Goal: Task Accomplishment & Management: Use online tool/utility

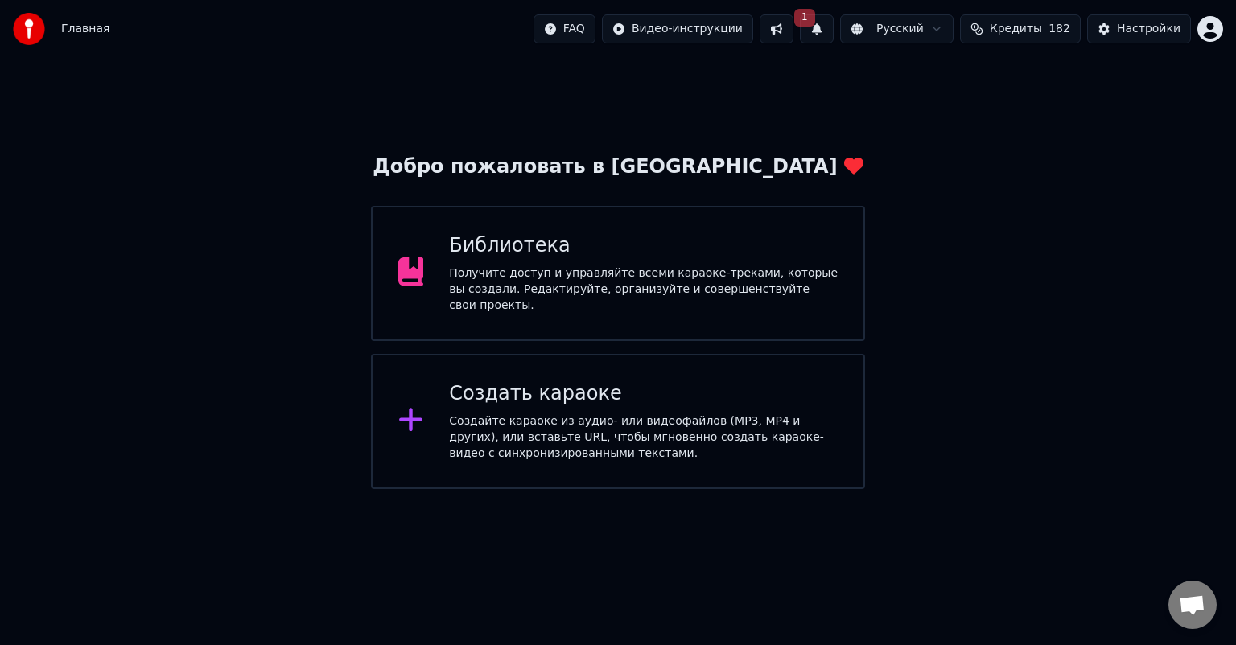
click at [1042, 30] on span "Кредиты" at bounding box center [1016, 29] width 52 height 16
click at [512, 417] on div "Создайте караоке из аудио- или видеофайлов (MP3, MP4 и других), или вставьте UR…" at bounding box center [643, 438] width 389 height 48
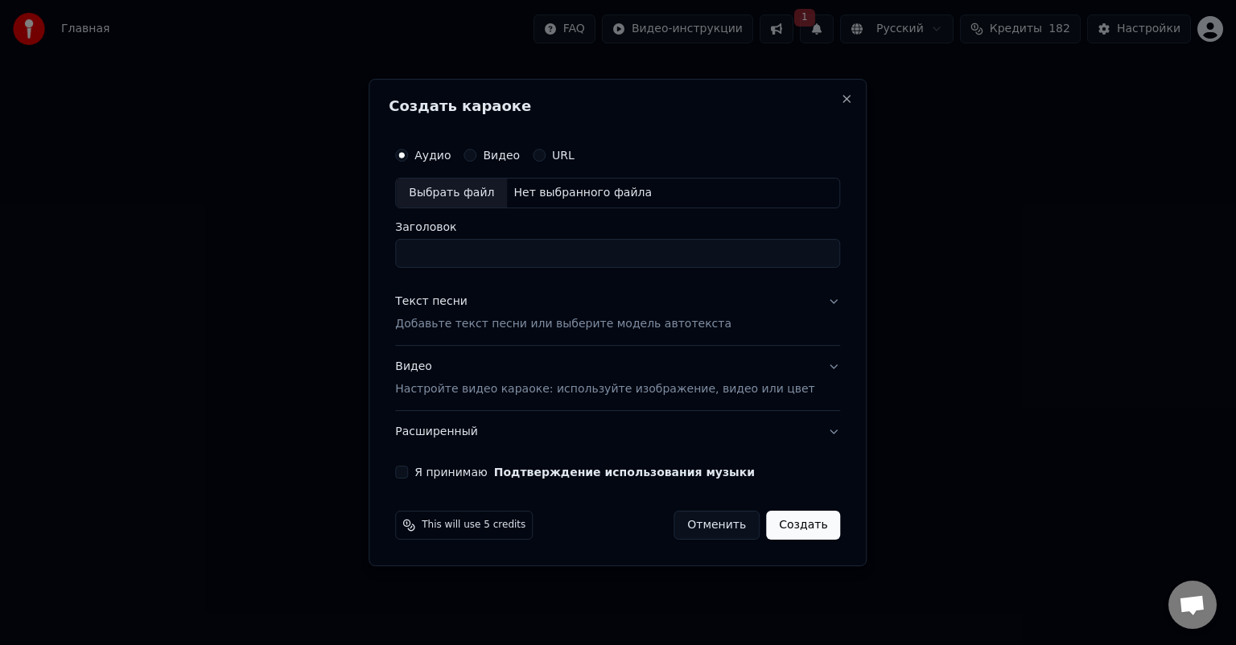
click at [460, 187] on div "Выбрать файл" at bounding box center [451, 193] width 111 height 29
type input "**********"
click at [529, 322] on p "Добавьте текст песни или выберите модель автотекста" at bounding box center [563, 324] width 336 height 16
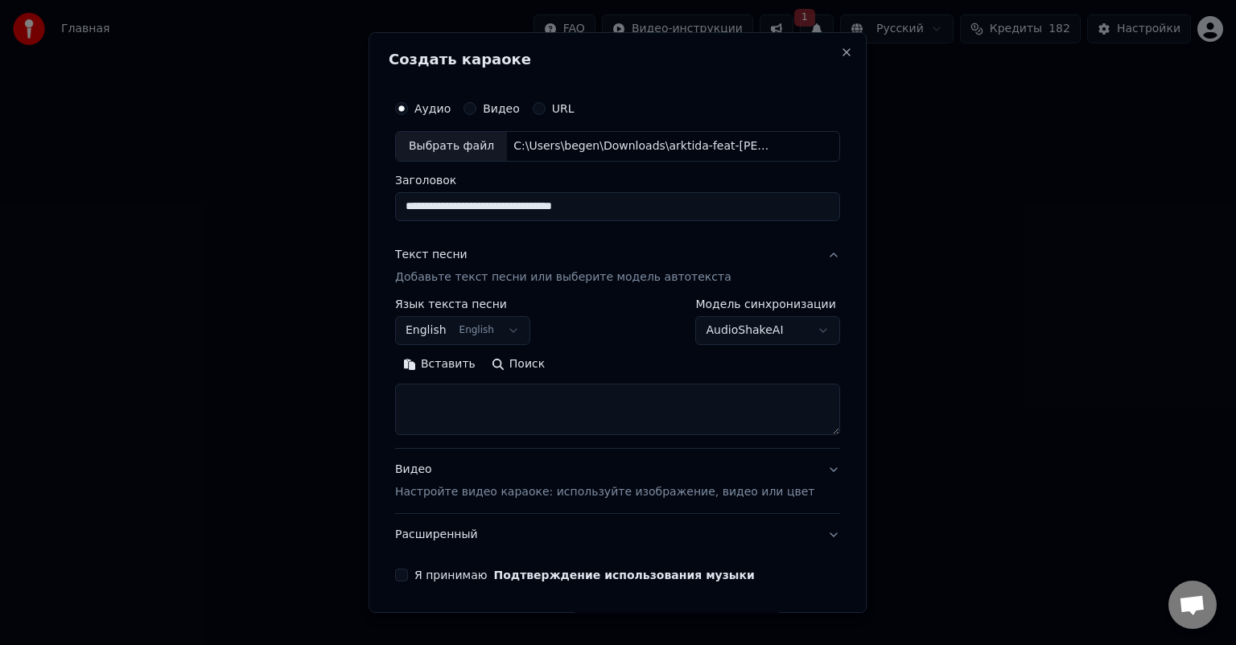
click at [498, 325] on button "English English" at bounding box center [462, 330] width 135 height 29
click at [449, 329] on body "**********" at bounding box center [618, 244] width 1236 height 489
click at [446, 329] on body "**********" at bounding box center [618, 244] width 1236 height 489
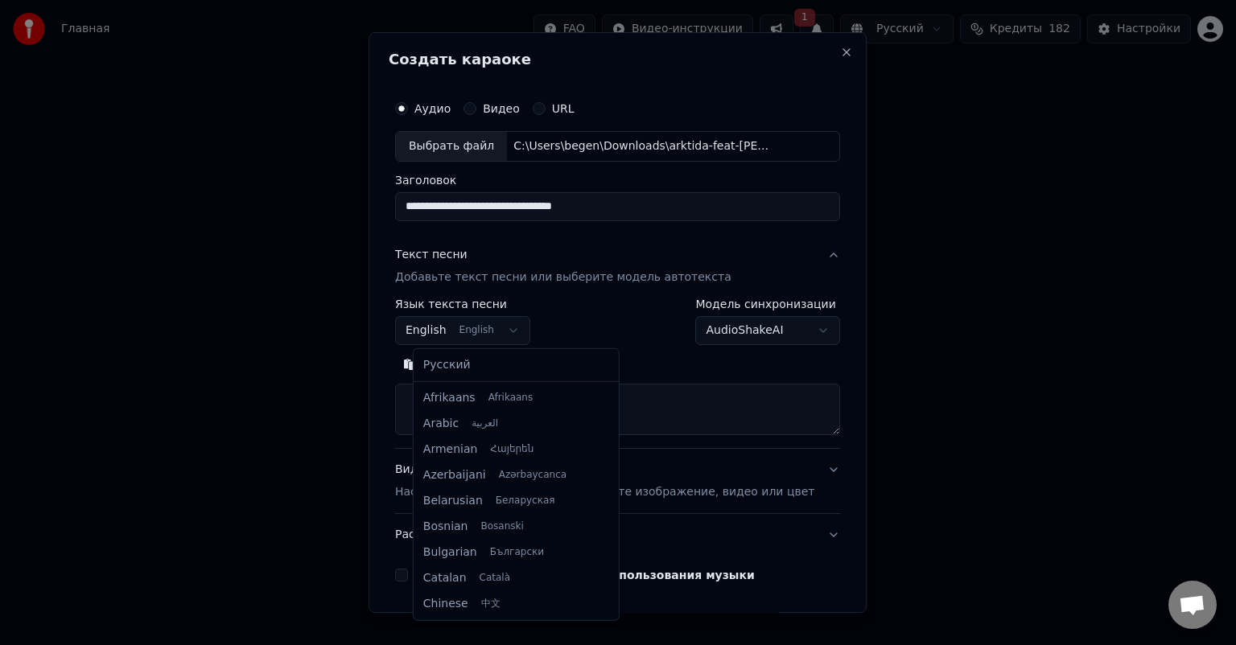
scroll to position [129, 0]
select select "**"
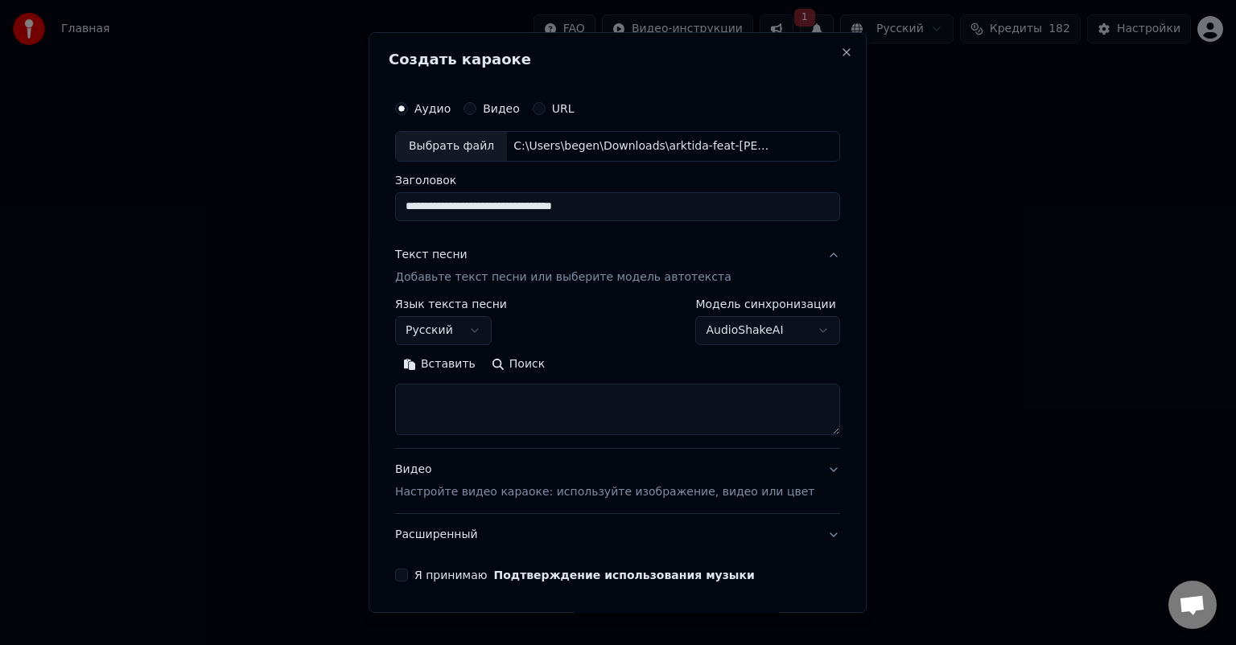
click at [487, 393] on textarea at bounding box center [617, 409] width 445 height 51
paste textarea "**********"
drag, startPoint x: 532, startPoint y: 425, endPoint x: 419, endPoint y: 421, distance: 112.7
click at [419, 421] on textarea "**********" at bounding box center [593, 409] width 397 height 51
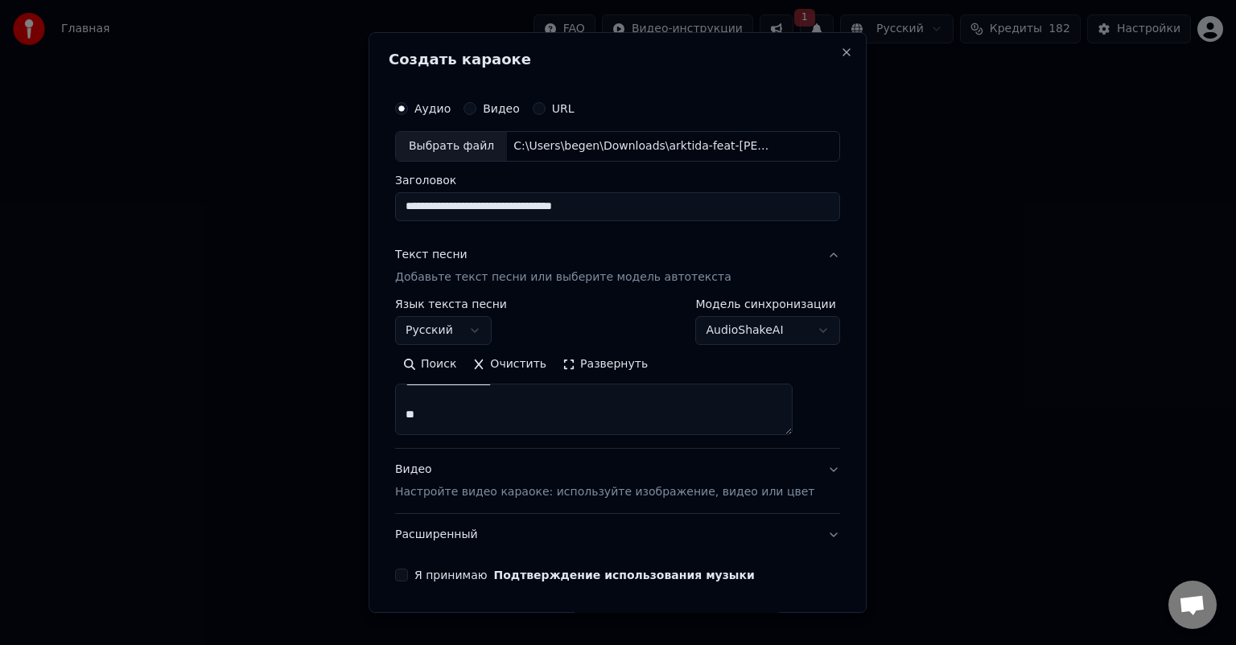
scroll to position [267, 0]
click at [446, 429] on textarea "**********" at bounding box center [593, 409] width 397 height 51
click at [470, 386] on textarea "**********" at bounding box center [593, 409] width 397 height 51
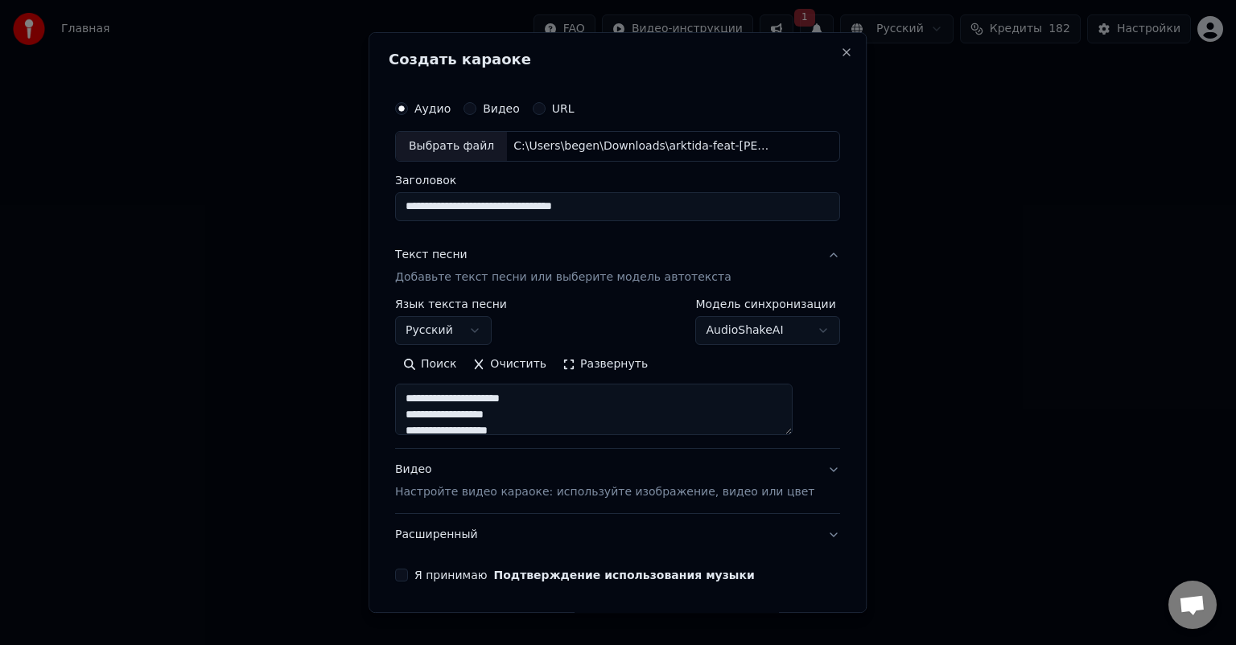
click at [504, 415] on textarea "**********" at bounding box center [593, 409] width 397 height 51
click at [425, 412] on textarea "**********" at bounding box center [593, 409] width 397 height 51
click at [545, 426] on textarea "**********" at bounding box center [593, 409] width 397 height 51
click at [531, 410] on textarea "**********" at bounding box center [593, 409] width 397 height 51
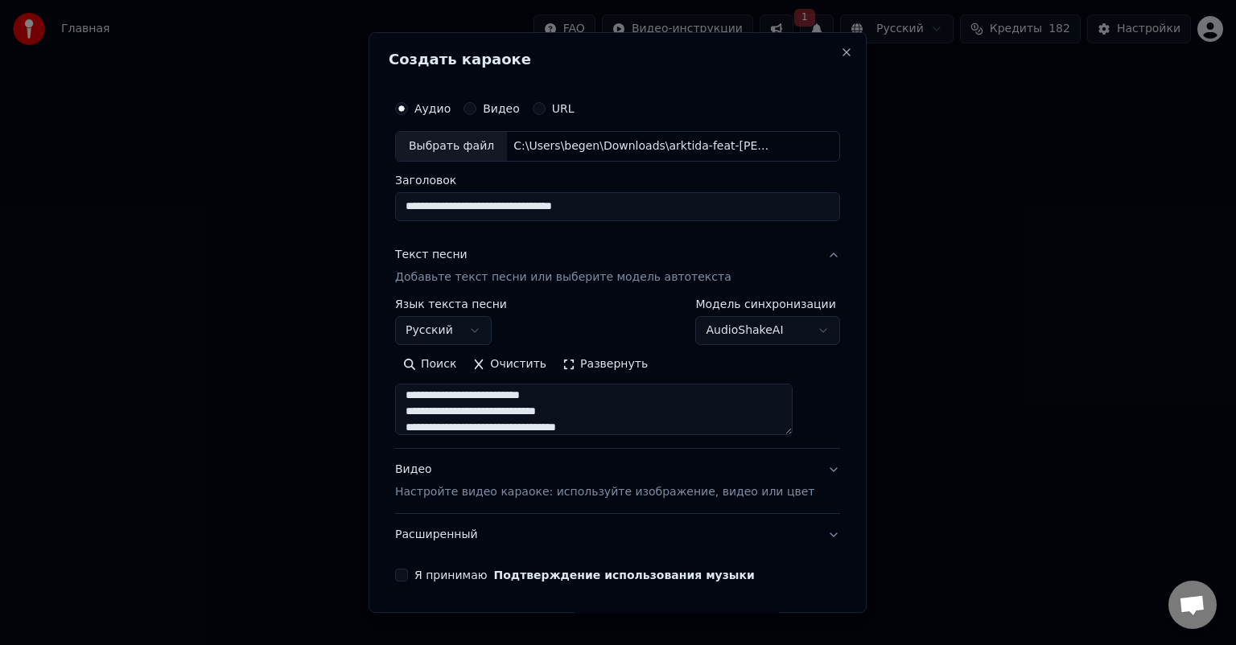
scroll to position [614, 0]
type textarea "**********"
click at [408, 579] on button "Я принимаю Подтверждение использования музыки" at bounding box center [401, 575] width 13 height 13
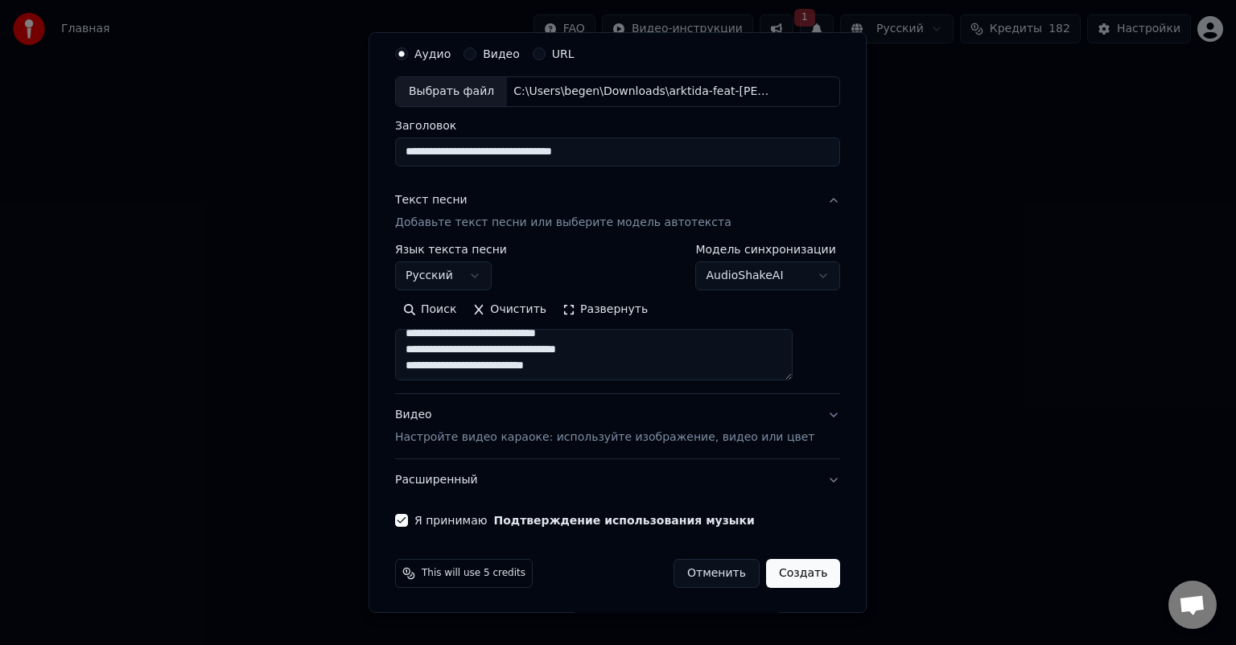
click at [775, 573] on button "Создать" at bounding box center [803, 573] width 74 height 29
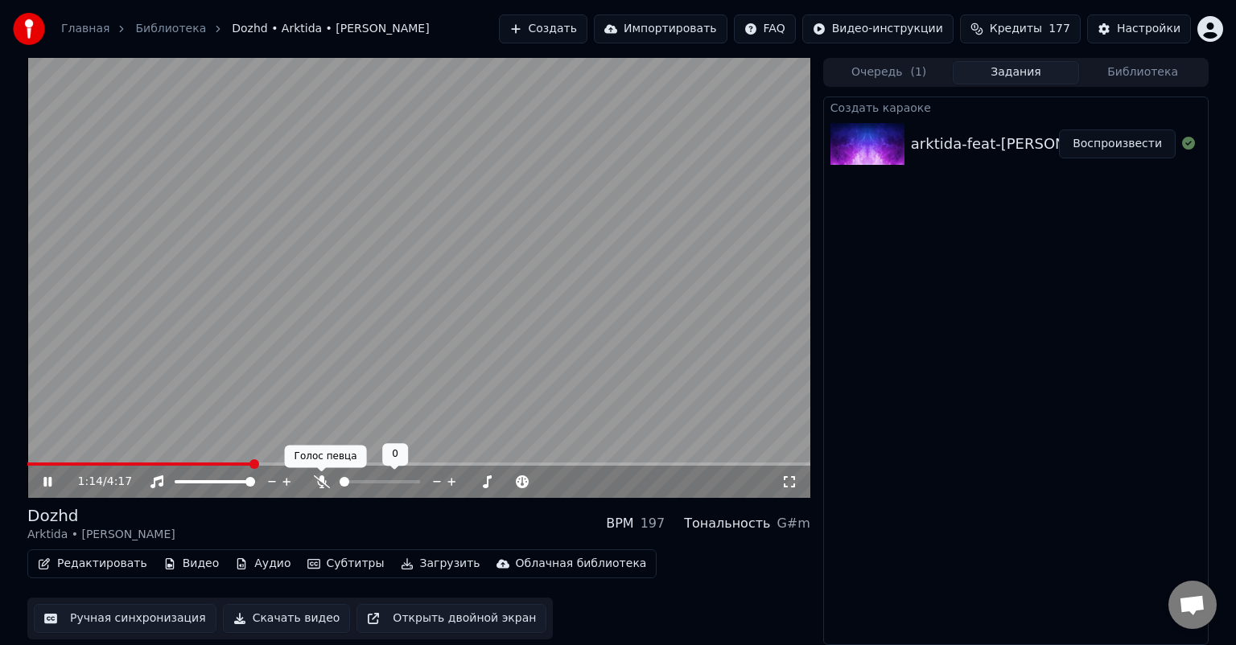
click at [320, 483] on icon at bounding box center [322, 481] width 16 height 13
click at [320, 483] on icon at bounding box center [321, 481] width 9 height 13
click at [48, 479] on icon at bounding box center [47, 482] width 8 height 10
click at [886, 402] on div "Создать караоке arktida-feat-[PERSON_NAME]-dozhd Воспроизвести" at bounding box center [1015, 371] width 385 height 549
click at [944, 479] on div "Создать караоке arktida-feat-[PERSON_NAME]-dozhd Воспроизвести" at bounding box center [1015, 371] width 385 height 549
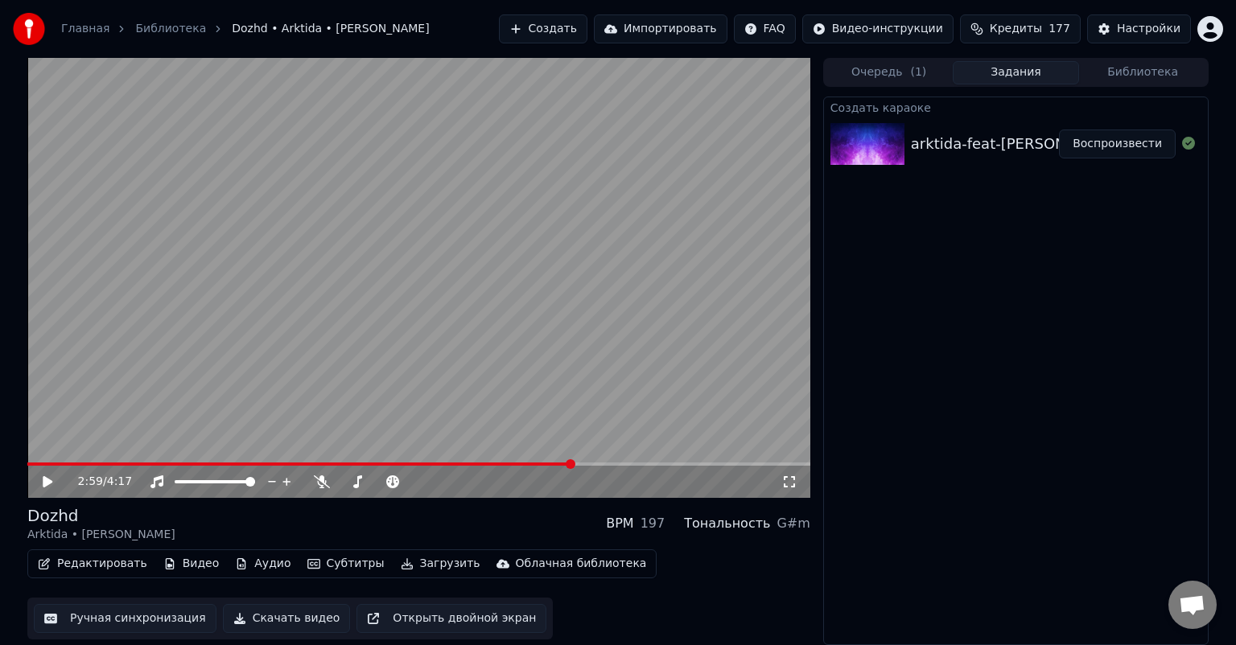
click at [115, 564] on button "Редактировать" at bounding box center [92, 564] width 122 height 23
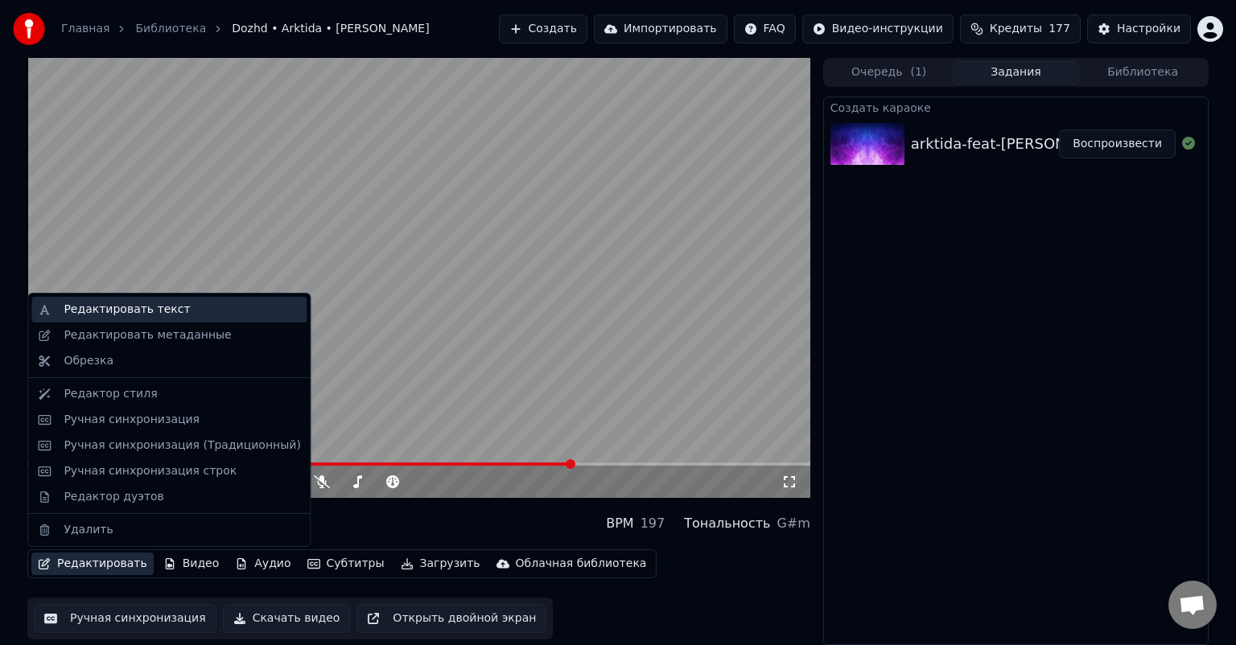
click at [199, 319] on div "Редактировать текст" at bounding box center [168, 310] width 275 height 26
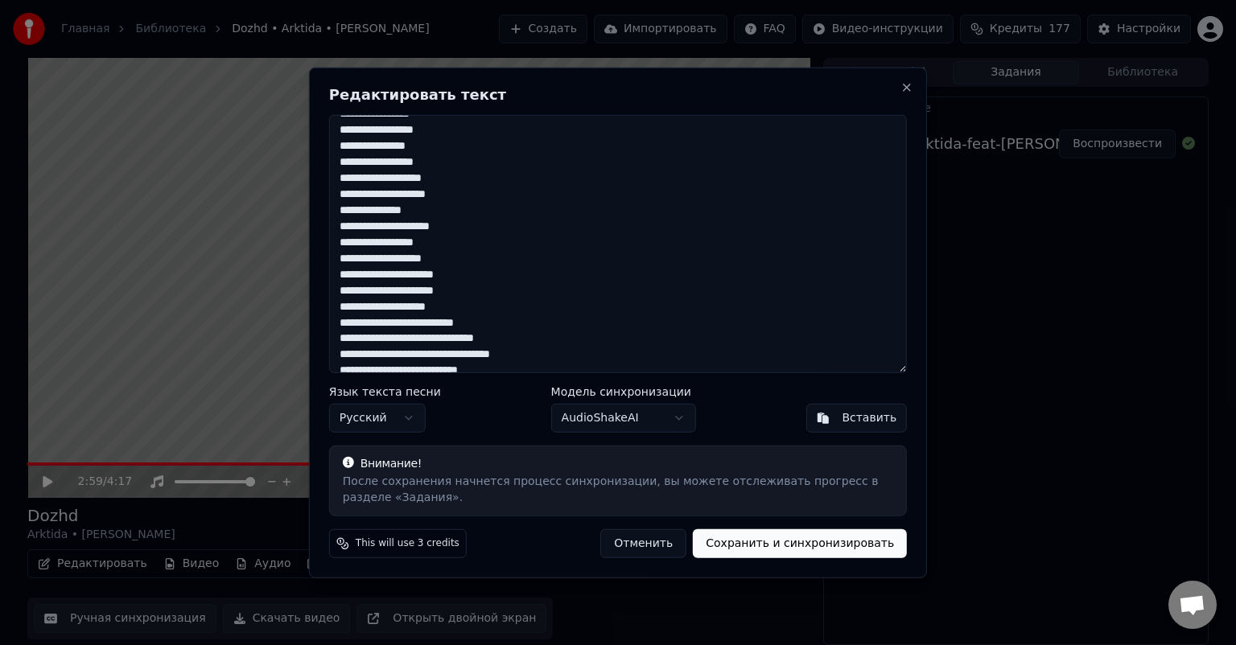
scroll to position [335, 0]
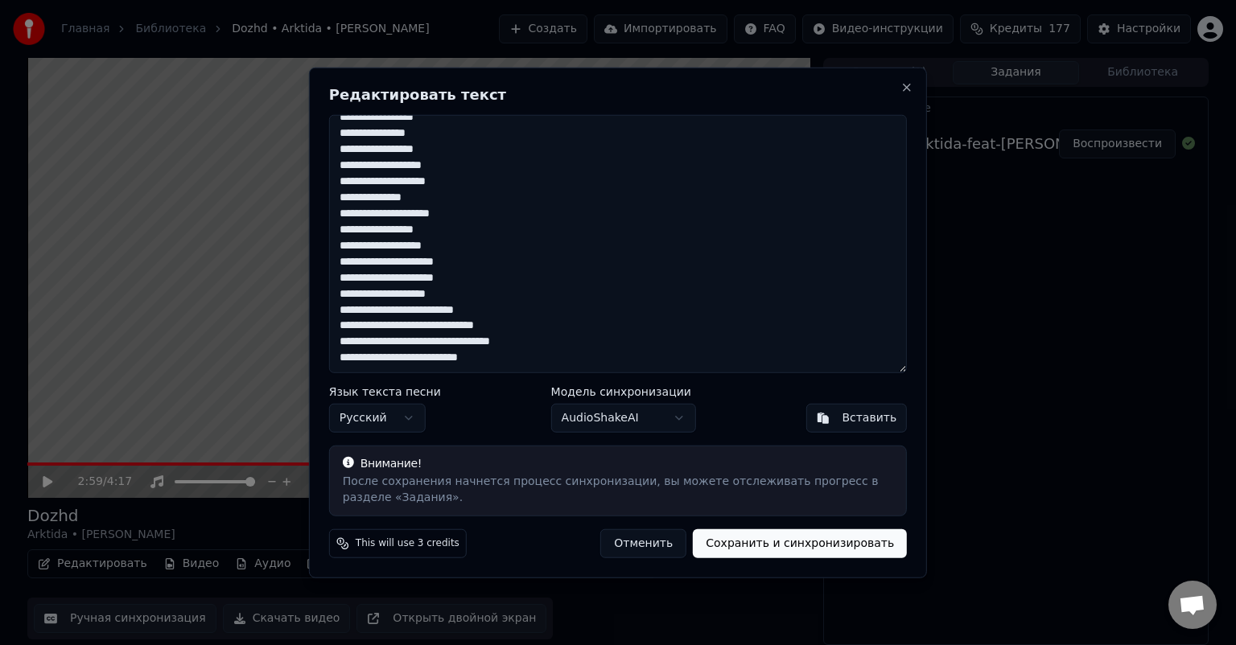
click at [339, 274] on textarea "**********" at bounding box center [618, 244] width 578 height 258
click at [345, 173] on textarea "**********" at bounding box center [618, 244] width 578 height 258
click at [341, 329] on textarea "**********" at bounding box center [618, 244] width 578 height 258
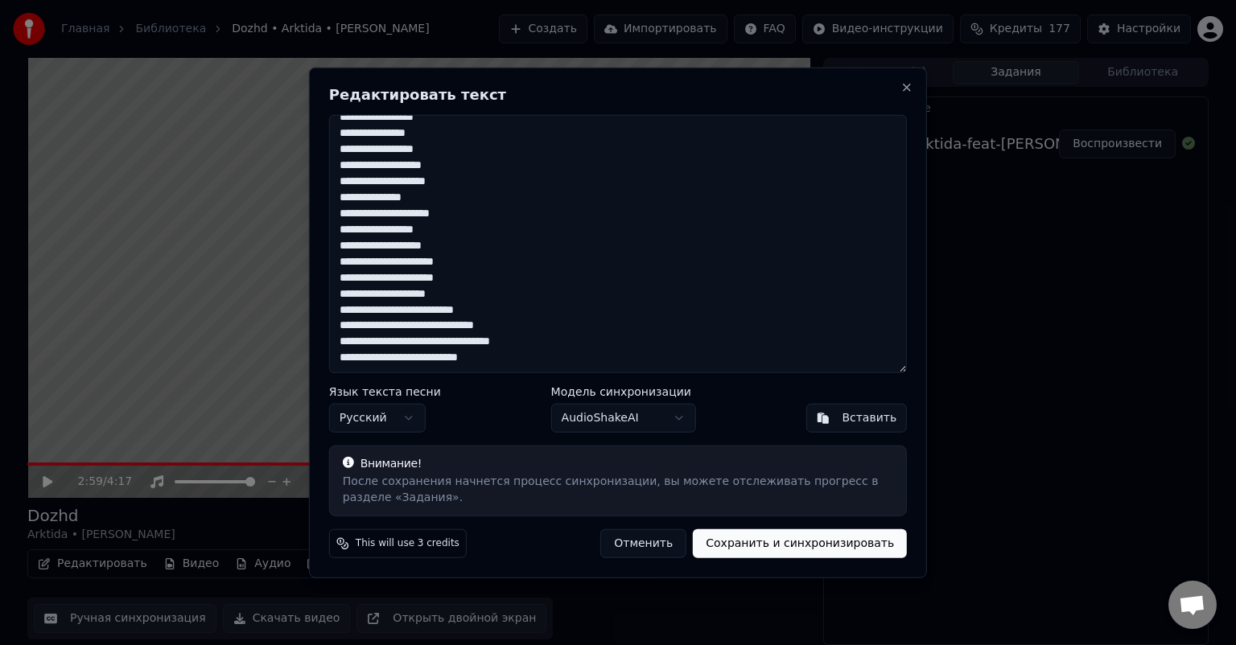
click at [335, 310] on textarea "**********" at bounding box center [618, 244] width 578 height 258
click at [518, 287] on textarea "**********" at bounding box center [618, 244] width 578 height 258
type textarea "**********"
click at [774, 540] on button "Сохранить и синхронизировать" at bounding box center [800, 543] width 214 height 29
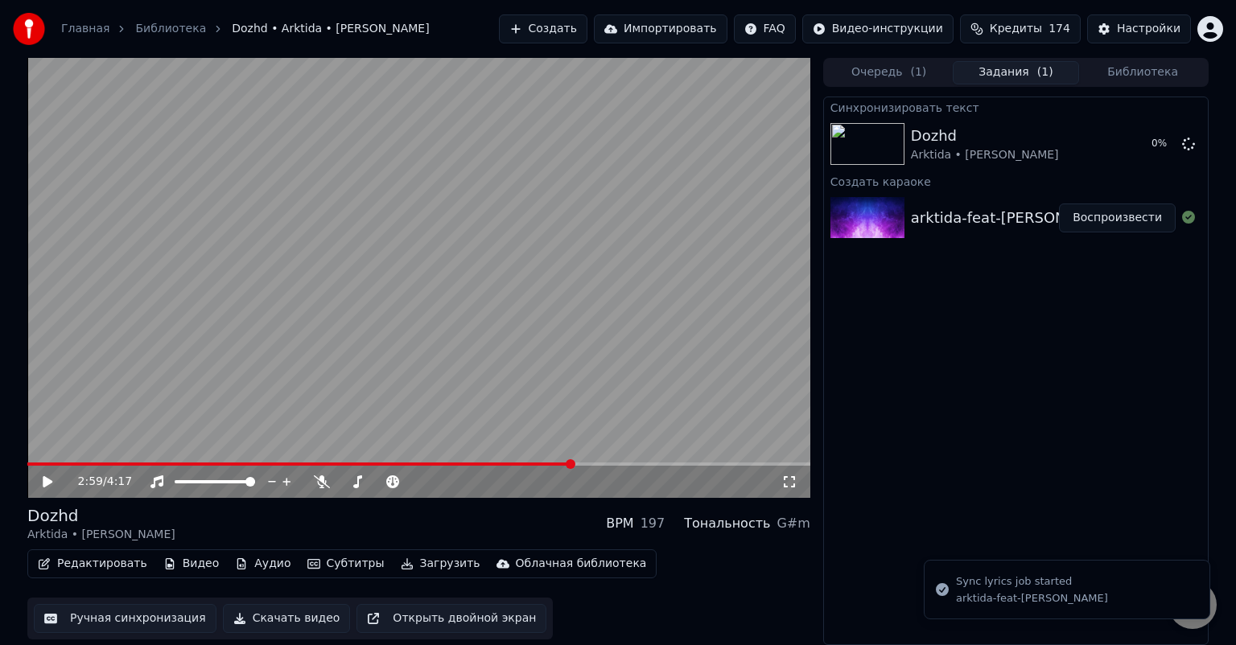
click at [108, 567] on button "Редактировать" at bounding box center [92, 564] width 122 height 23
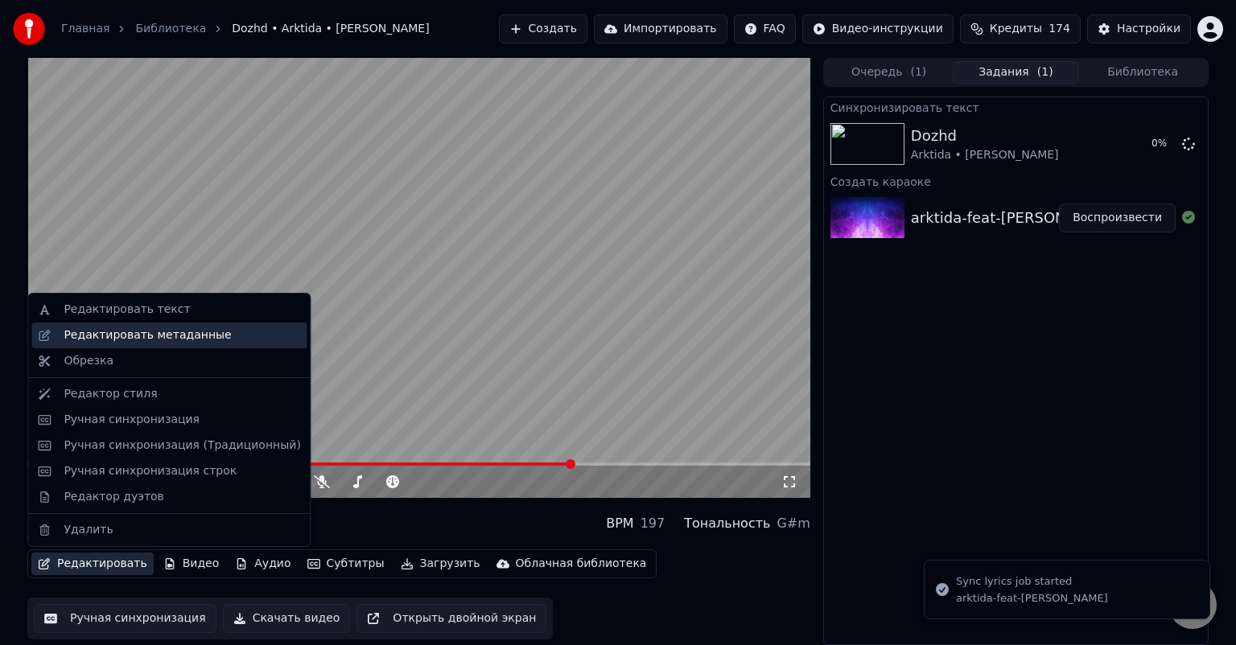
click at [187, 334] on div "Редактировать метаданные" at bounding box center [147, 335] width 167 height 16
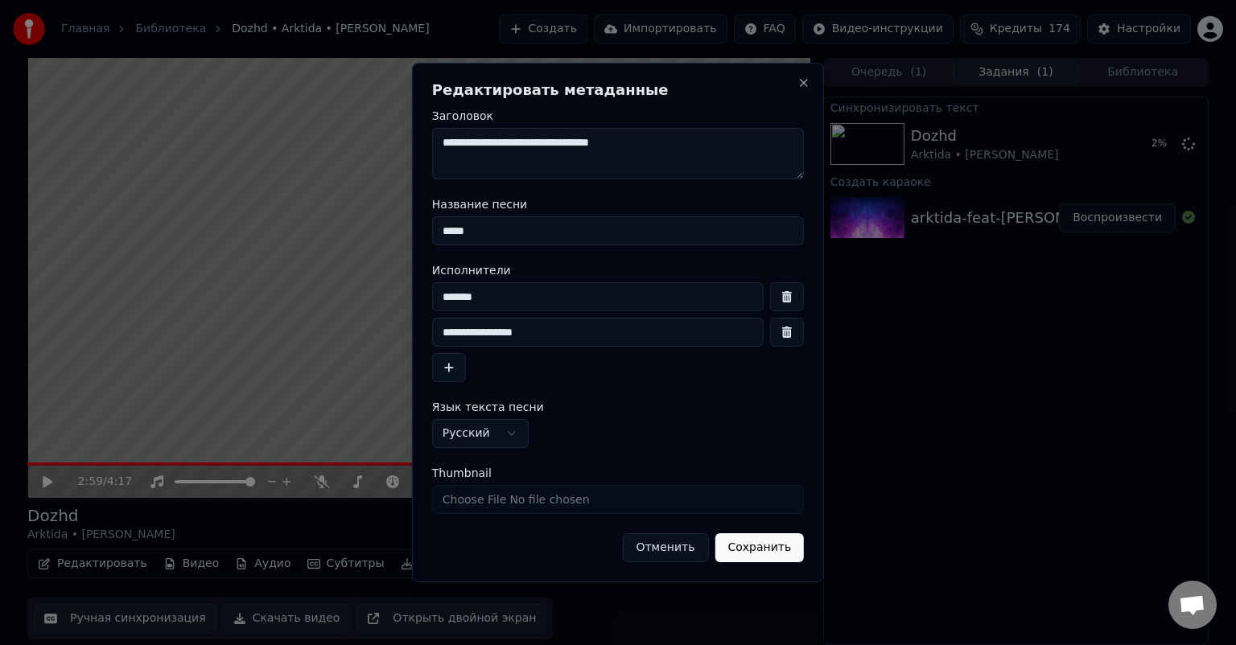
drag, startPoint x: 475, startPoint y: 140, endPoint x: 393, endPoint y: 138, distance: 82.1
click at [393, 138] on body "**********" at bounding box center [618, 322] width 1236 height 645
type textarea "**********"
click at [767, 549] on button "Сохранить" at bounding box center [758, 547] width 89 height 29
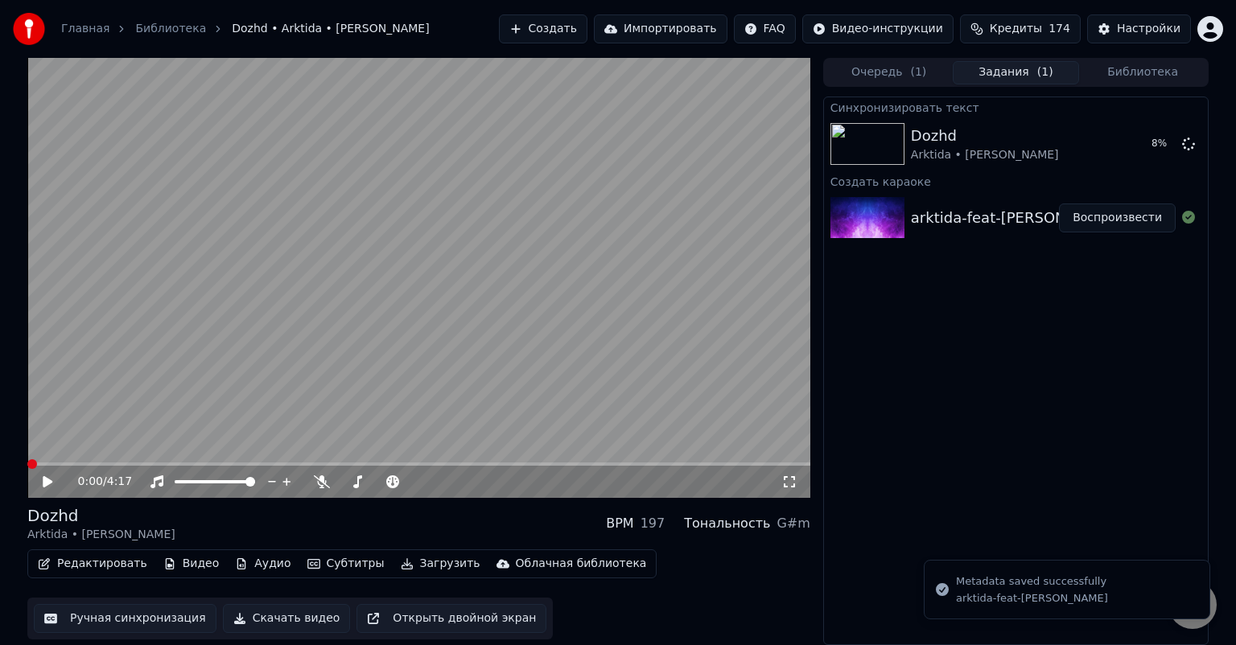
click at [40, 476] on icon at bounding box center [59, 481] width 38 height 13
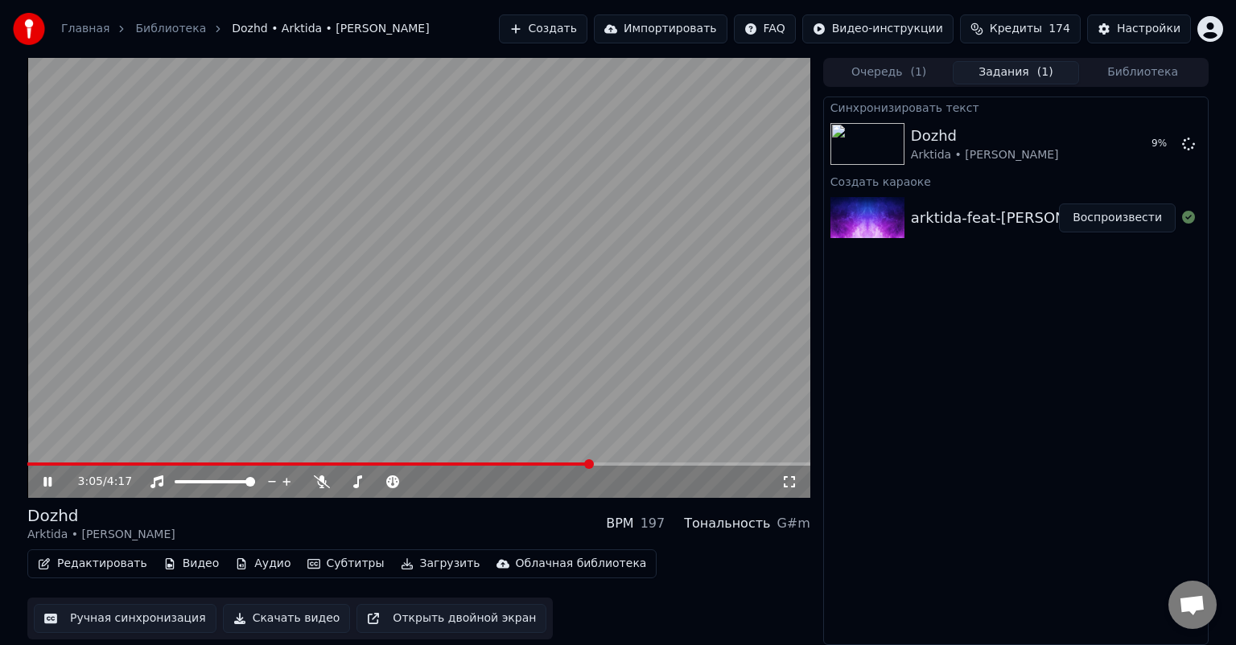
click at [514, 460] on video at bounding box center [418, 278] width 783 height 440
click at [506, 463] on span at bounding box center [267, 464] width 480 height 3
click at [51, 476] on icon at bounding box center [59, 481] width 38 height 13
click at [461, 463] on span at bounding box center [244, 464] width 434 height 3
click at [206, 375] on video at bounding box center [418, 278] width 783 height 440
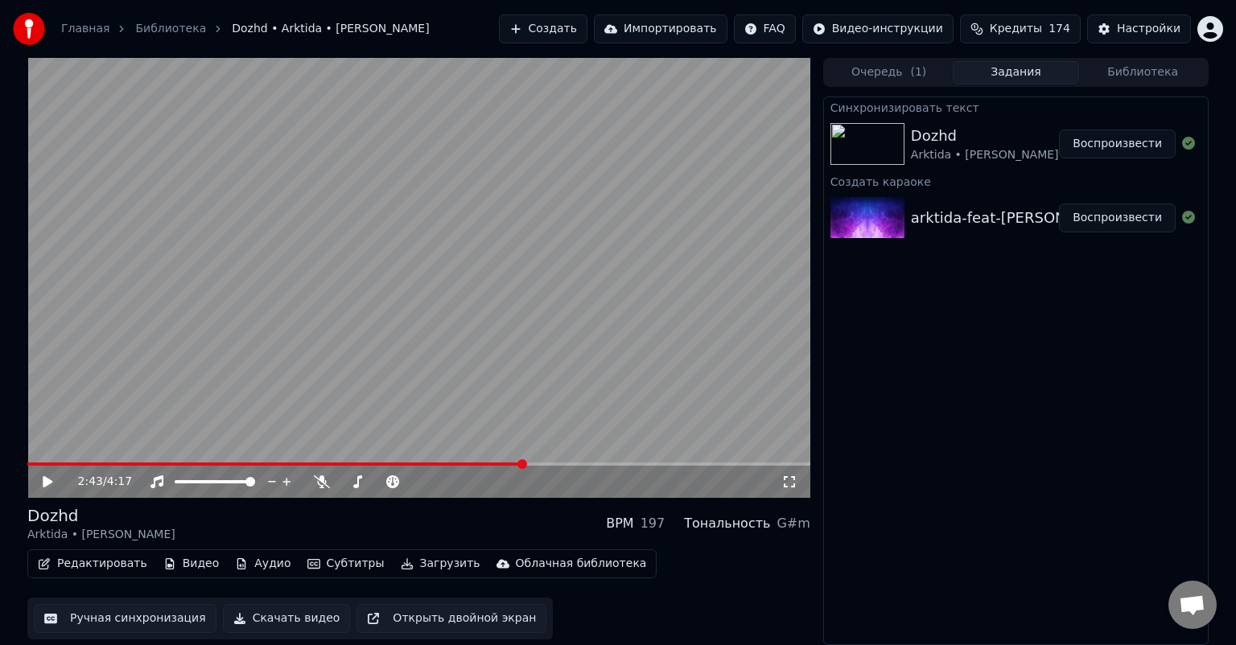
click at [98, 566] on button "Редактировать" at bounding box center [92, 564] width 122 height 23
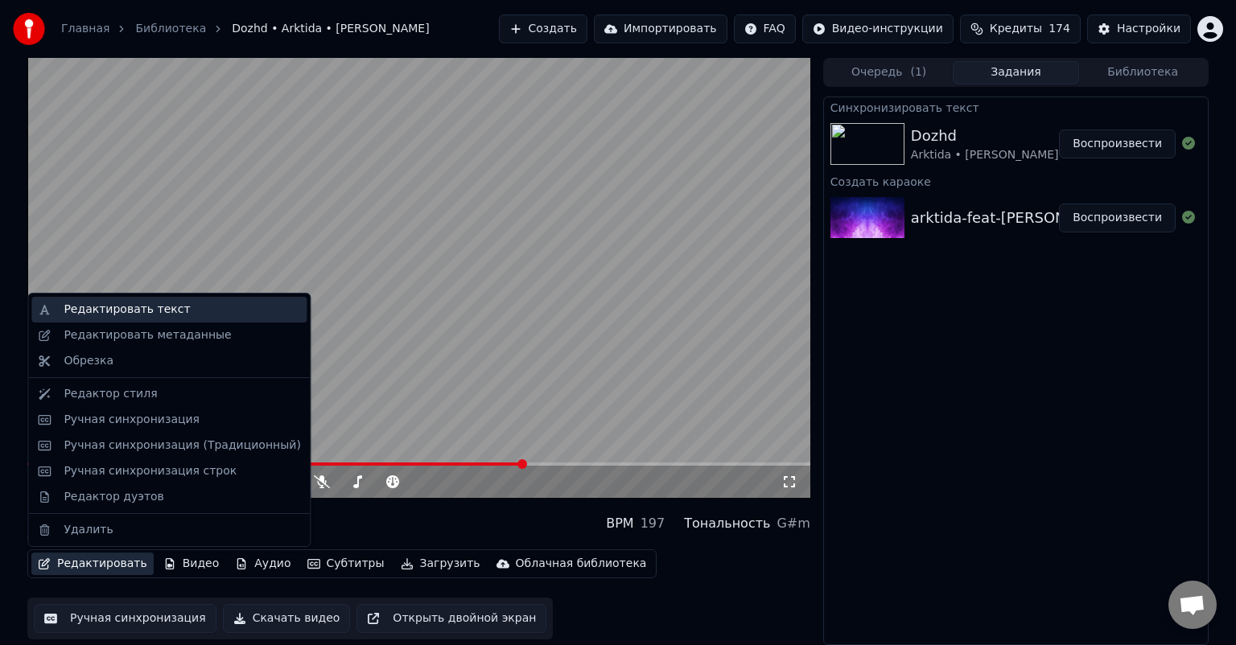
click at [177, 302] on div "Редактировать текст" at bounding box center [182, 310] width 237 height 16
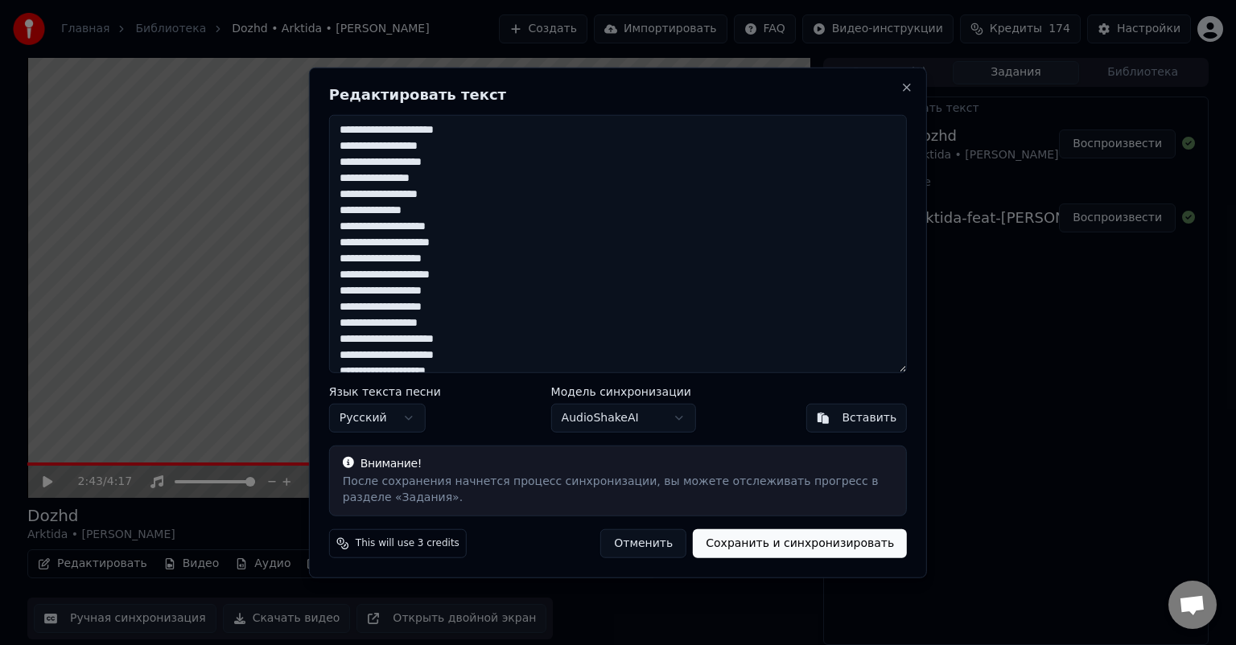
scroll to position [80, 0]
click at [455, 243] on textarea "**********" at bounding box center [618, 244] width 578 height 258
click at [468, 273] on textarea "**********" at bounding box center [618, 244] width 578 height 258
click at [463, 291] on textarea "**********" at bounding box center [618, 244] width 578 height 258
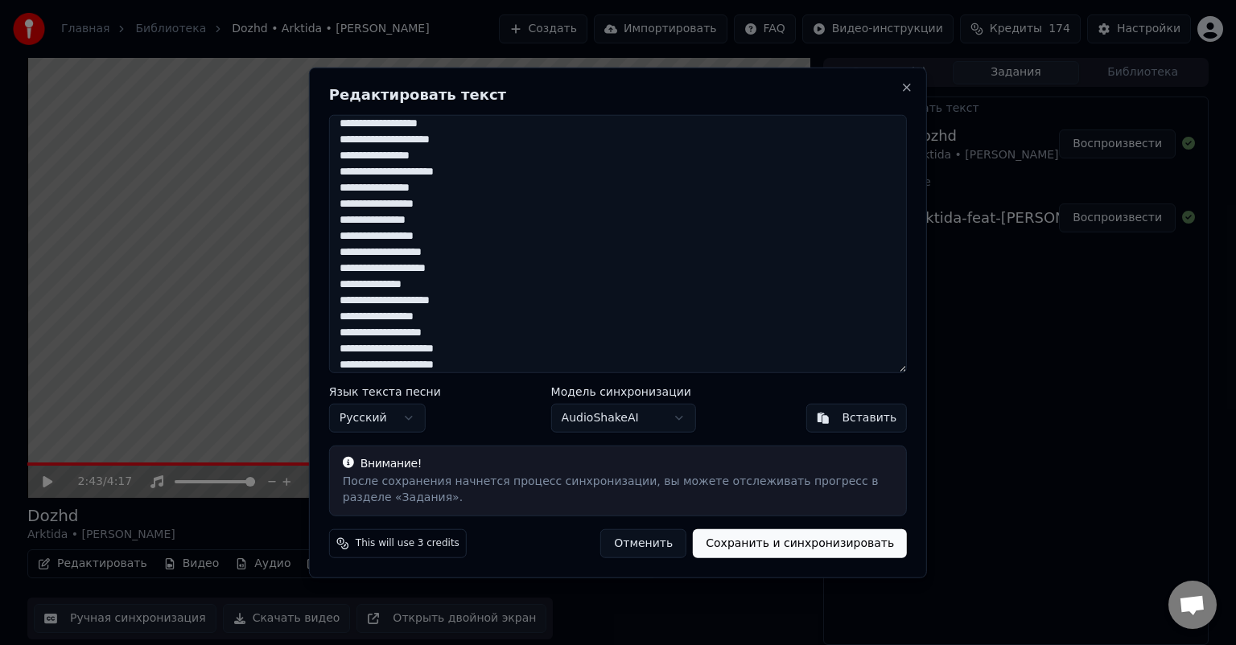
click at [382, 121] on textarea "**********" at bounding box center [618, 244] width 578 height 258
click at [377, 132] on textarea "**********" at bounding box center [618, 244] width 578 height 258
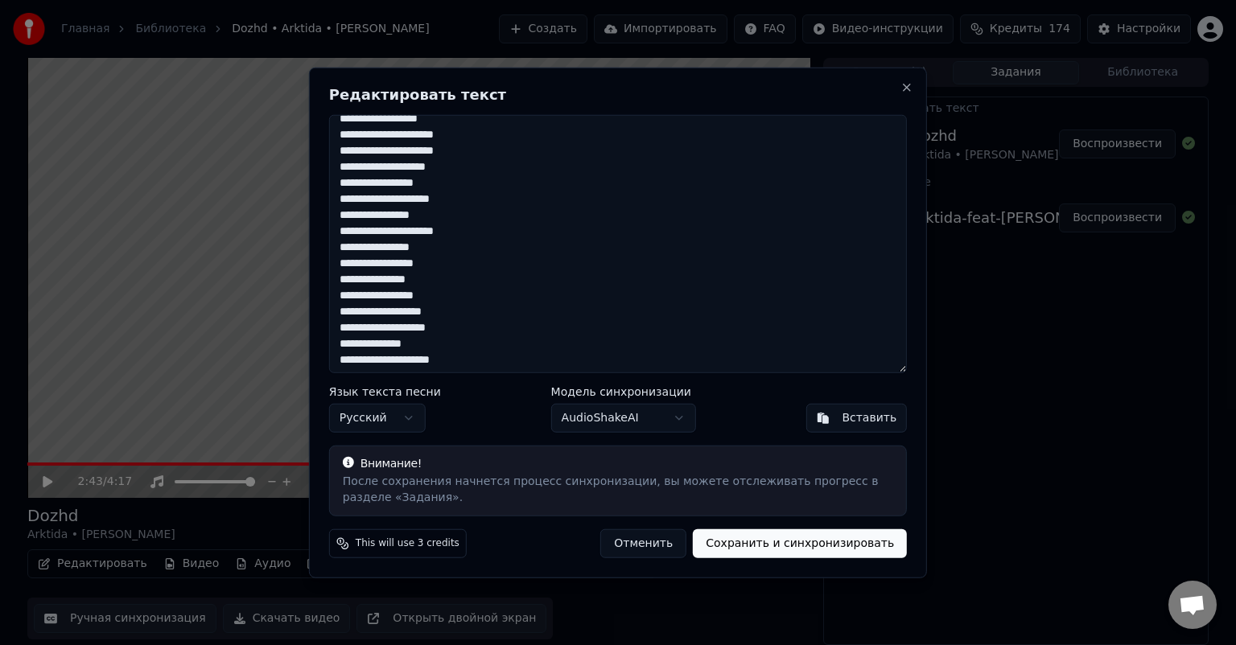
scroll to position [177, 0]
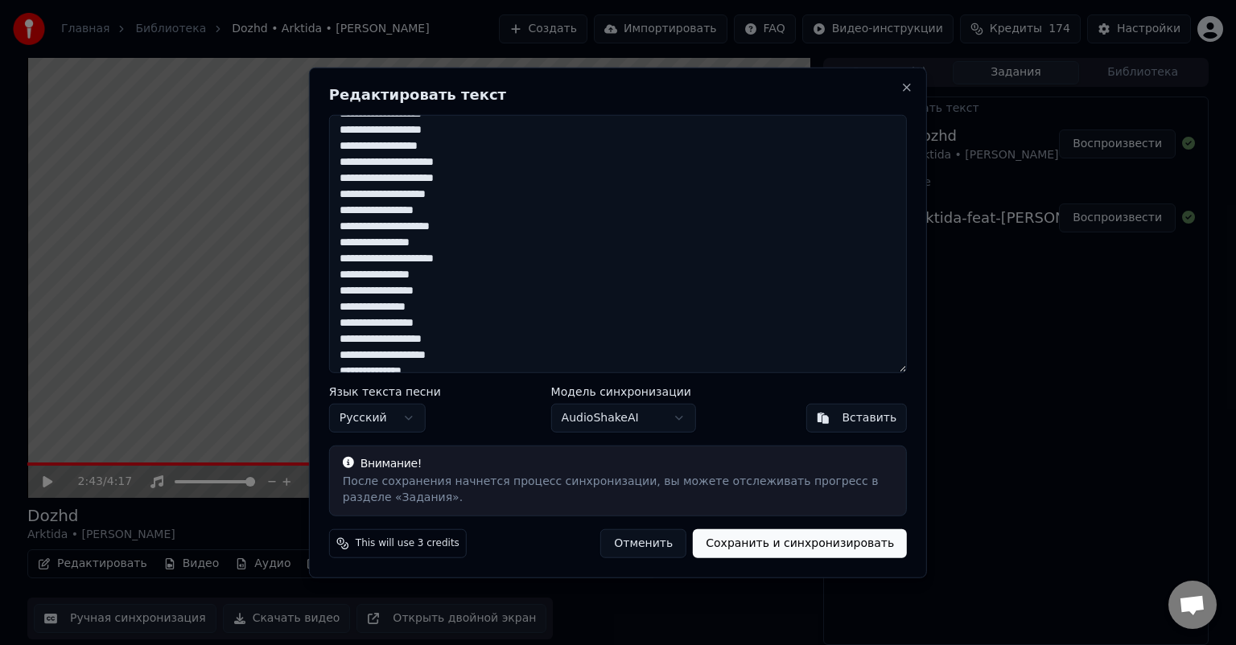
drag, startPoint x: 440, startPoint y: 215, endPoint x: 338, endPoint y: 204, distance: 102.8
click at [338, 204] on textarea "**********" at bounding box center [618, 244] width 578 height 258
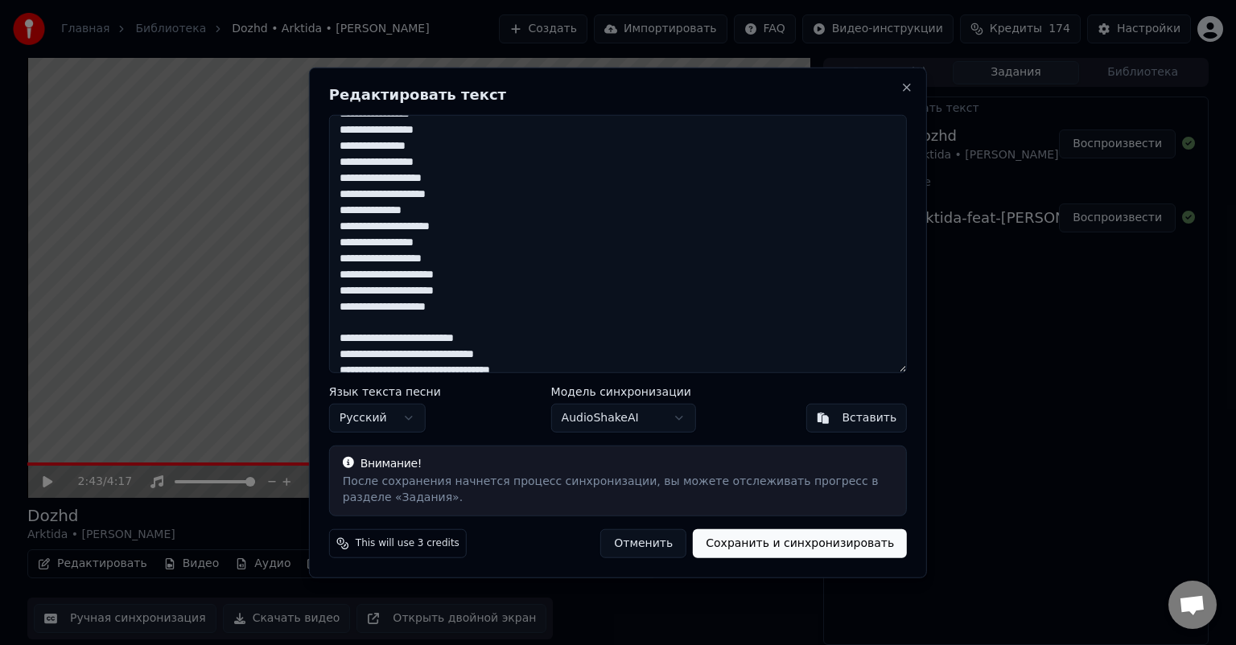
click at [476, 310] on textarea "**********" at bounding box center [618, 244] width 578 height 258
click at [385, 322] on textarea "**********" at bounding box center [618, 244] width 578 height 258
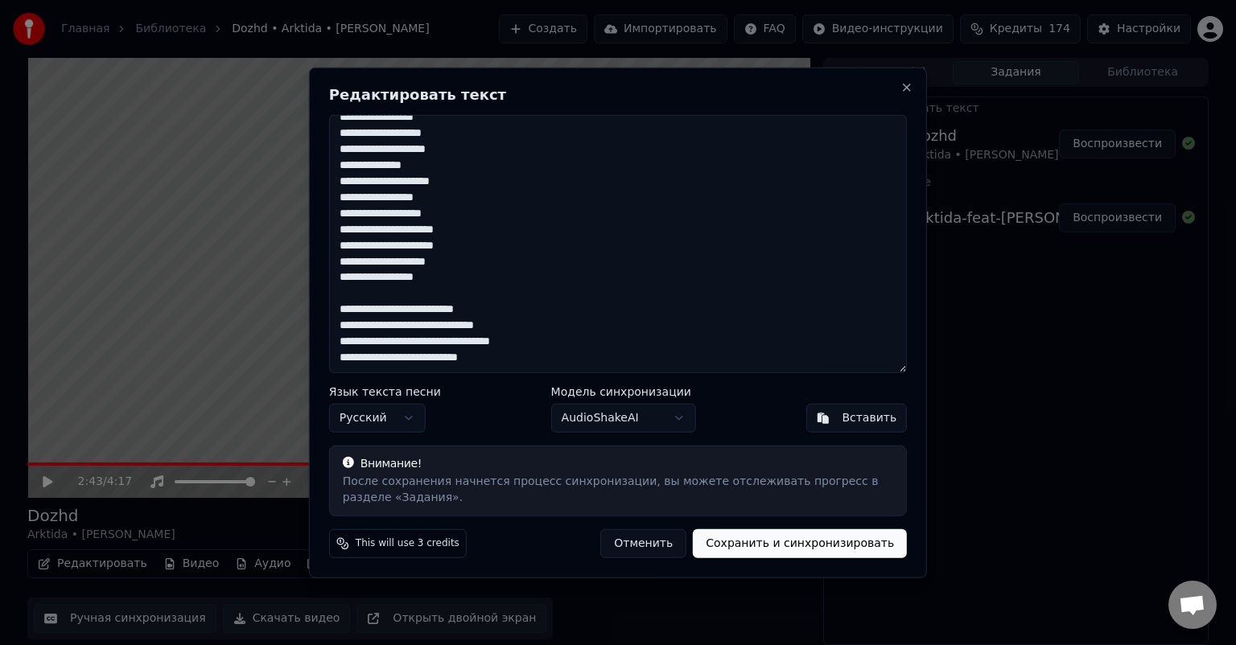
type textarea "**********"
click at [817, 547] on button "Сохранить и синхронизировать" at bounding box center [800, 543] width 214 height 29
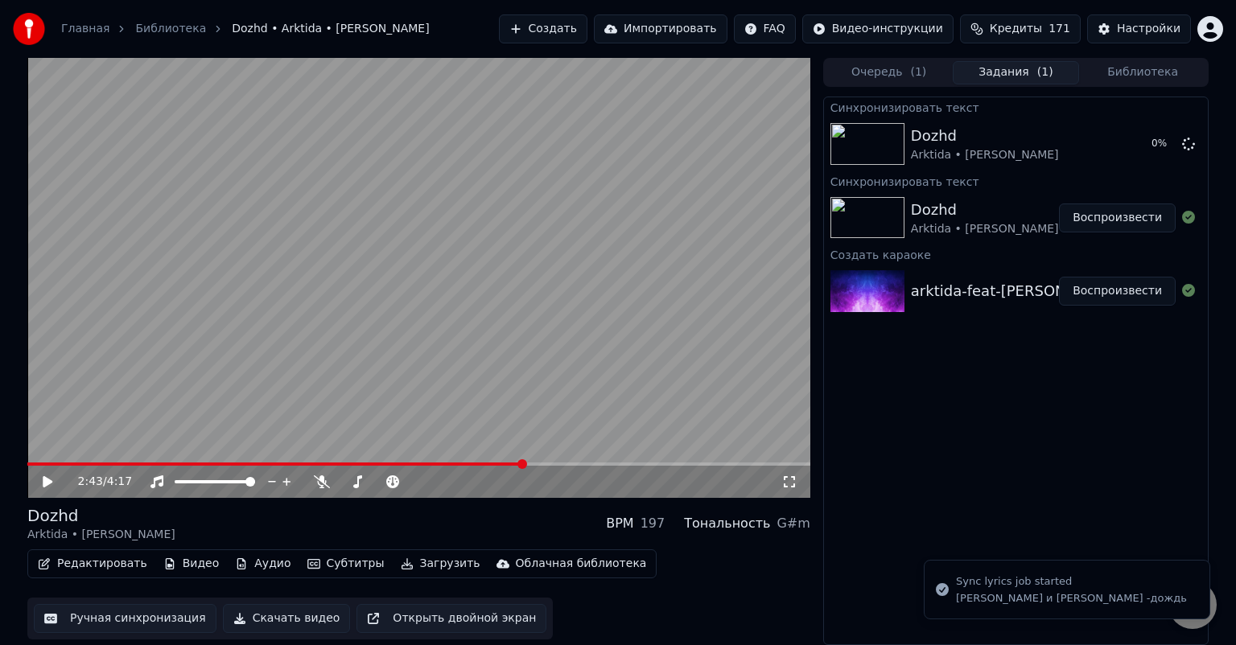
click at [110, 570] on button "Редактировать" at bounding box center [92, 564] width 122 height 23
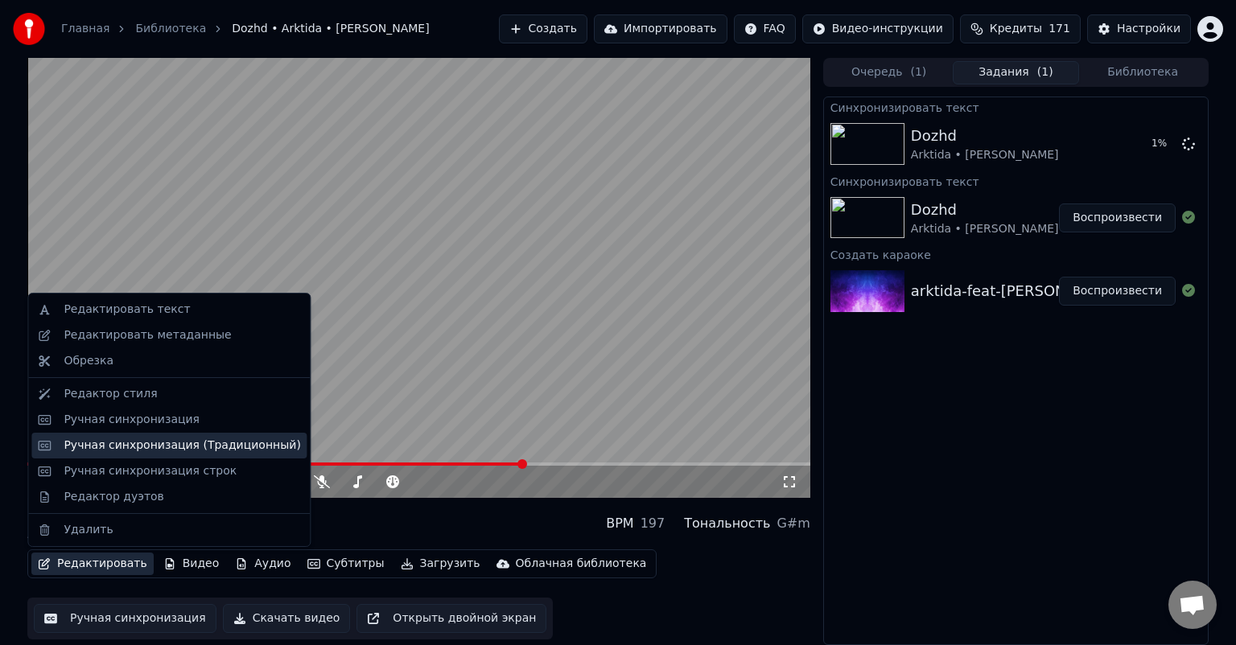
click at [123, 452] on div "Ручная синхронизация (Традиционный)" at bounding box center [182, 446] width 237 height 16
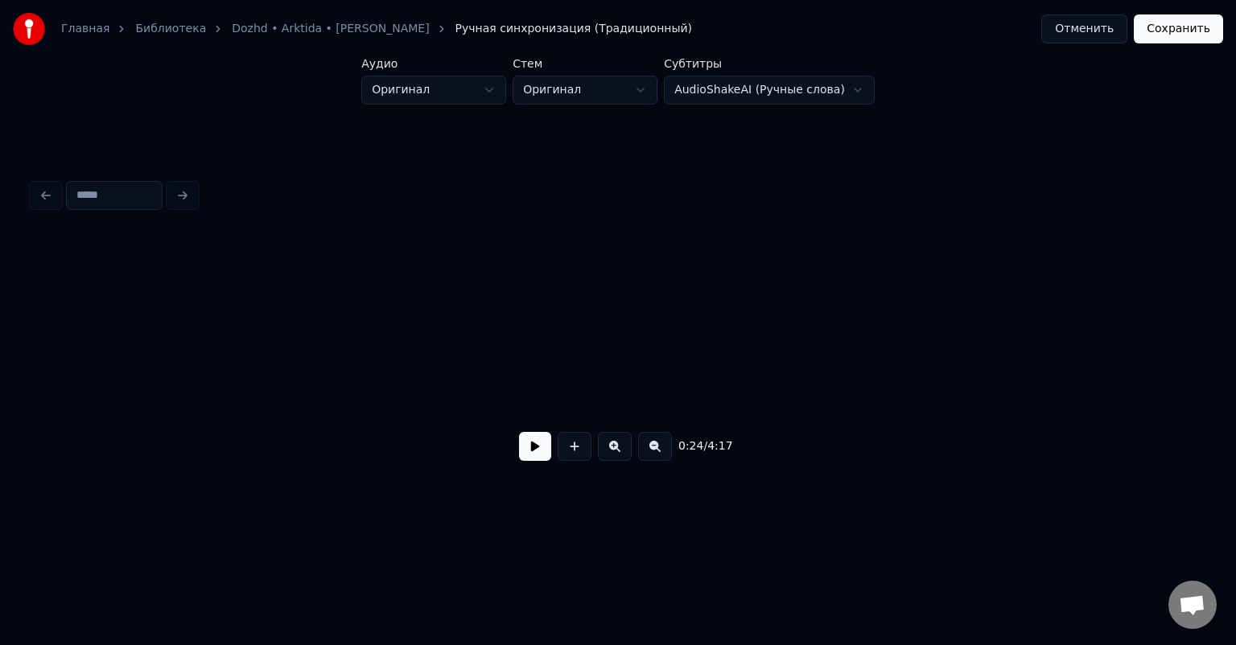
scroll to position [0, 3929]
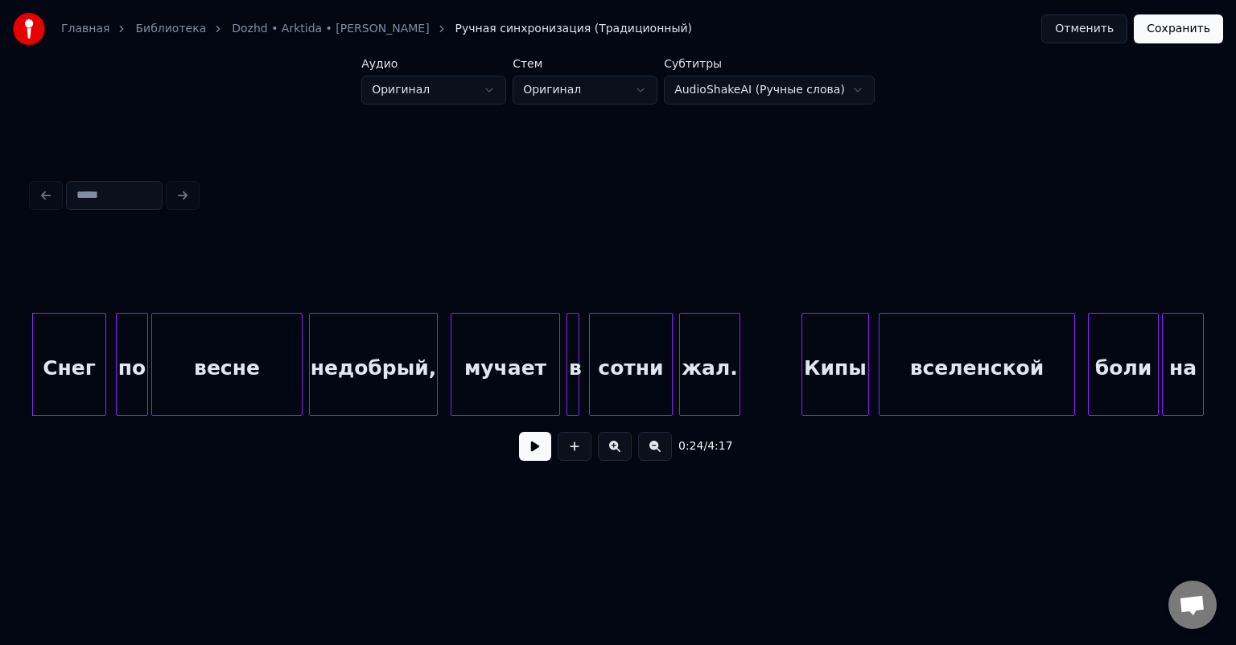
click at [540, 454] on button at bounding box center [535, 446] width 32 height 29
click at [533, 446] on button at bounding box center [535, 446] width 32 height 29
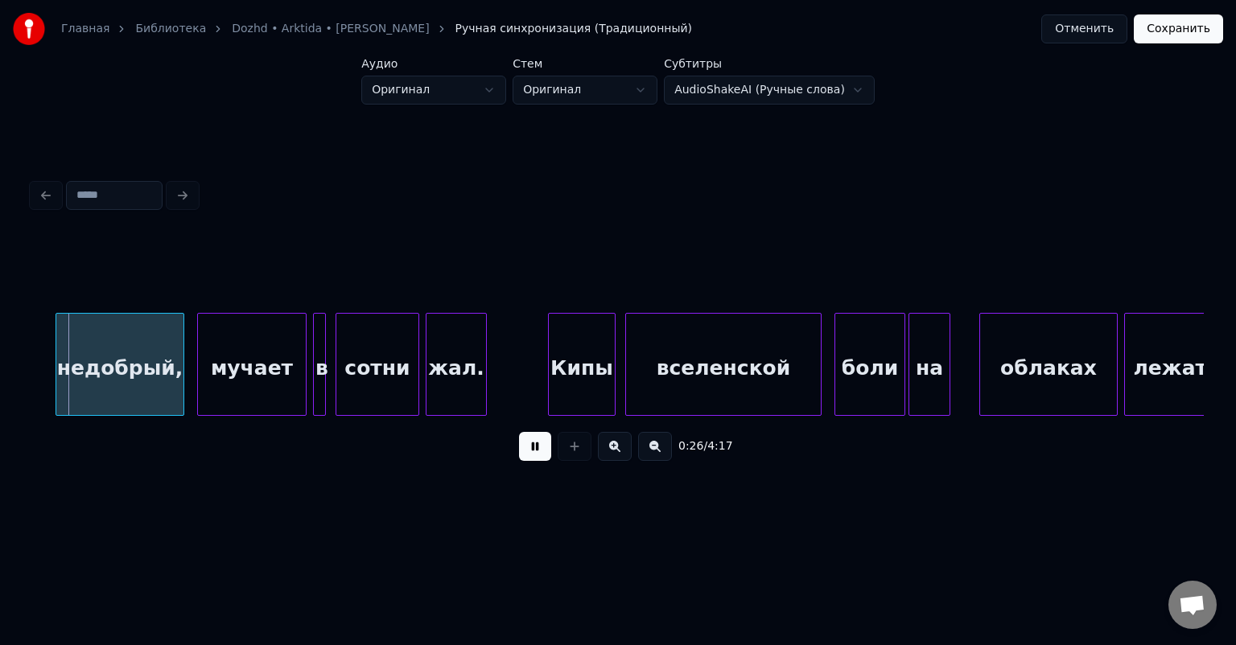
scroll to position [0, 4215]
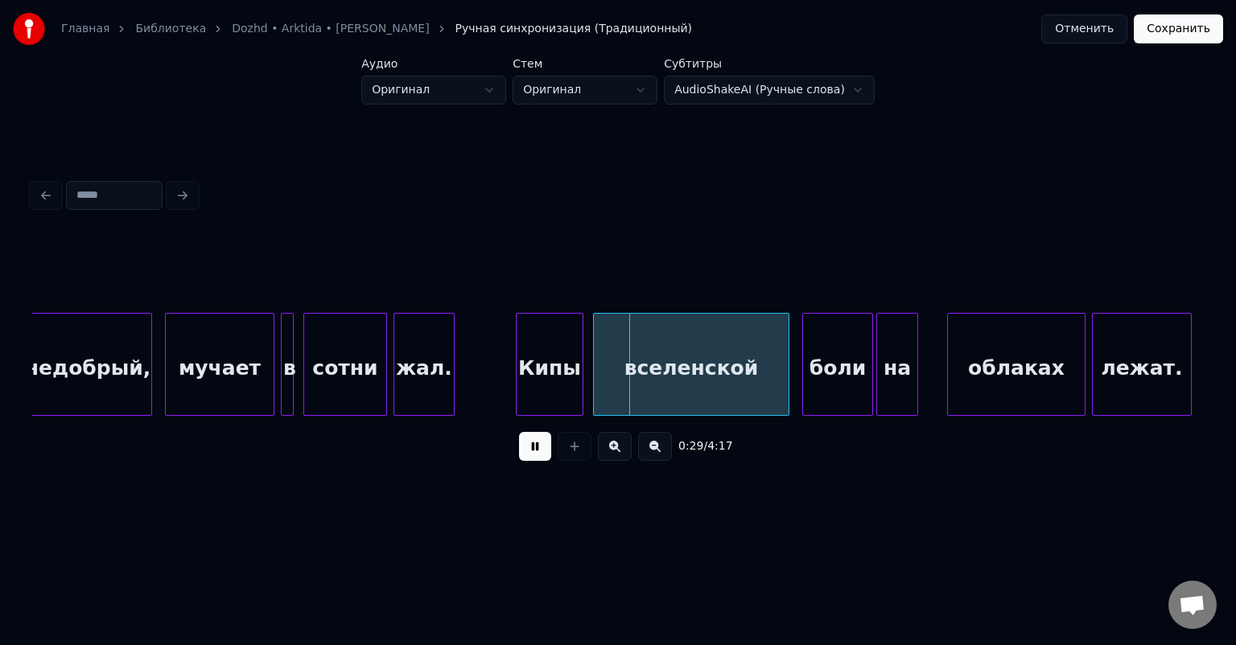
click at [692, 352] on div "вселенской" at bounding box center [691, 368] width 195 height 109
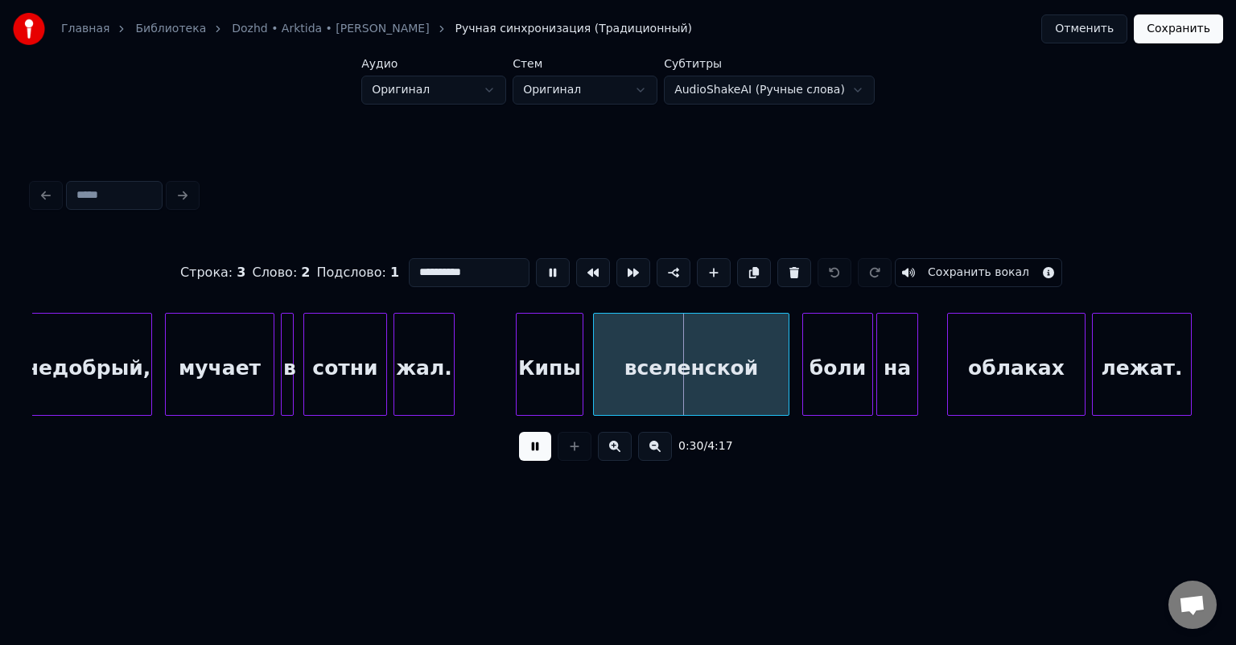
click at [1171, 372] on div "лежат." at bounding box center [1141, 368] width 98 height 109
type input "******"
click at [512, 448] on div "0:29 / 4:17" at bounding box center [618, 446] width 1146 height 35
click at [529, 451] on button at bounding box center [535, 446] width 32 height 29
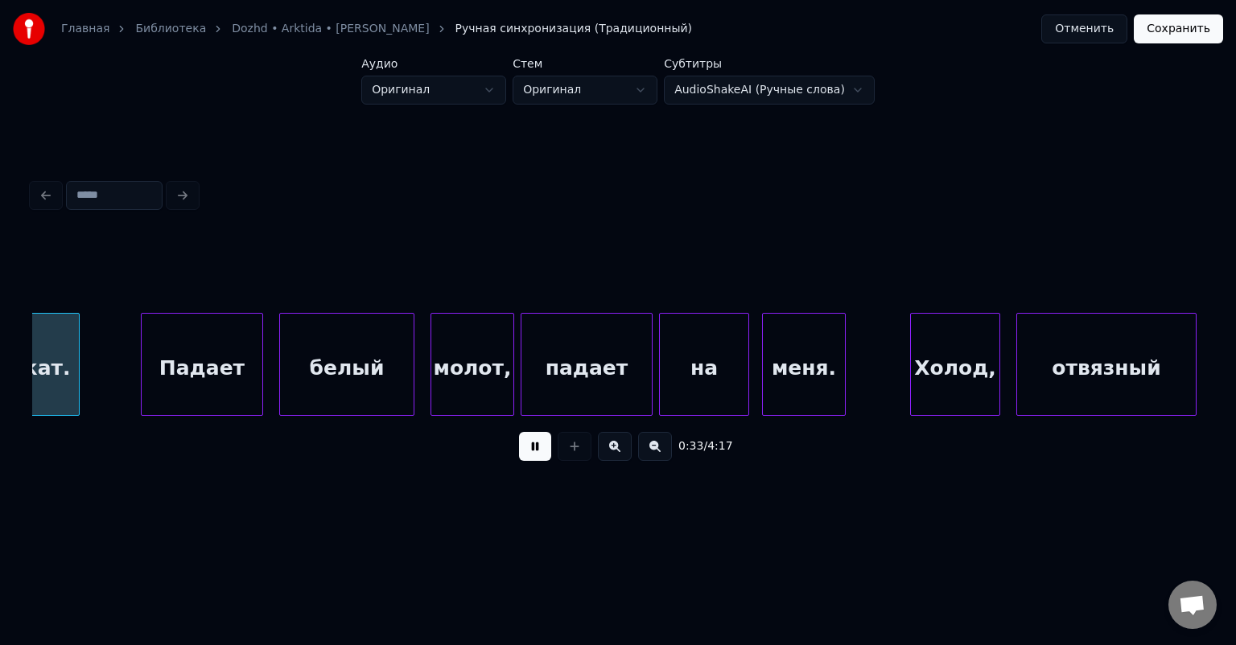
scroll to position [0, 5334]
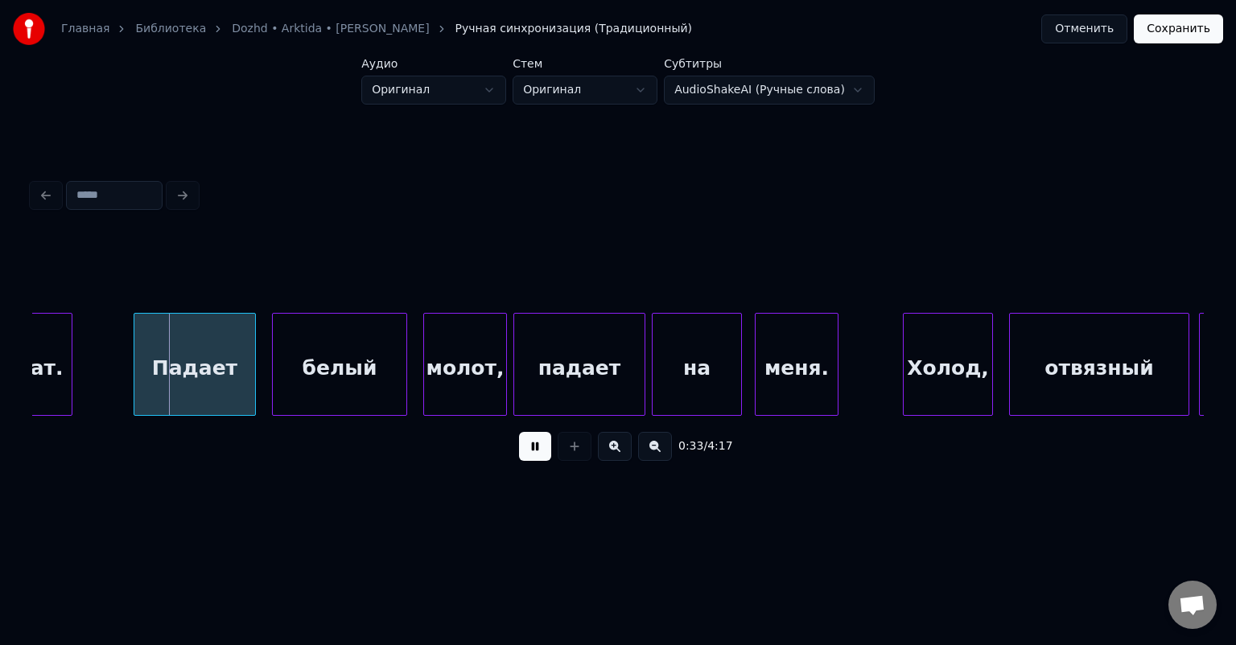
click at [1079, 376] on div "отвязный" at bounding box center [1099, 368] width 179 height 109
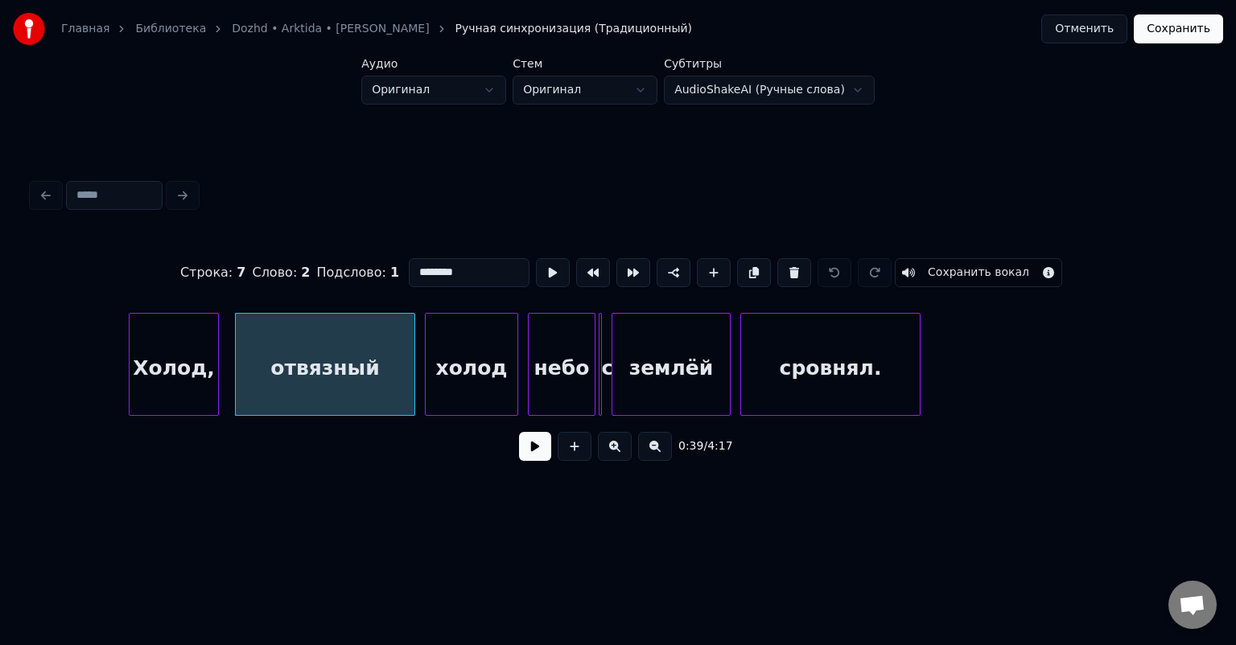
scroll to position [0, 6480]
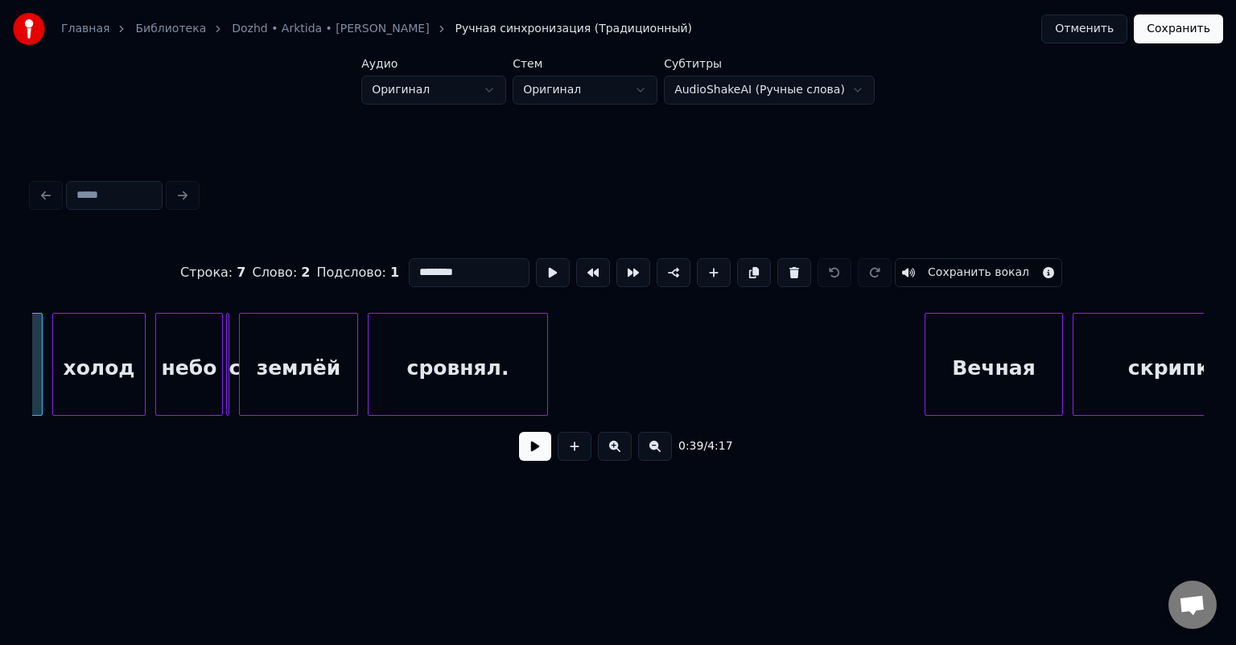
click at [525, 451] on button at bounding box center [535, 446] width 32 height 29
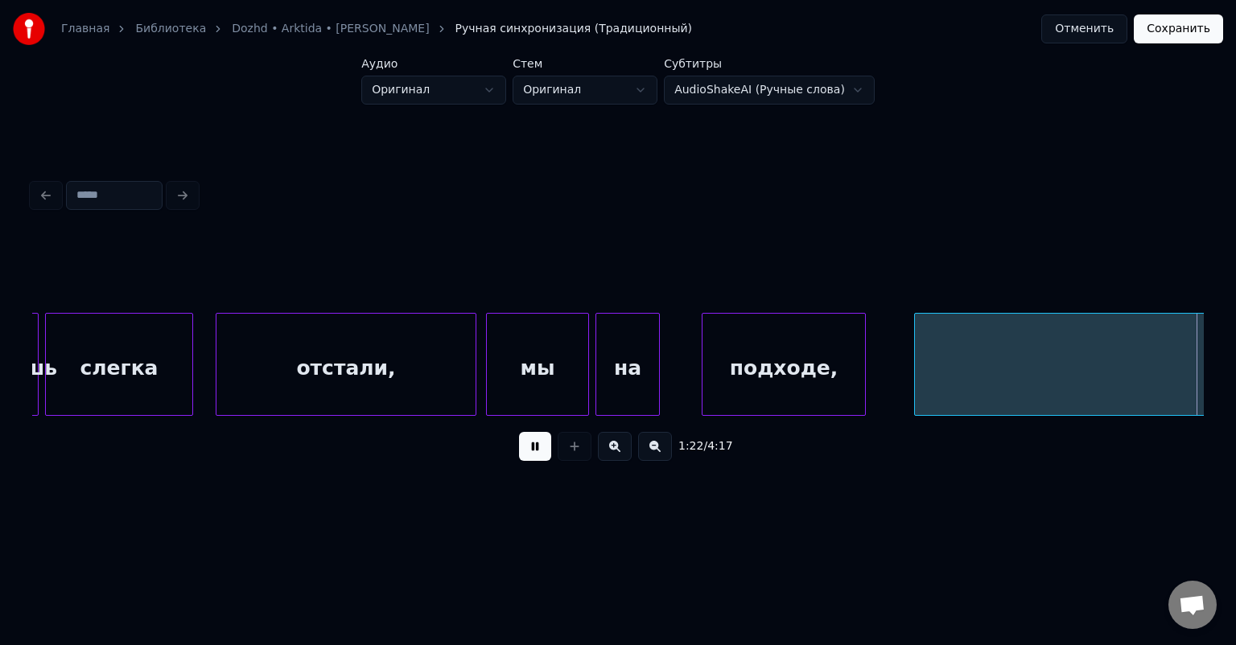
scroll to position [0, 13341]
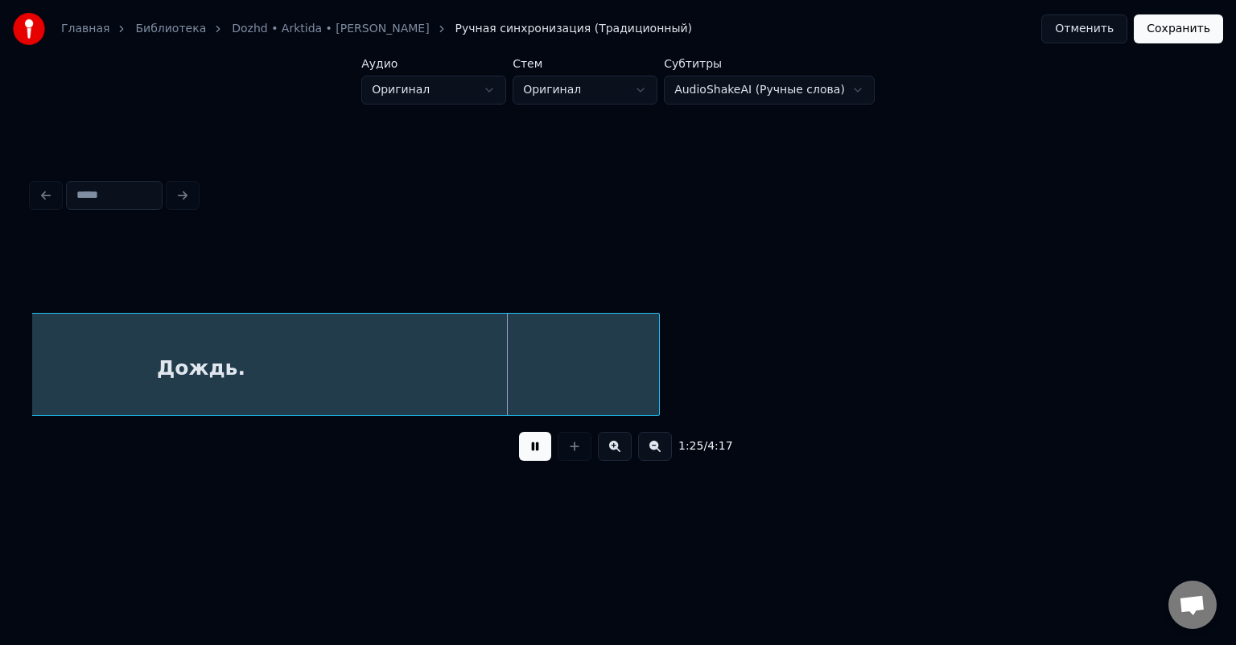
click at [531, 447] on button at bounding box center [535, 446] width 32 height 29
click at [245, 364] on div "Дождь." at bounding box center [200, 368] width 915 height 109
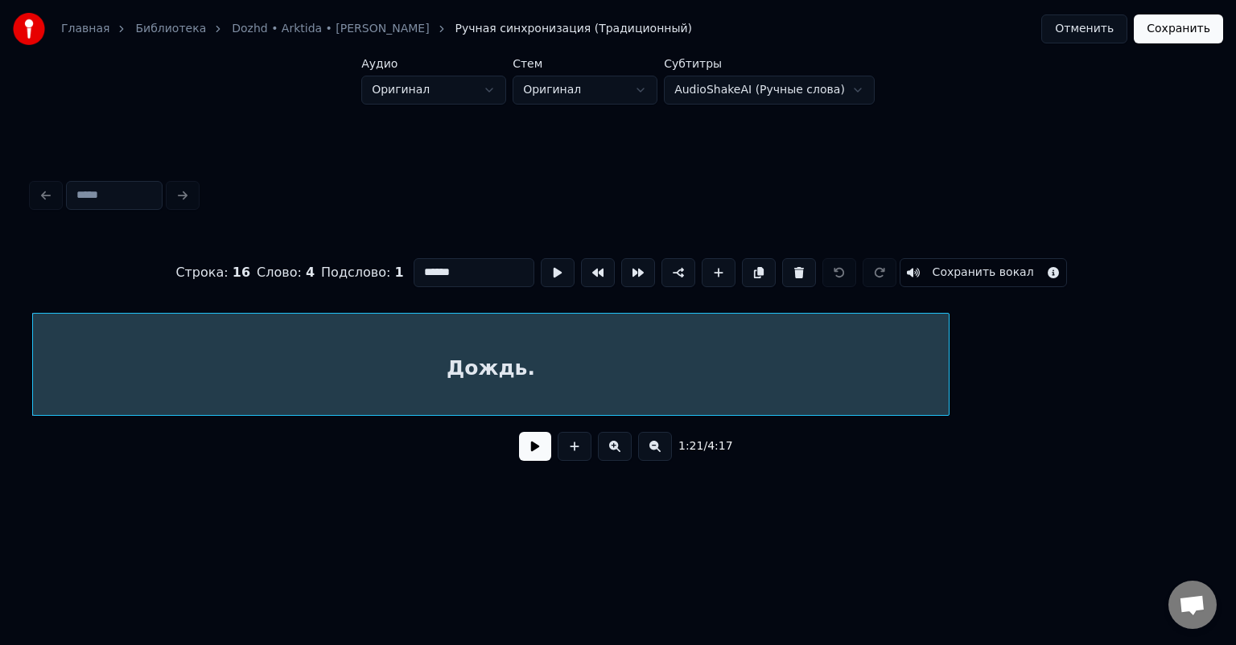
click at [490, 357] on div "Дождь." at bounding box center [490, 368] width 915 height 109
click at [525, 367] on div "Дождь." at bounding box center [490, 368] width 915 height 109
click at [537, 461] on button at bounding box center [535, 446] width 32 height 29
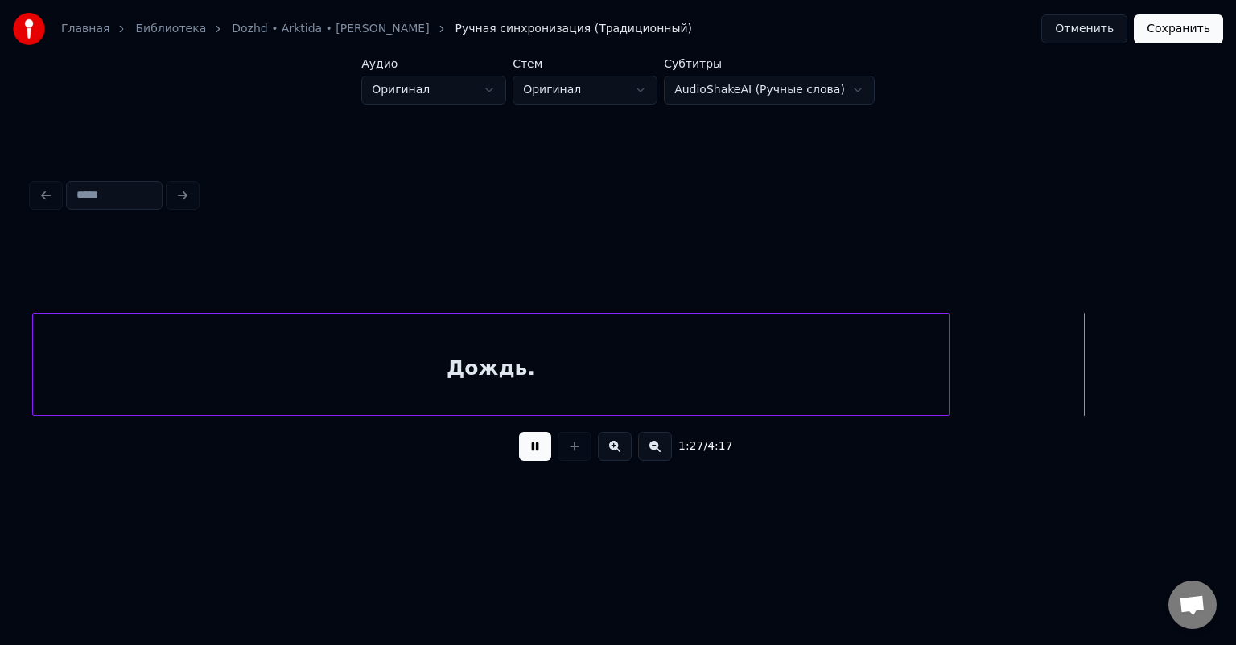
click at [537, 447] on button at bounding box center [535, 446] width 32 height 29
click at [529, 460] on button at bounding box center [535, 446] width 32 height 29
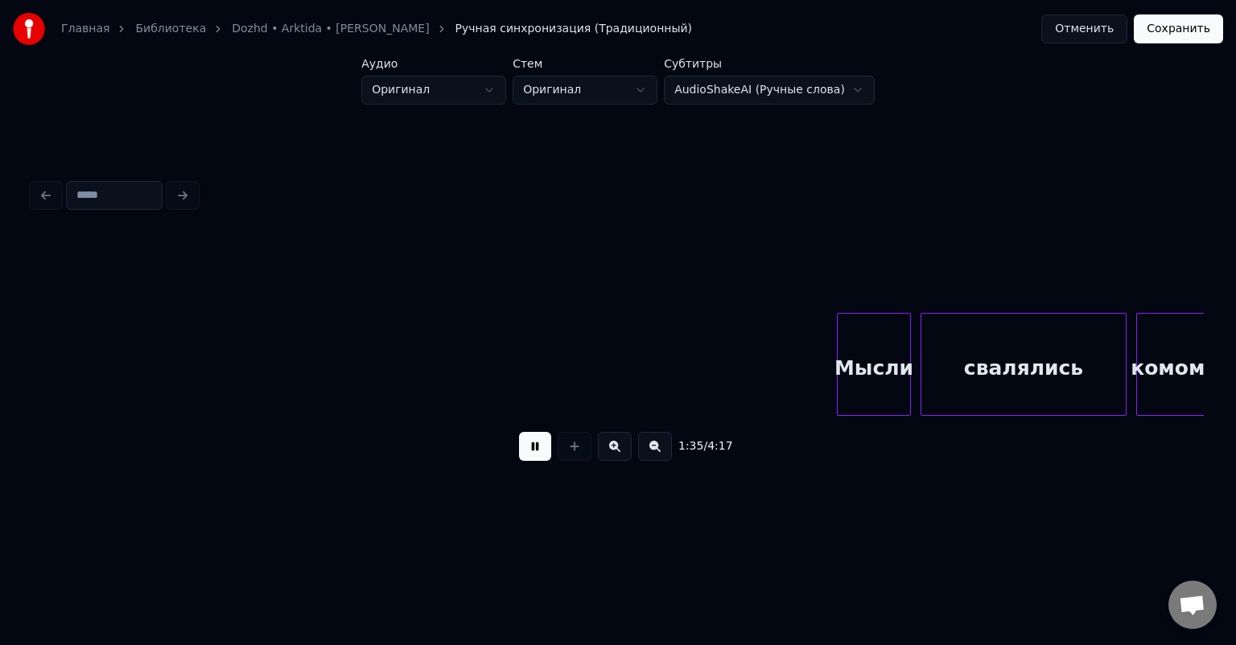
scroll to position [0, 15407]
click at [1171, 369] on div "комом," at bounding box center [1171, 368] width 69 height 109
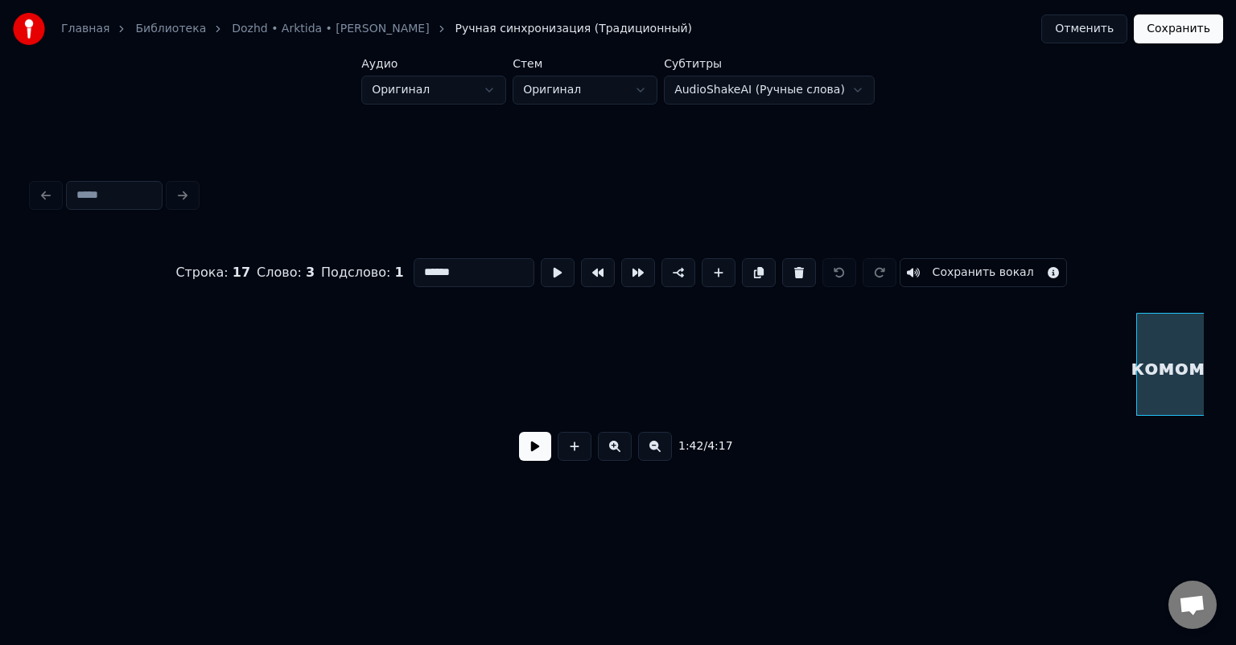
scroll to position [0, 16511]
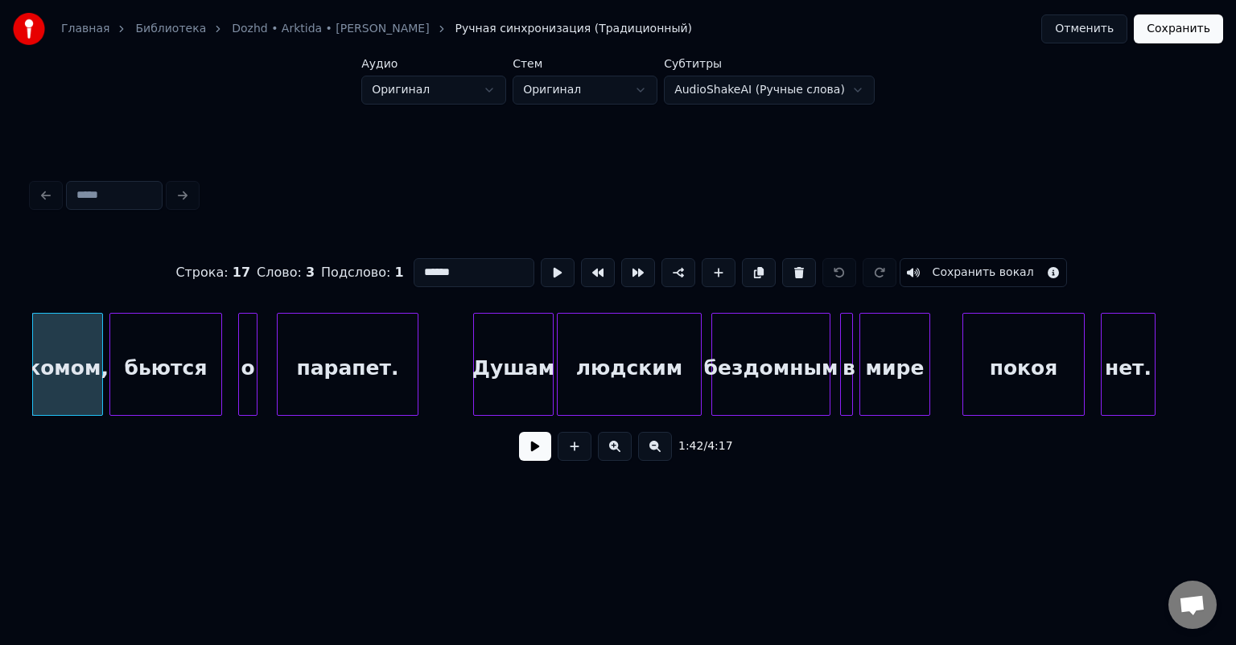
click at [1126, 348] on div "нет." at bounding box center [1127, 368] width 53 height 109
type input "****"
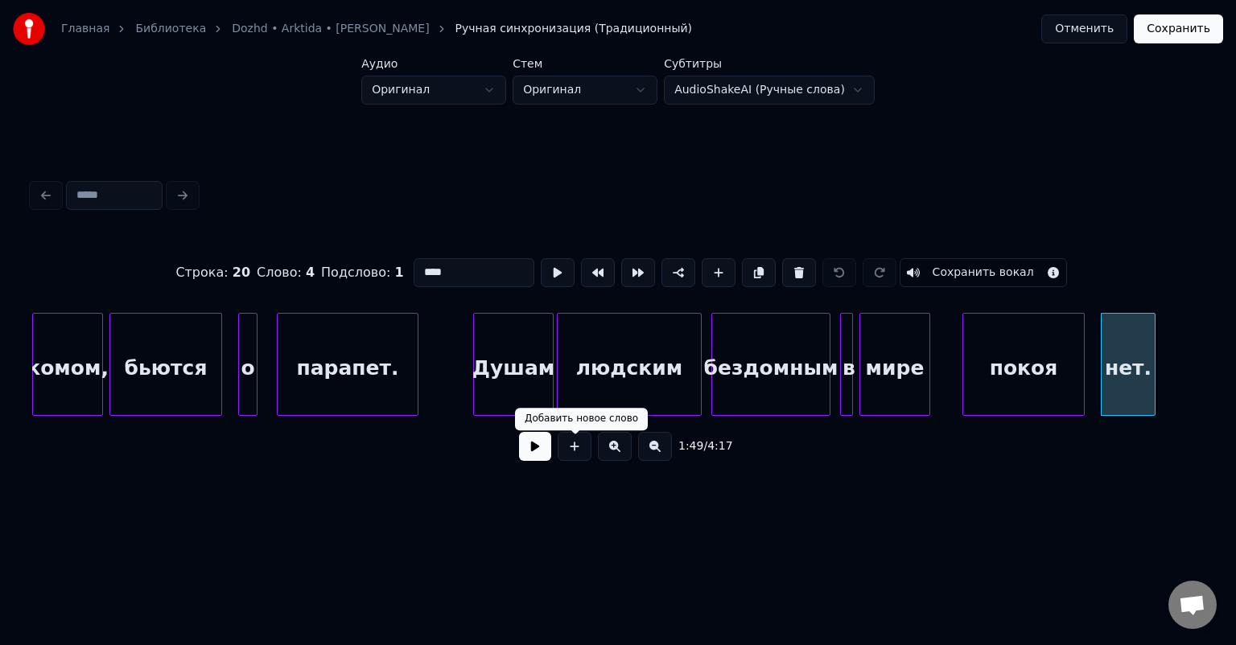
click at [537, 461] on button at bounding box center [535, 446] width 32 height 29
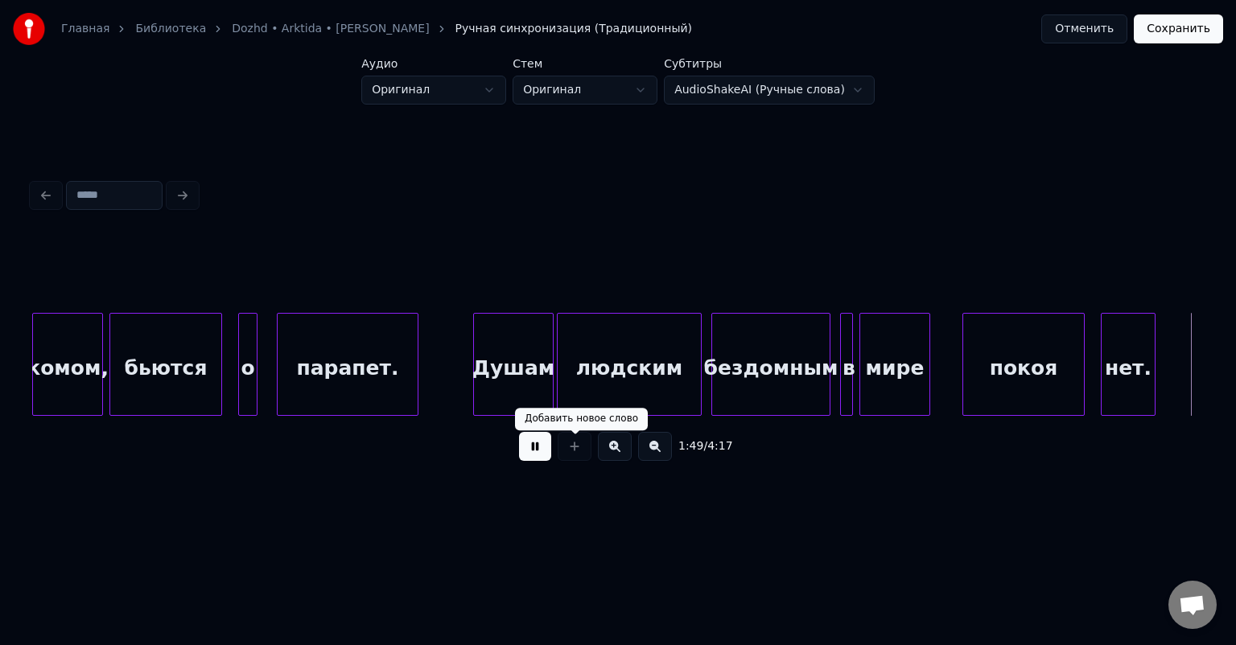
scroll to position [0, 17684]
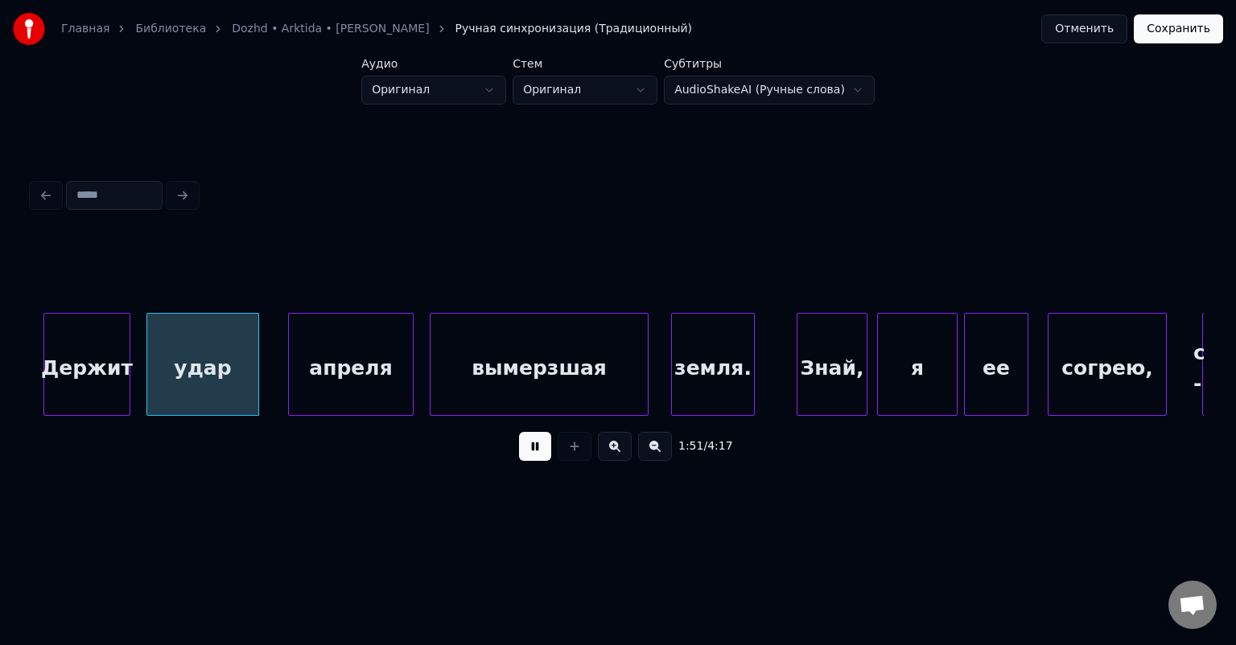
click at [1120, 380] on div "согрею," at bounding box center [1106, 368] width 117 height 109
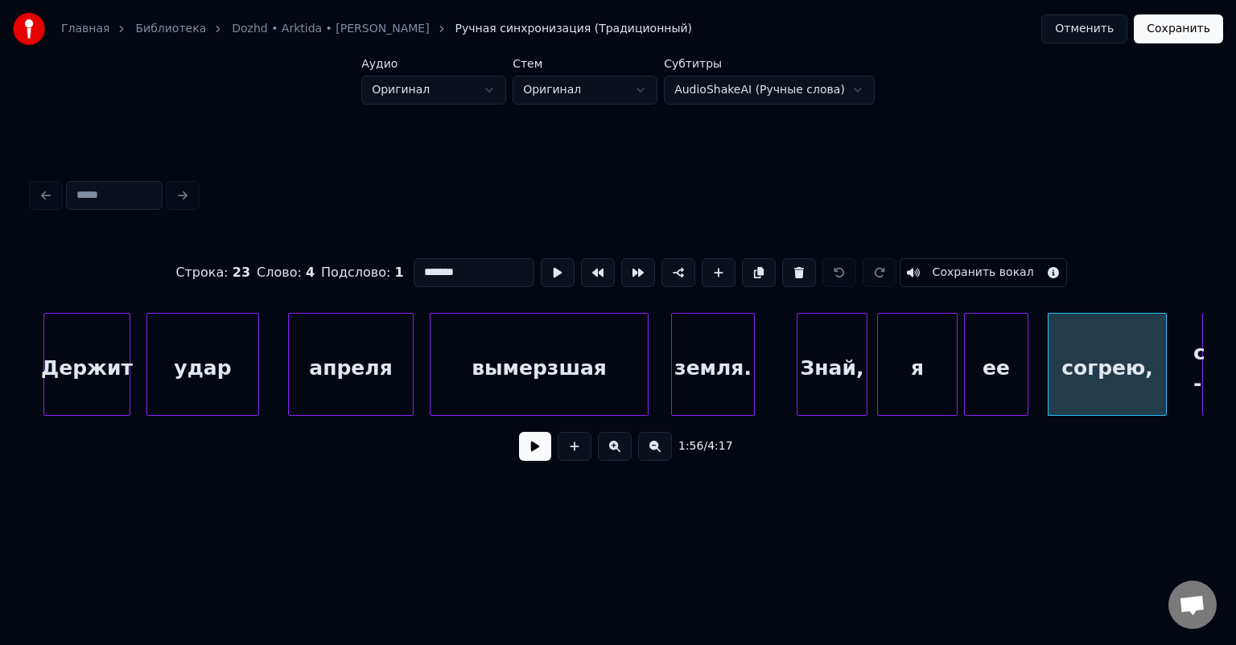
click at [525, 455] on button at bounding box center [535, 446] width 32 height 29
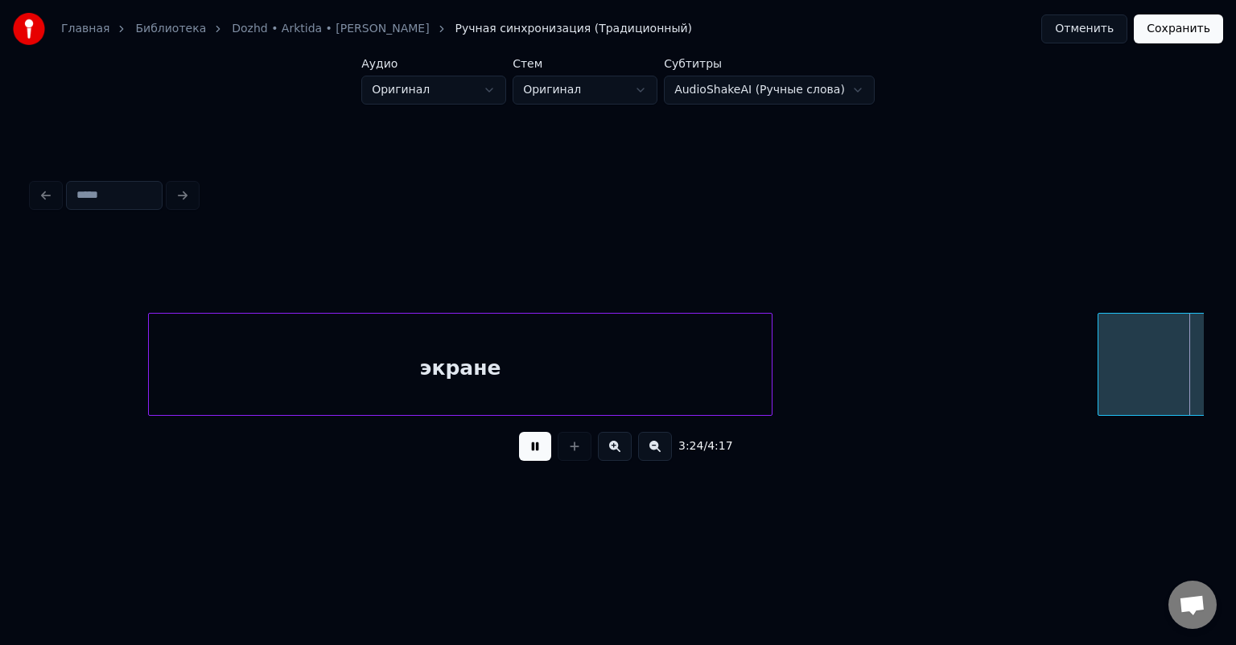
scroll to position [0, 32922]
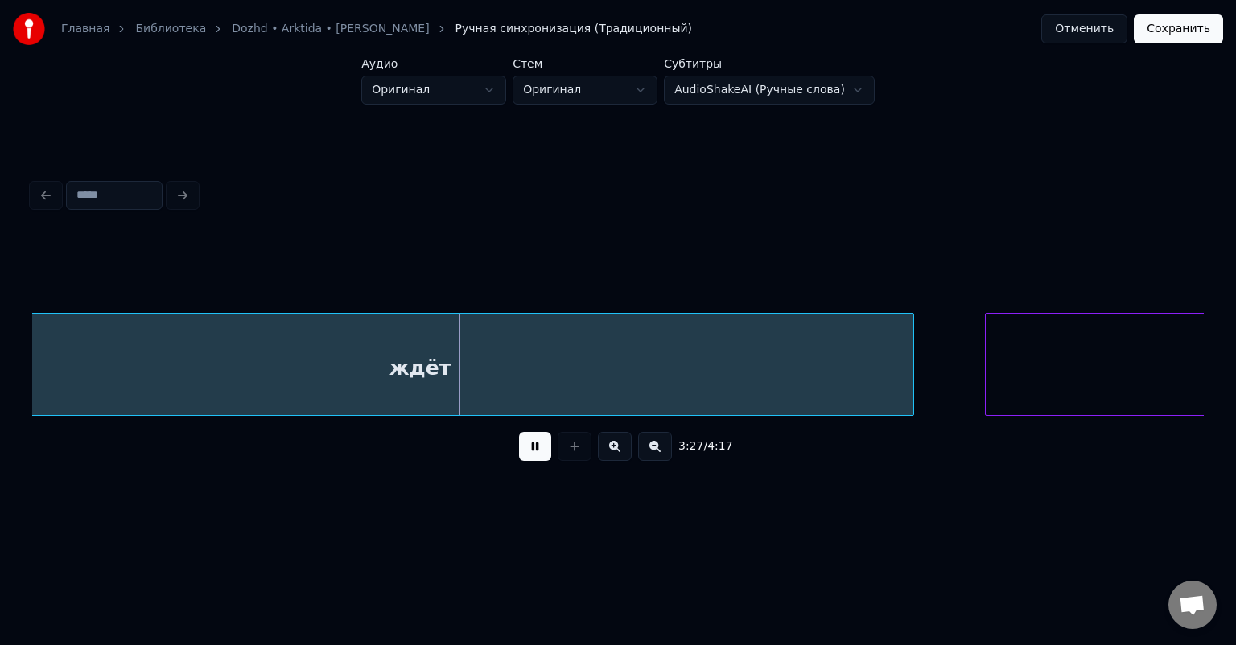
click at [529, 451] on button at bounding box center [535, 446] width 32 height 29
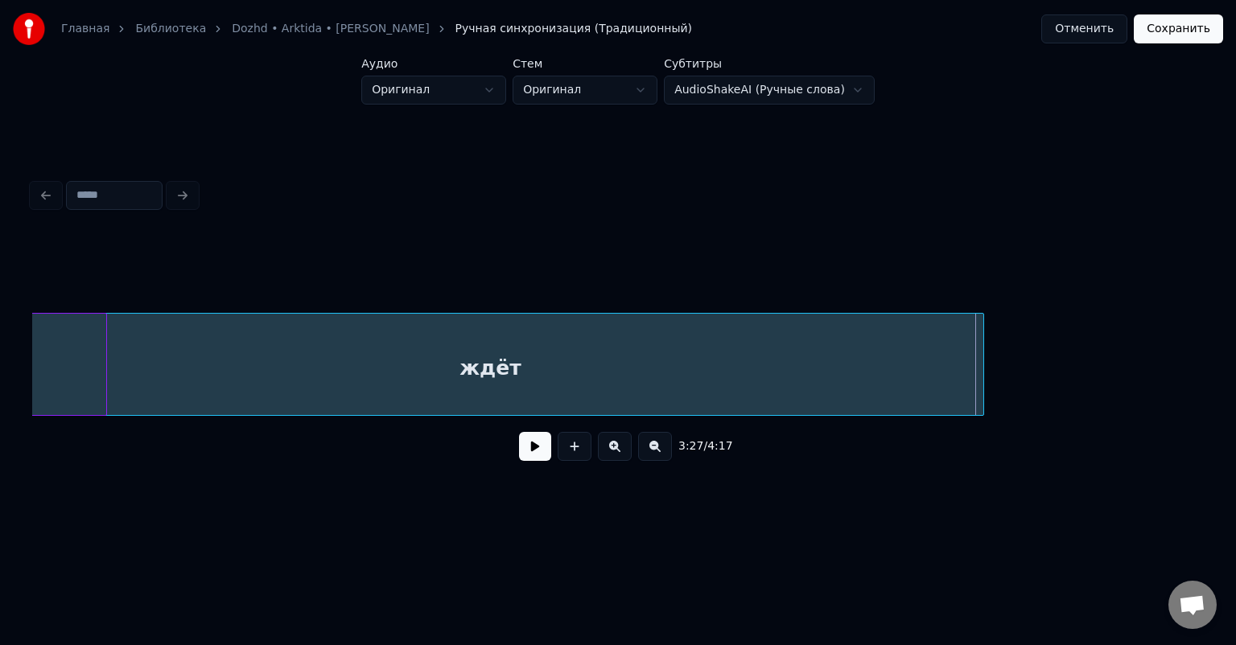
scroll to position [0, 32346]
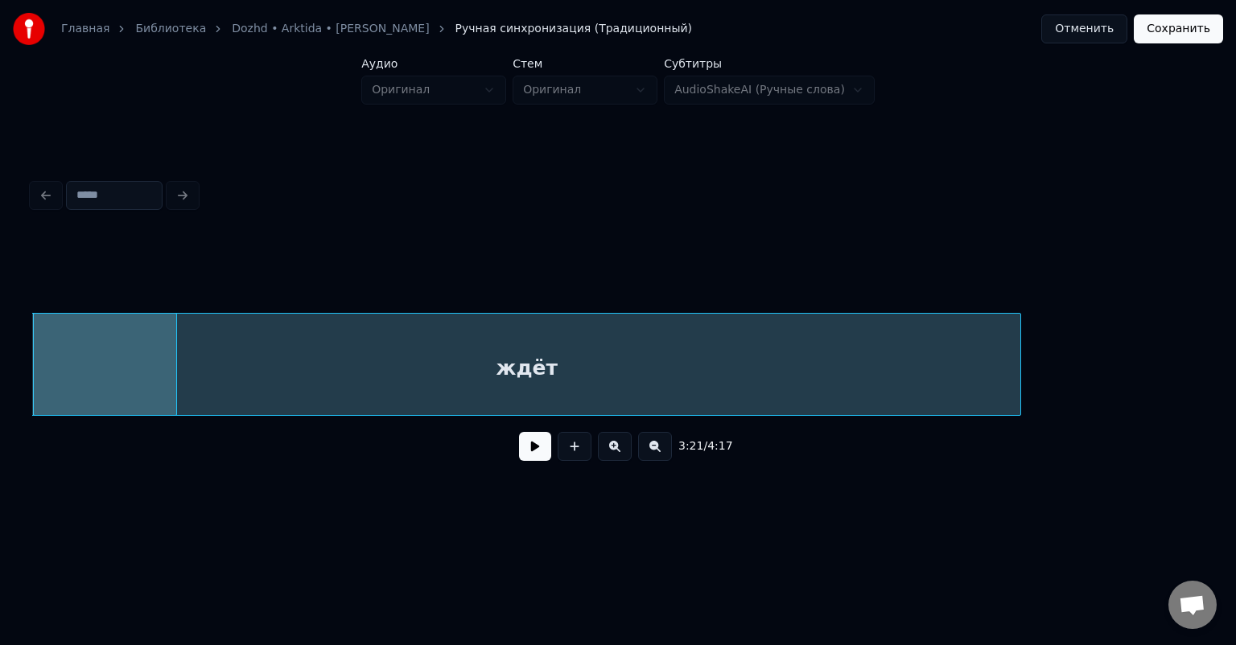
click at [0, 375] on html "Главная Библиотека Dozhd • Arktida • [PERSON_NAME] синхронизация (Традиционный)…" at bounding box center [618, 271] width 1236 height 543
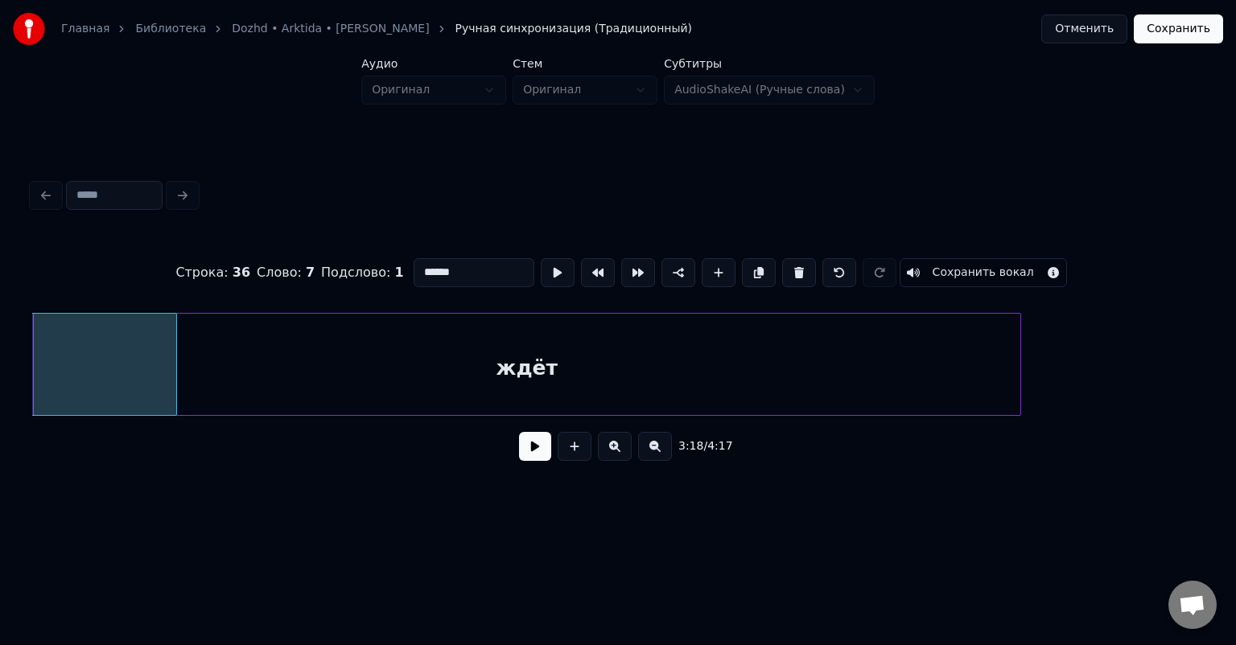
scroll to position [0, 31867]
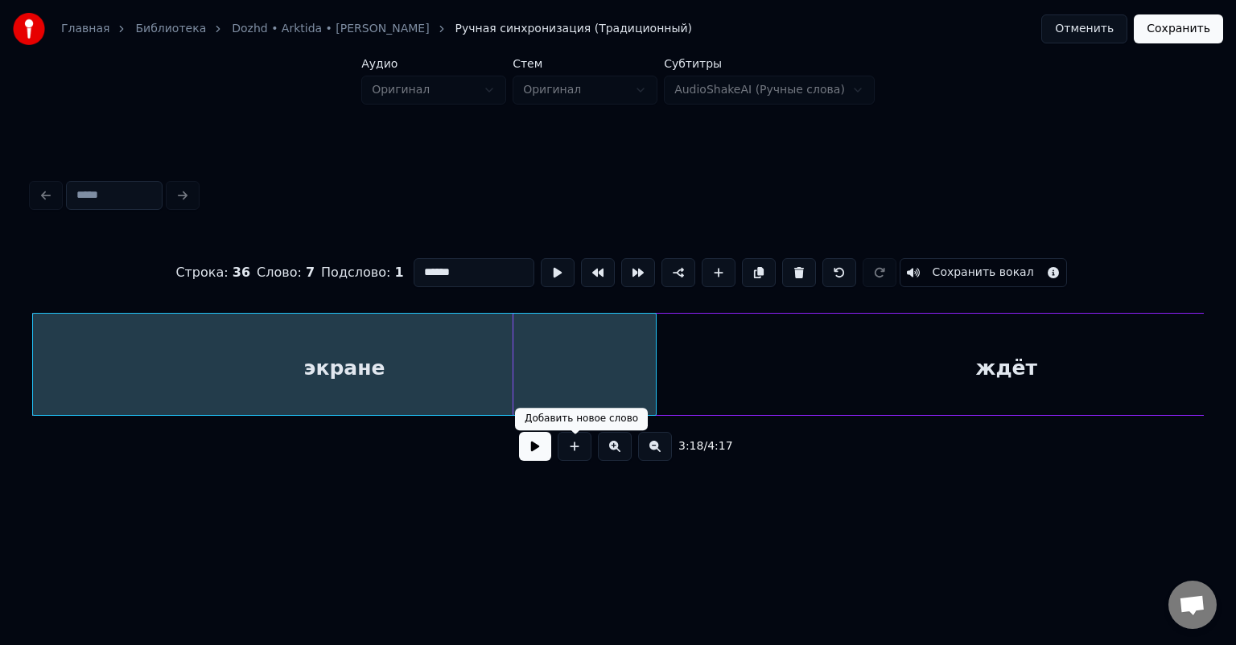
click at [531, 447] on button at bounding box center [535, 446] width 32 height 29
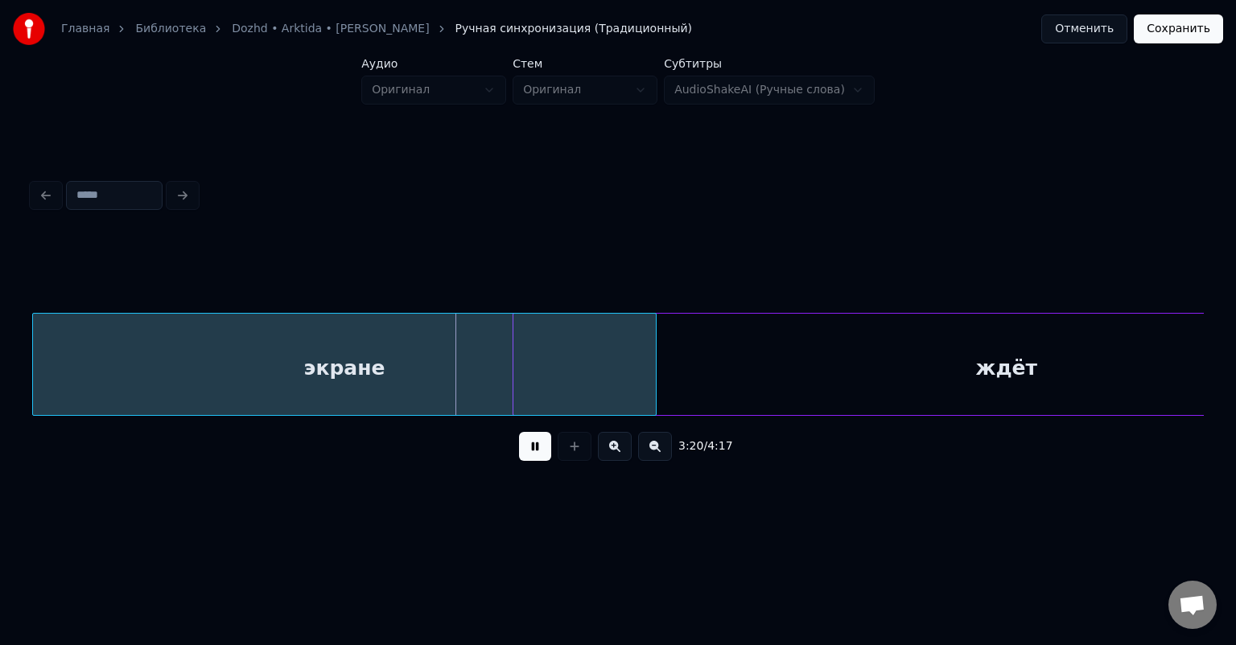
click at [129, 360] on div "экране" at bounding box center [344, 368] width 623 height 109
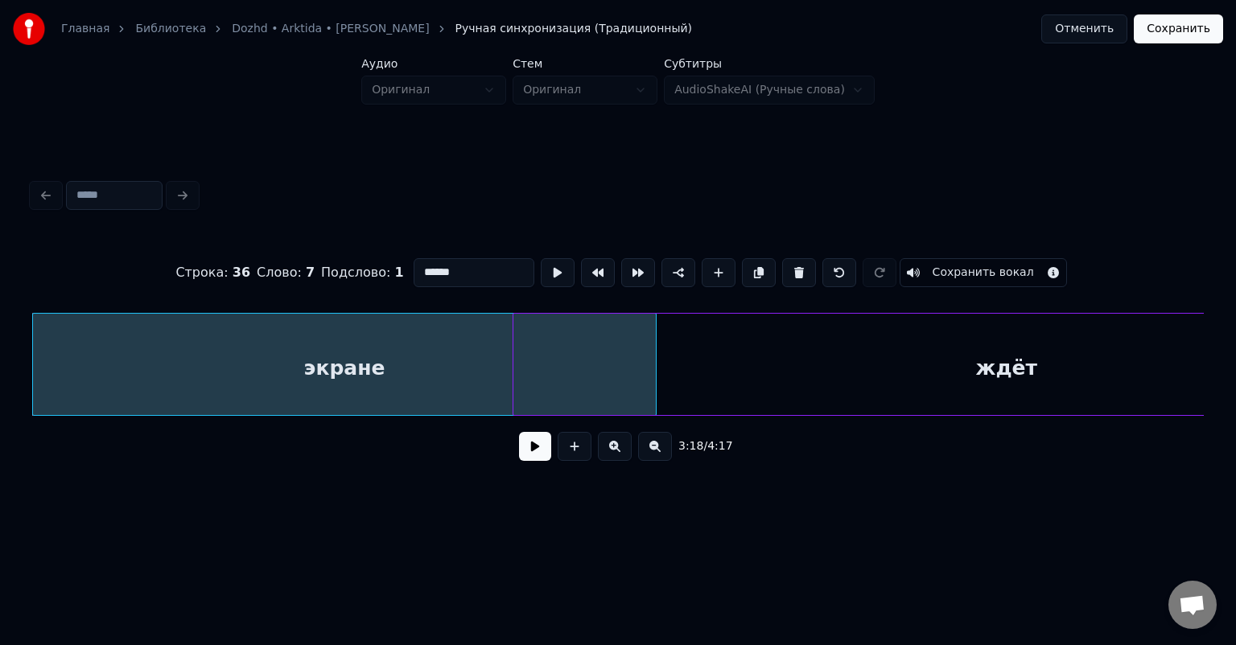
click at [848, 380] on div "ждёт" at bounding box center [1006, 368] width 986 height 109
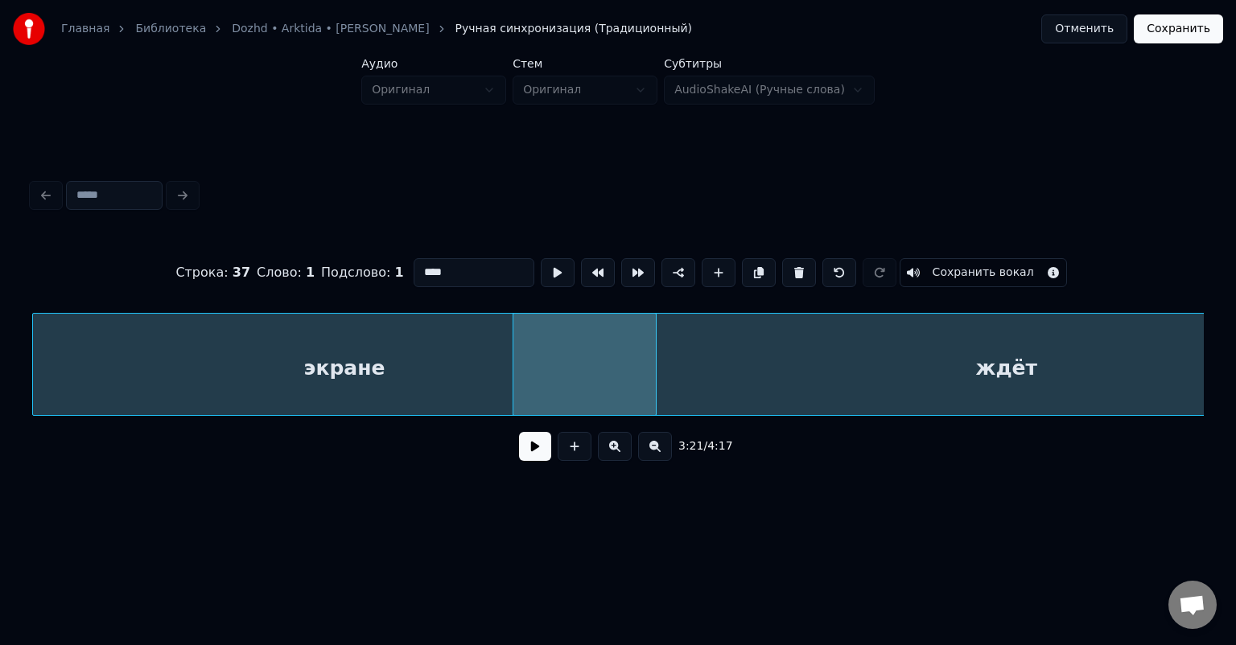
click at [401, 361] on div "экране" at bounding box center [344, 368] width 623 height 109
type input "******"
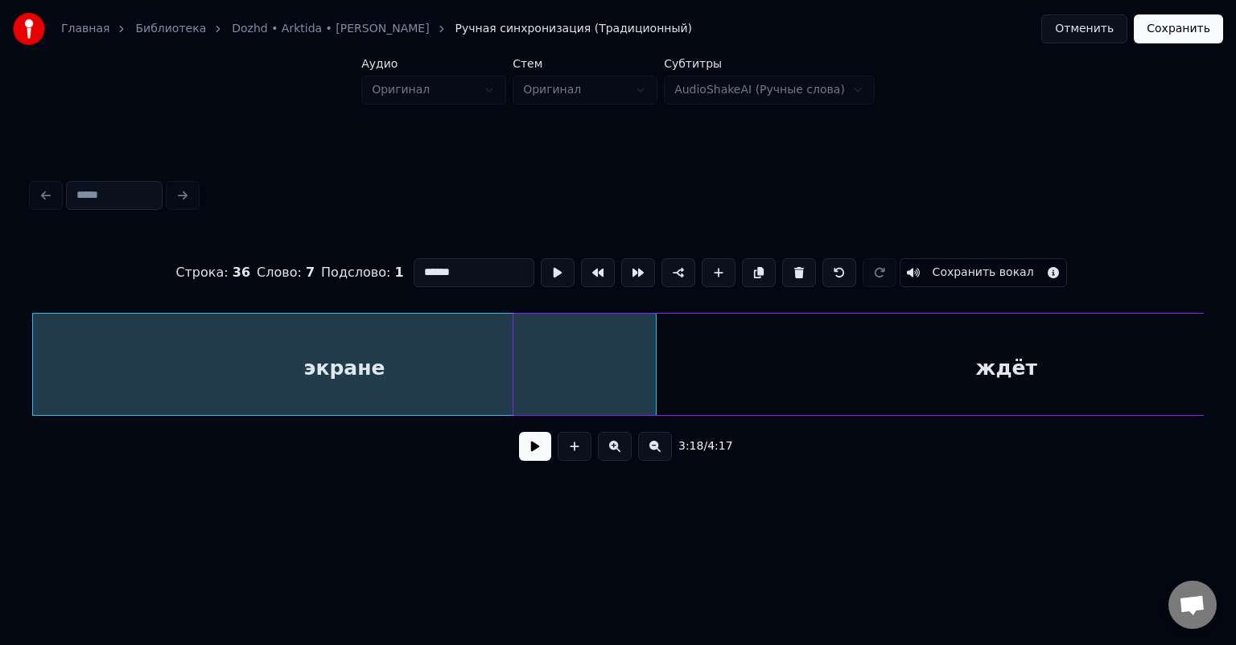
click at [531, 461] on button at bounding box center [535, 446] width 32 height 29
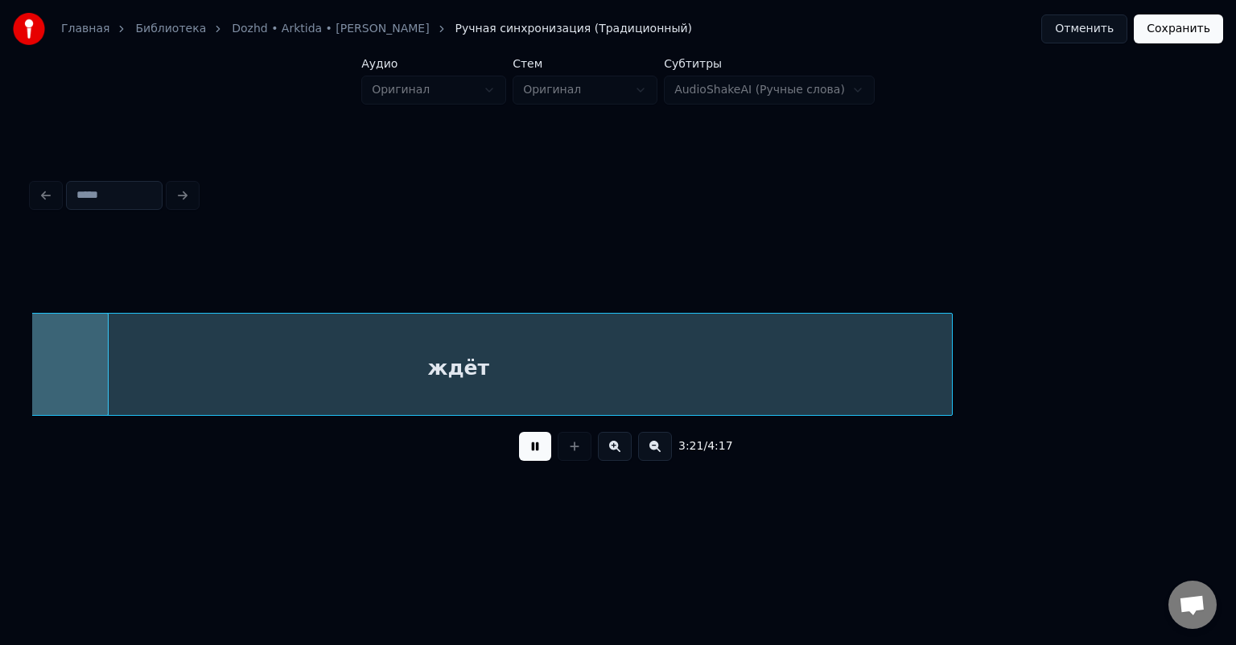
scroll to position [0, 32420]
click at [524, 452] on button at bounding box center [535, 446] width 32 height 29
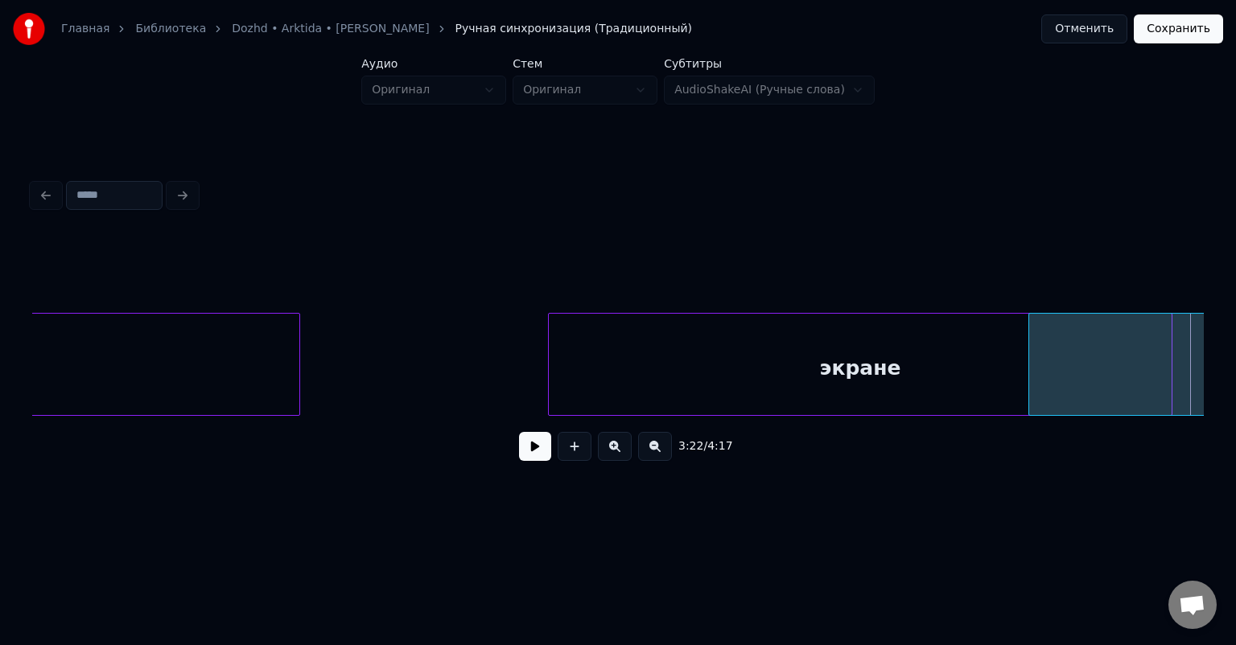
scroll to position [0, 30838]
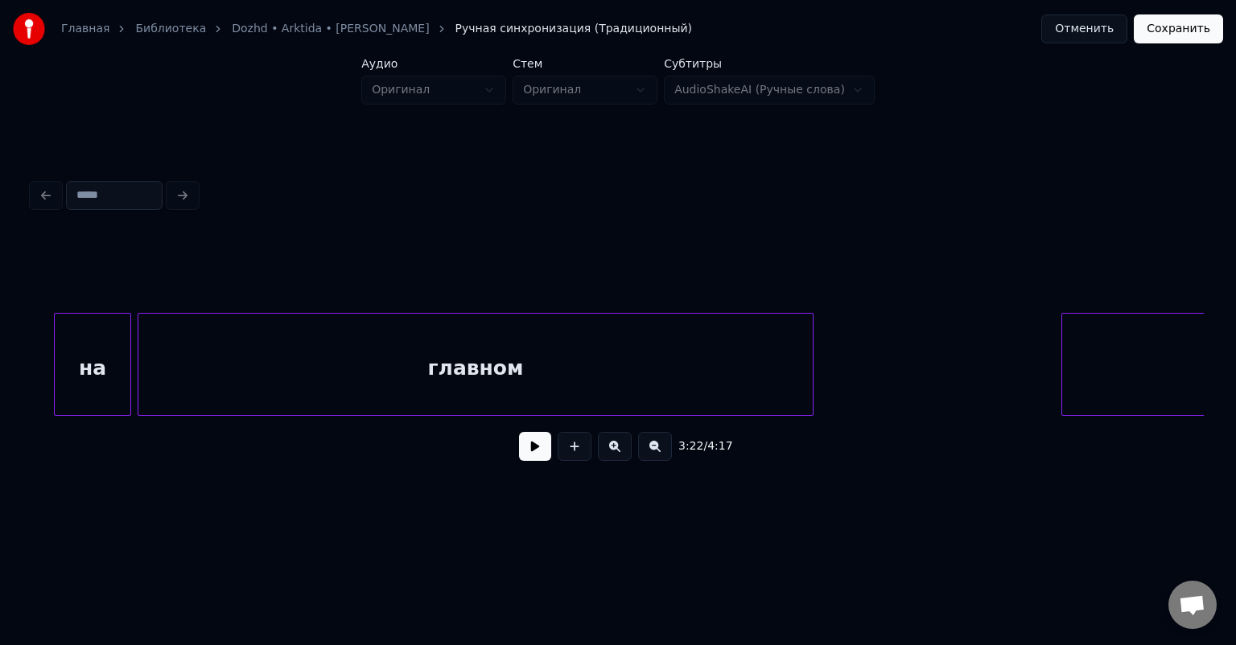
click at [660, 399] on div "главном" at bounding box center [475, 368] width 674 height 109
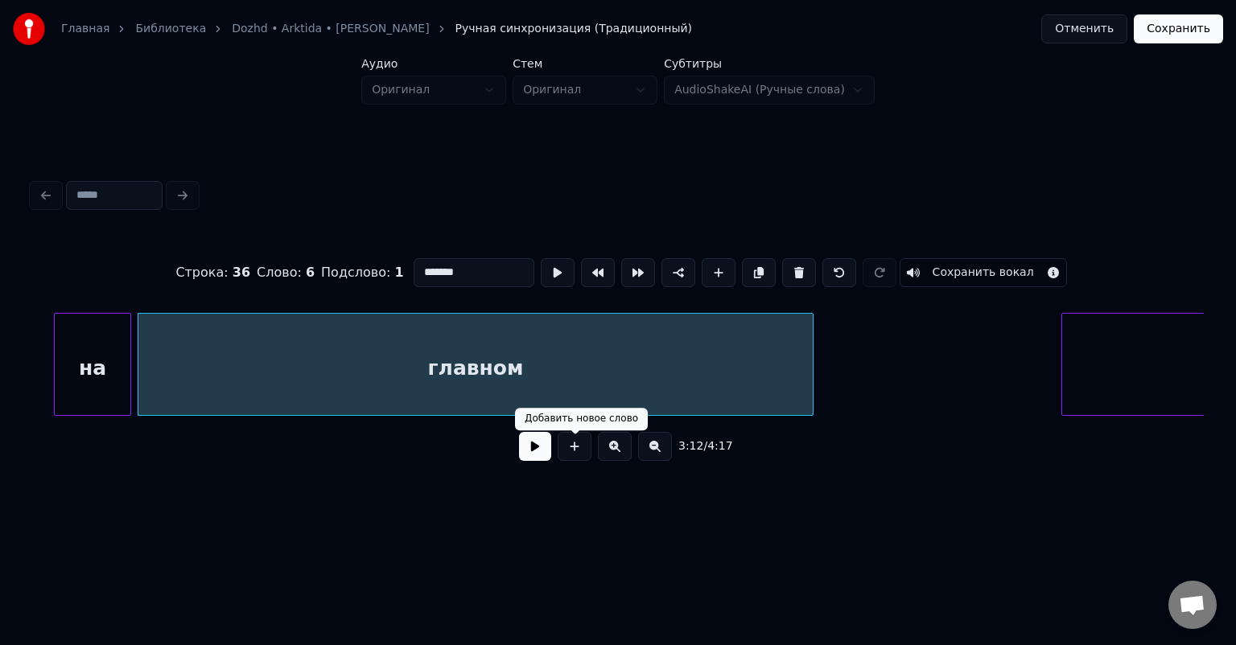
click at [540, 456] on button at bounding box center [535, 446] width 32 height 29
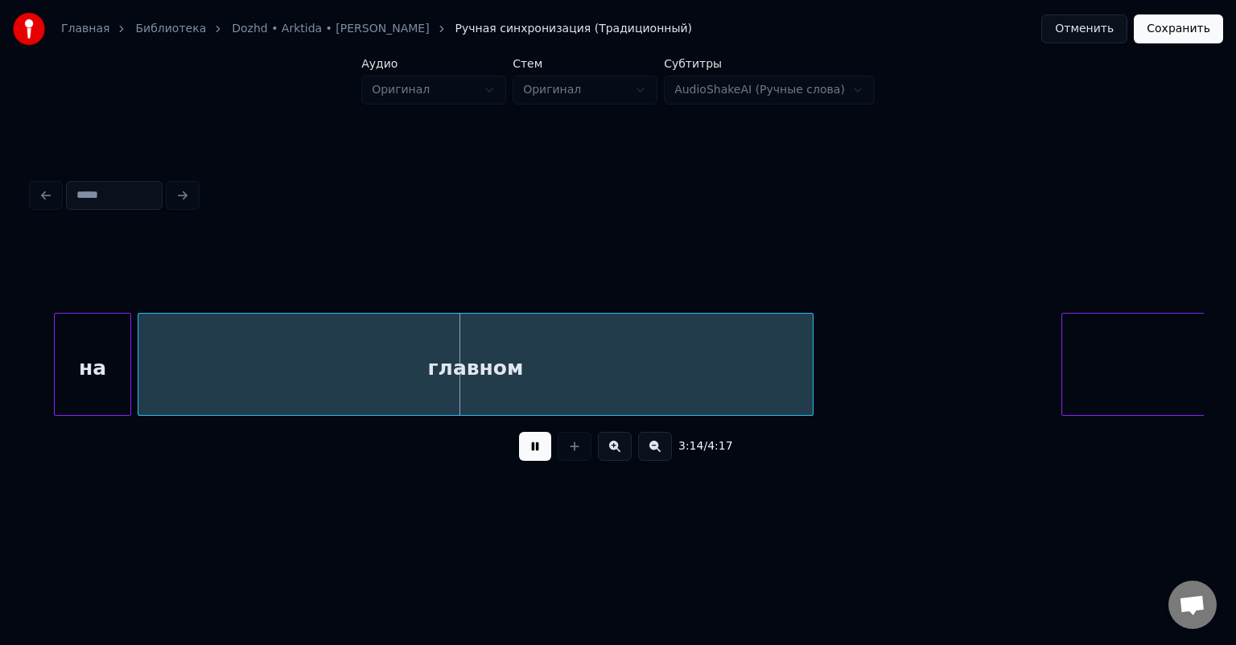
click at [540, 456] on button at bounding box center [535, 446] width 32 height 29
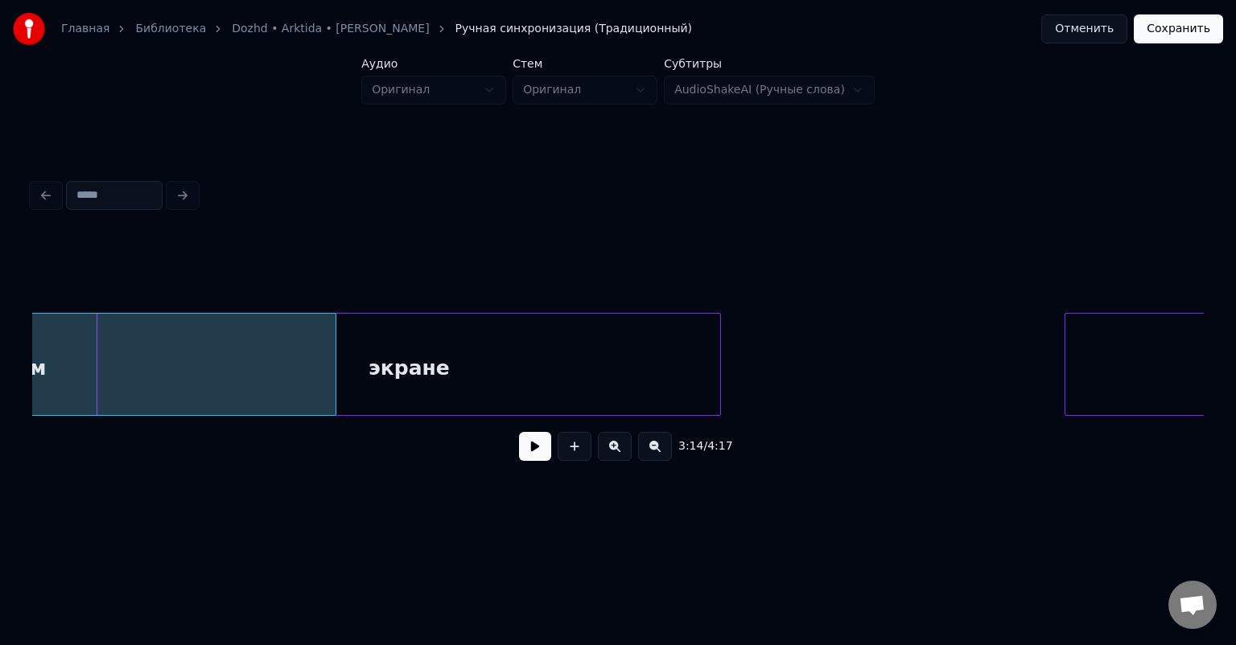
click at [621, 369] on div "экране" at bounding box center [408, 368] width 623 height 109
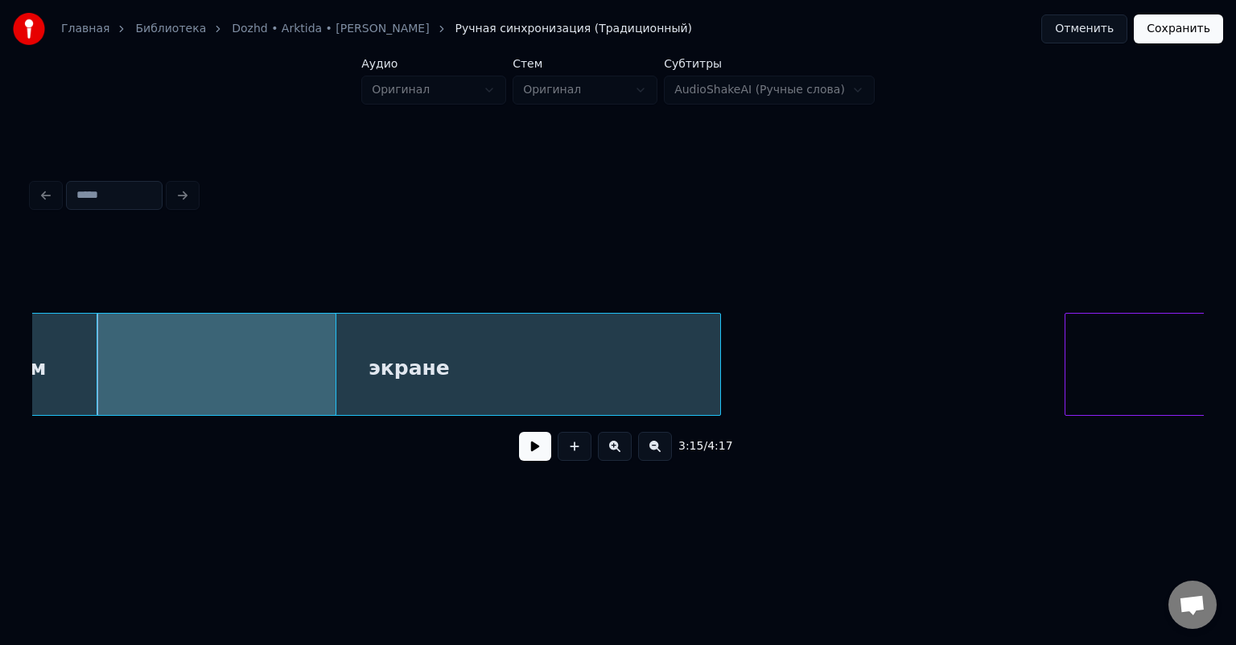
click at [539, 451] on button at bounding box center [535, 446] width 32 height 29
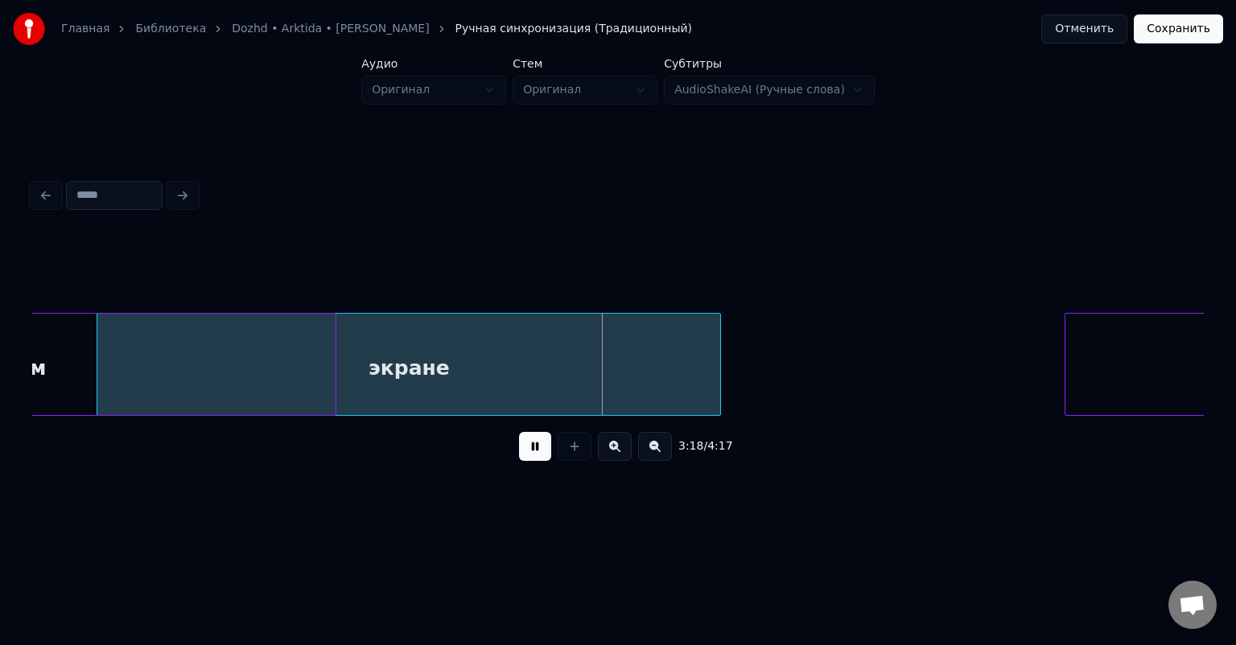
click at [528, 451] on button at bounding box center [535, 446] width 32 height 29
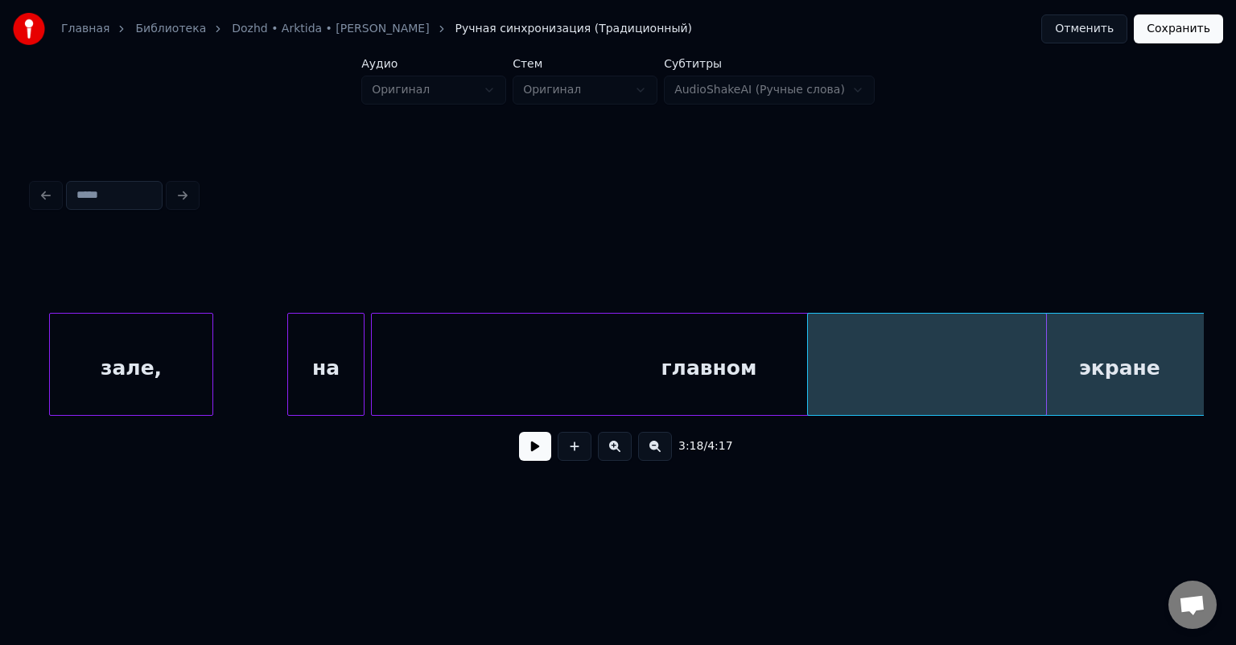
scroll to position [0, 30488]
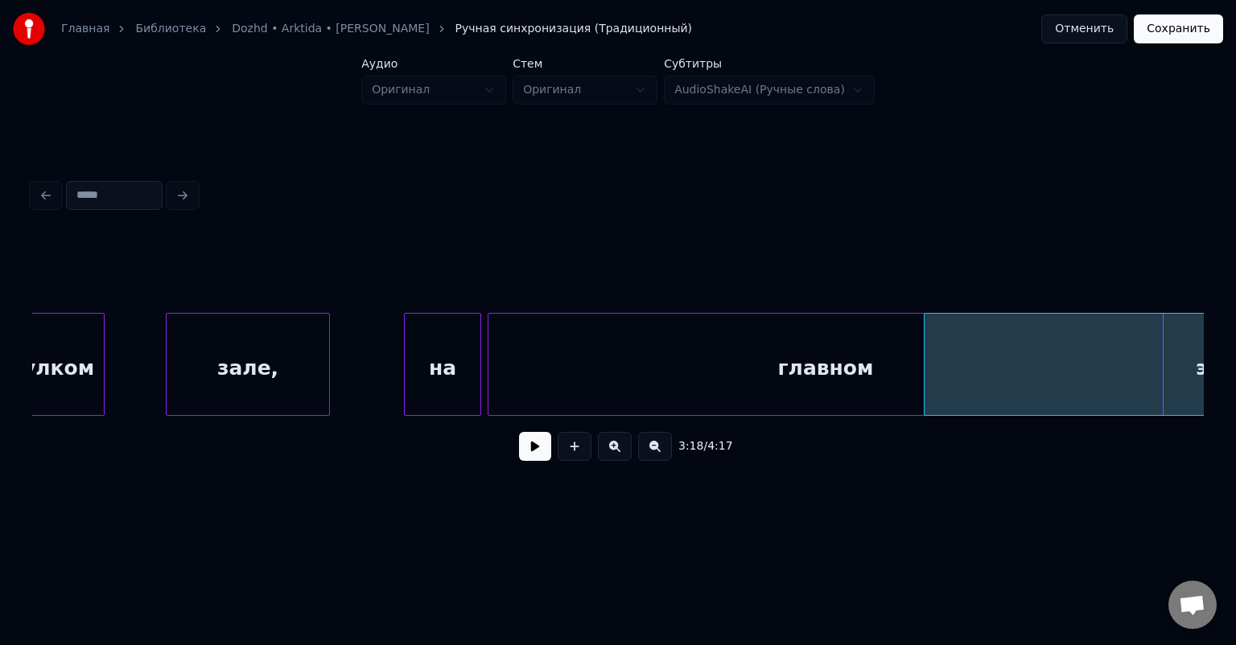
click at [823, 376] on div "главном" at bounding box center [825, 368] width 674 height 109
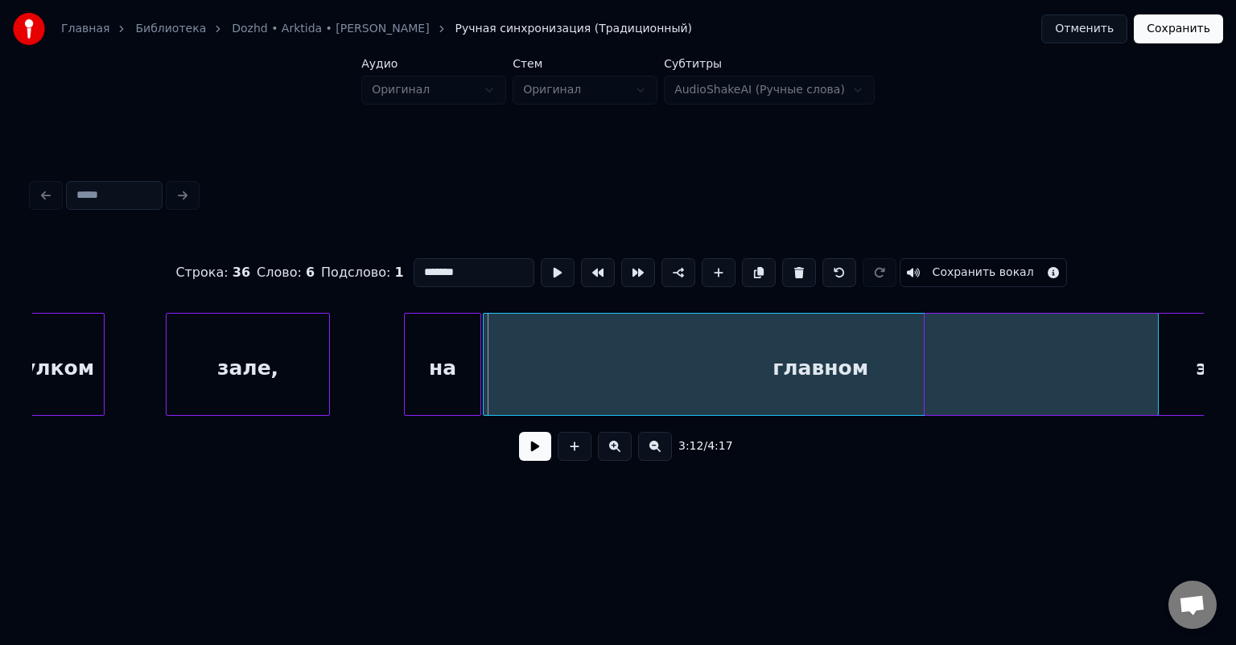
click at [917, 371] on div "главном" at bounding box center [820, 368] width 674 height 109
click at [1179, 366] on div "экране" at bounding box center [1235, 368] width 623 height 109
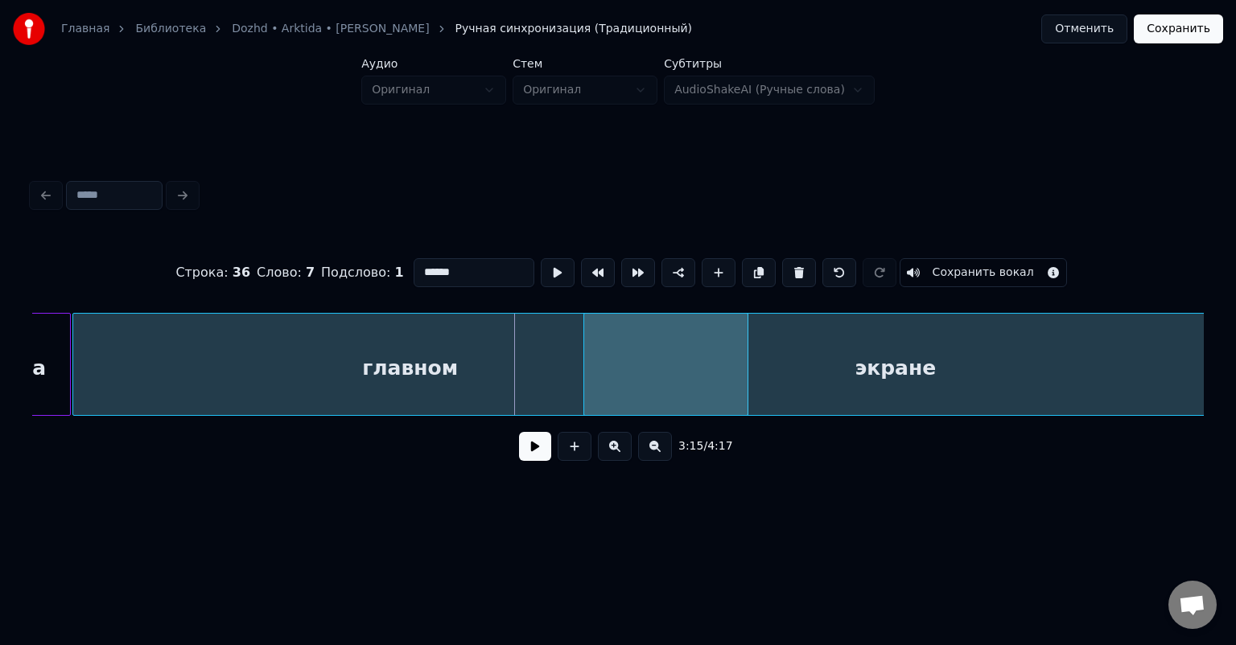
scroll to position [0, 30907]
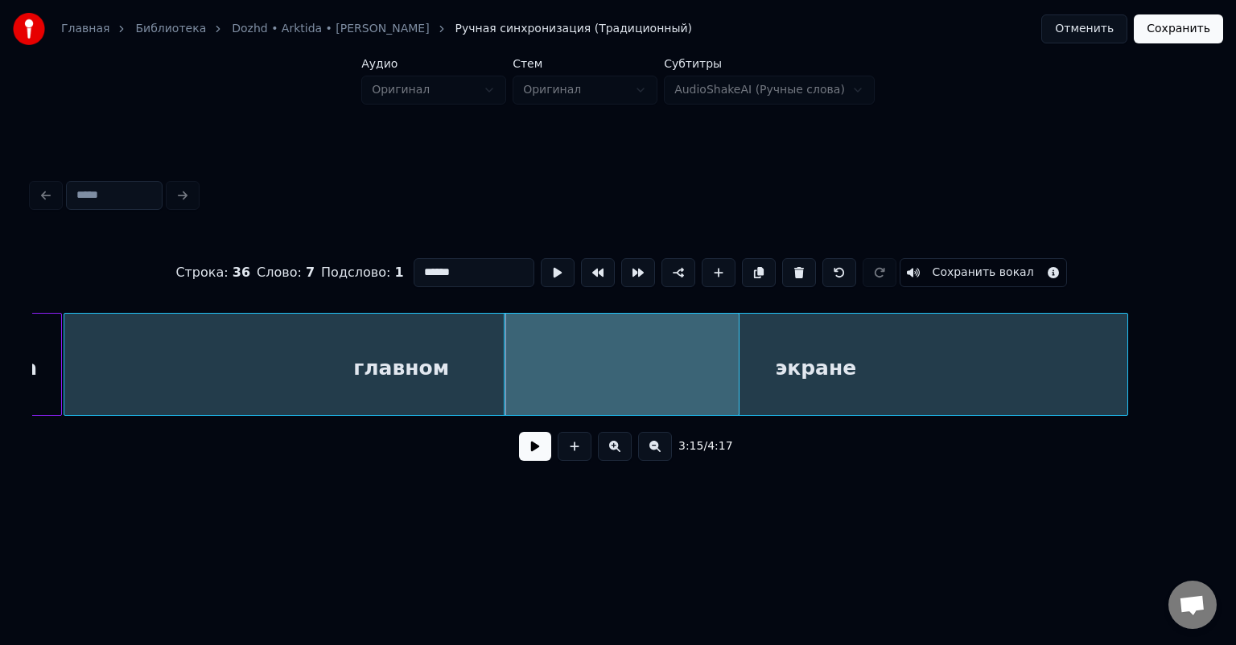
click at [1035, 372] on div "экране" at bounding box center [815, 368] width 623 height 109
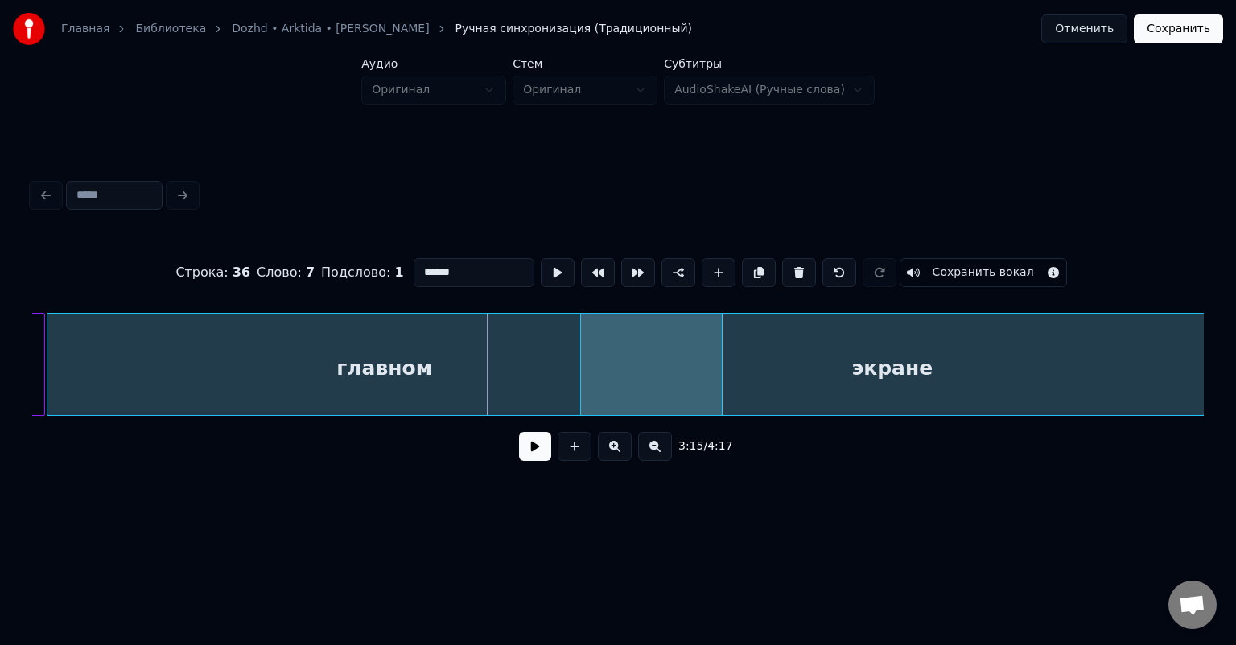
click at [985, 367] on div "экране" at bounding box center [892, 368] width 623 height 109
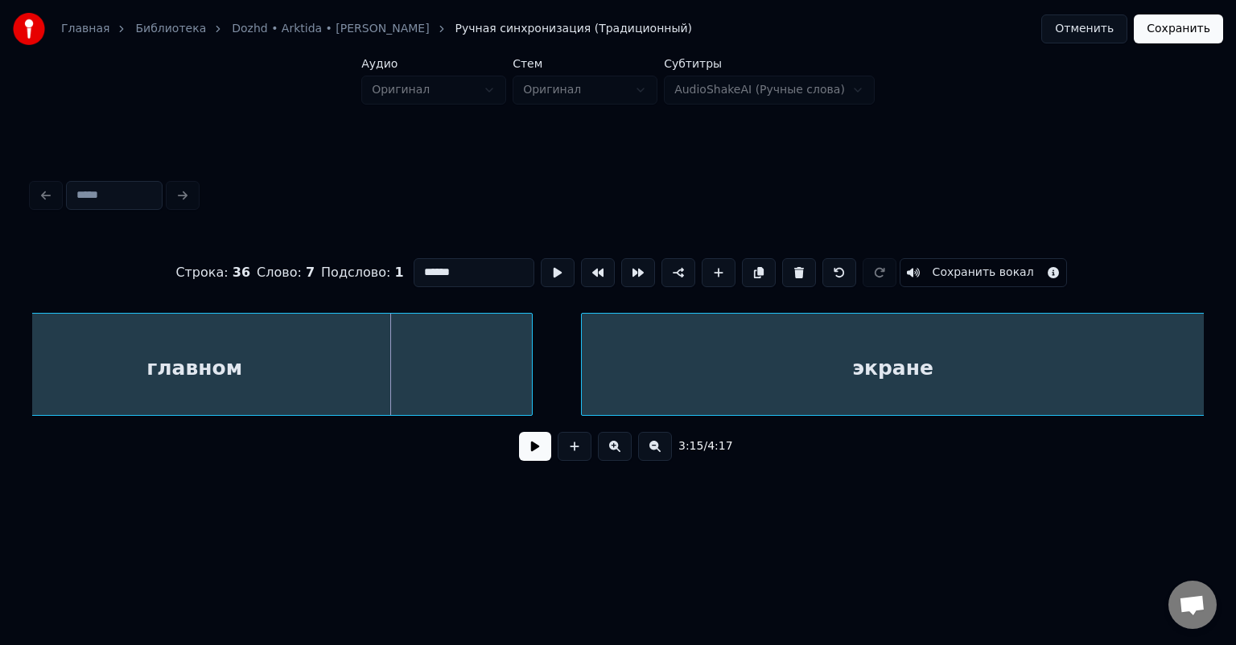
scroll to position [0, 31115]
click at [982, 358] on div "экране" at bounding box center [866, 368] width 623 height 109
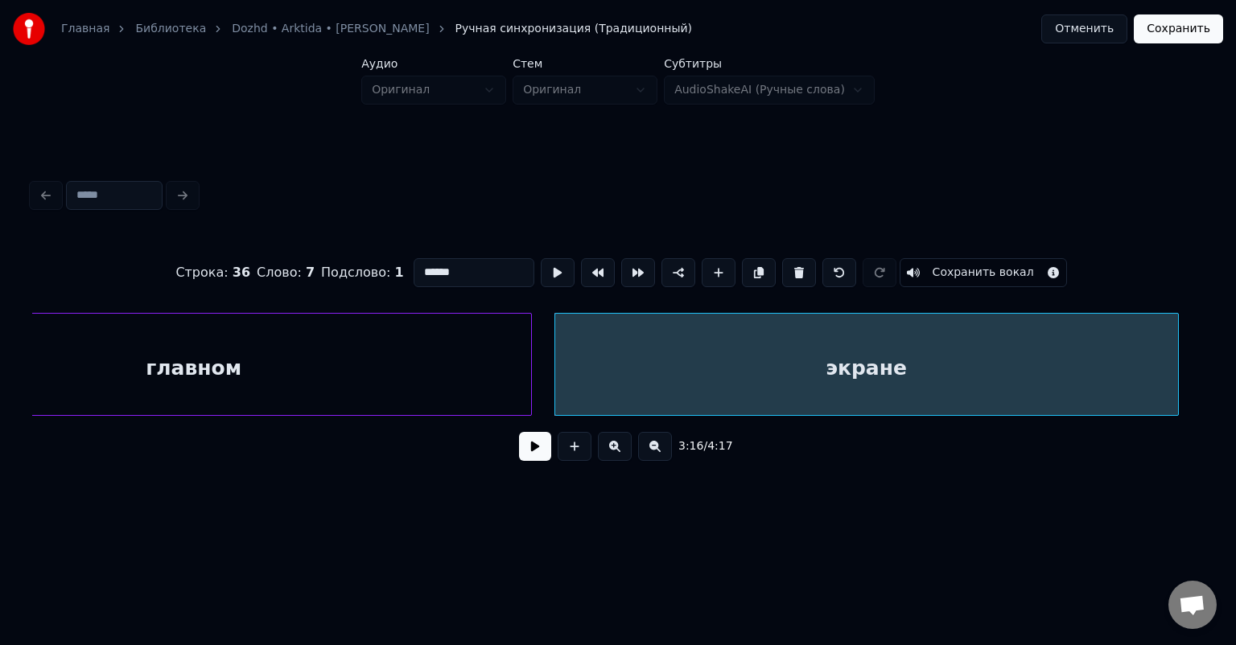
click at [515, 358] on div "главном" at bounding box center [194, 368] width 674 height 109
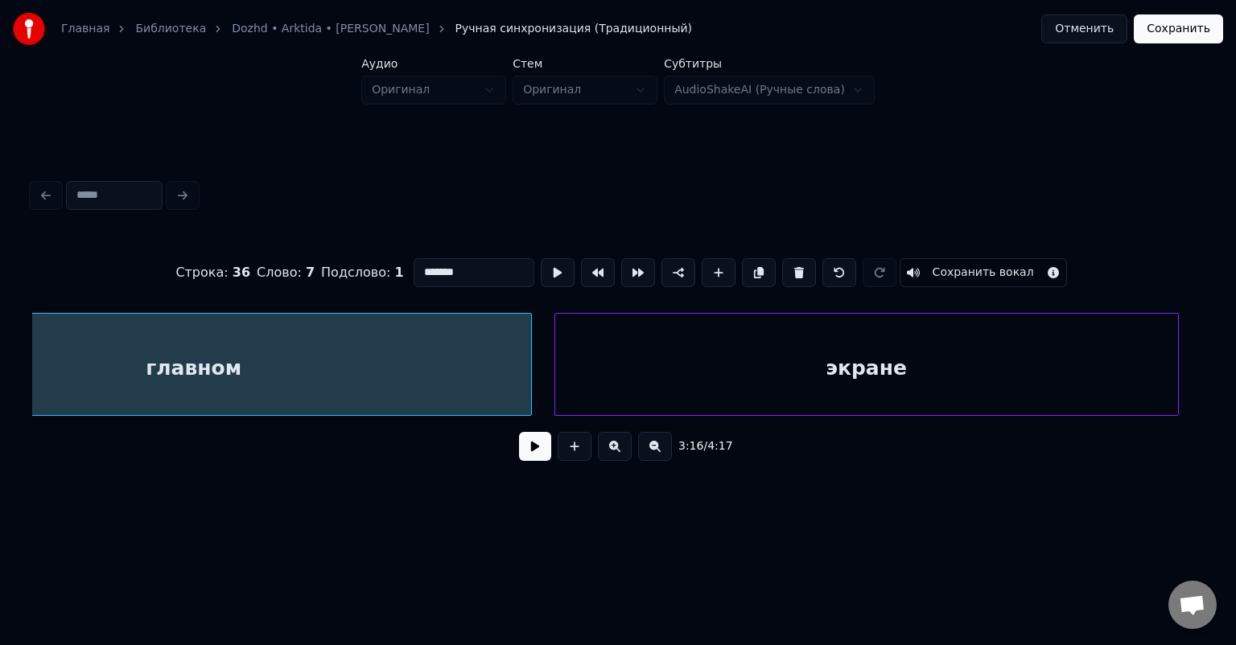
scroll to position [0, 30938]
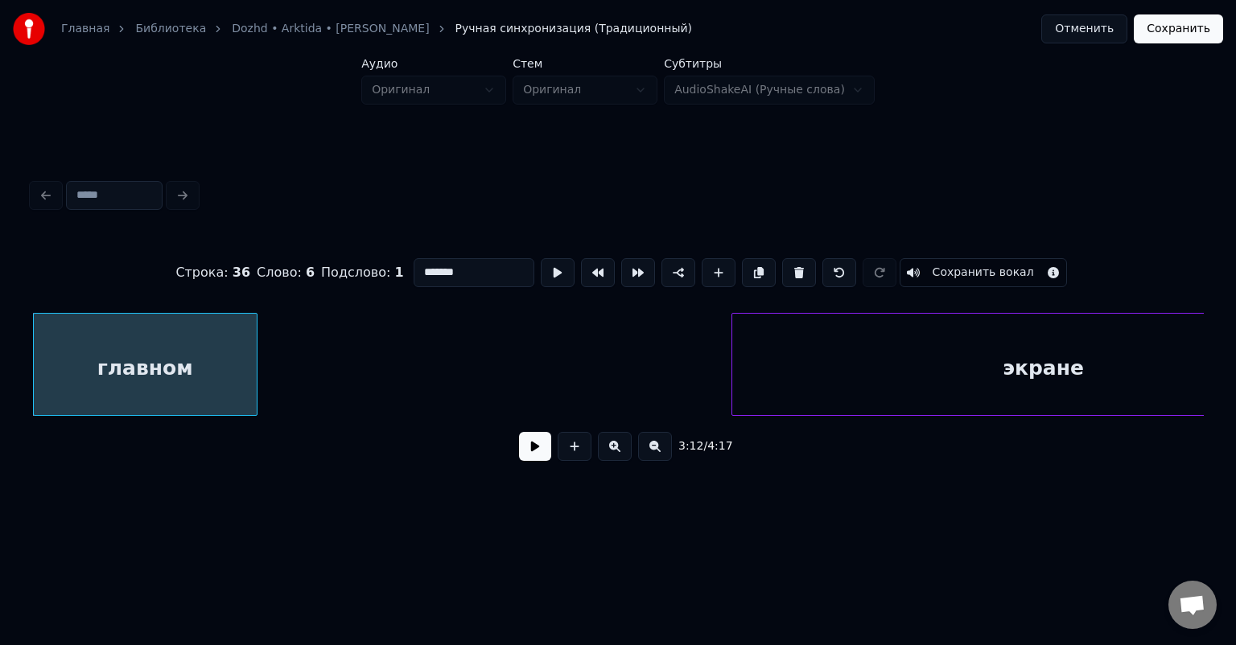
click at [254, 364] on div at bounding box center [254, 364] width 5 height 101
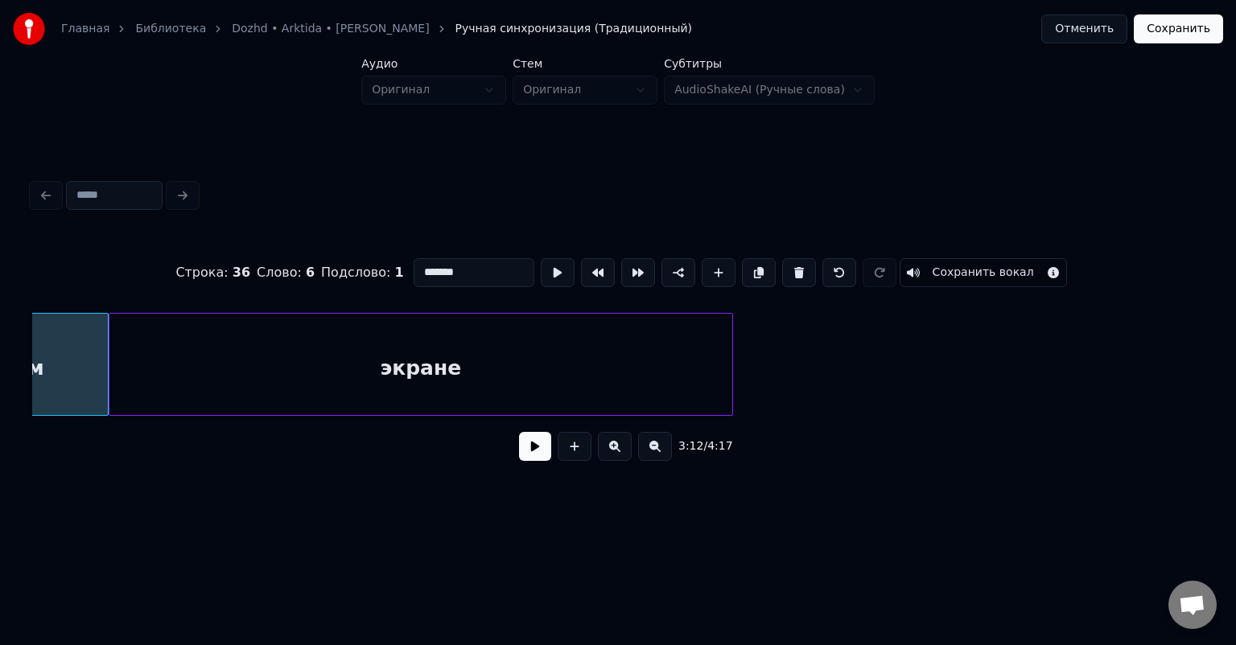
click at [655, 366] on div "экране" at bounding box center [420, 368] width 623 height 109
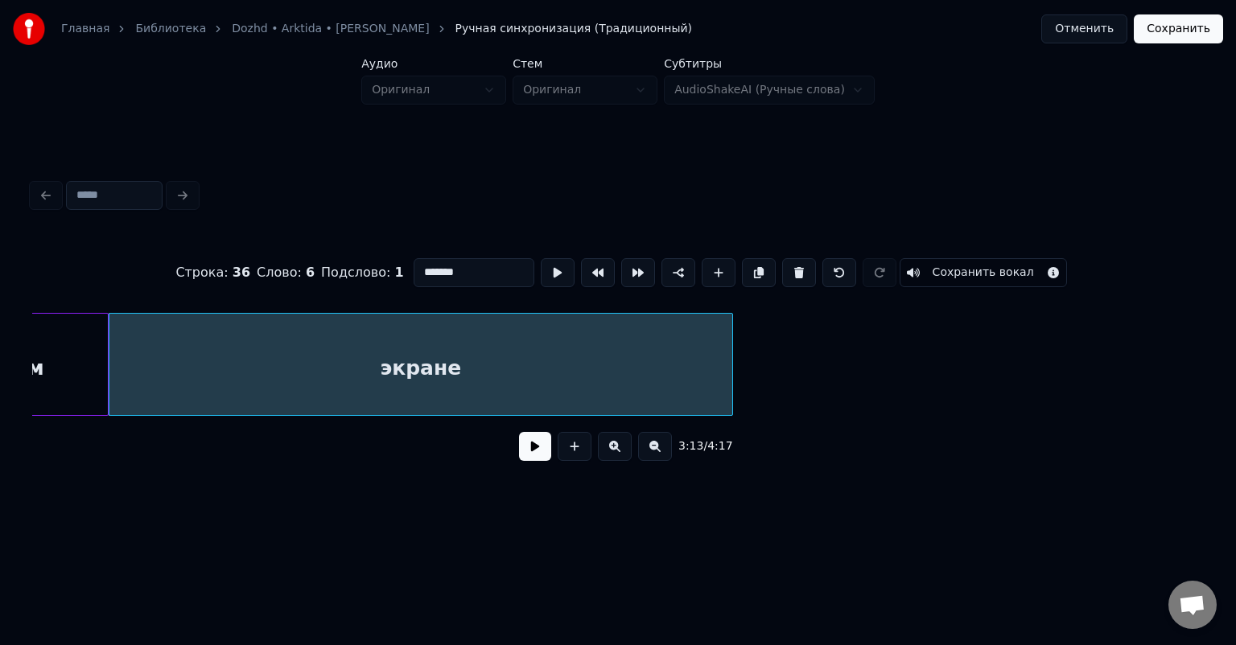
click at [731, 353] on div "экране" at bounding box center [421, 364] width 624 height 103
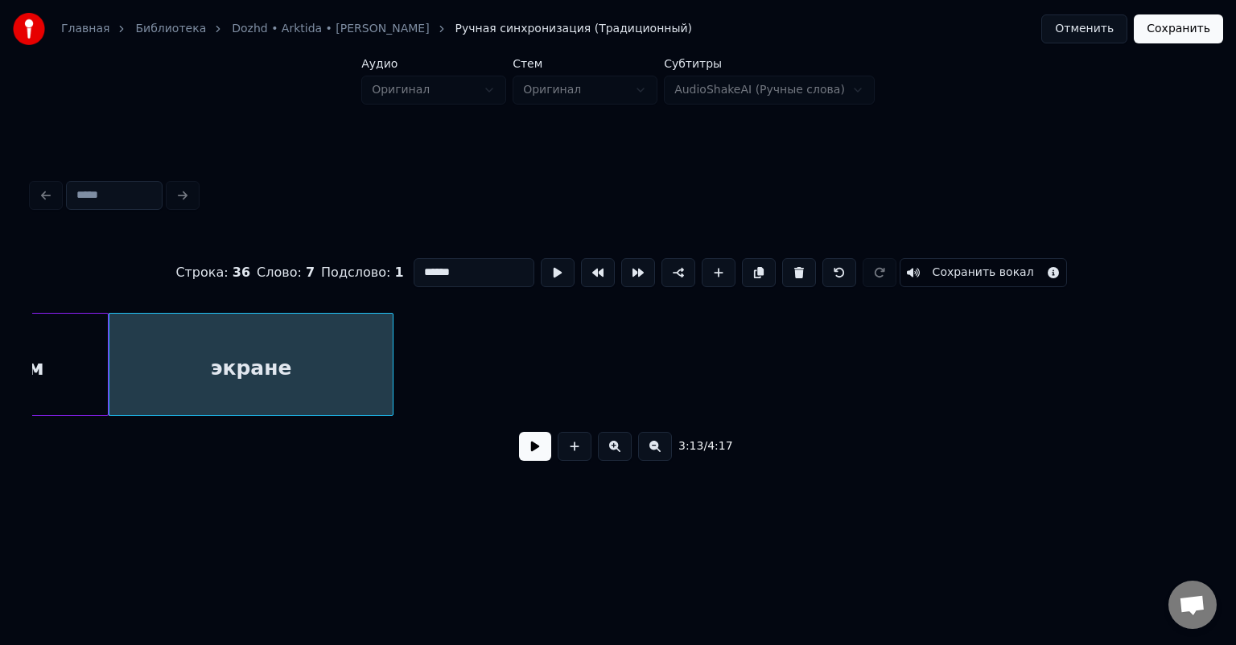
click at [393, 357] on div at bounding box center [390, 364] width 5 height 101
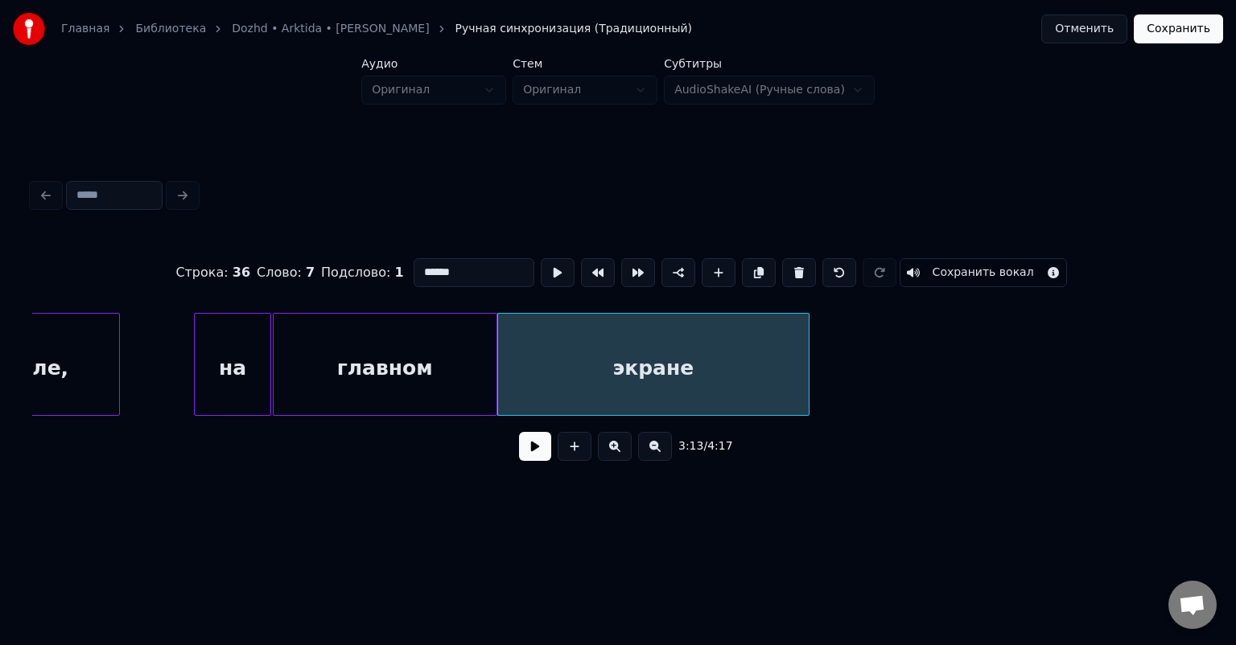
click at [401, 389] on div "главном" at bounding box center [385, 368] width 223 height 109
type input "*******"
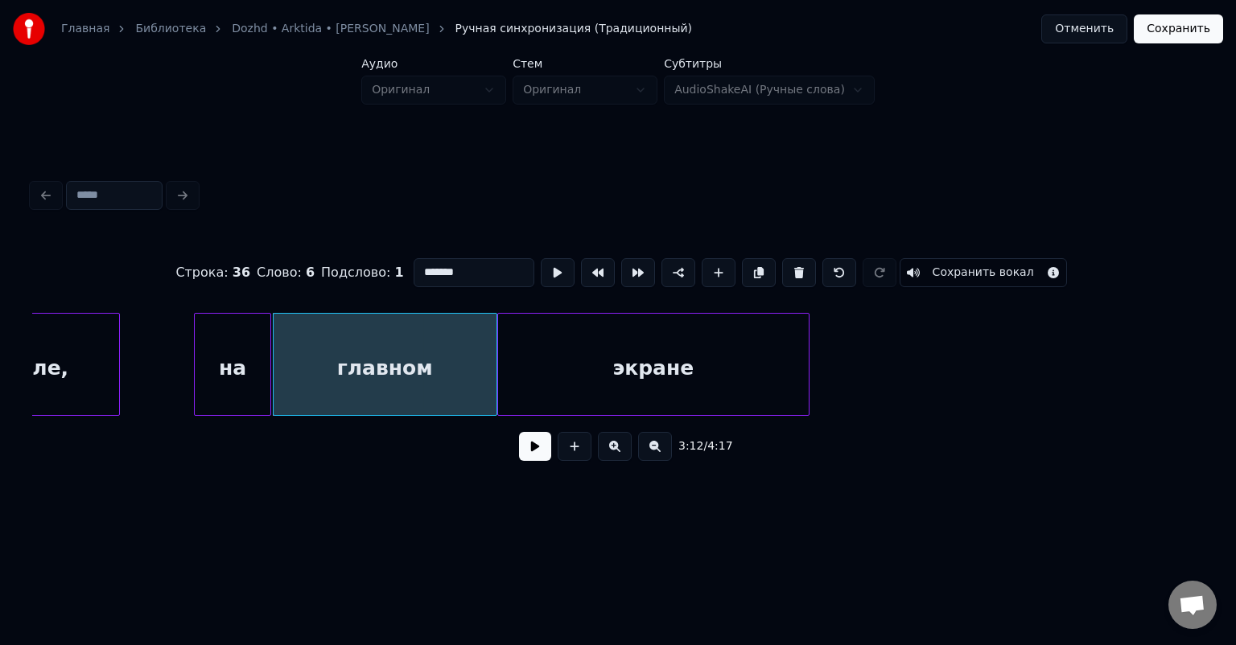
click at [541, 452] on button at bounding box center [535, 446] width 32 height 29
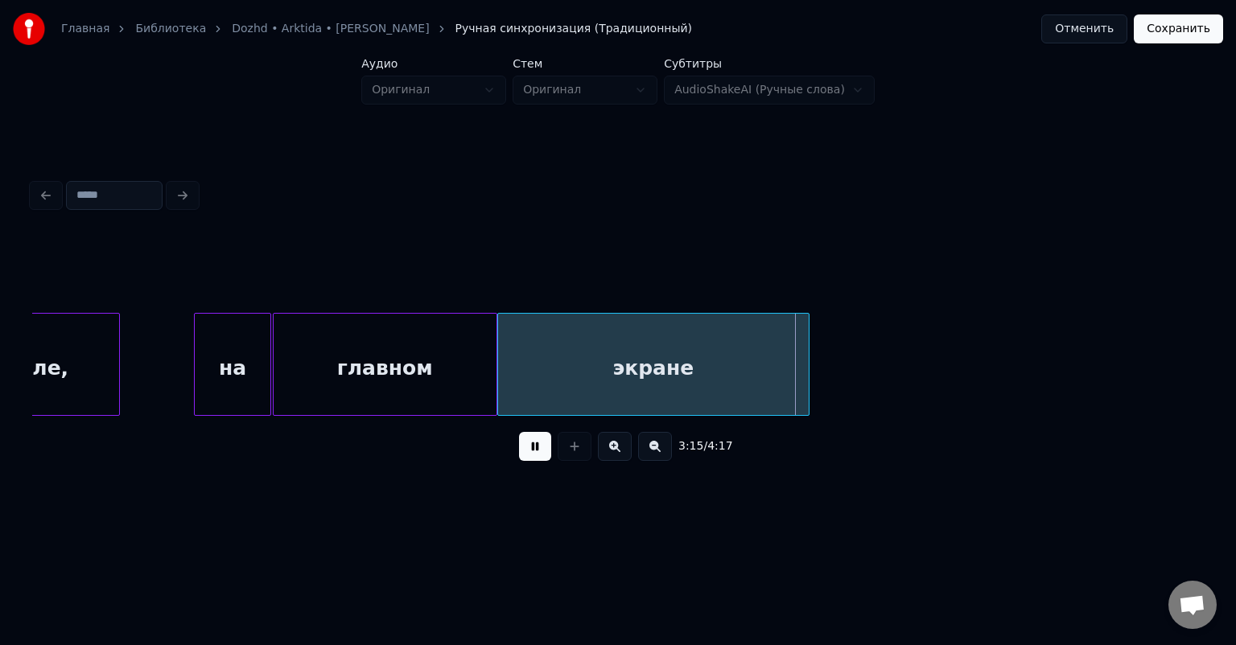
click at [540, 451] on button at bounding box center [535, 446] width 32 height 29
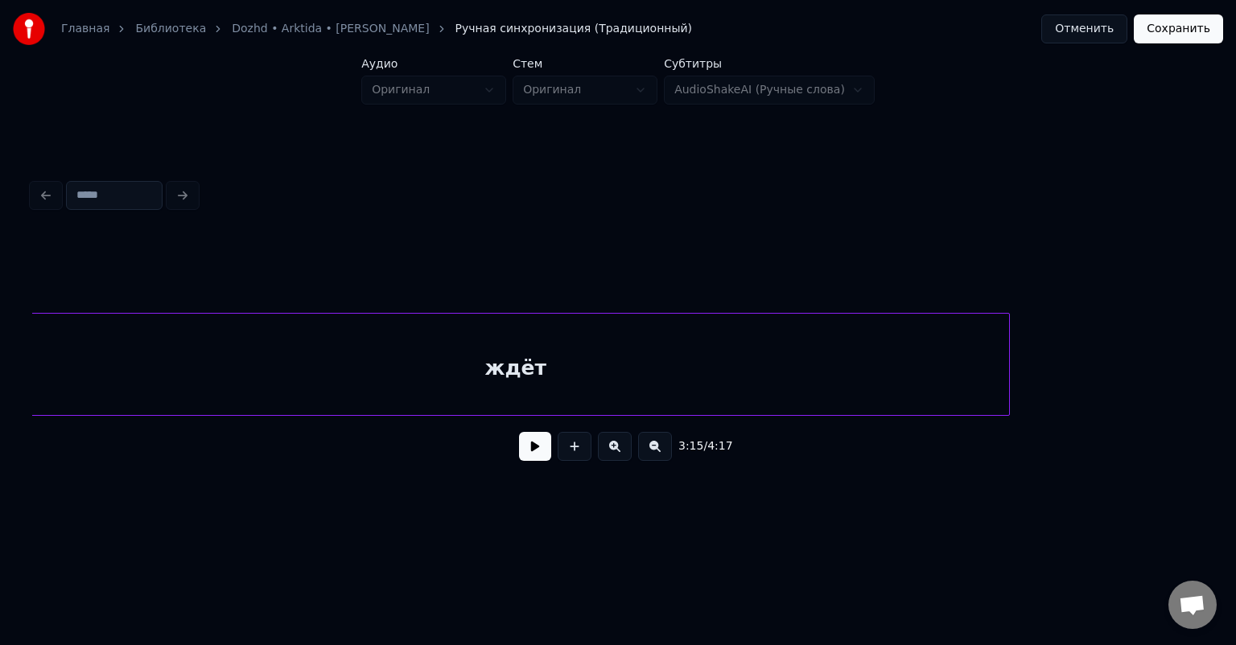
scroll to position [0, 31571]
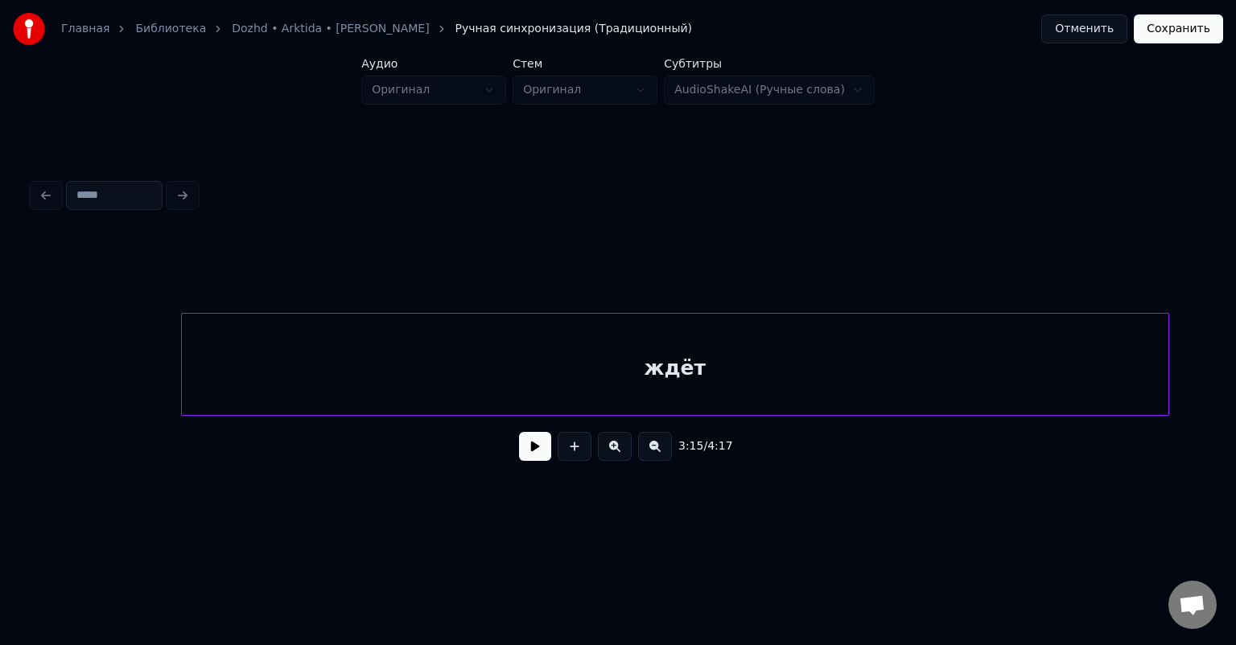
click at [329, 400] on div "ждёт" at bounding box center [675, 368] width 986 height 109
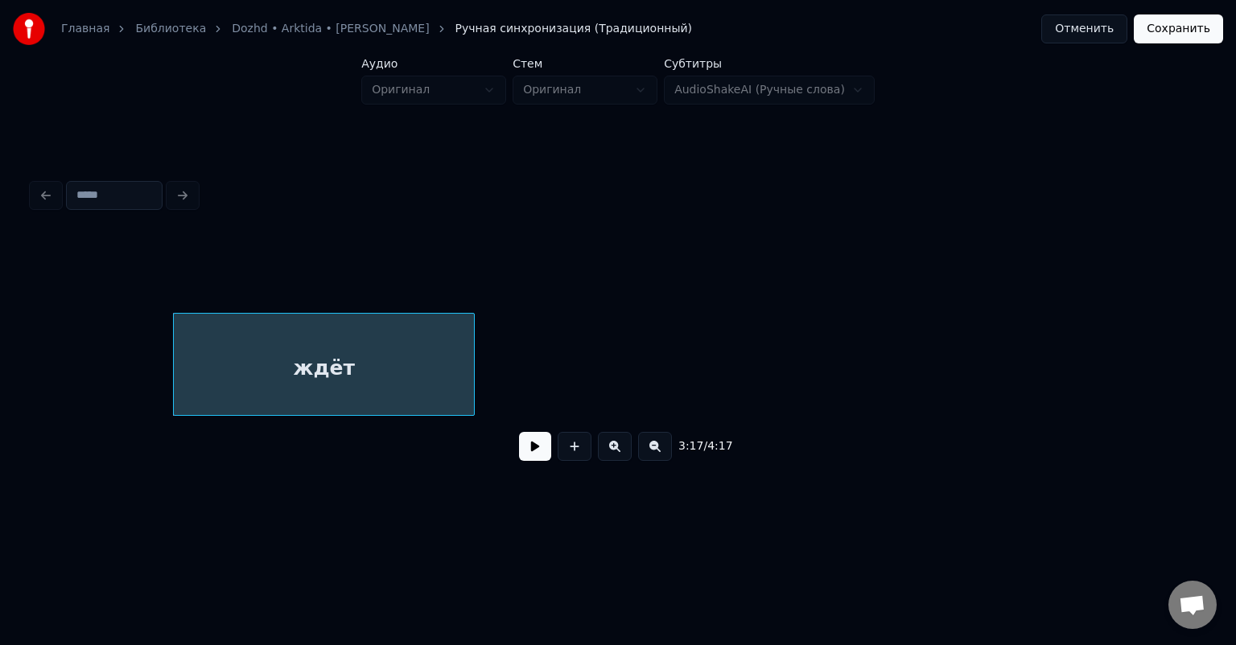
click at [472, 364] on div at bounding box center [471, 364] width 5 height 101
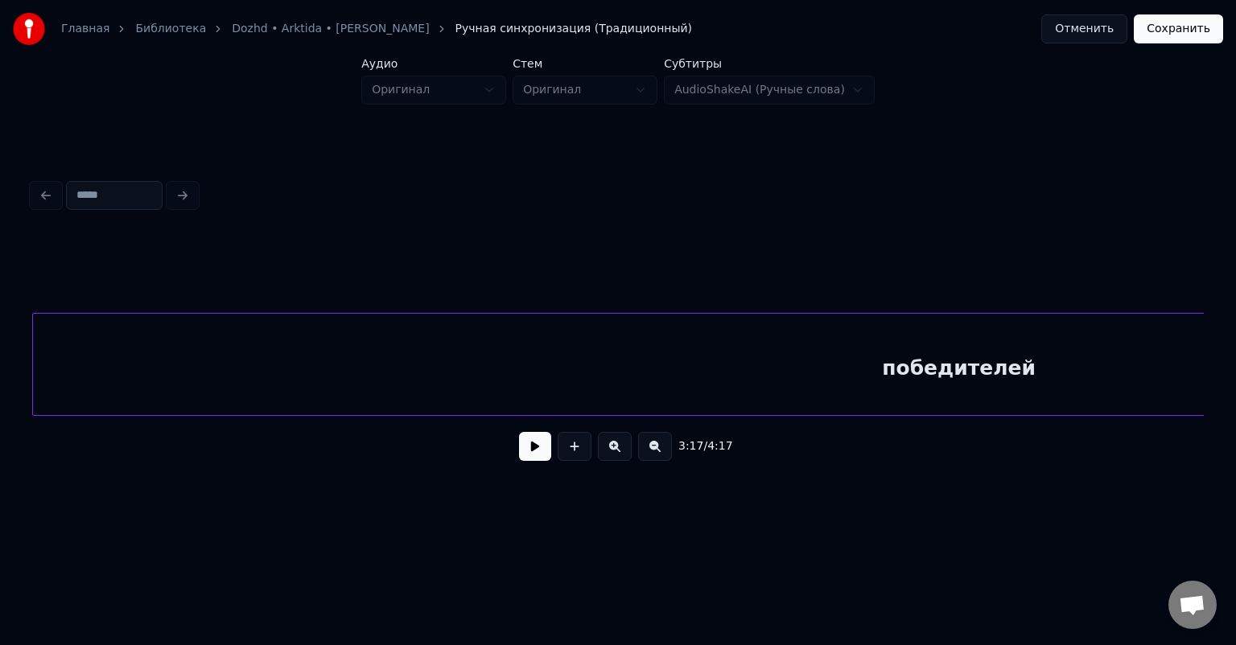
scroll to position [0, 33199]
click at [261, 373] on div "победителей" at bounding box center [961, 368] width 1852 height 109
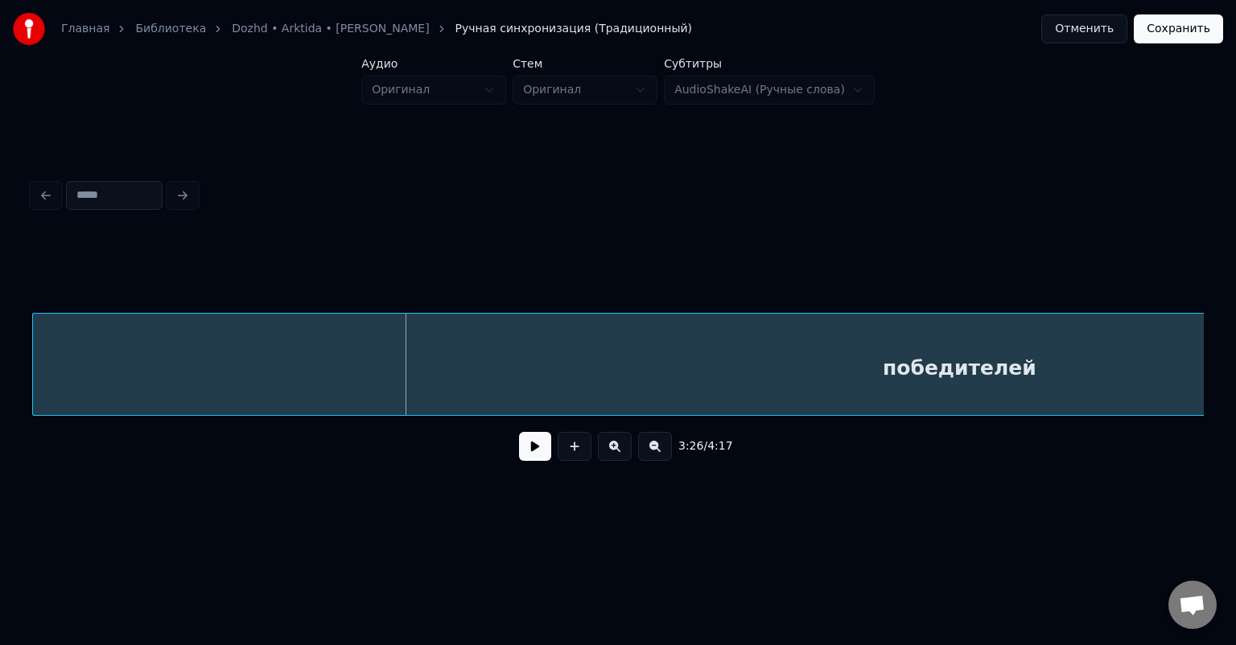
scroll to position [0, 32804]
click at [513, 377] on div "победителей" at bounding box center [960, 368] width 1852 height 109
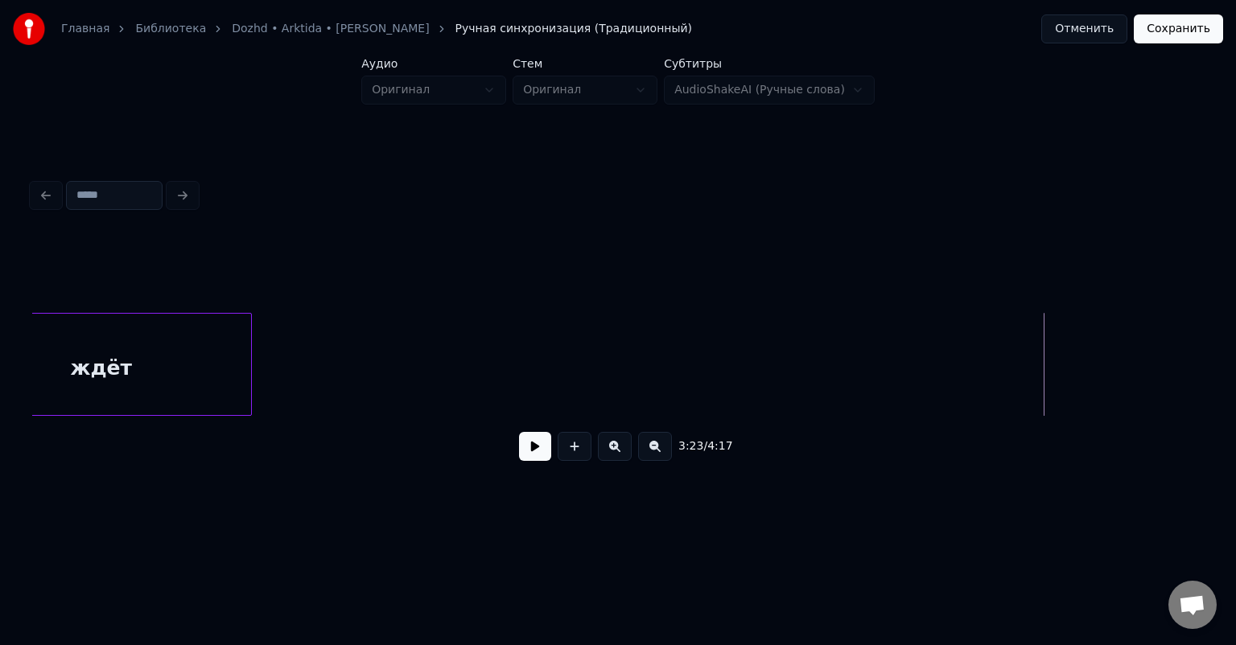
scroll to position [0, 31886]
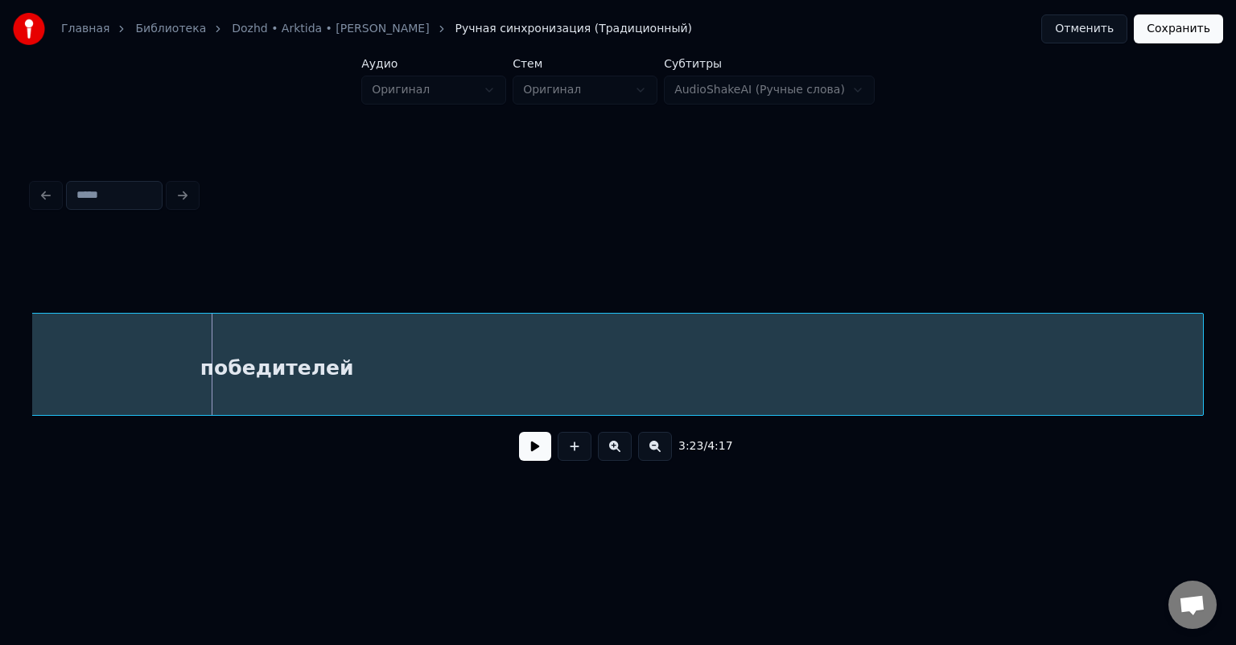
click at [139, 390] on div "победителей" at bounding box center [277, 368] width 1852 height 109
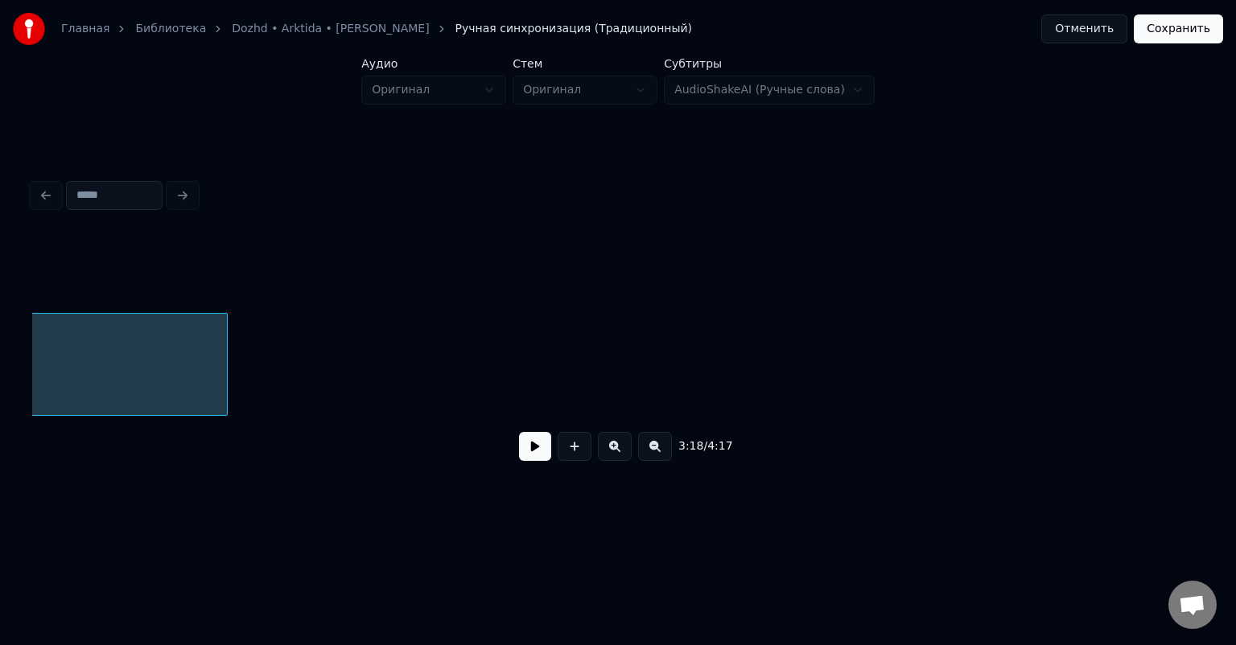
click at [222, 359] on div at bounding box center [224, 364] width 5 height 101
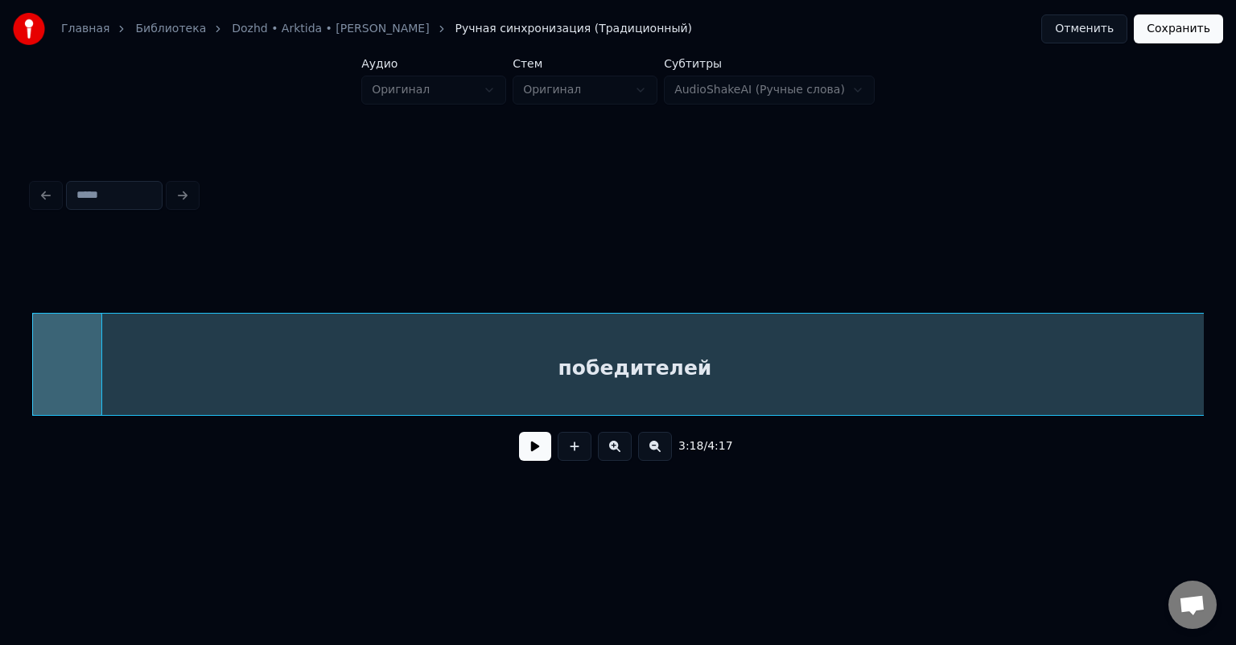
click at [969, 373] on div "победителей" at bounding box center [635, 368] width 1204 height 109
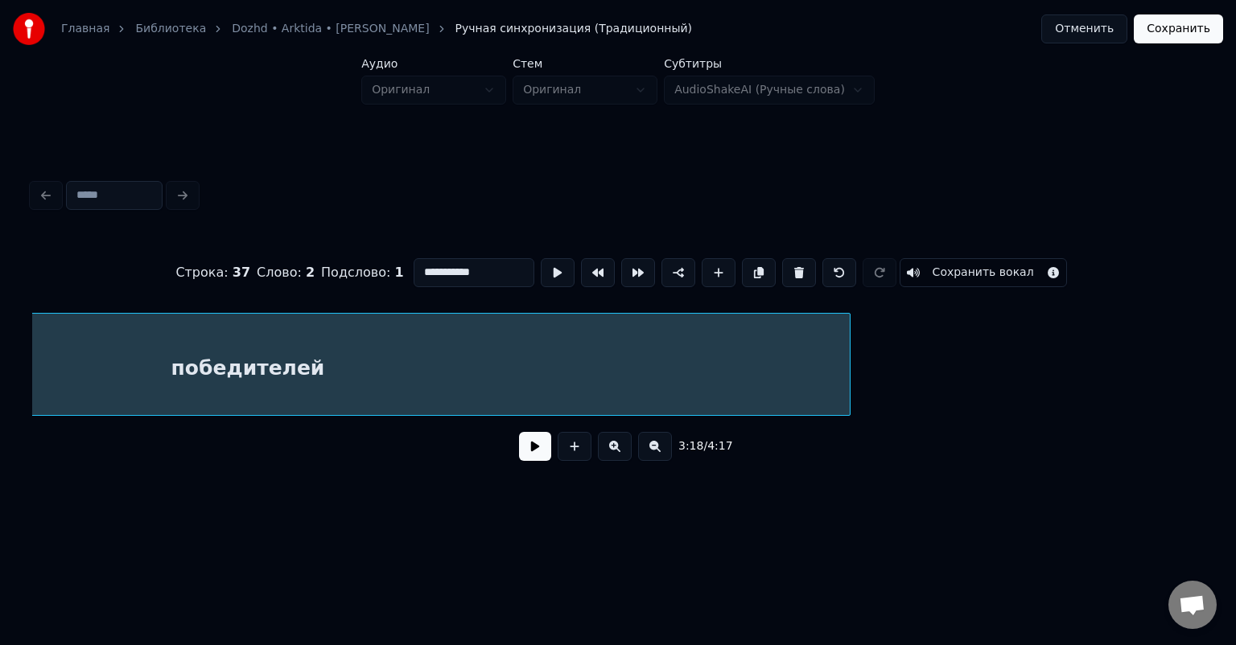
scroll to position [0, 32306]
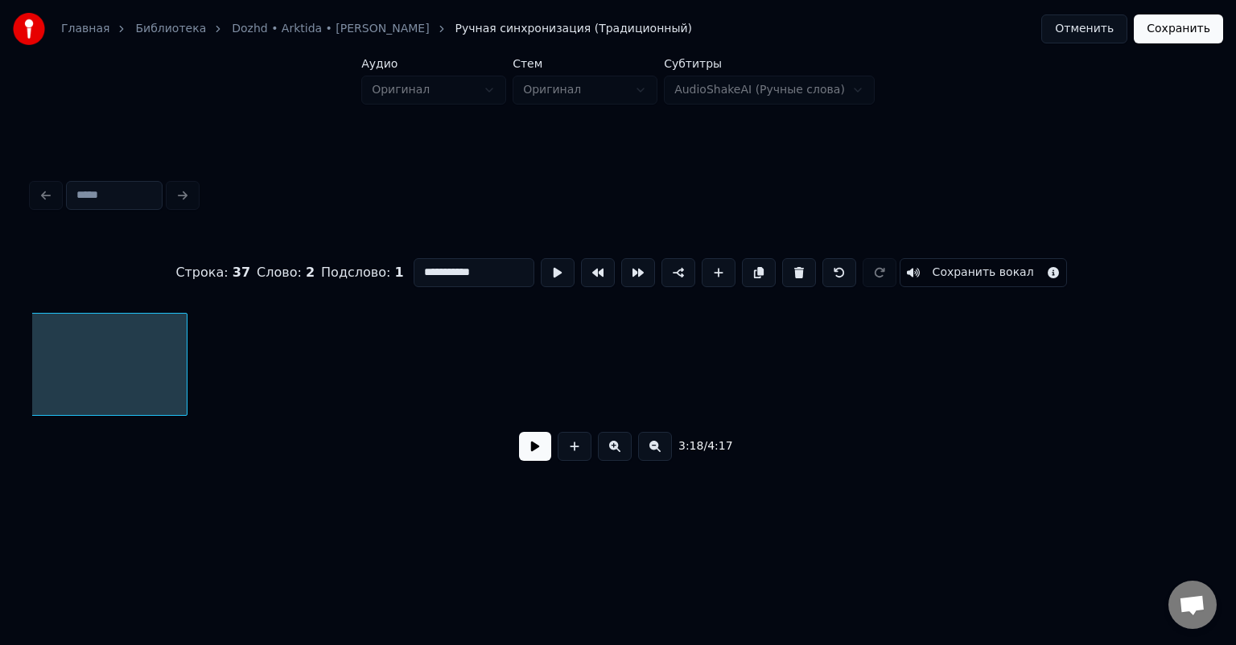
click at [187, 349] on div at bounding box center [184, 364] width 5 height 101
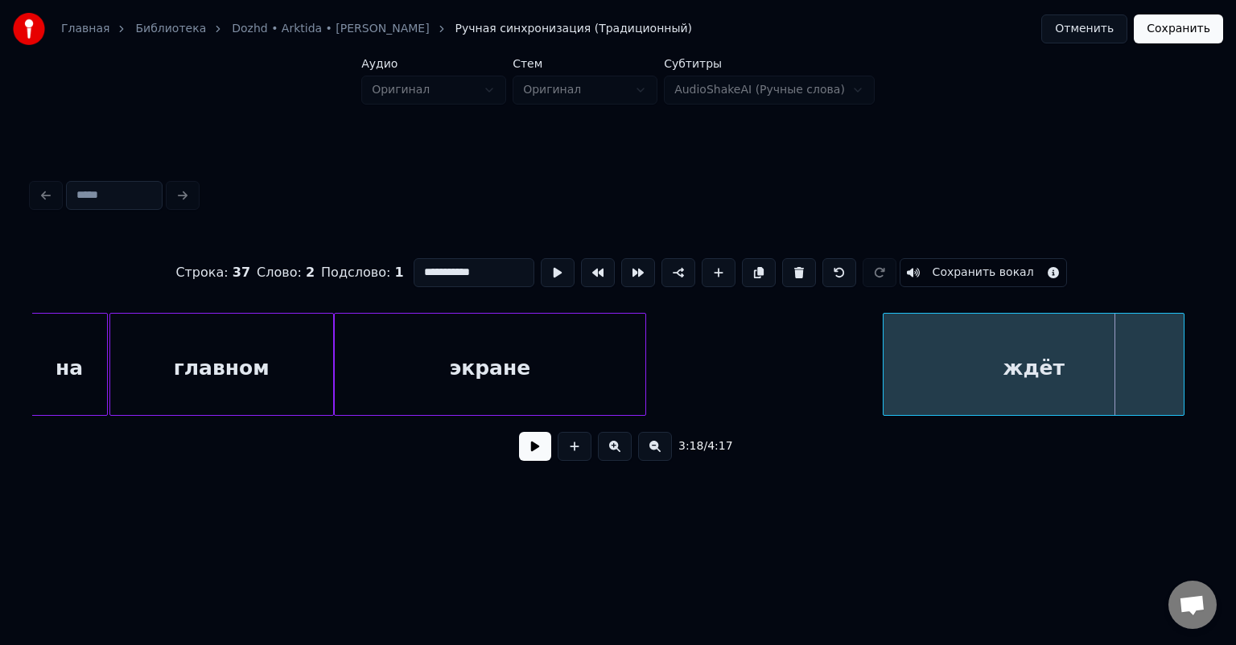
scroll to position [0, 30628]
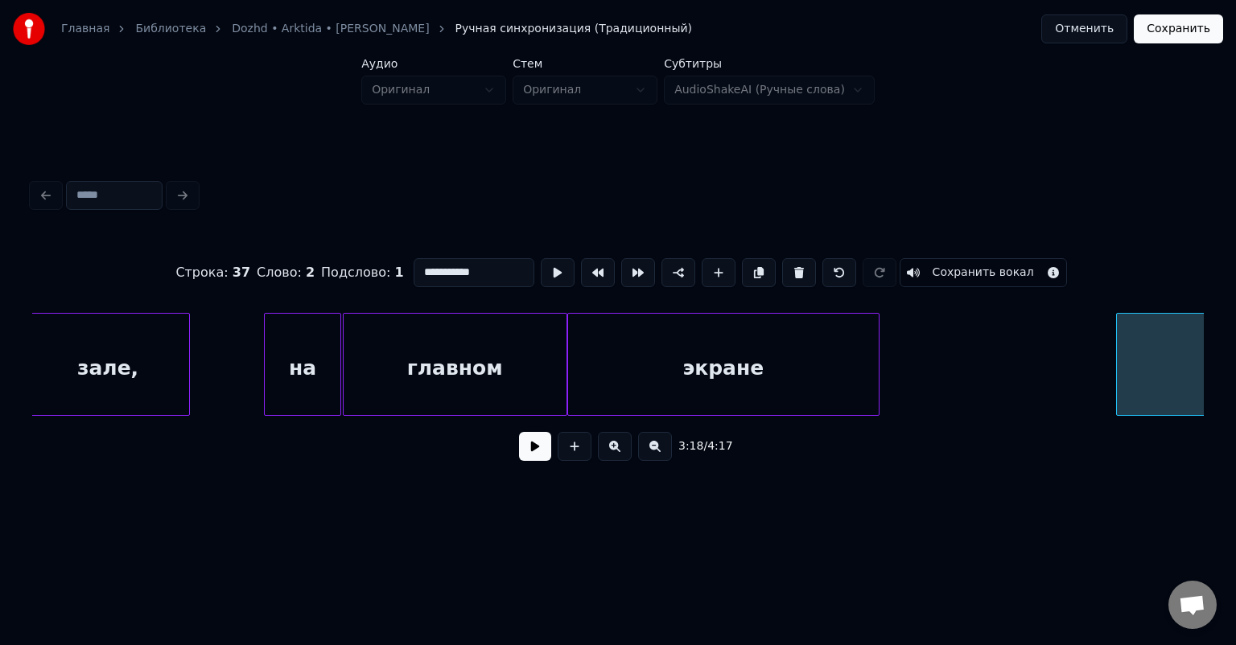
click at [632, 347] on div "экране" at bounding box center [723, 368] width 311 height 109
type input "******"
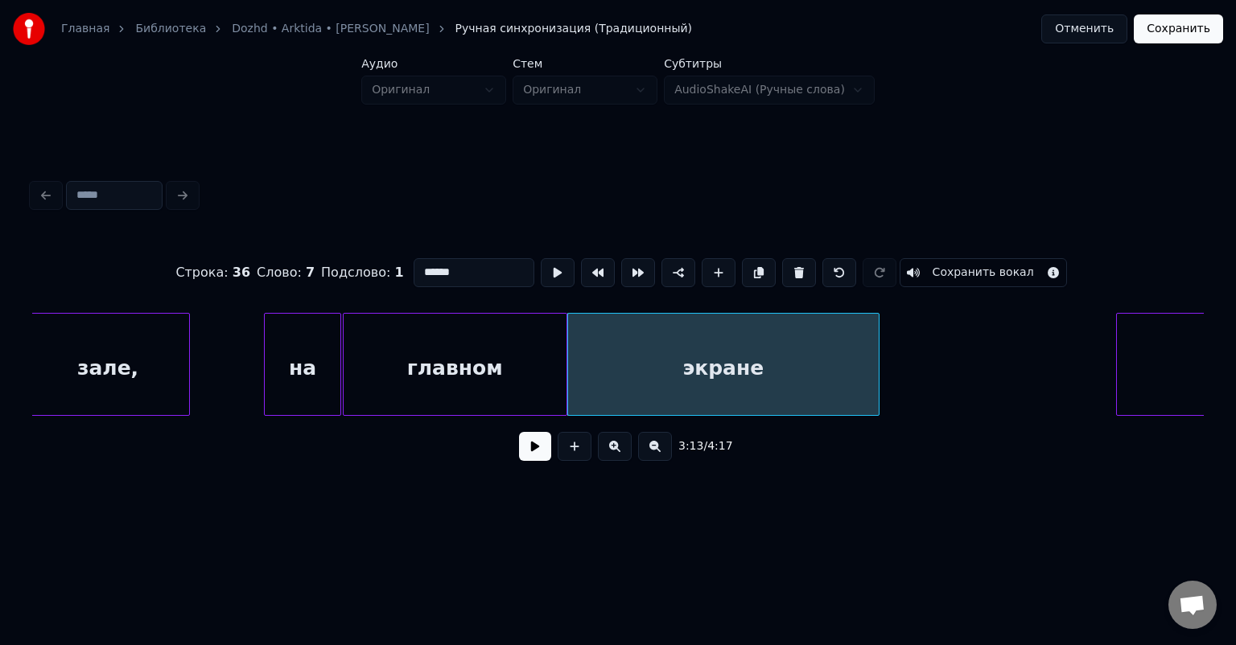
click at [531, 451] on button at bounding box center [535, 446] width 32 height 29
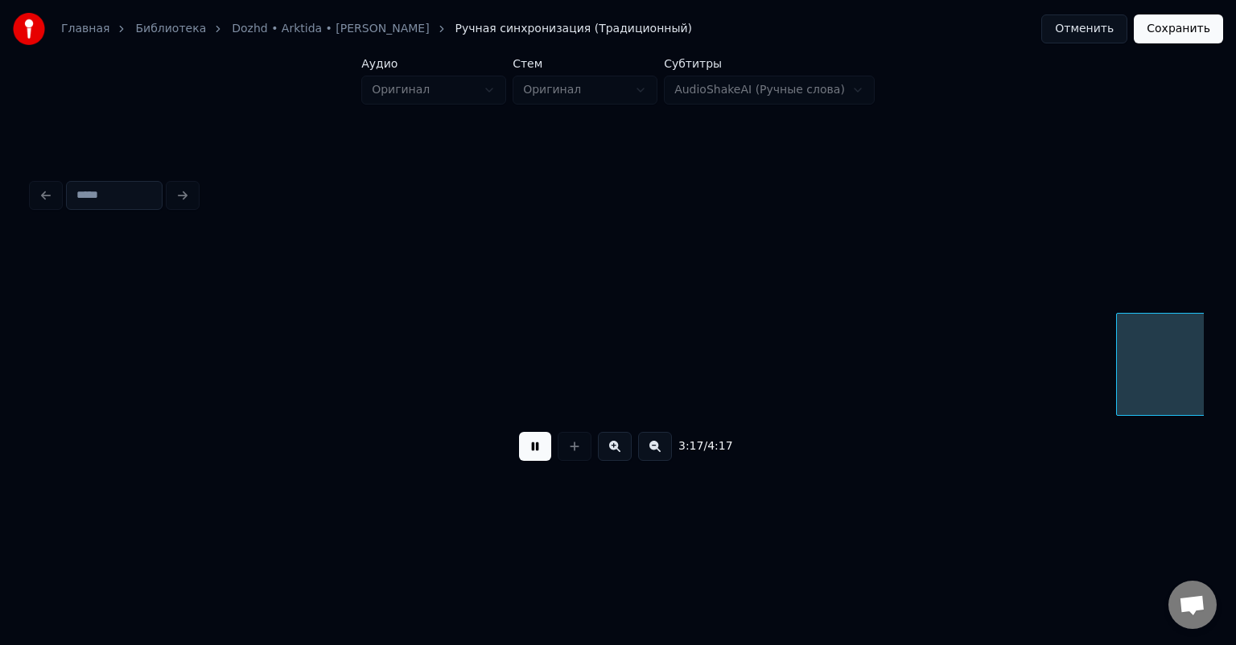
scroll to position [0, 31799]
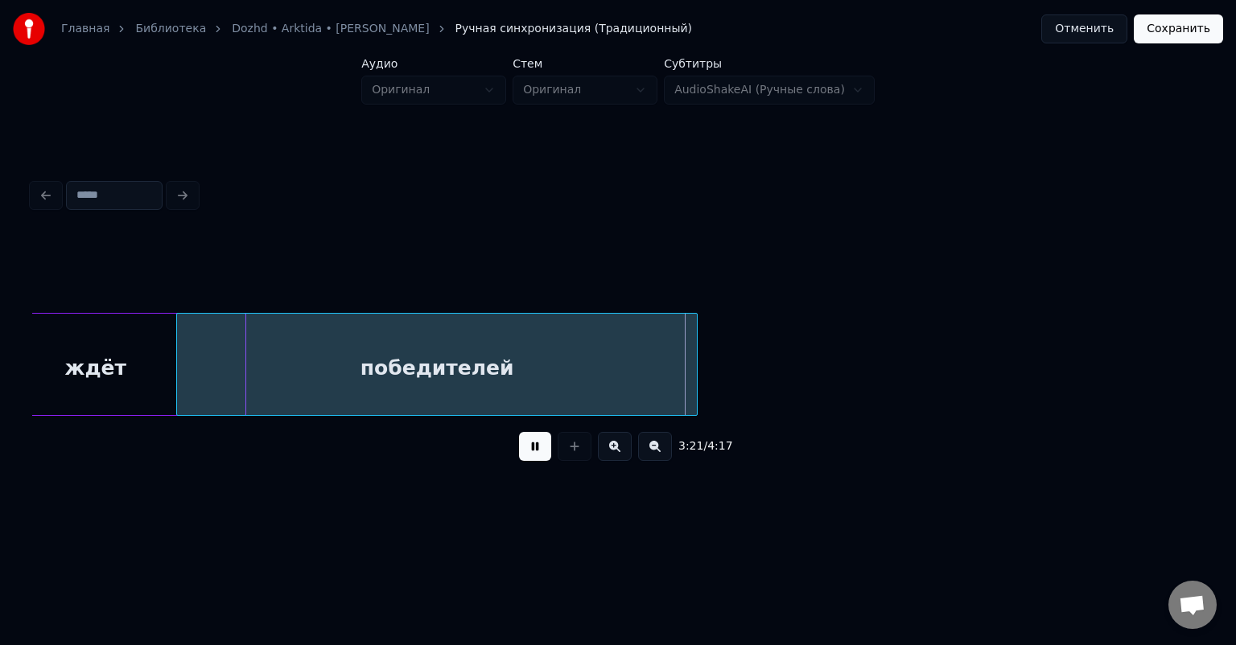
click at [538, 455] on button at bounding box center [535, 446] width 32 height 29
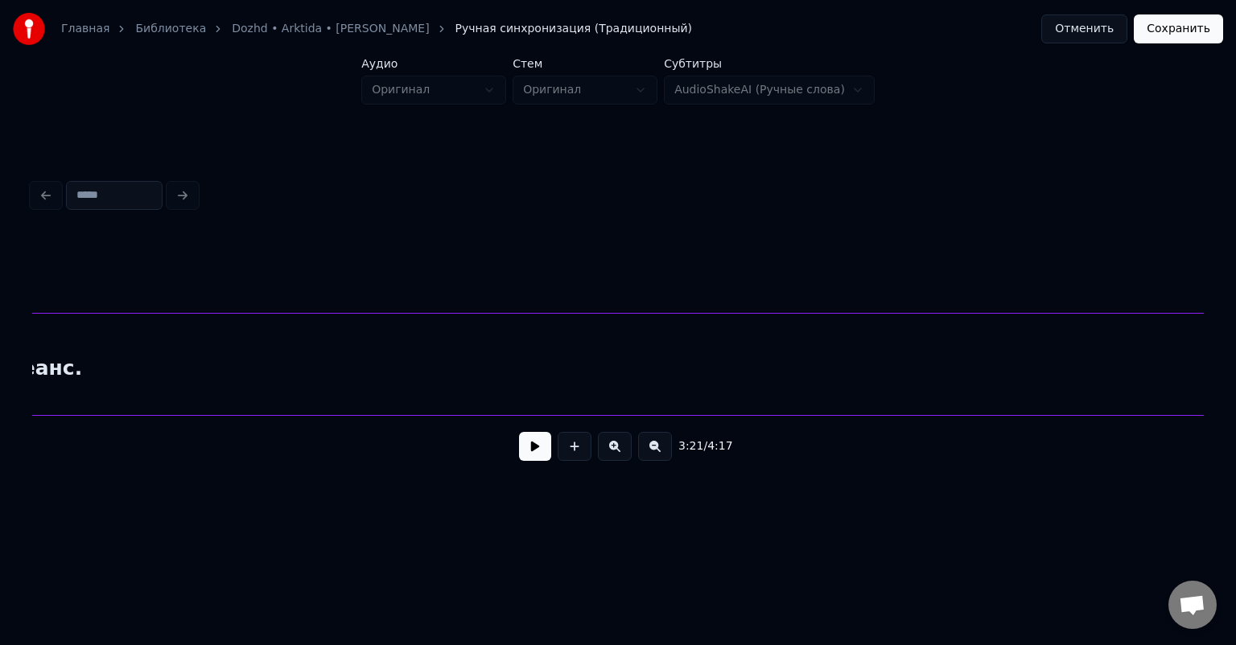
scroll to position [0, 39929]
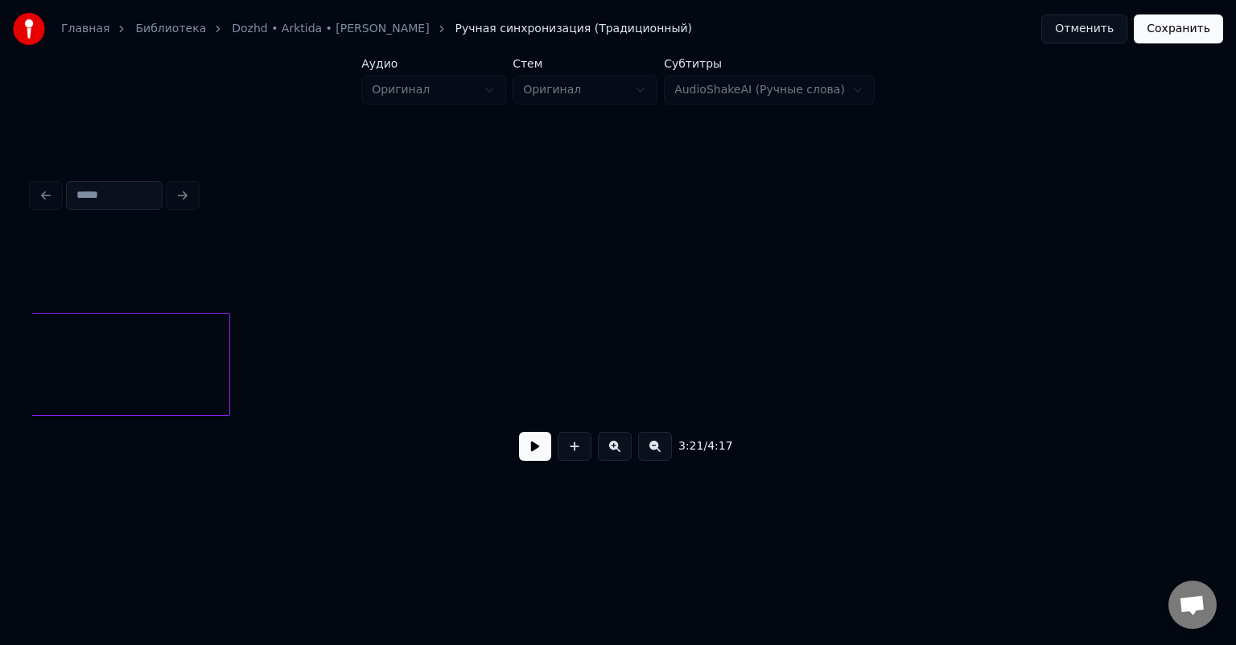
click at [226, 344] on div at bounding box center [226, 364] width 5 height 101
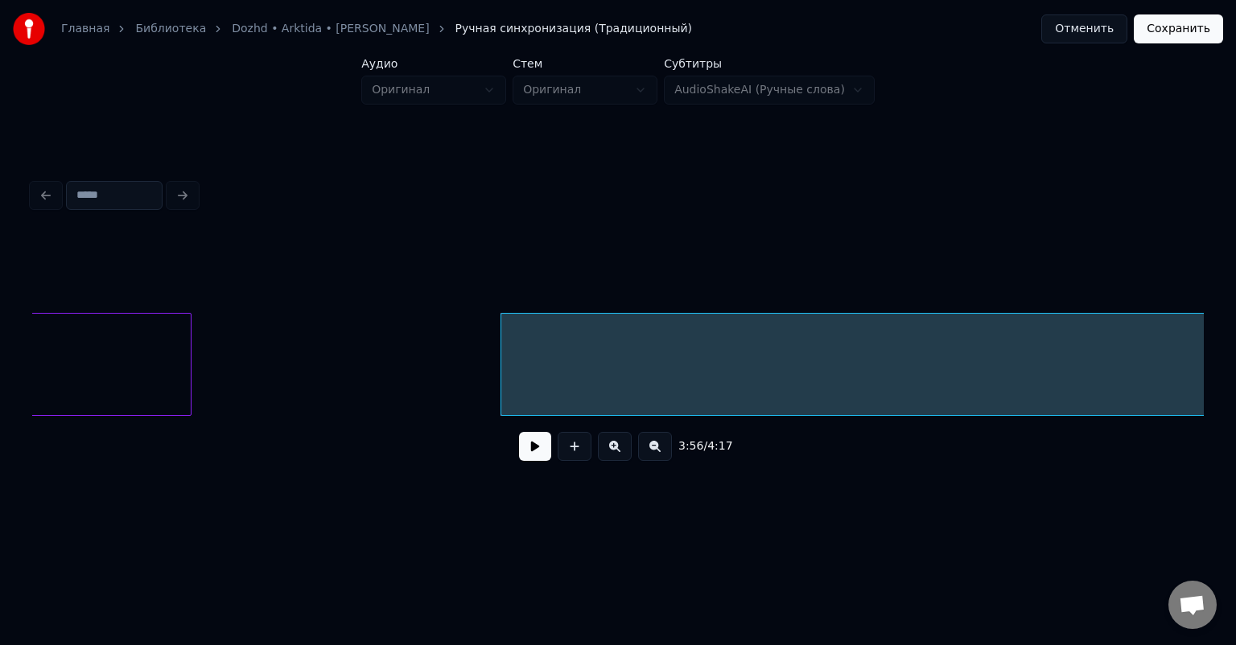
scroll to position [0, 37387]
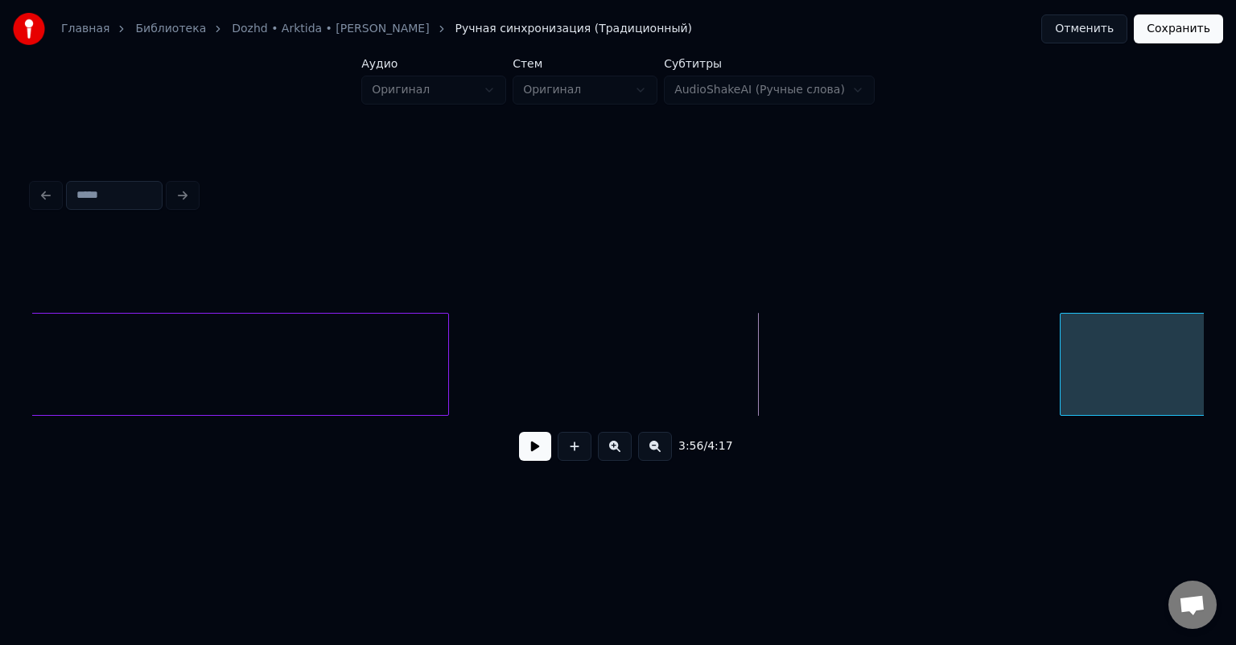
click at [1060, 372] on div at bounding box center [1062, 364] width 5 height 101
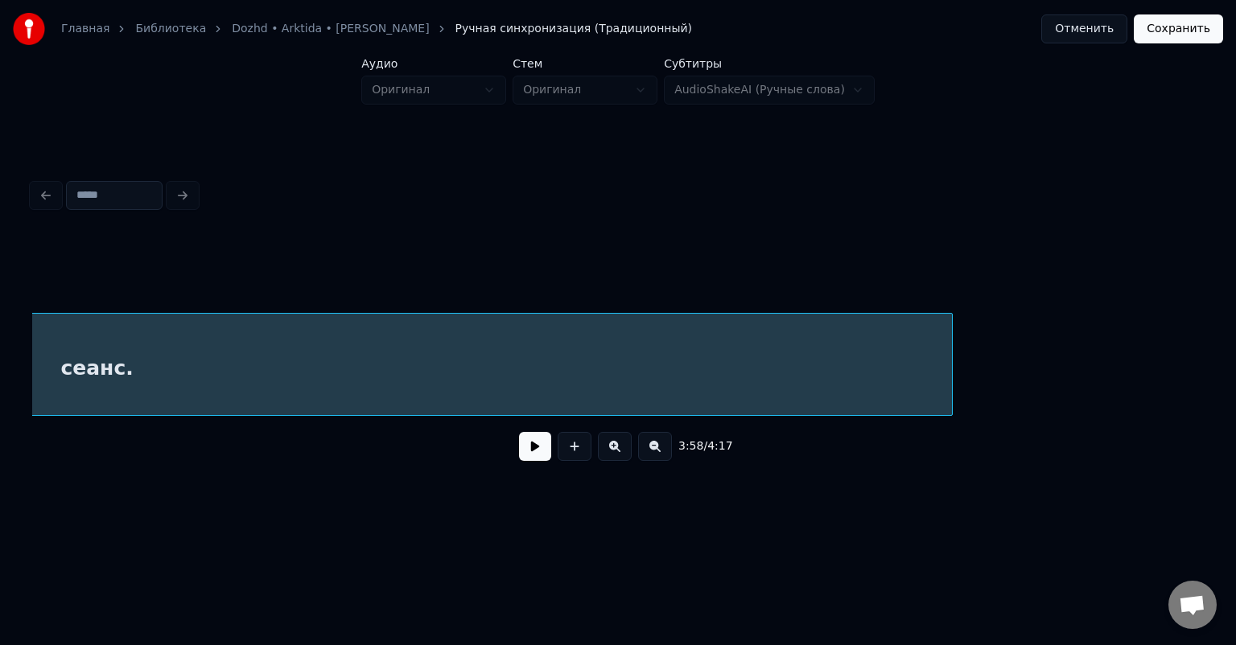
scroll to position [0, 39252]
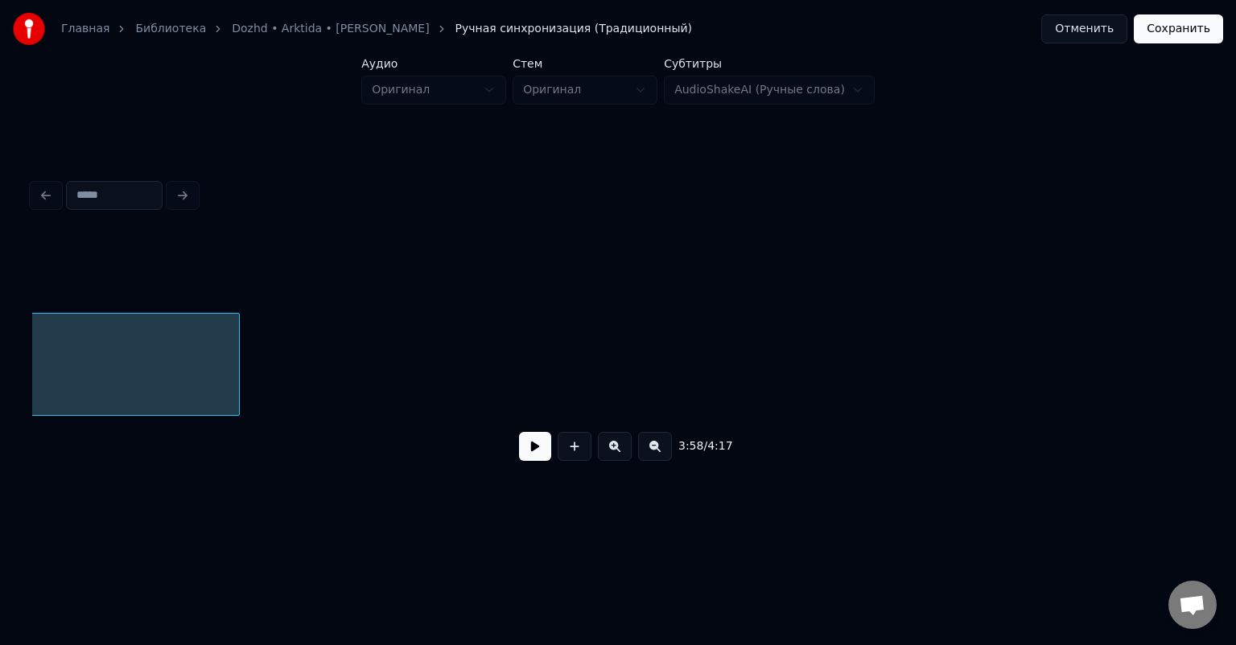
click at [237, 346] on div at bounding box center [236, 364] width 5 height 101
click at [246, 371] on div at bounding box center [248, 364] width 5 height 101
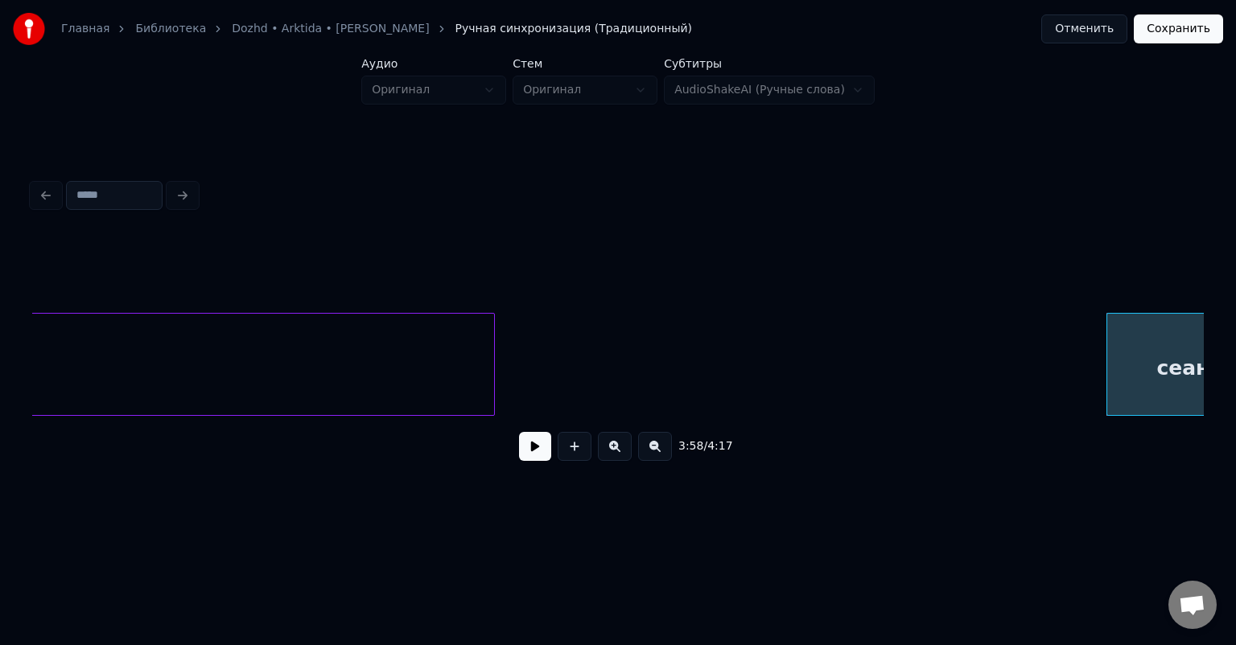
scroll to position [0, 37527]
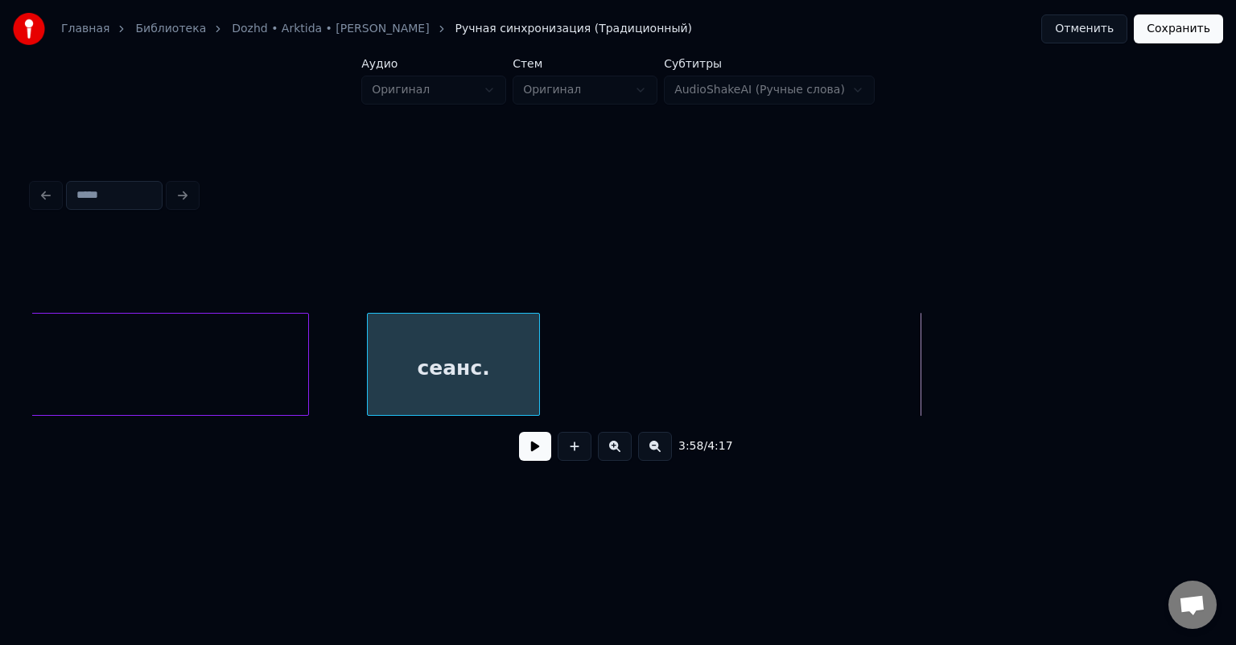
click at [464, 360] on div "сеанс." at bounding box center [453, 368] width 171 height 109
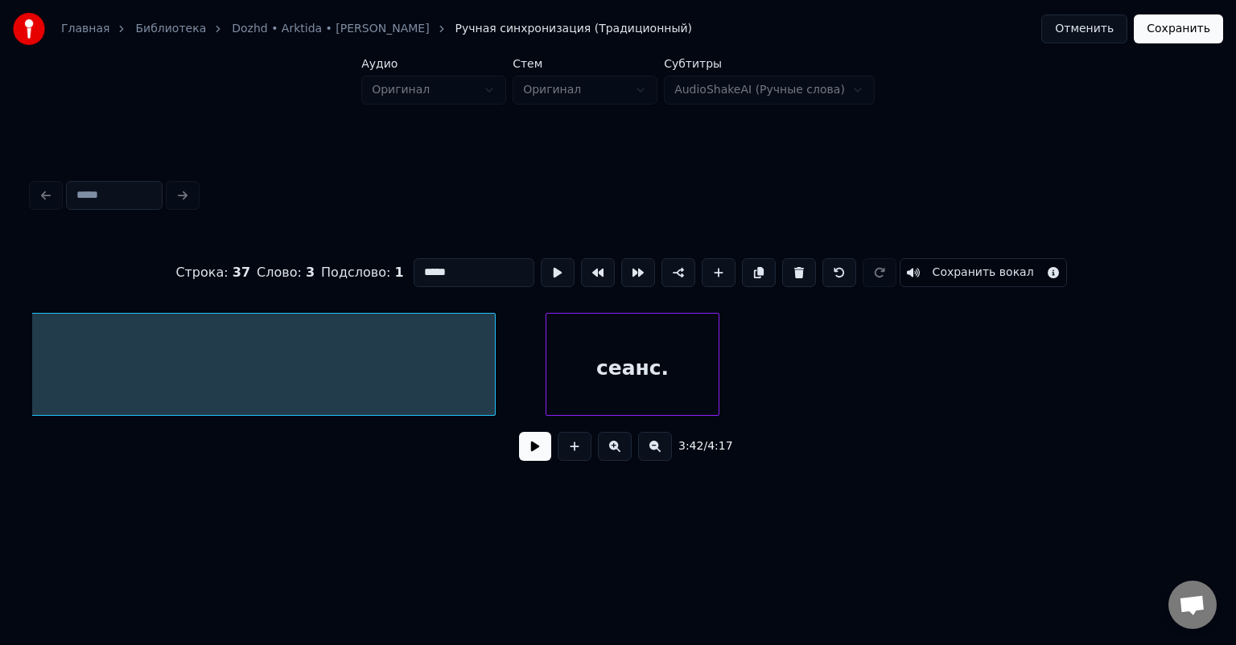
scroll to position [0, 37296]
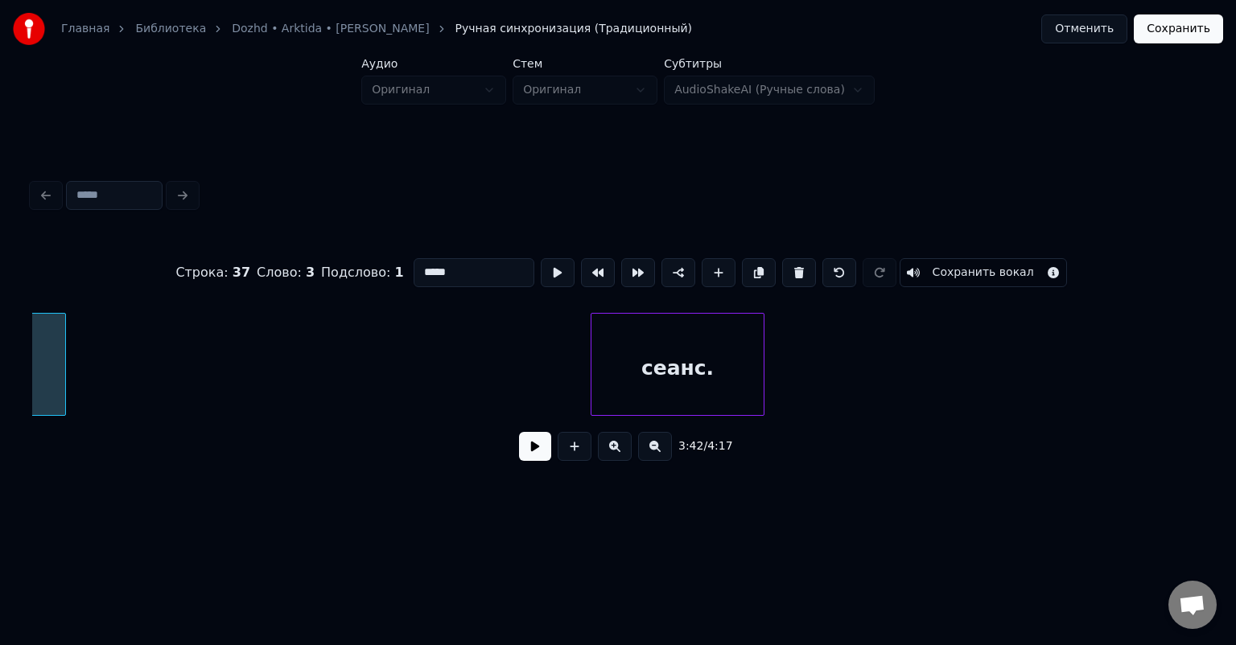
click at [62, 355] on div at bounding box center [62, 364] width 5 height 101
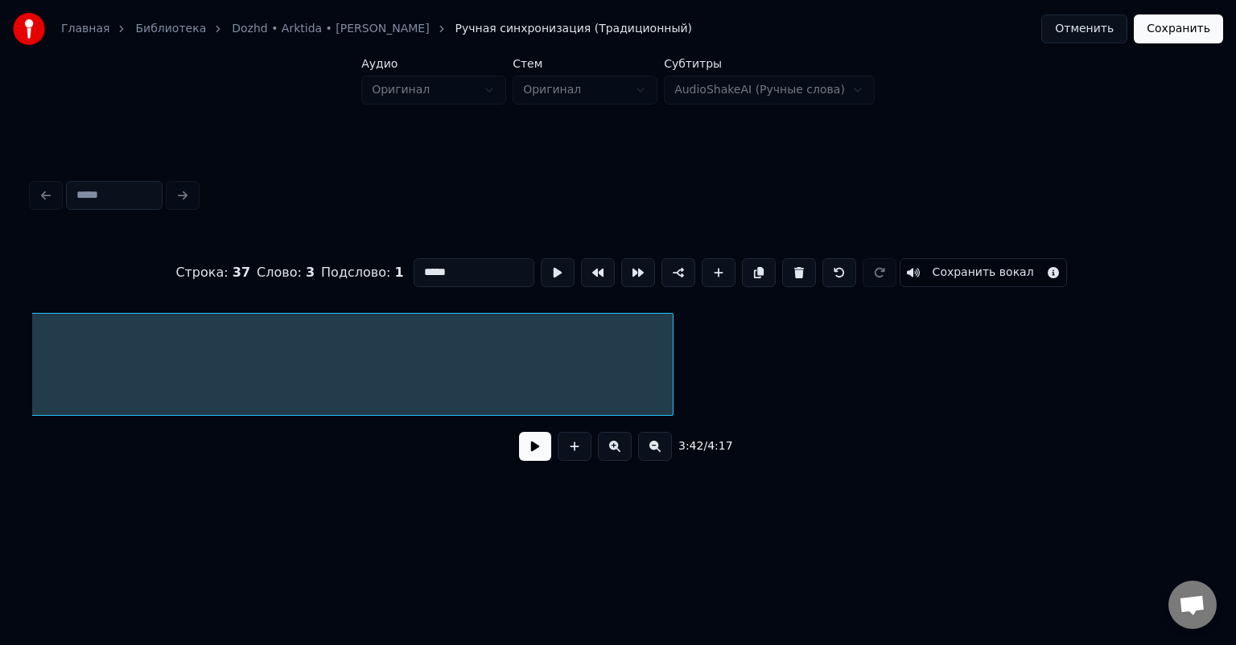
scroll to position [0, 36456]
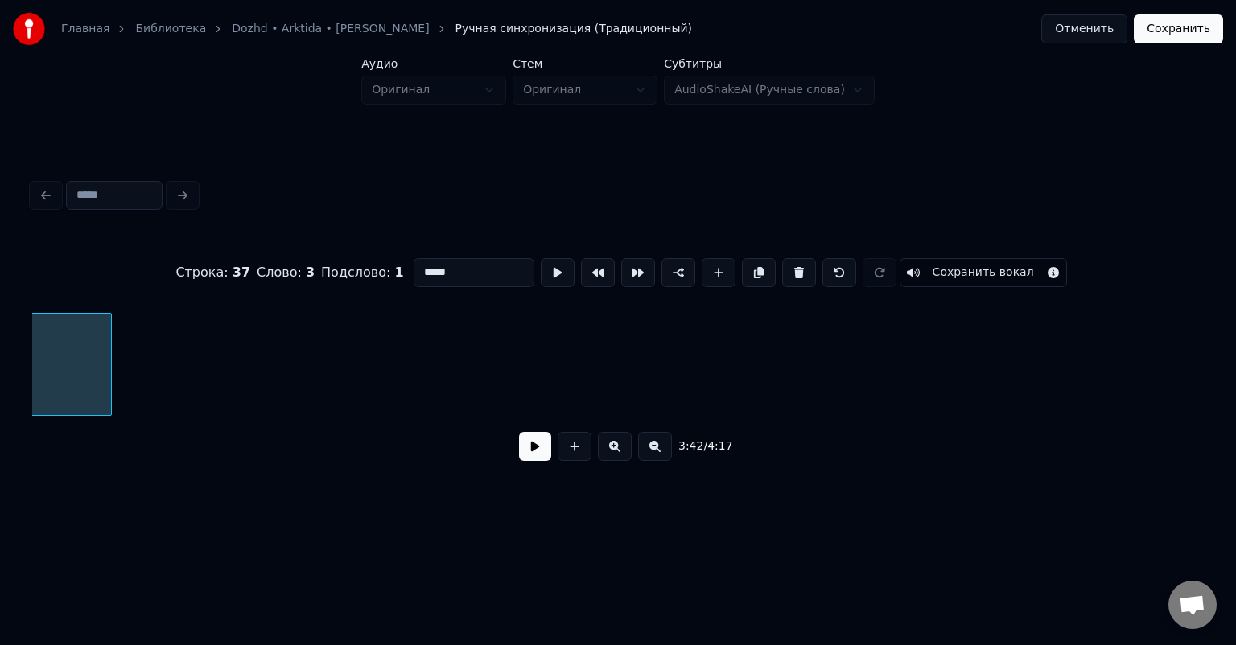
click at [106, 376] on div at bounding box center [108, 364] width 5 height 101
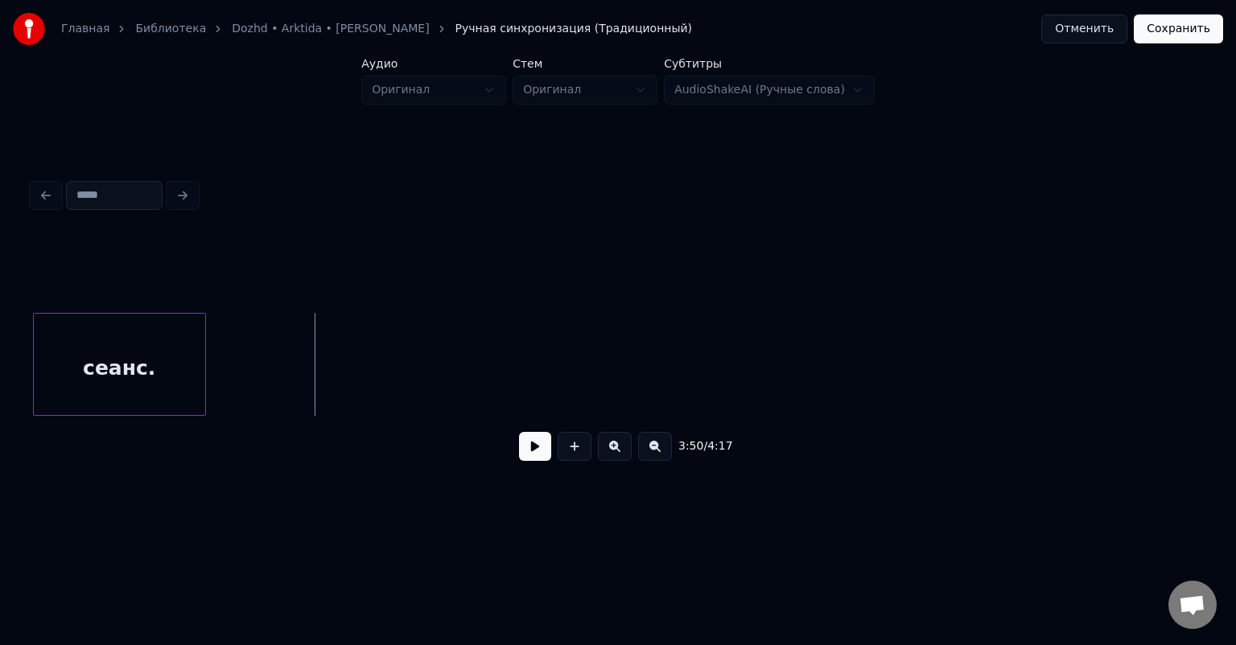
scroll to position [0, 35849]
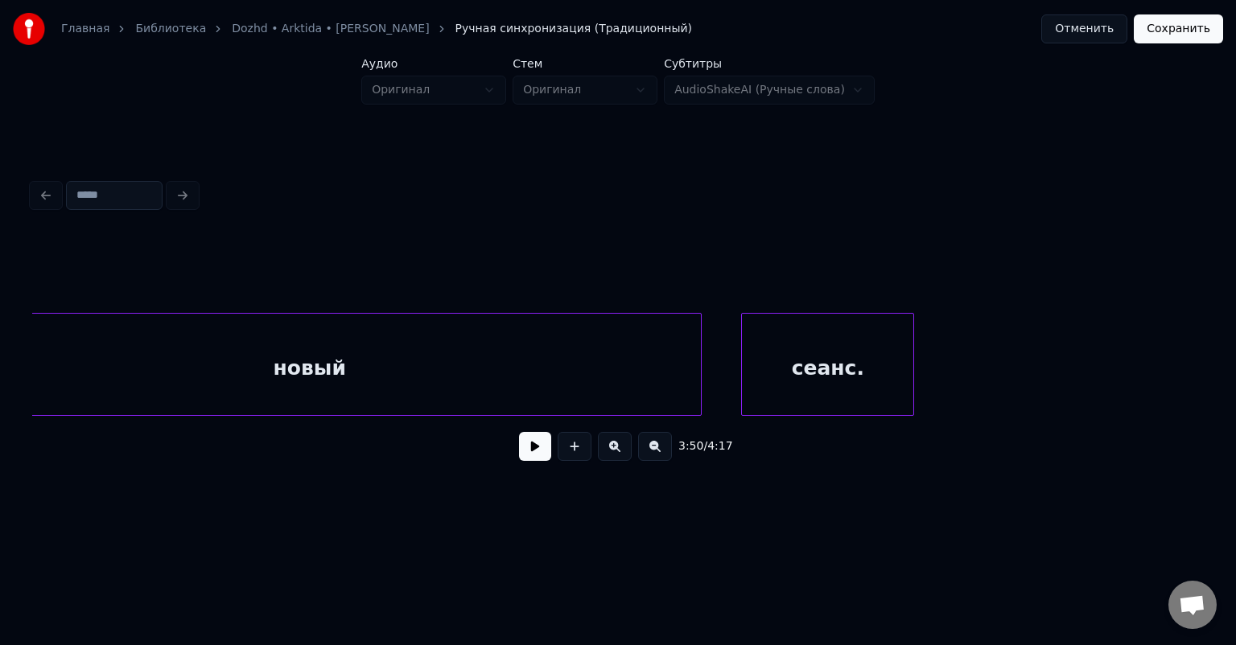
click at [801, 350] on div "сеанс." at bounding box center [827, 368] width 171 height 109
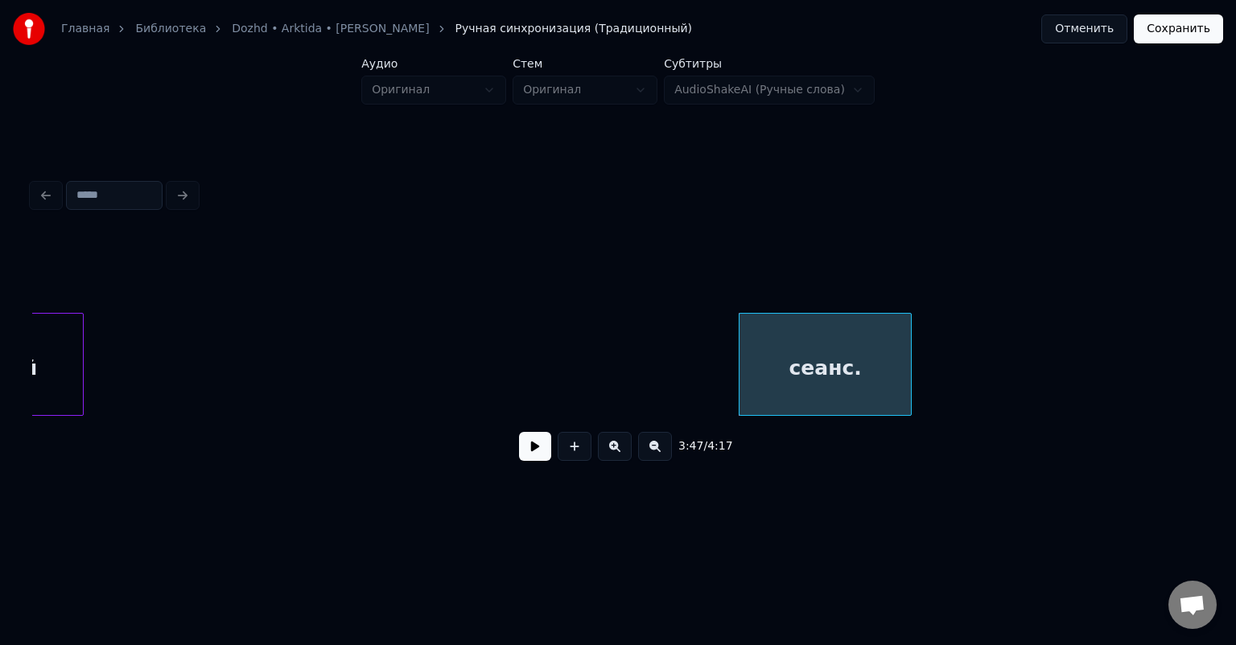
click at [82, 317] on div at bounding box center [80, 364] width 5 height 101
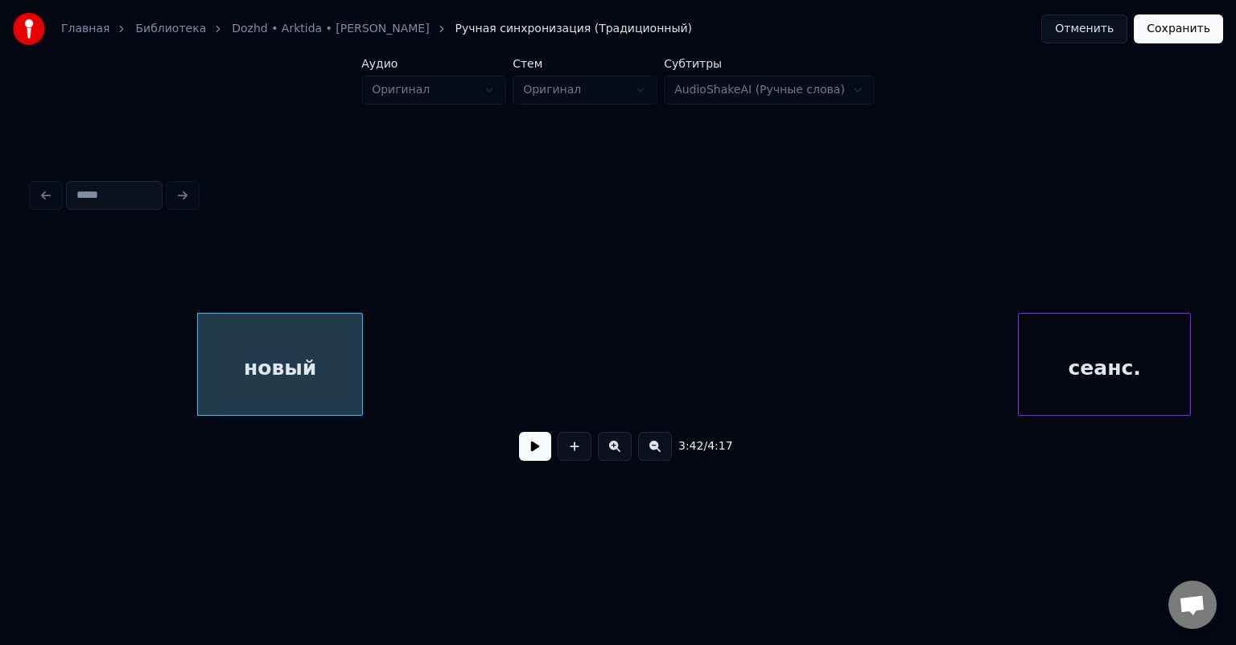
scroll to position [0, 35639]
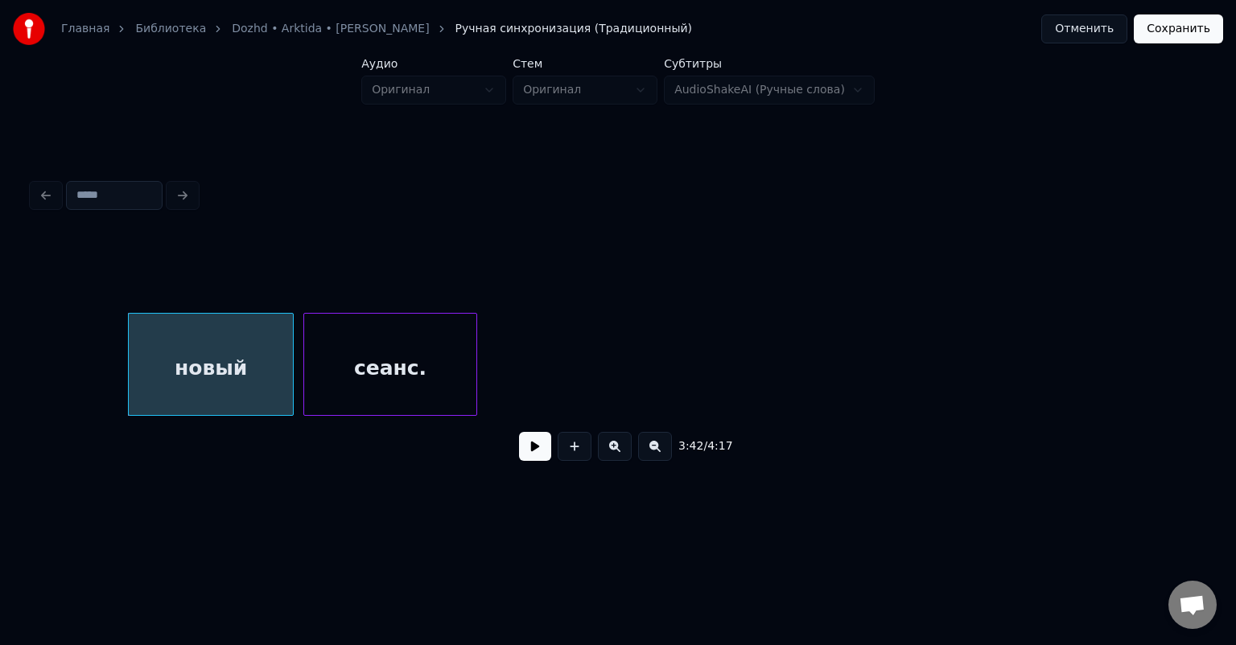
click at [401, 356] on div "сеанс." at bounding box center [389, 368] width 171 height 109
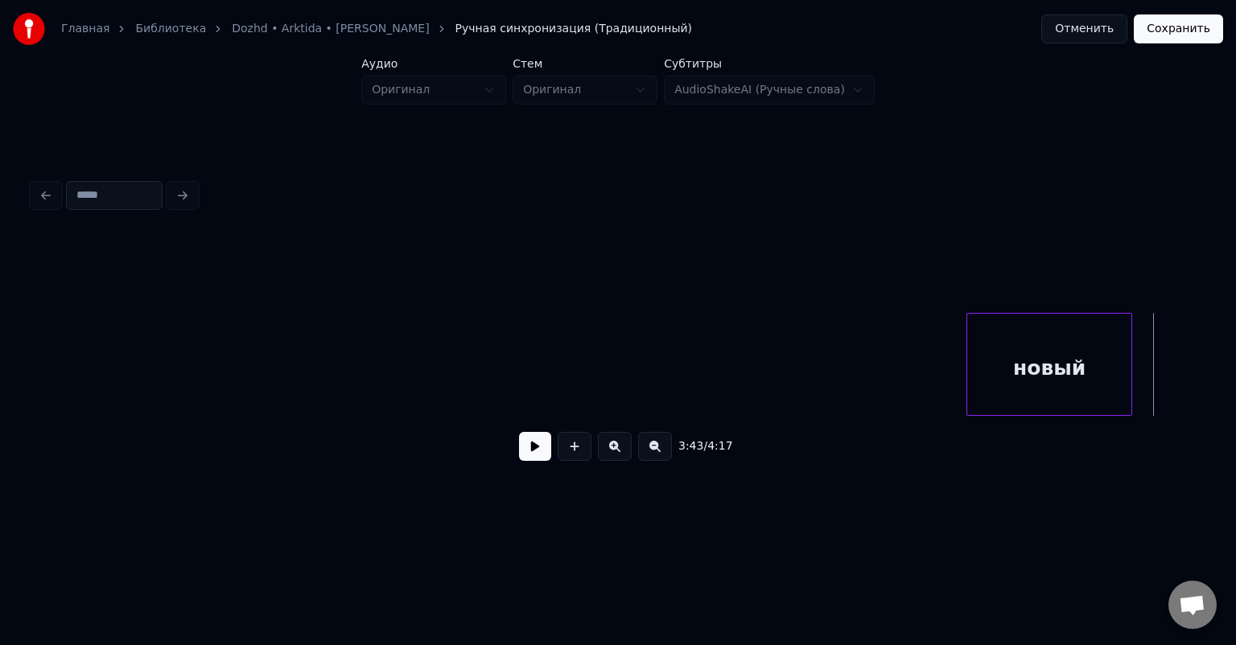
scroll to position [0, 34870]
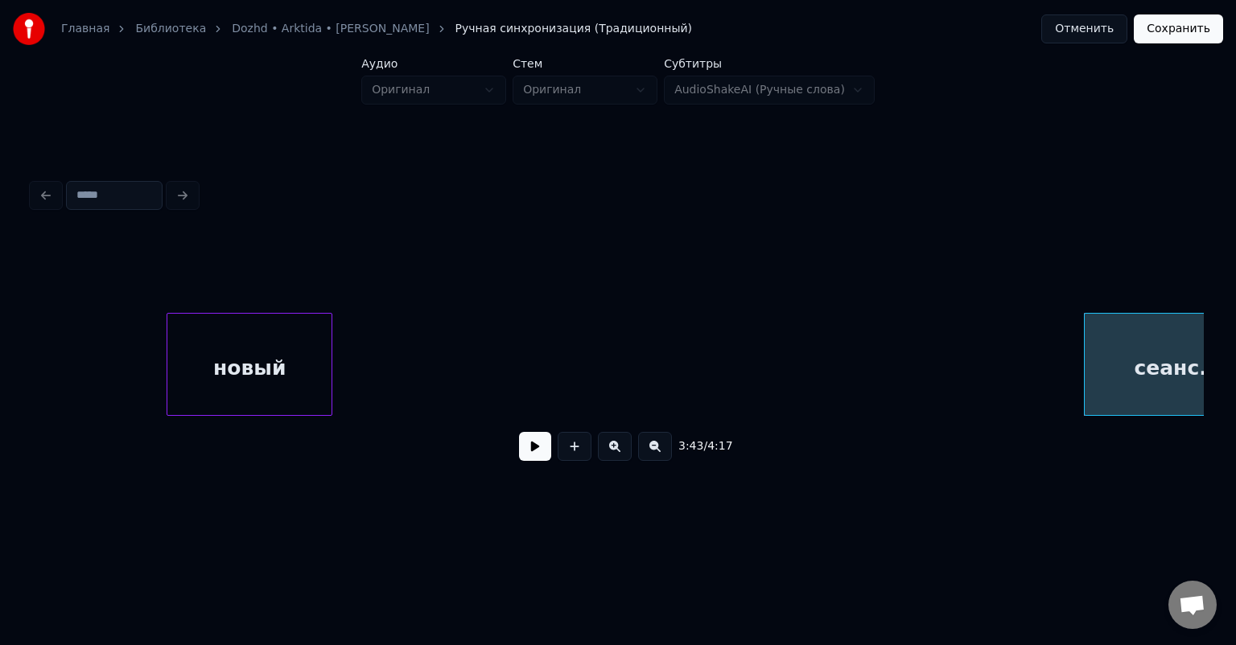
click at [235, 336] on div "новый" at bounding box center [249, 368] width 164 height 109
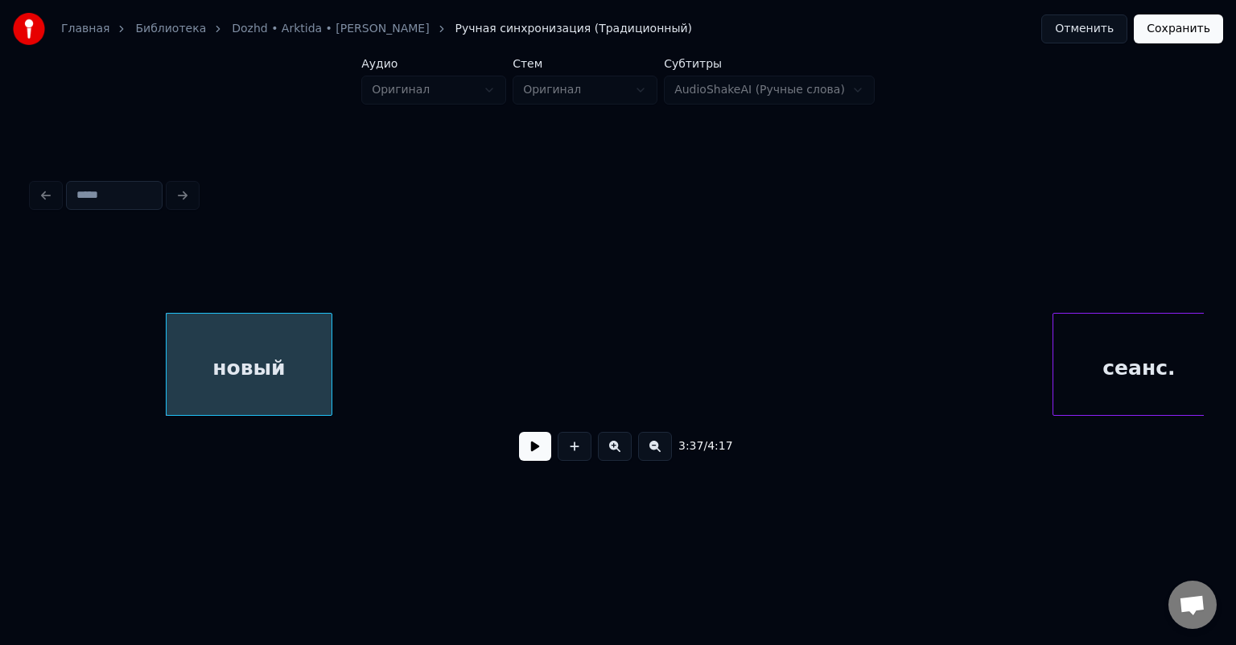
scroll to position [0, 34919]
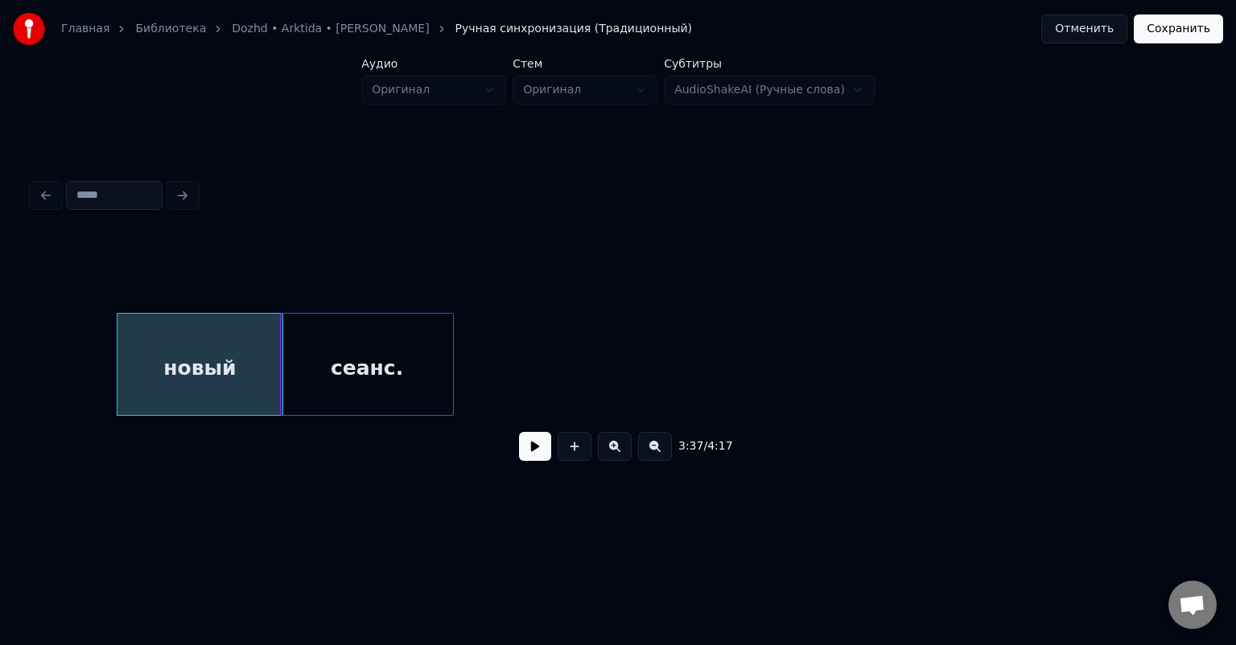
click at [422, 331] on div "сеанс." at bounding box center [366, 368] width 171 height 109
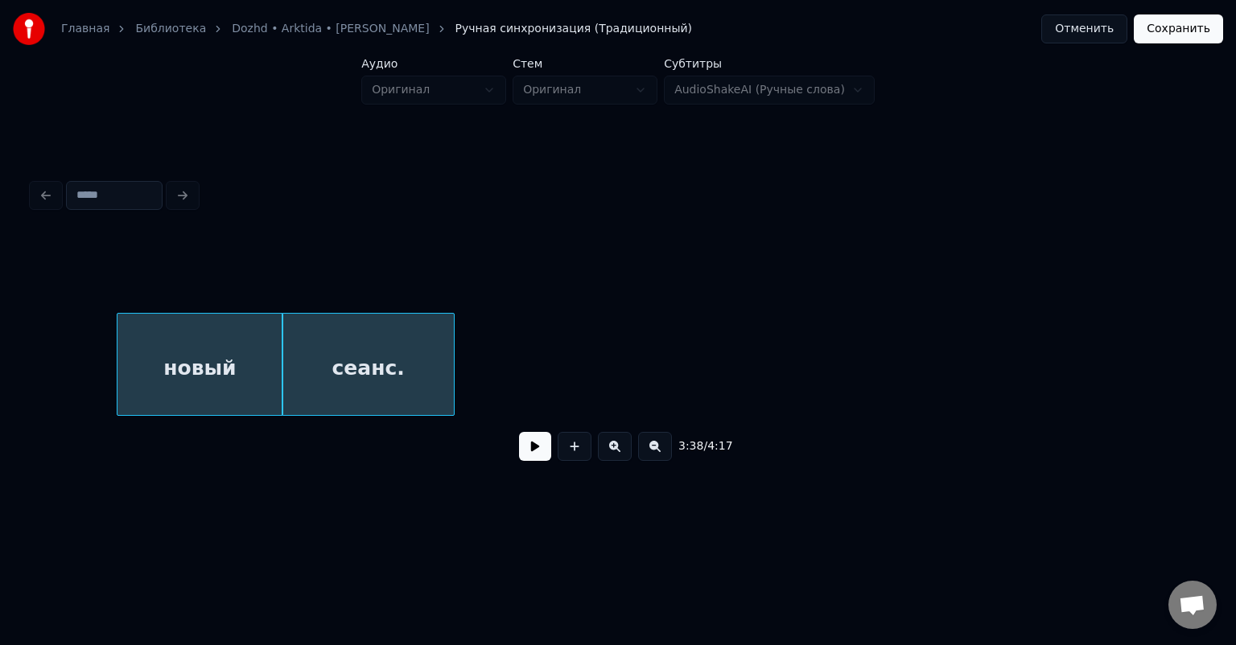
click at [423, 331] on div "сеанс." at bounding box center [367, 368] width 171 height 109
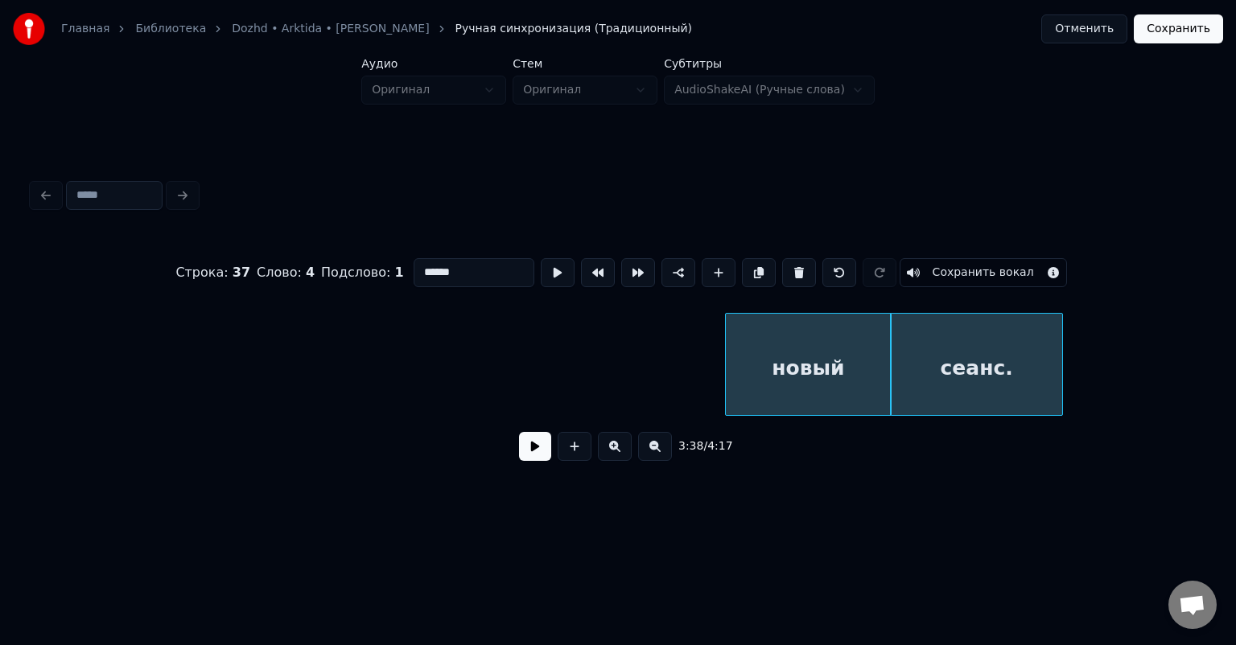
scroll to position [0, 34008]
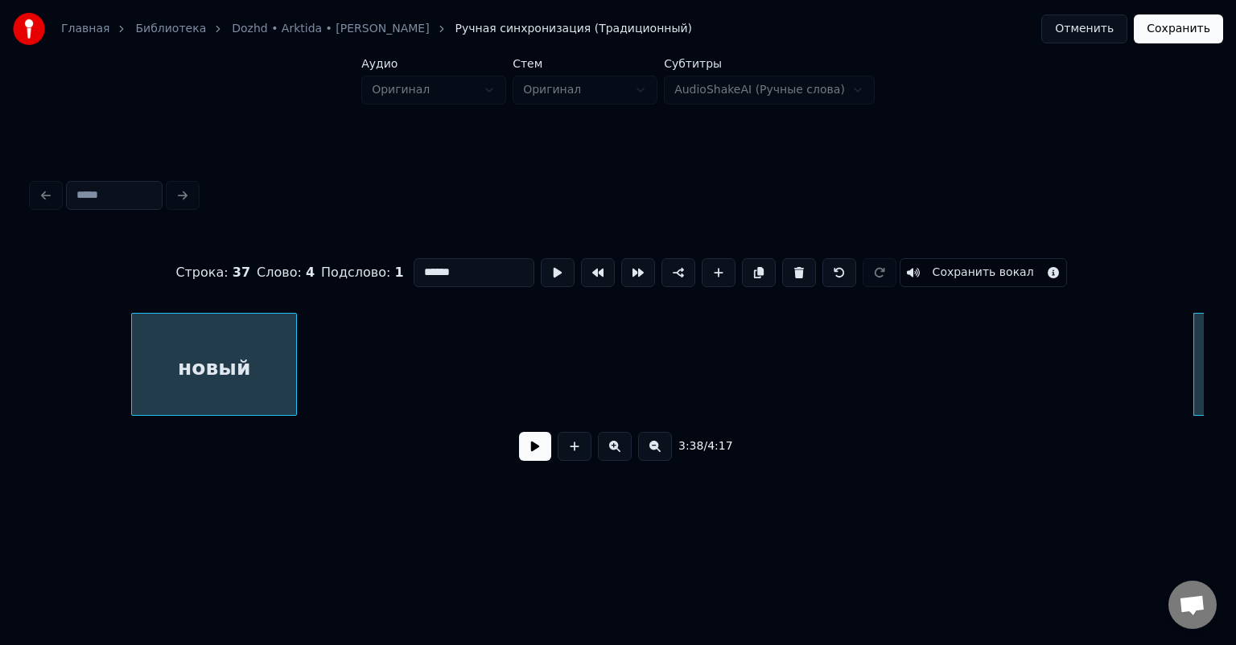
click at [158, 381] on div "новый" at bounding box center [214, 368] width 164 height 109
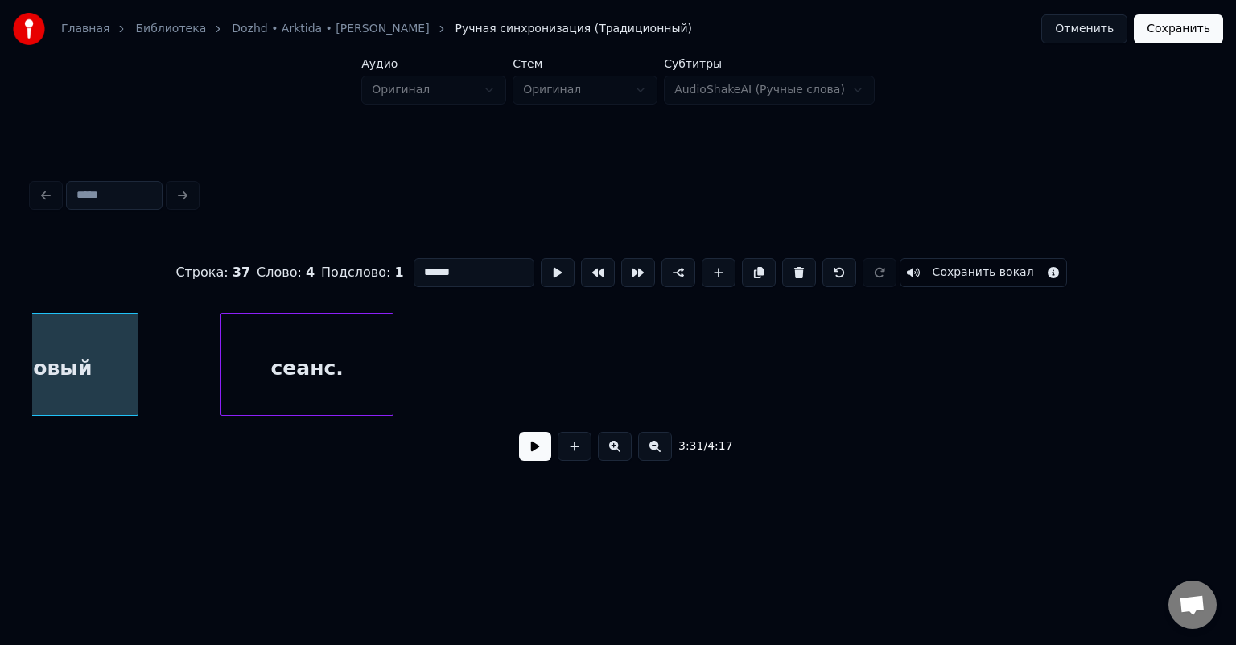
click at [348, 350] on div "сеанс." at bounding box center [306, 368] width 171 height 109
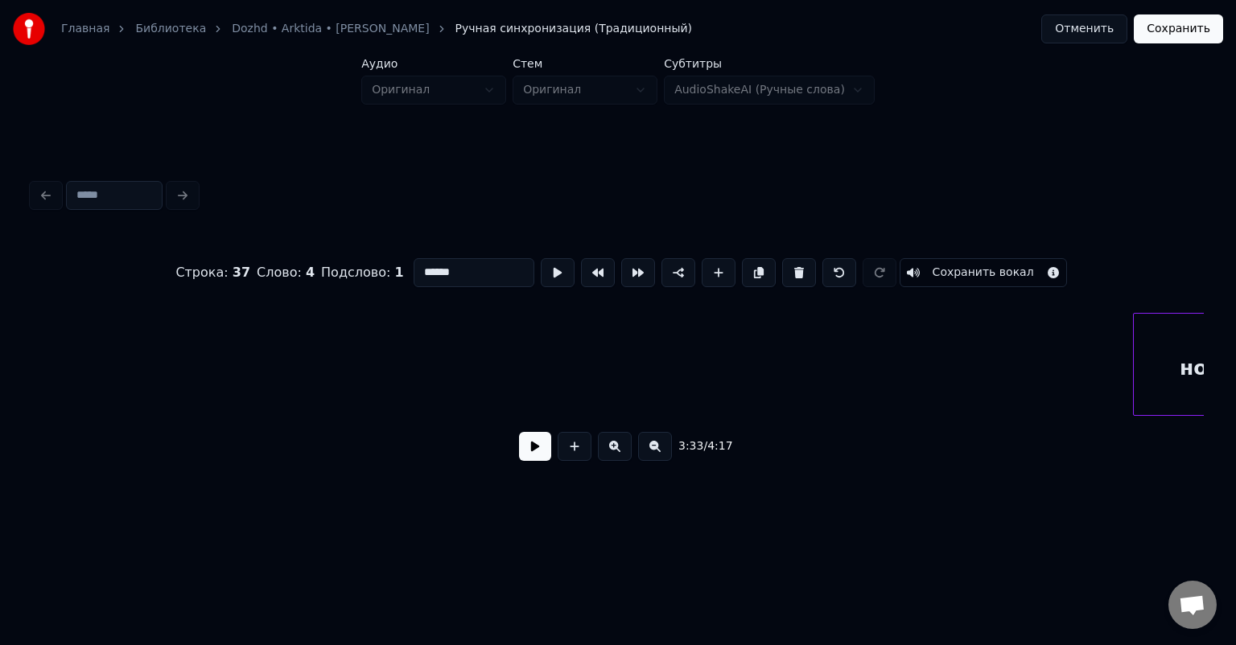
scroll to position [0, 33193]
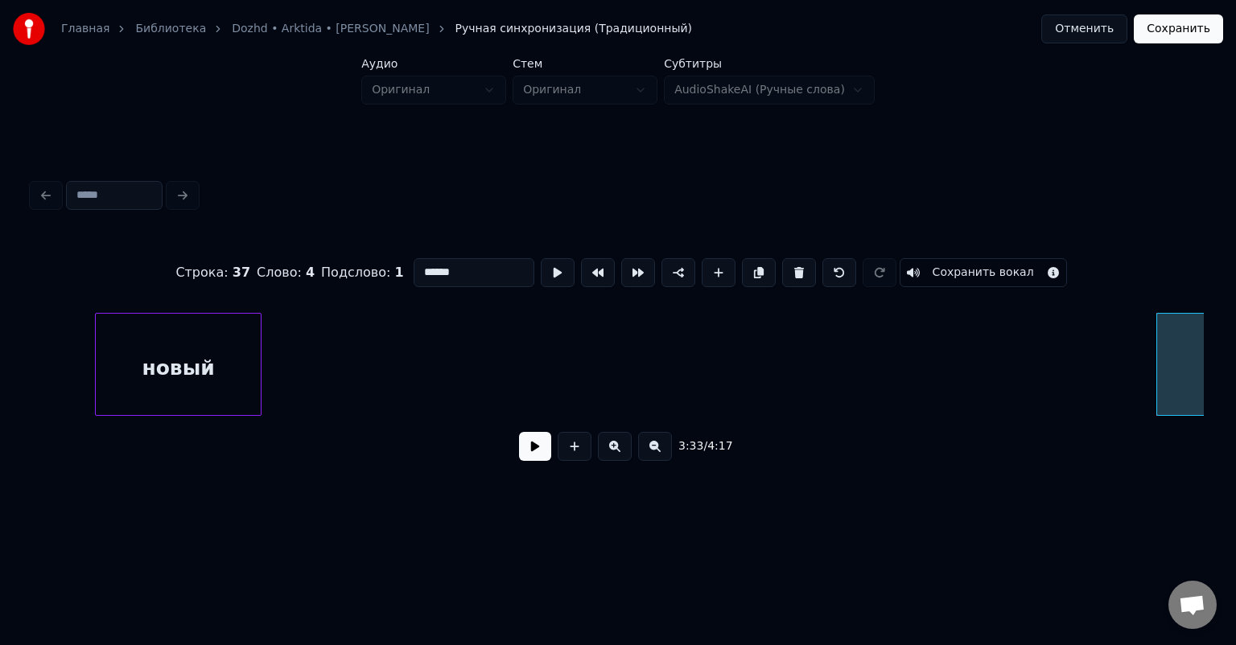
click at [124, 344] on div "новый" at bounding box center [178, 368] width 164 height 109
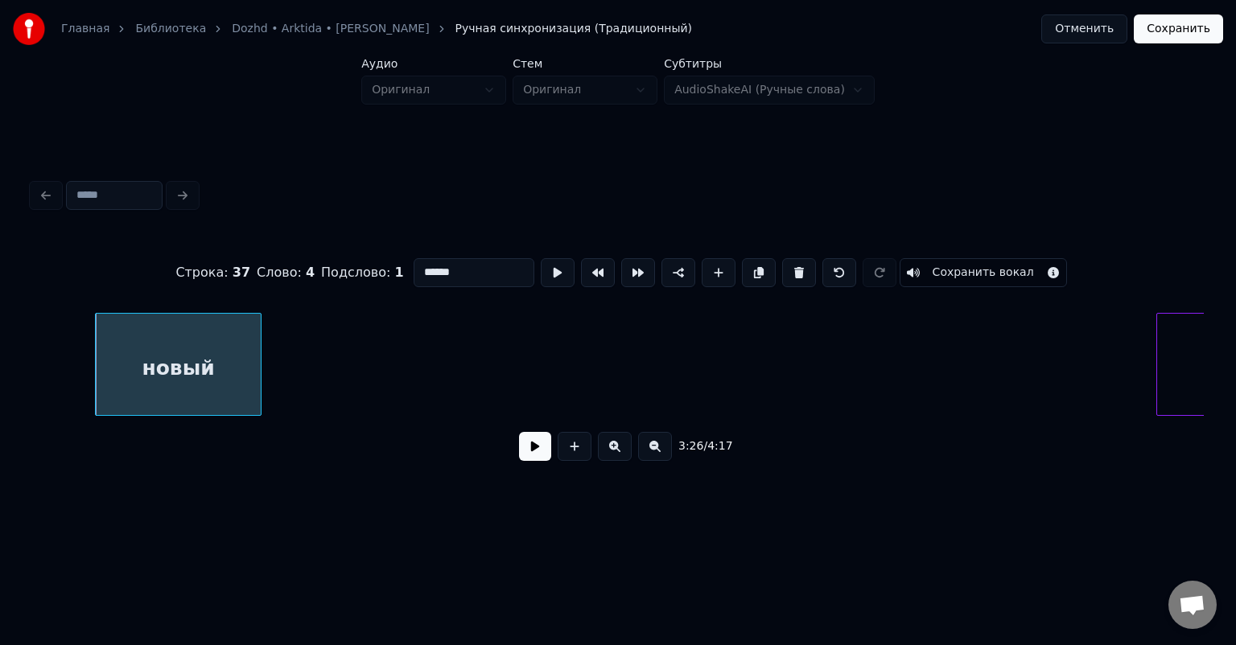
scroll to position [0, 33314]
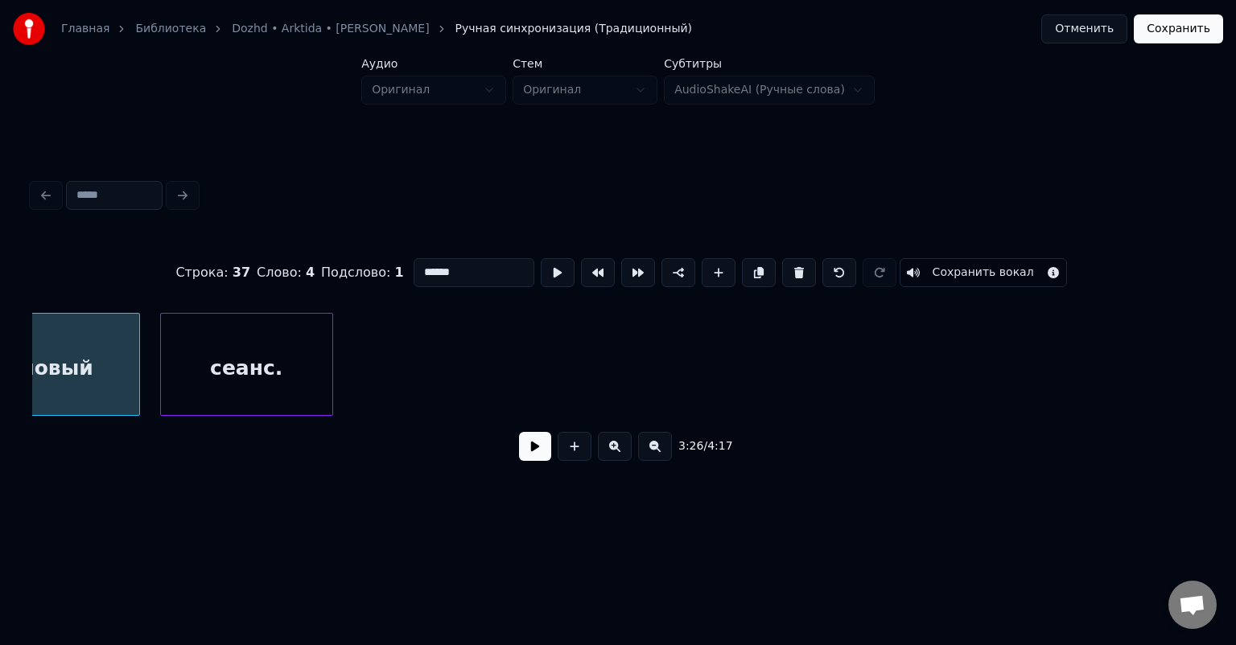
click at [307, 360] on div "сеанс." at bounding box center [246, 368] width 171 height 109
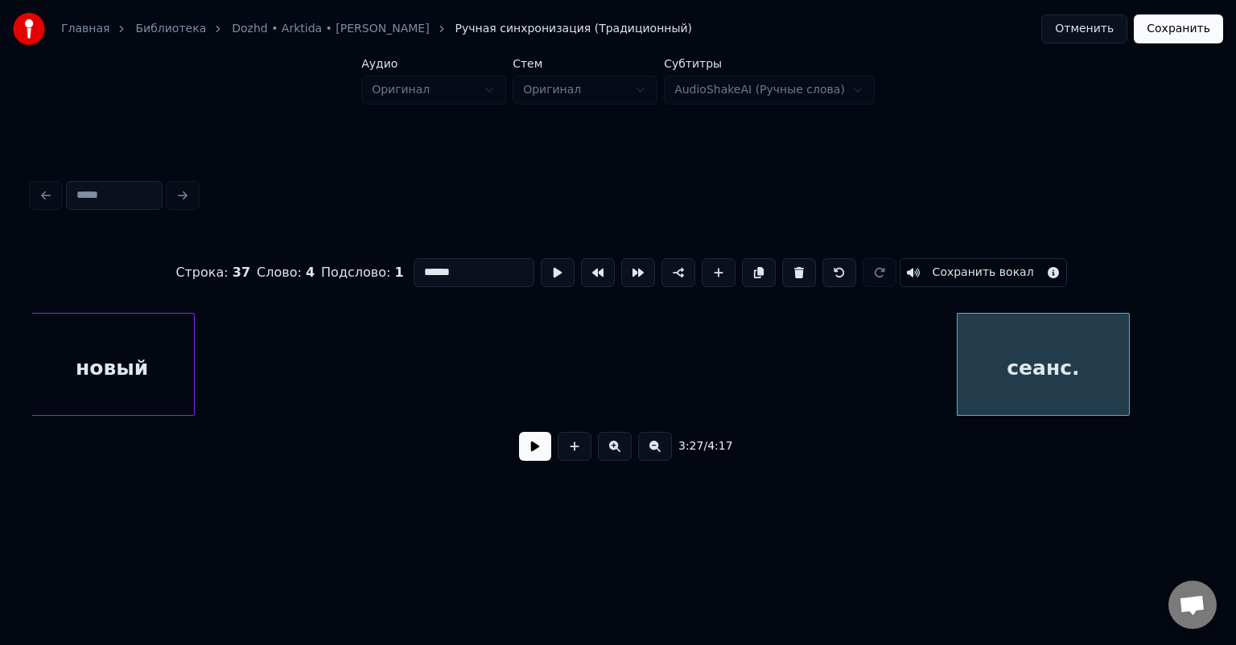
scroll to position [0, 32514]
click at [191, 383] on div "новый" at bounding box center [152, 368] width 164 height 109
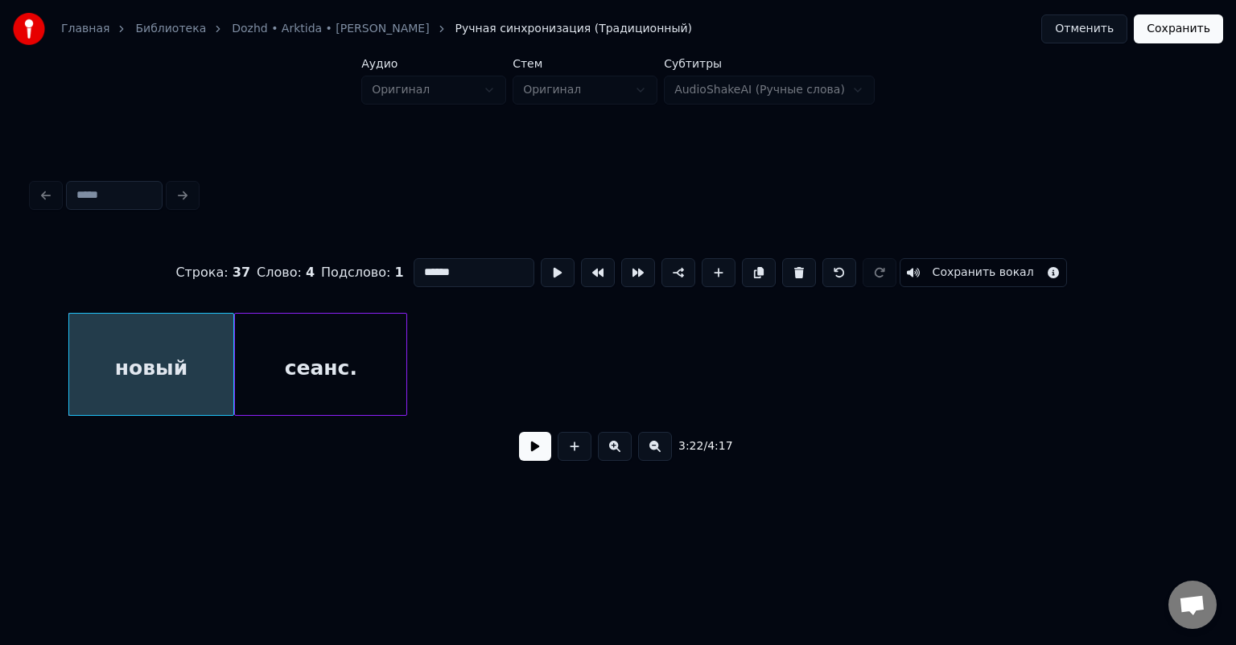
click at [335, 364] on div "сеанс." at bounding box center [320, 368] width 171 height 109
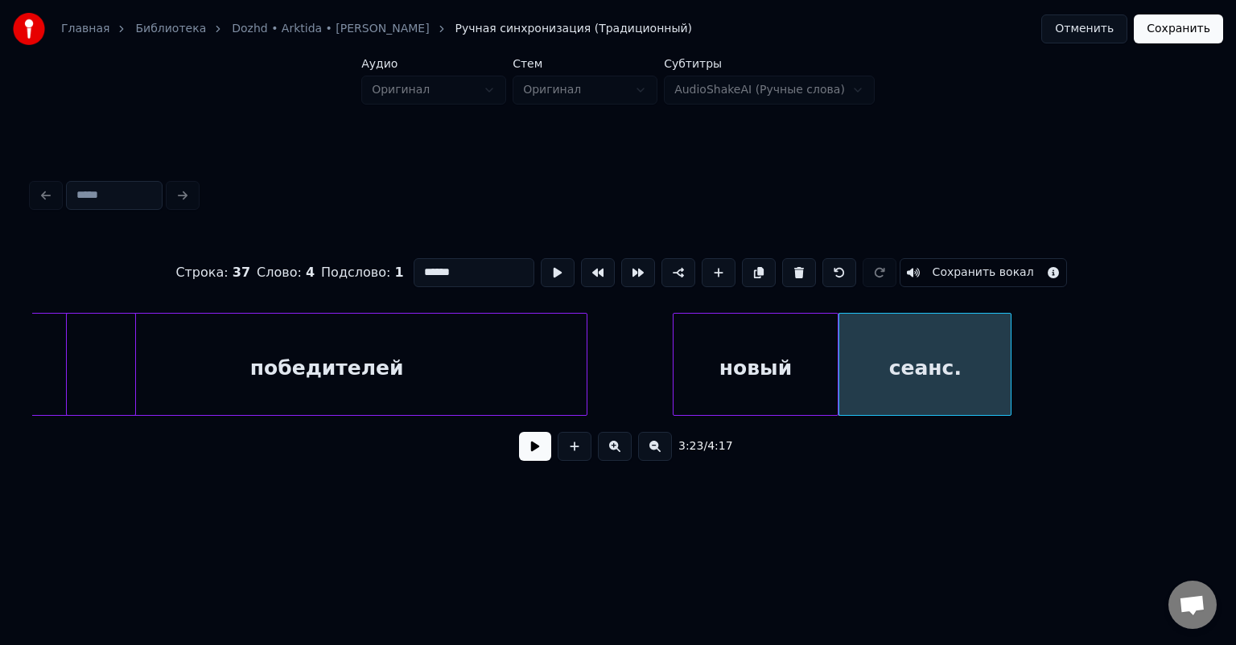
scroll to position [0, 31840]
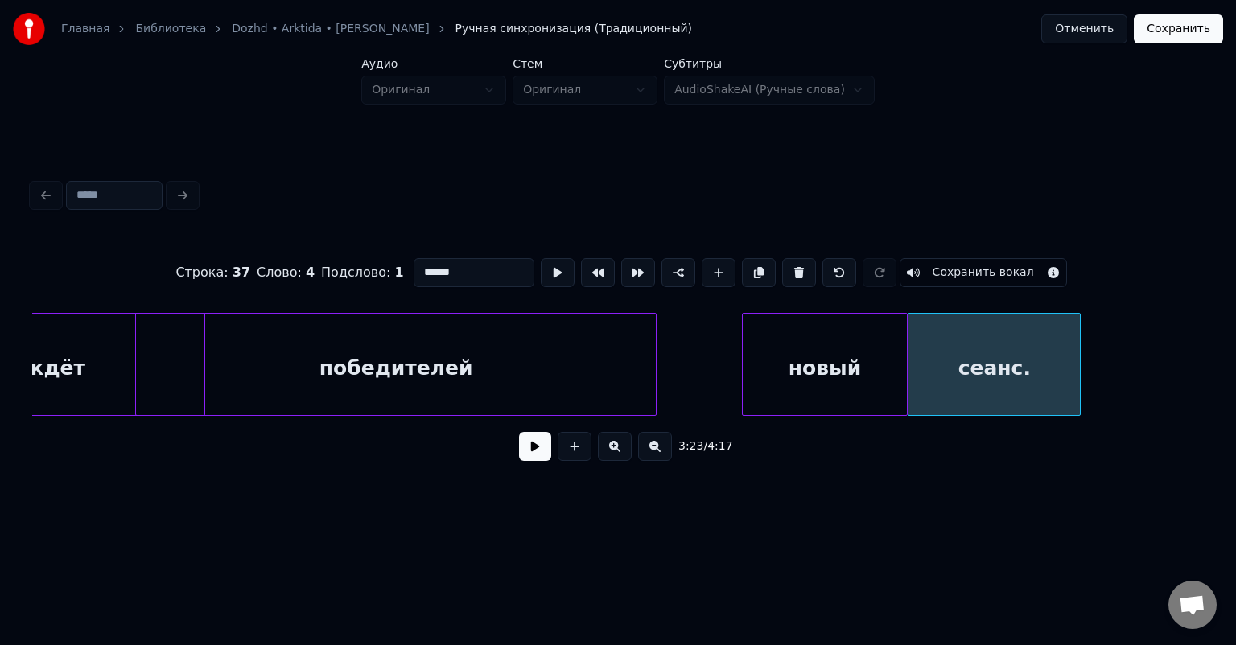
click at [394, 357] on div "победителей" at bounding box center [396, 368] width 520 height 109
type input "**********"
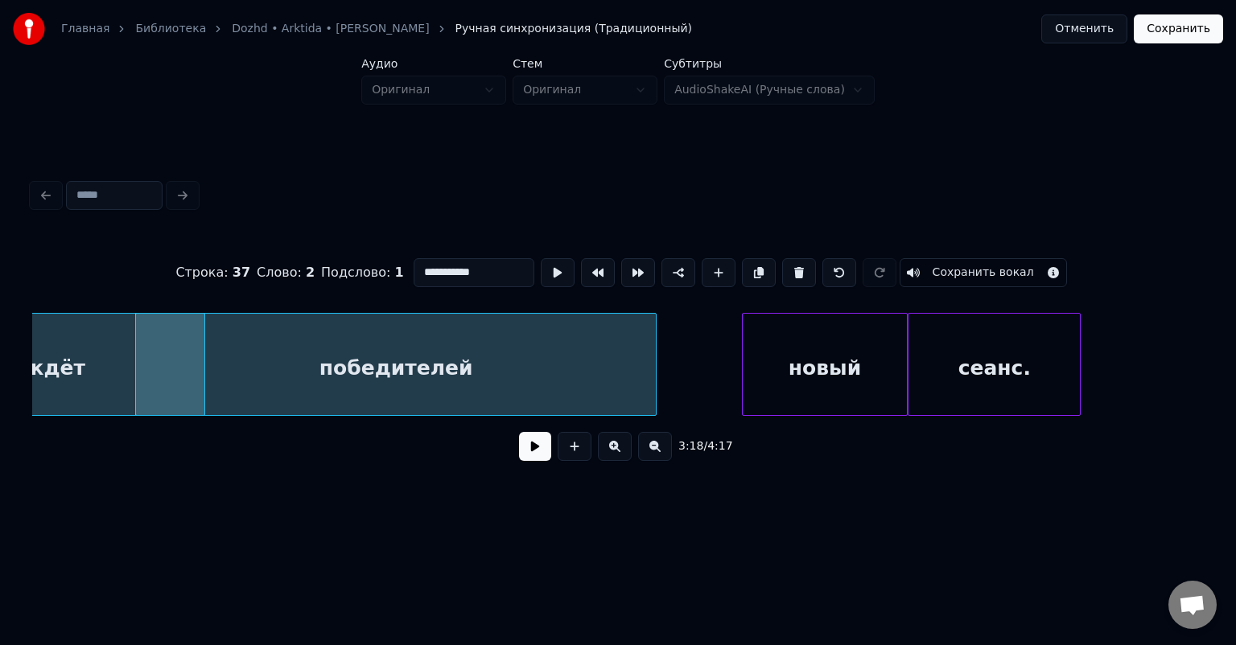
click at [538, 446] on button at bounding box center [535, 446] width 32 height 29
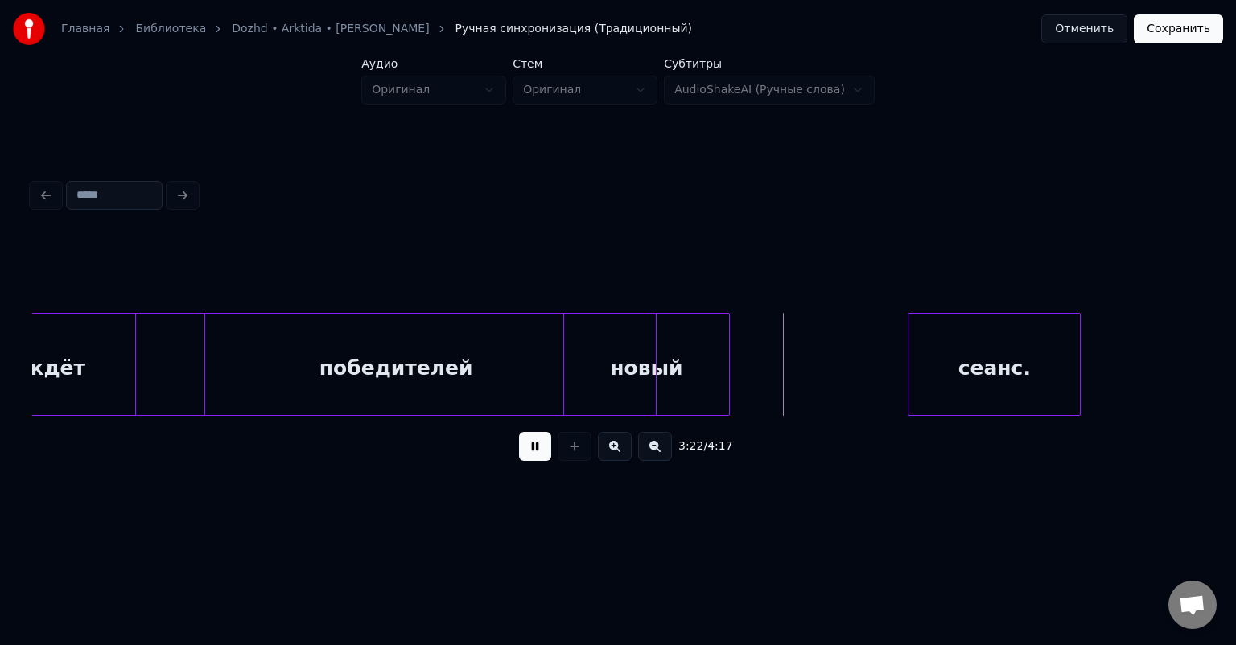
click at [660, 367] on div "новый" at bounding box center [646, 368] width 164 height 109
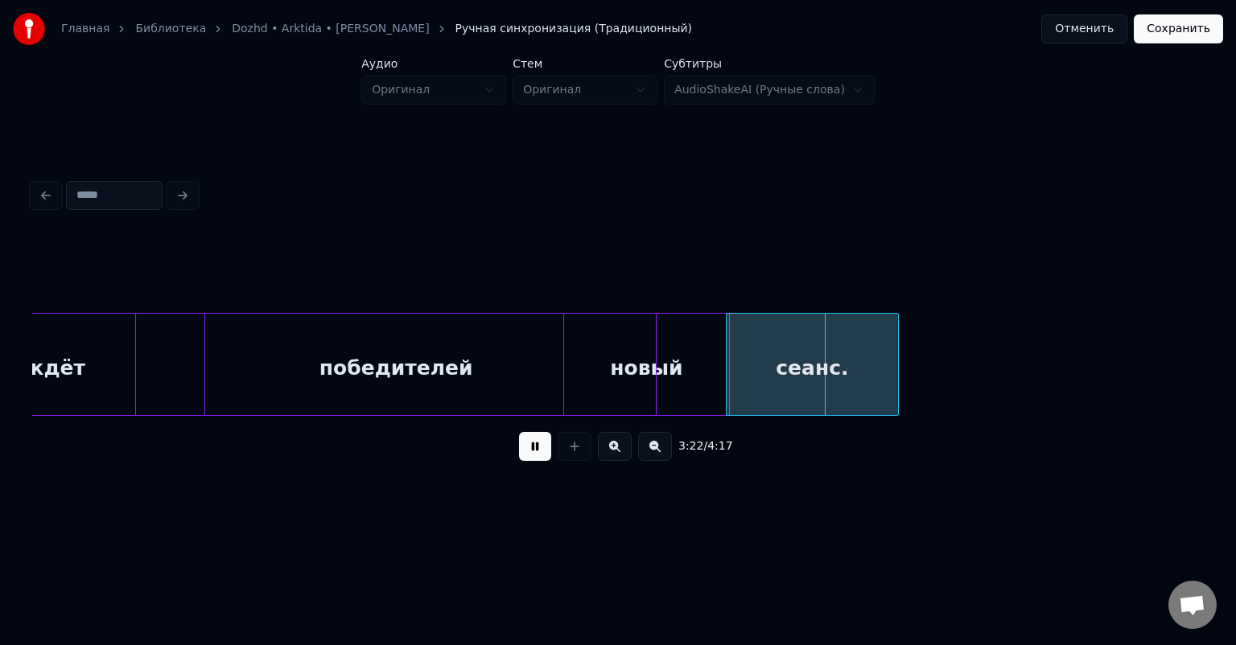
click at [811, 366] on div "сеанс." at bounding box center [811, 368] width 171 height 109
click at [831, 367] on div "сеанс." at bounding box center [819, 368] width 171 height 109
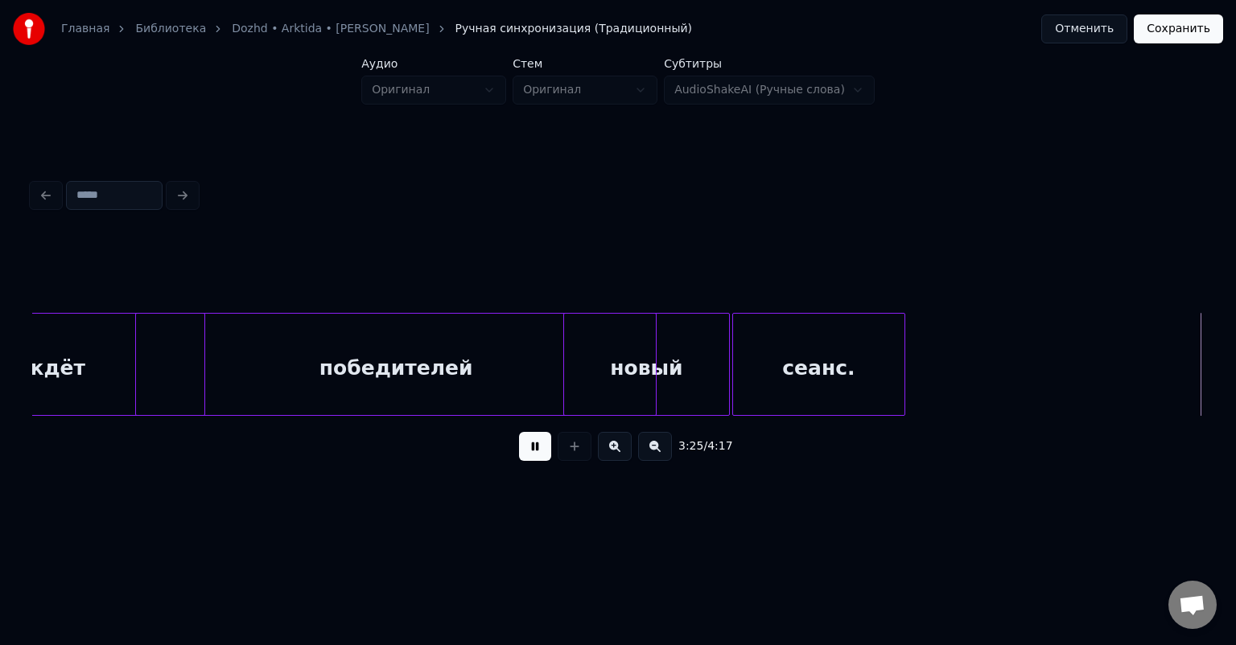
scroll to position [0, 33012]
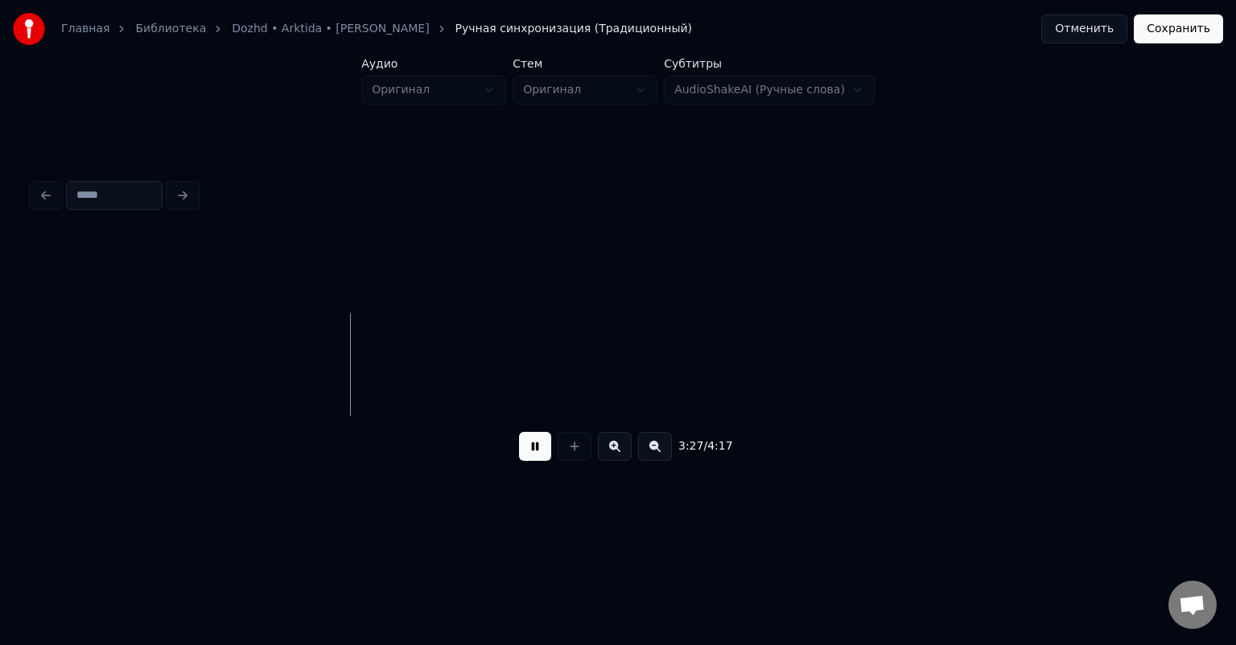
click at [541, 453] on button at bounding box center [535, 446] width 32 height 29
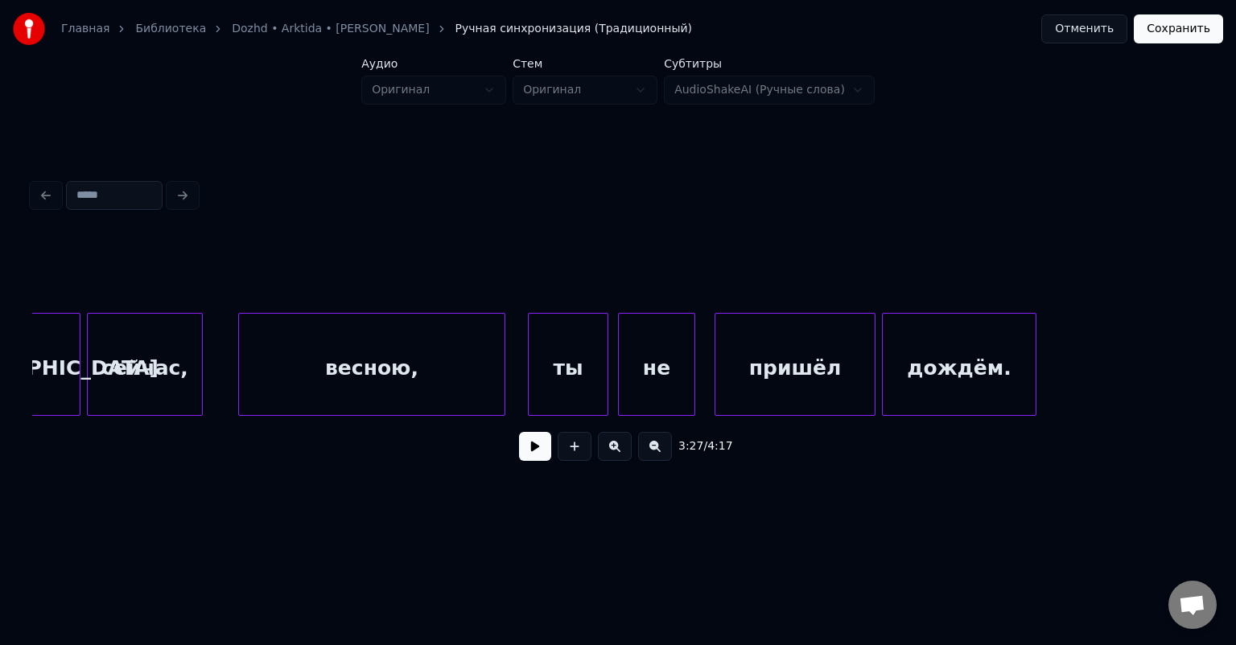
scroll to position [0, 8997]
click at [1178, 32] on button "Сохранить" at bounding box center [1178, 28] width 89 height 29
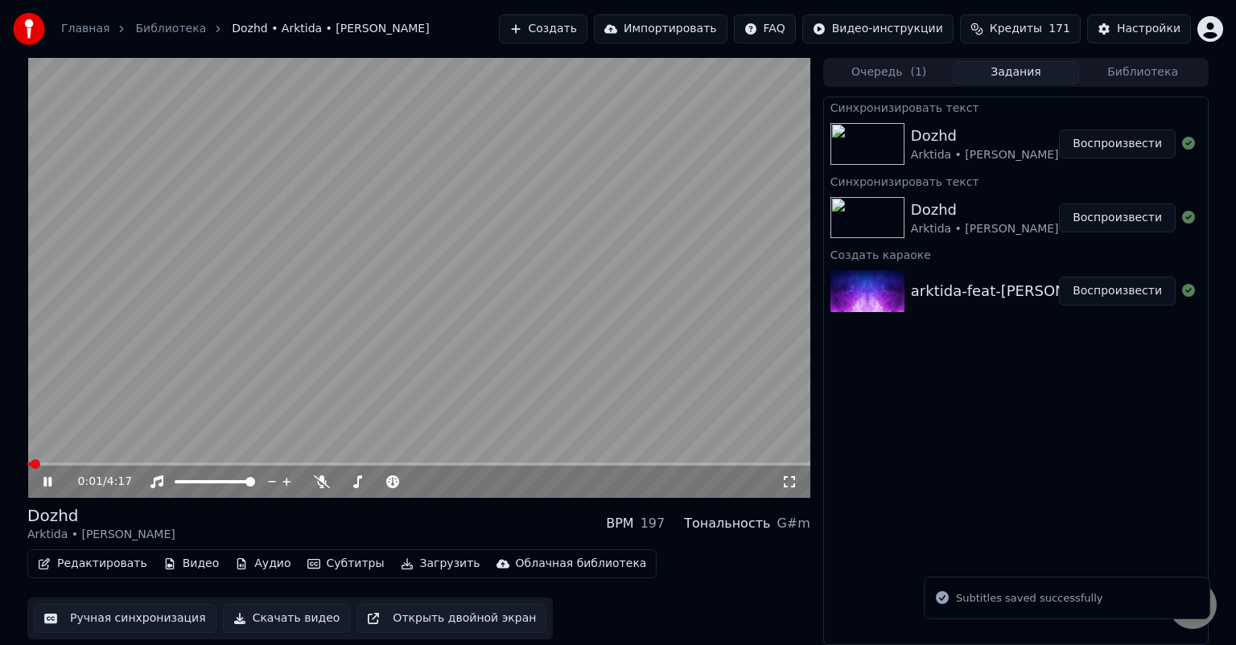
click at [90, 559] on button "Редактировать" at bounding box center [92, 564] width 122 height 23
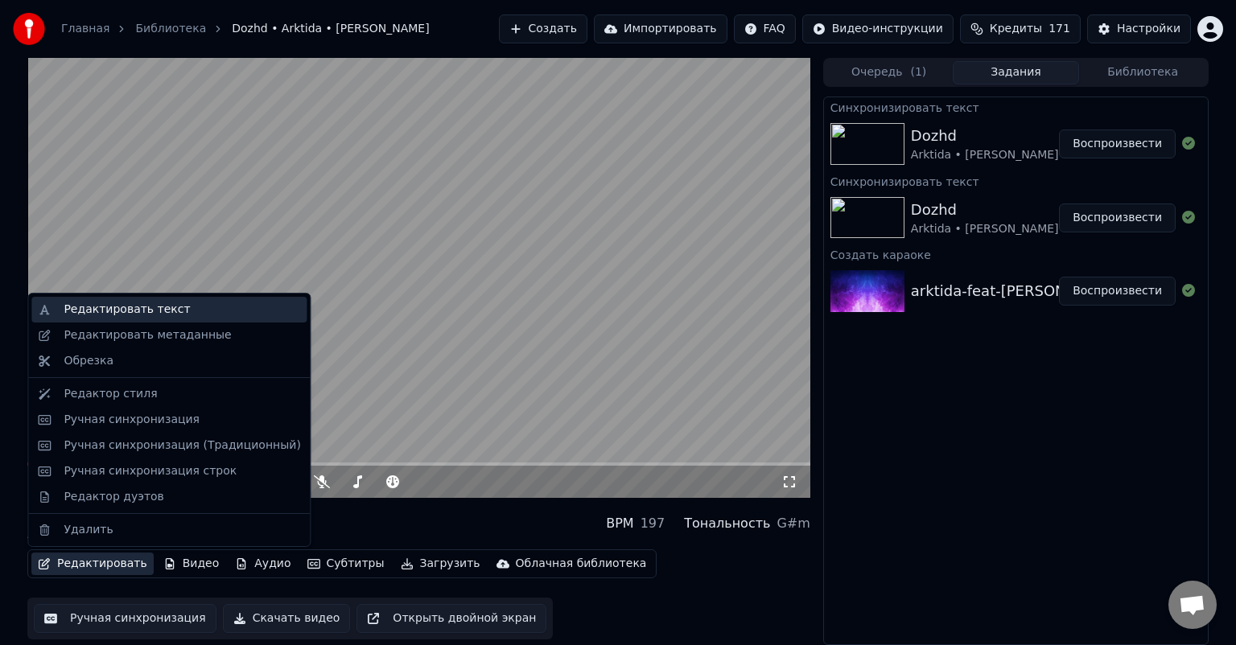
click at [148, 307] on div "Редактировать текст" at bounding box center [127, 310] width 126 height 16
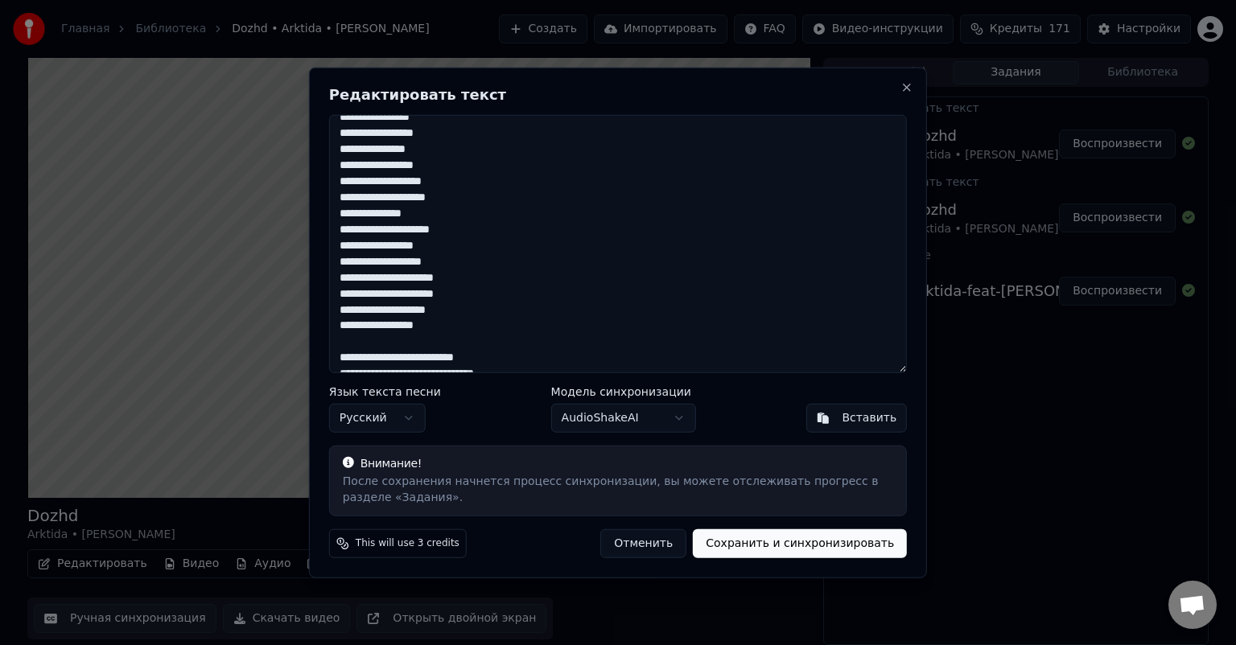
scroll to position [383, 0]
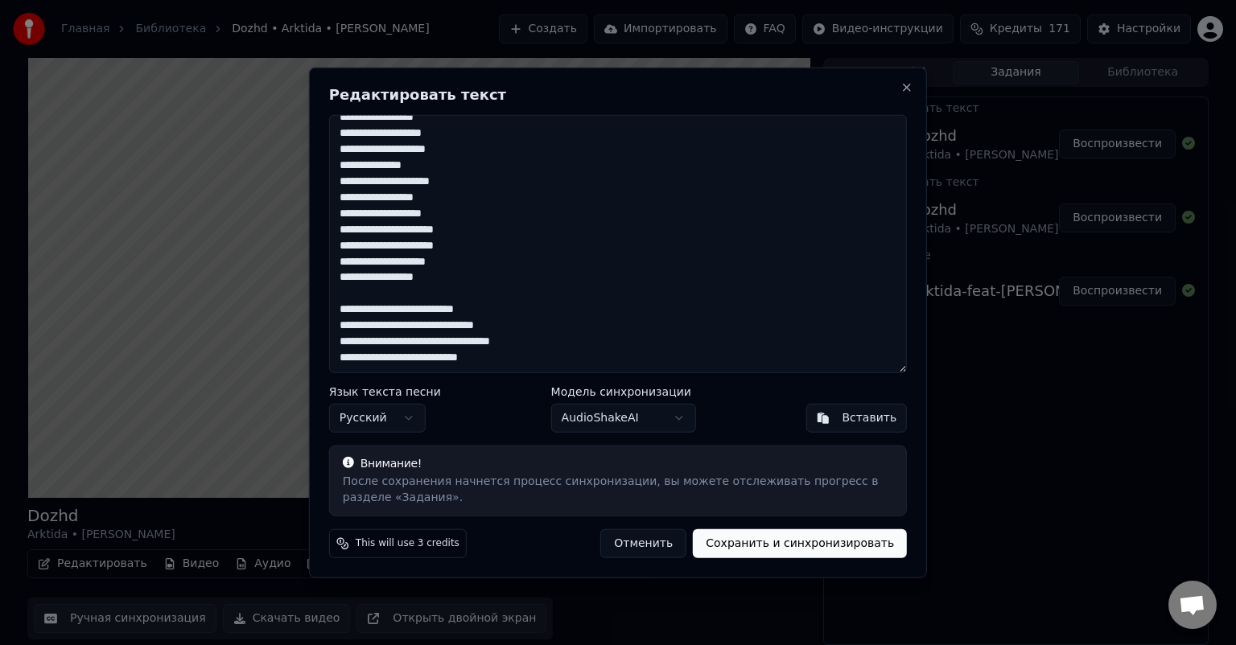
click at [379, 318] on textarea "**********" at bounding box center [618, 244] width 578 height 258
click at [431, 323] on textarea "**********" at bounding box center [618, 244] width 578 height 258
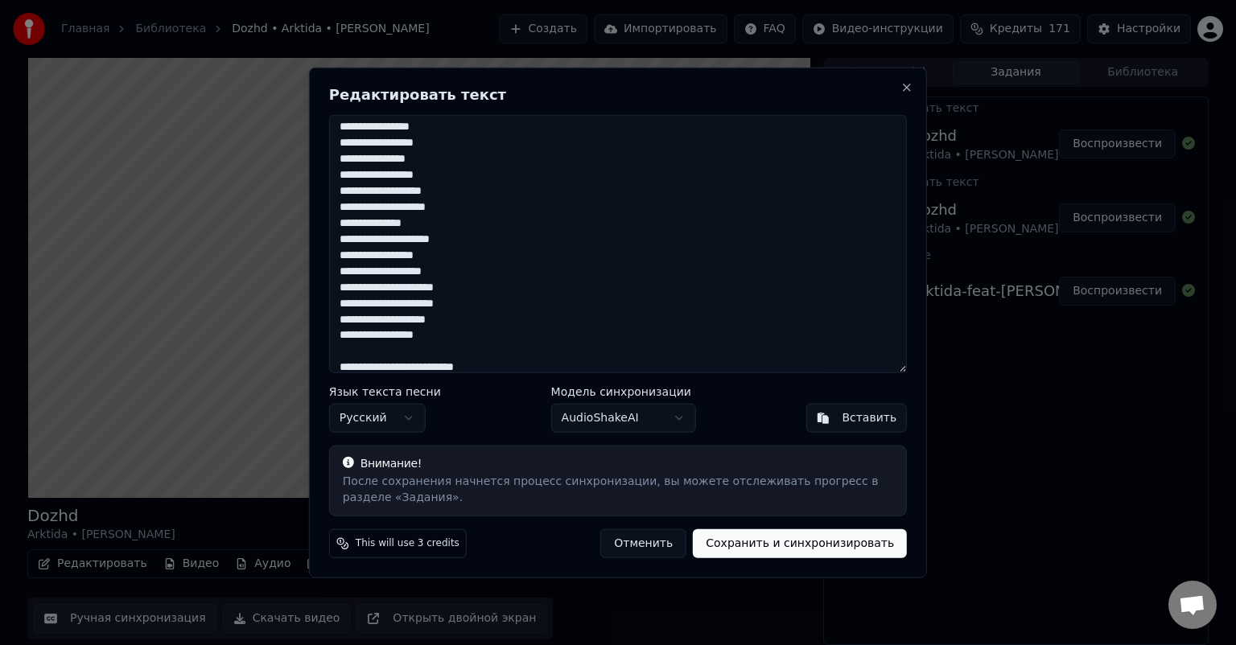
scroll to position [302, 0]
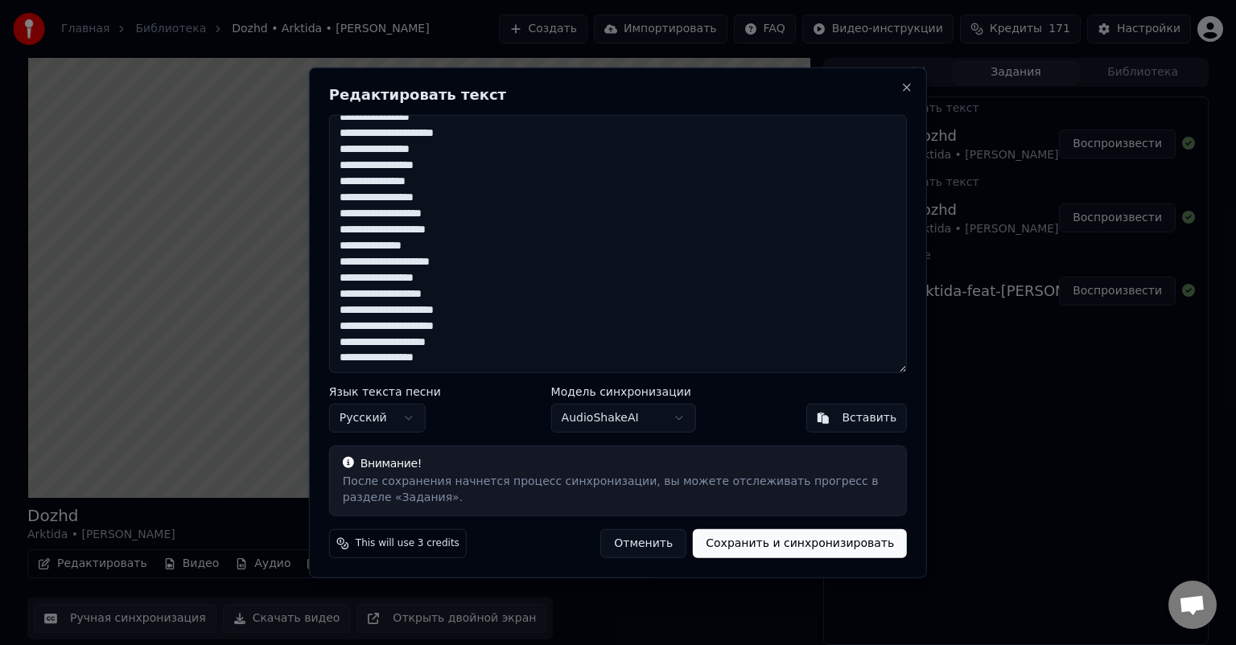
click at [344, 261] on textarea "**********" at bounding box center [618, 244] width 578 height 258
drag, startPoint x: 335, startPoint y: 227, endPoint x: 476, endPoint y: 341, distance: 181.3
click at [476, 341] on textarea "**********" at bounding box center [618, 244] width 578 height 258
click at [475, 341] on textarea "**********" at bounding box center [618, 244] width 578 height 258
click at [457, 356] on textarea "**********" at bounding box center [618, 244] width 578 height 258
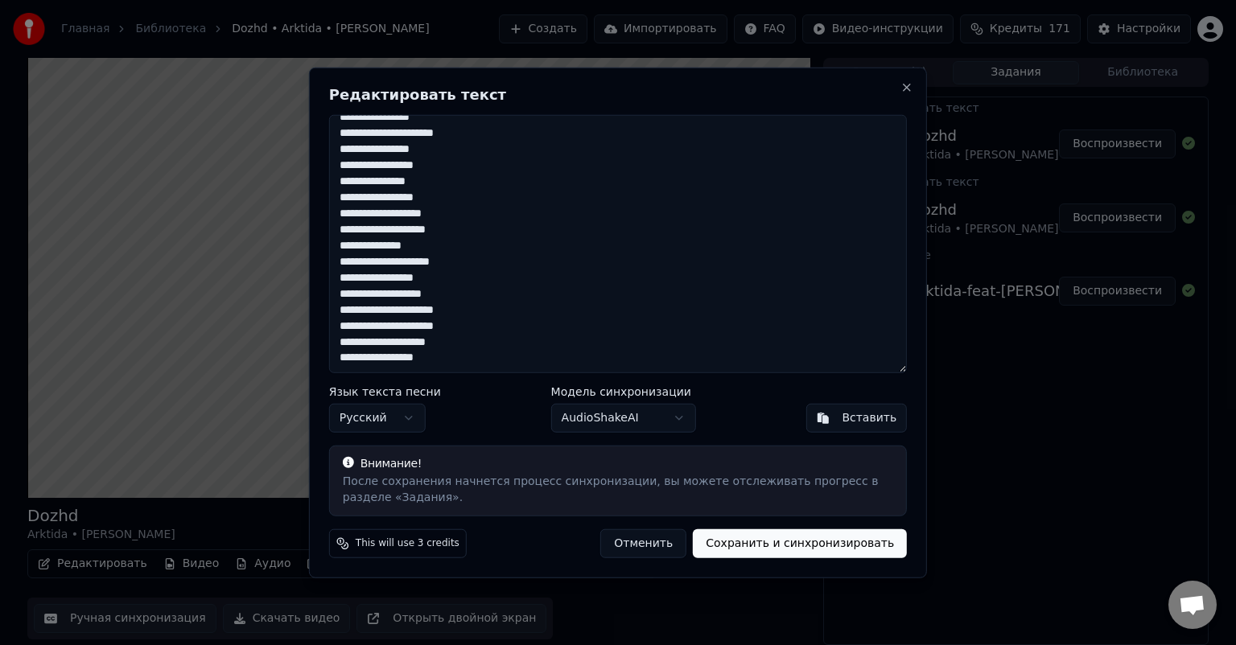
drag, startPoint x: 454, startPoint y: 356, endPoint x: 343, endPoint y: 232, distance: 167.0
click at [343, 232] on textarea "**********" at bounding box center [618, 244] width 578 height 258
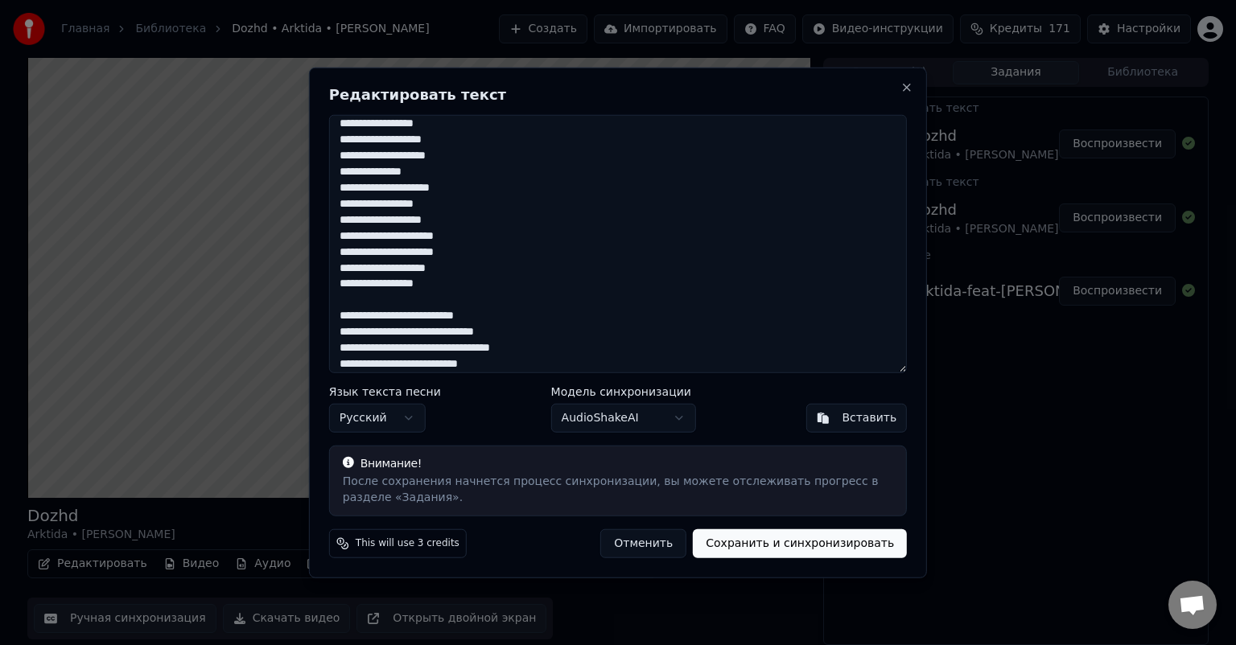
scroll to position [383, 0]
click at [525, 360] on textarea "**********" at bounding box center [618, 244] width 578 height 258
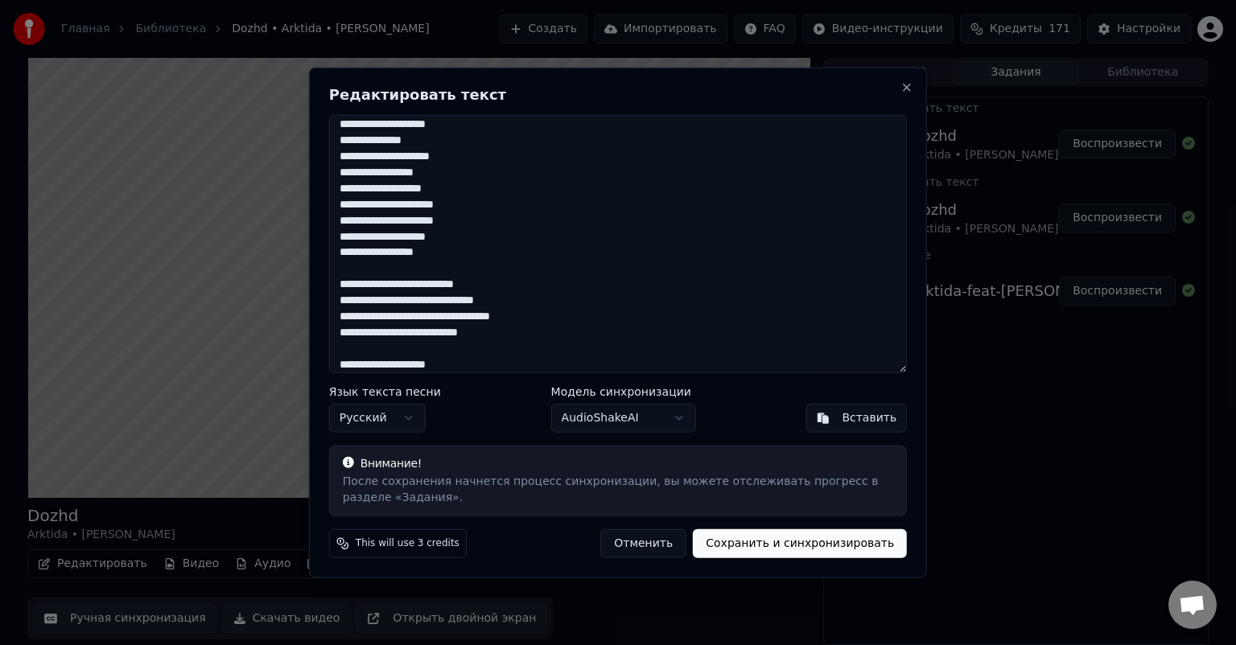
scroll to position [537, 0]
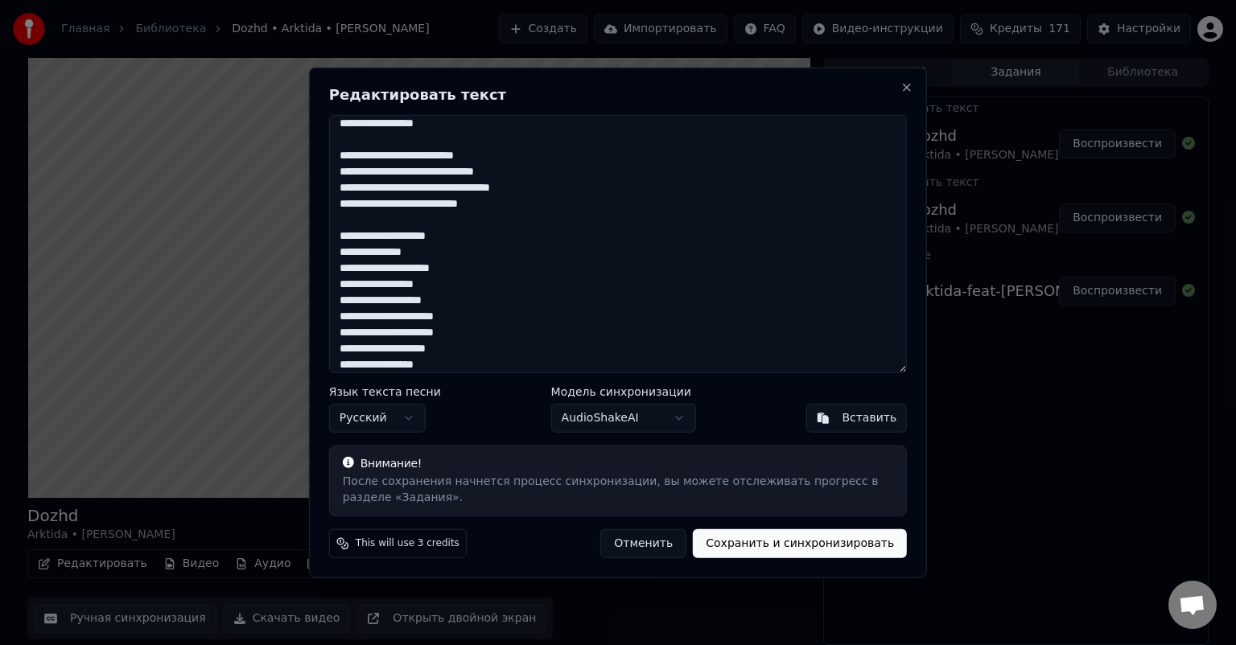
click at [811, 546] on button "Сохранить и синхронизировать" at bounding box center [800, 543] width 214 height 29
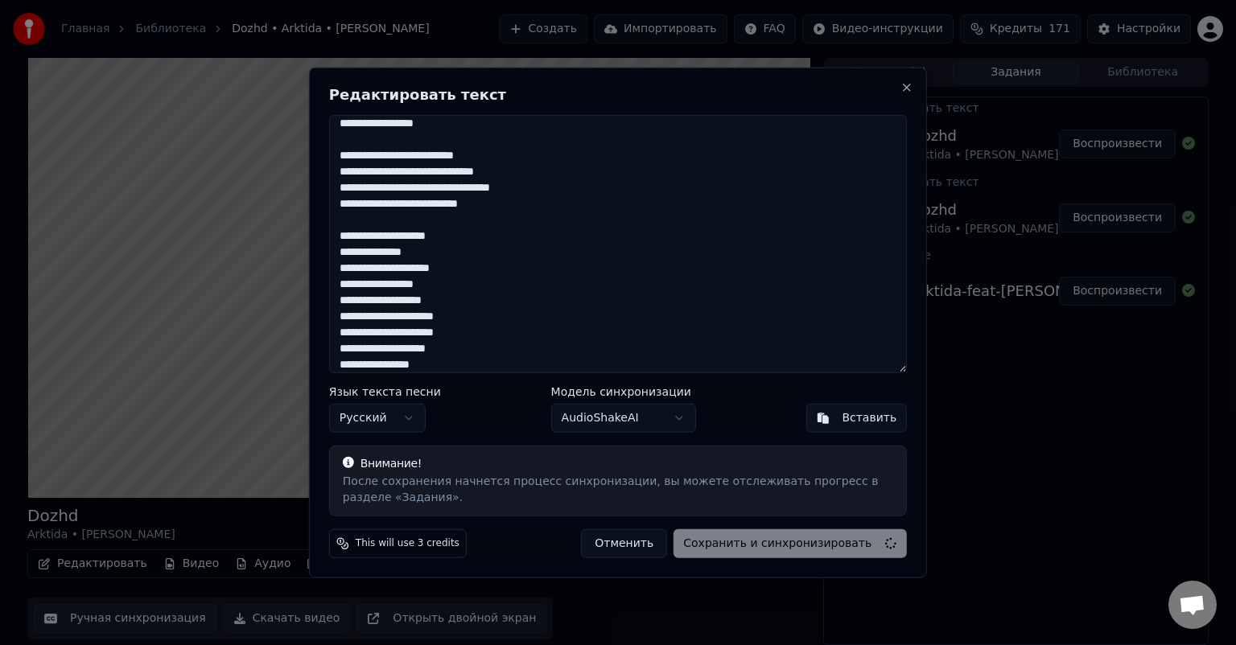
type textarea "**********"
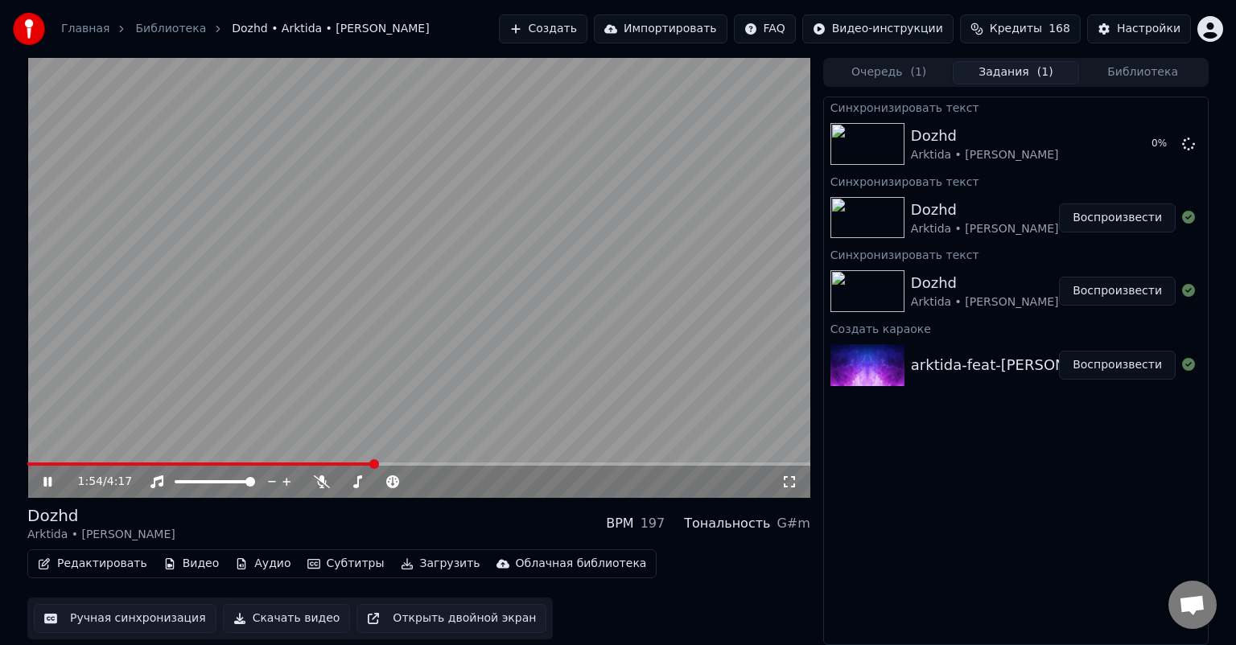
click at [374, 466] on span at bounding box center [374, 464] width 10 height 10
click at [463, 467] on span at bounding box center [464, 464] width 10 height 10
click at [46, 483] on icon at bounding box center [47, 482] width 8 height 10
click at [46, 483] on icon at bounding box center [48, 481] width 10 height 11
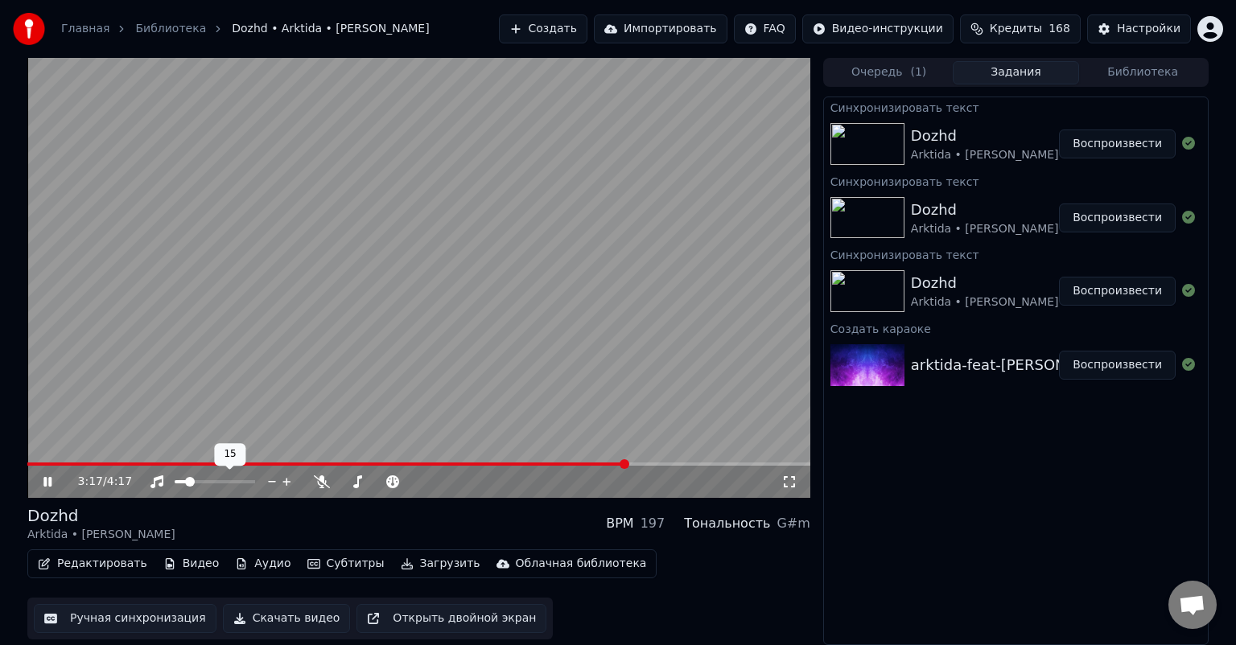
click at [186, 483] on span at bounding box center [181, 481] width 12 height 3
click at [205, 484] on span at bounding box center [207, 482] width 10 height 10
click at [219, 480] on span at bounding box center [219, 482] width 10 height 10
click at [46, 479] on icon at bounding box center [47, 482] width 8 height 10
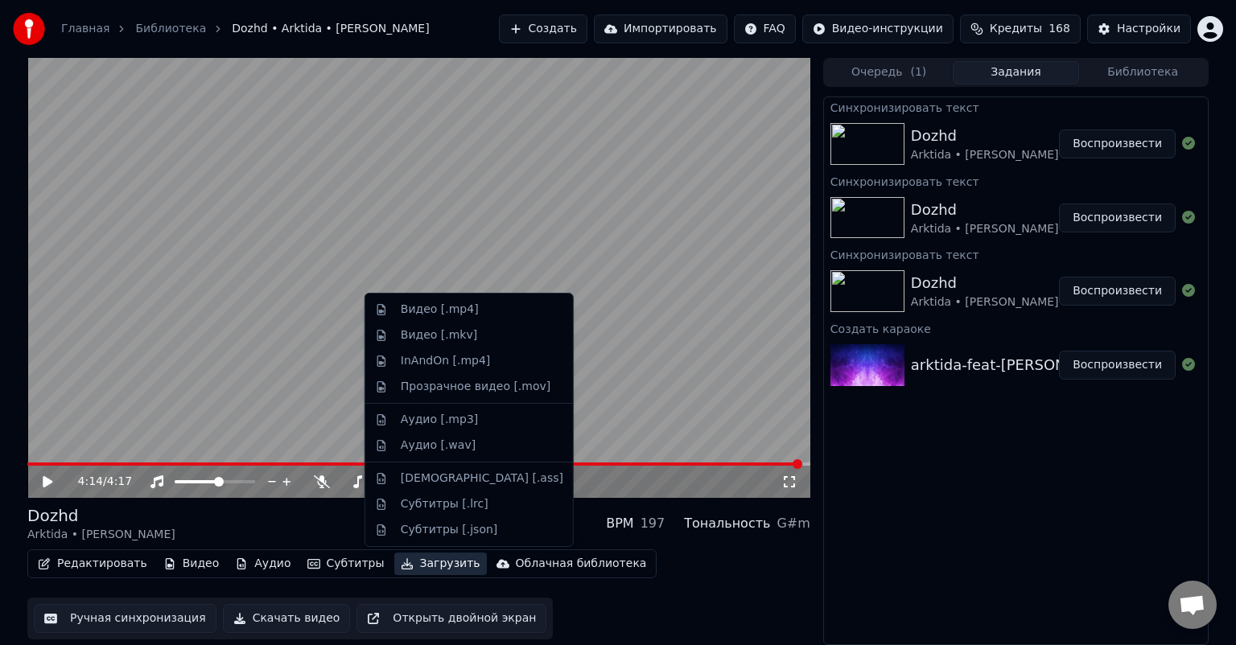
click at [407, 566] on button "Загрузить" at bounding box center [440, 564] width 93 height 23
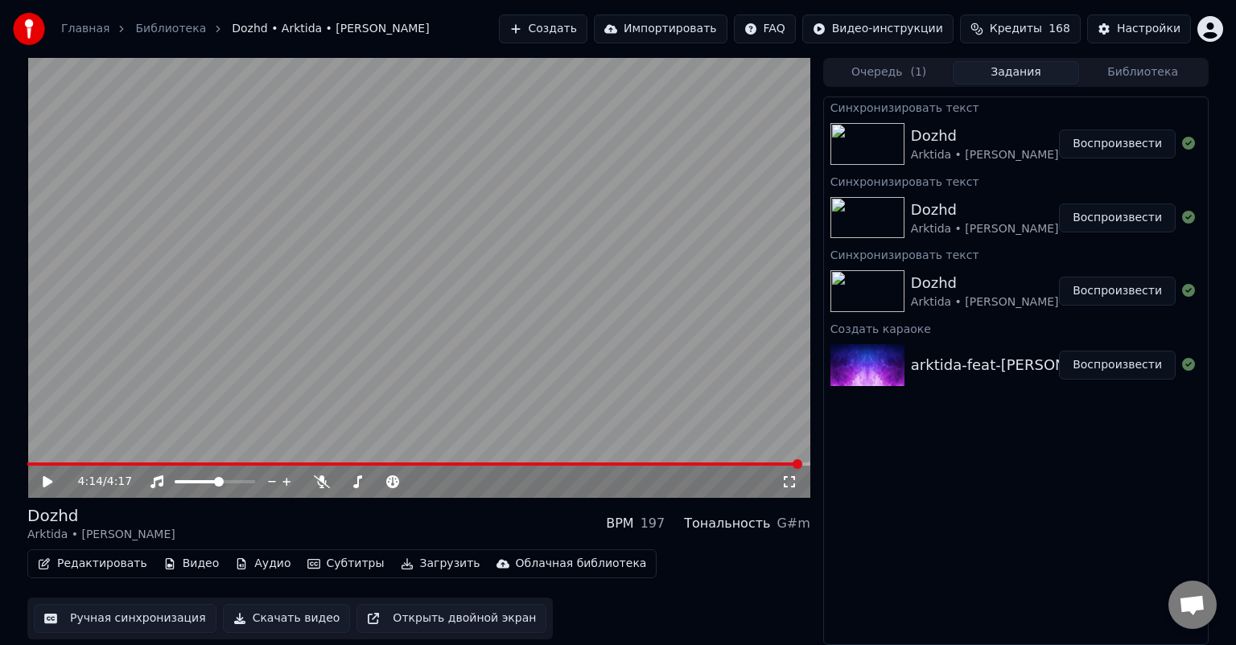
click at [1015, 142] on div "Dozhd" at bounding box center [985, 136] width 148 height 23
click at [702, 28] on button "Импортировать" at bounding box center [661, 28] width 134 height 29
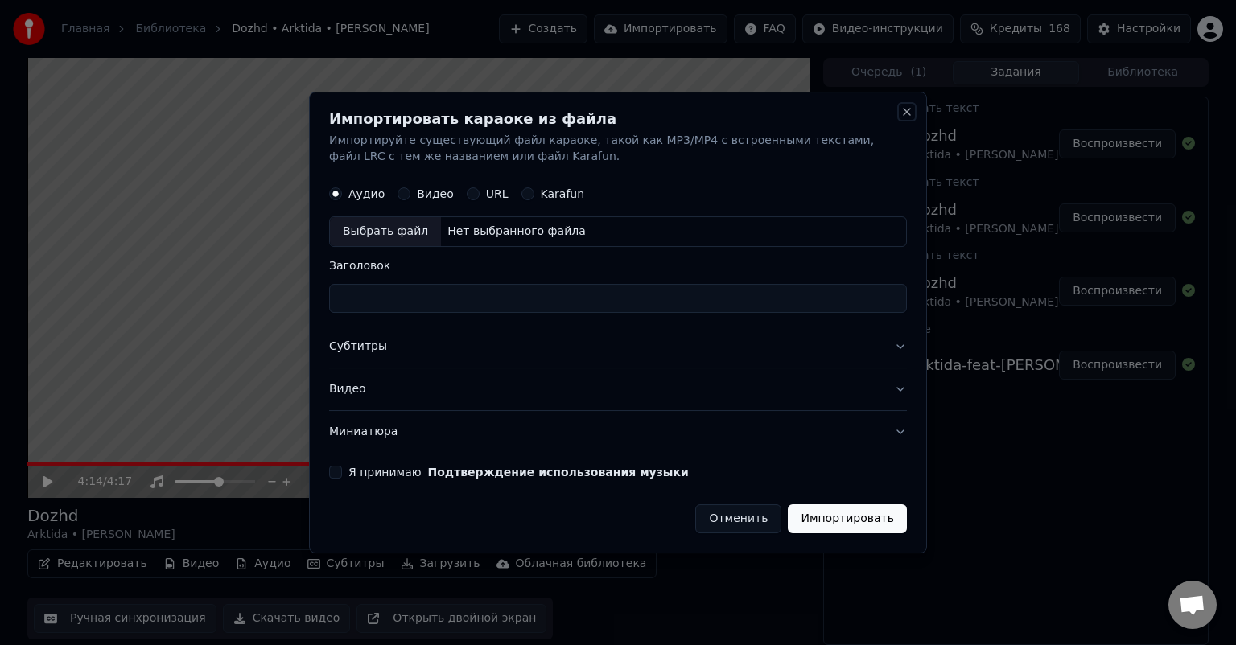
click at [907, 107] on button "Close" at bounding box center [906, 111] width 13 height 13
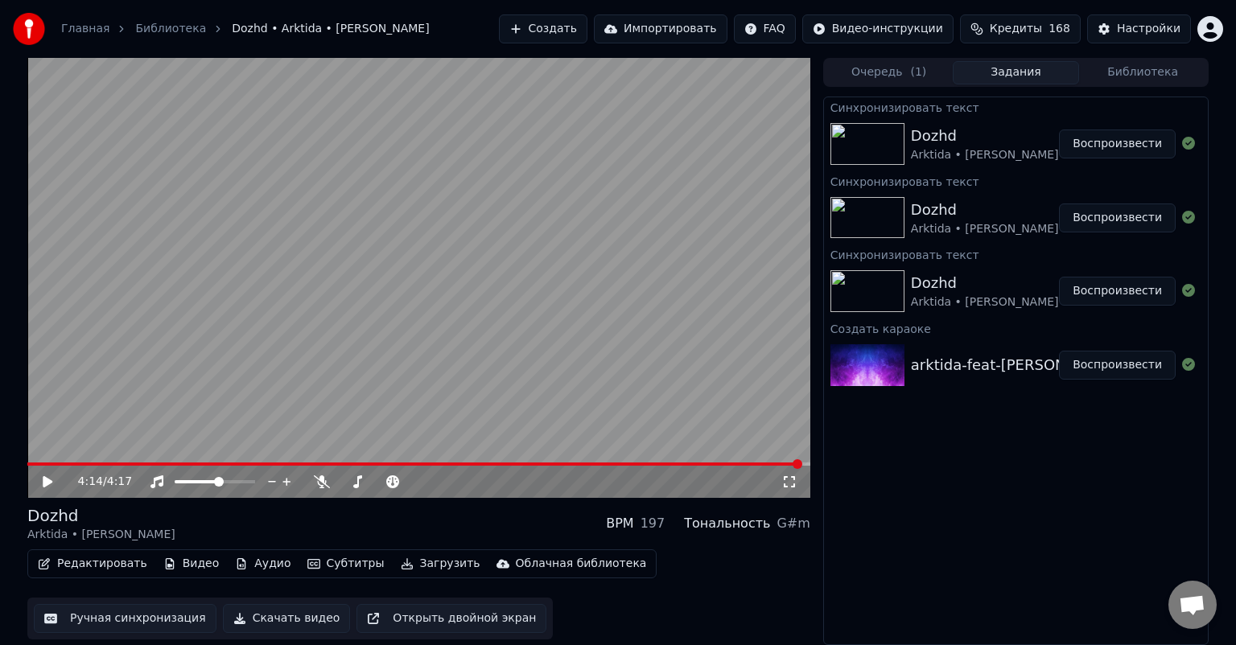
click at [394, 566] on button "Загрузить" at bounding box center [440, 564] width 93 height 23
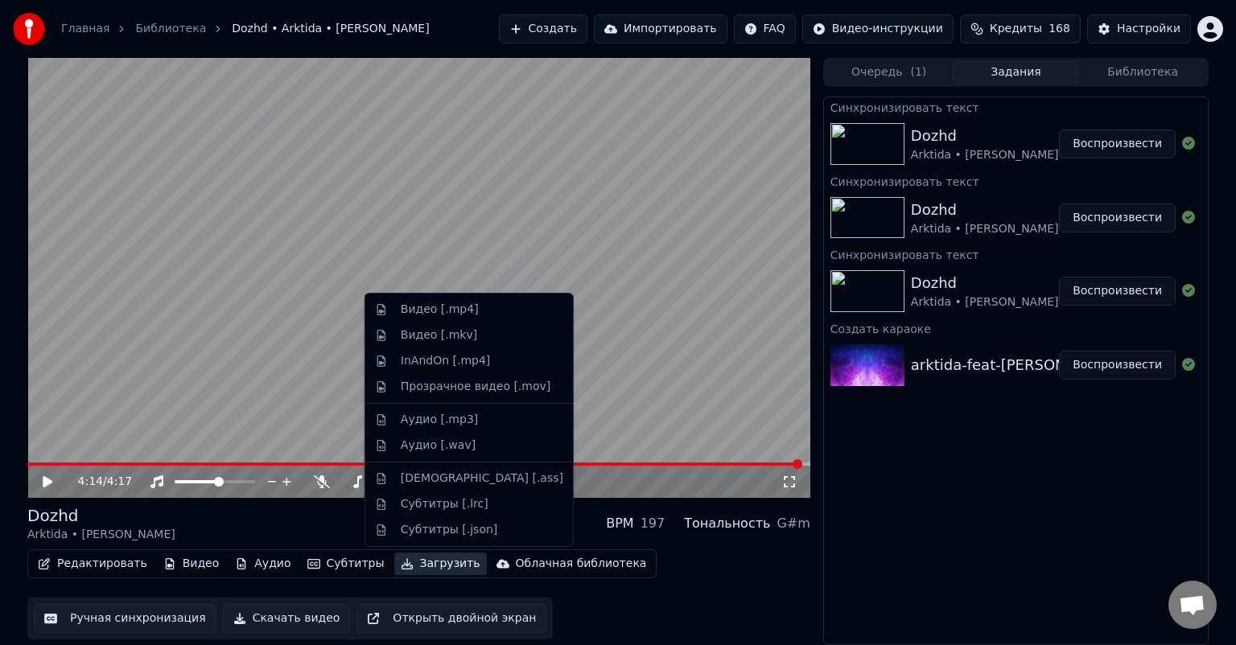
click at [394, 566] on button "Загрузить" at bounding box center [440, 564] width 93 height 23
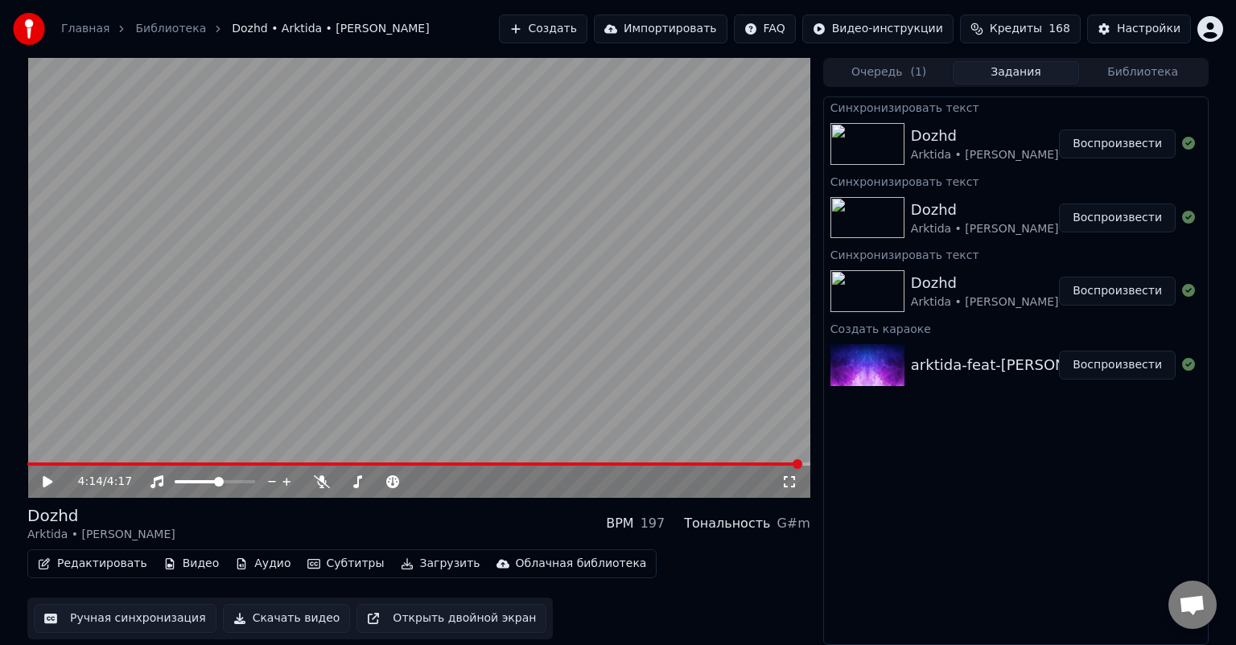
click at [284, 612] on button "Скачать видео" at bounding box center [287, 618] width 128 height 29
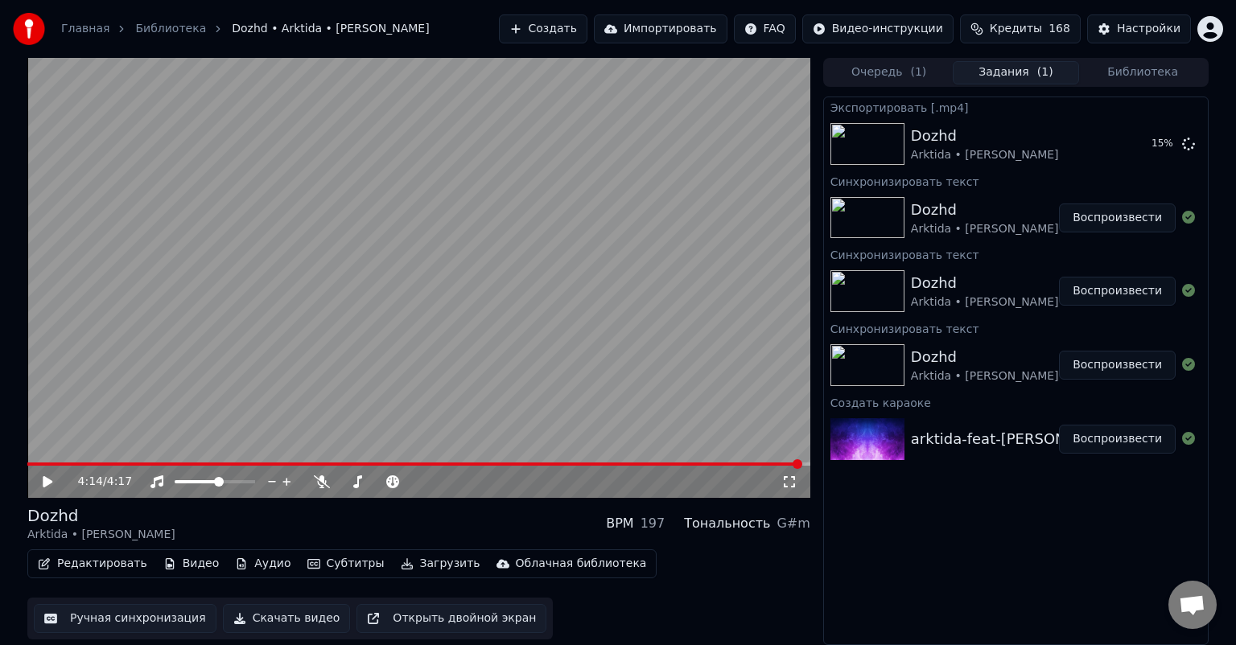
click at [587, 28] on button "Создать" at bounding box center [543, 28] width 88 height 29
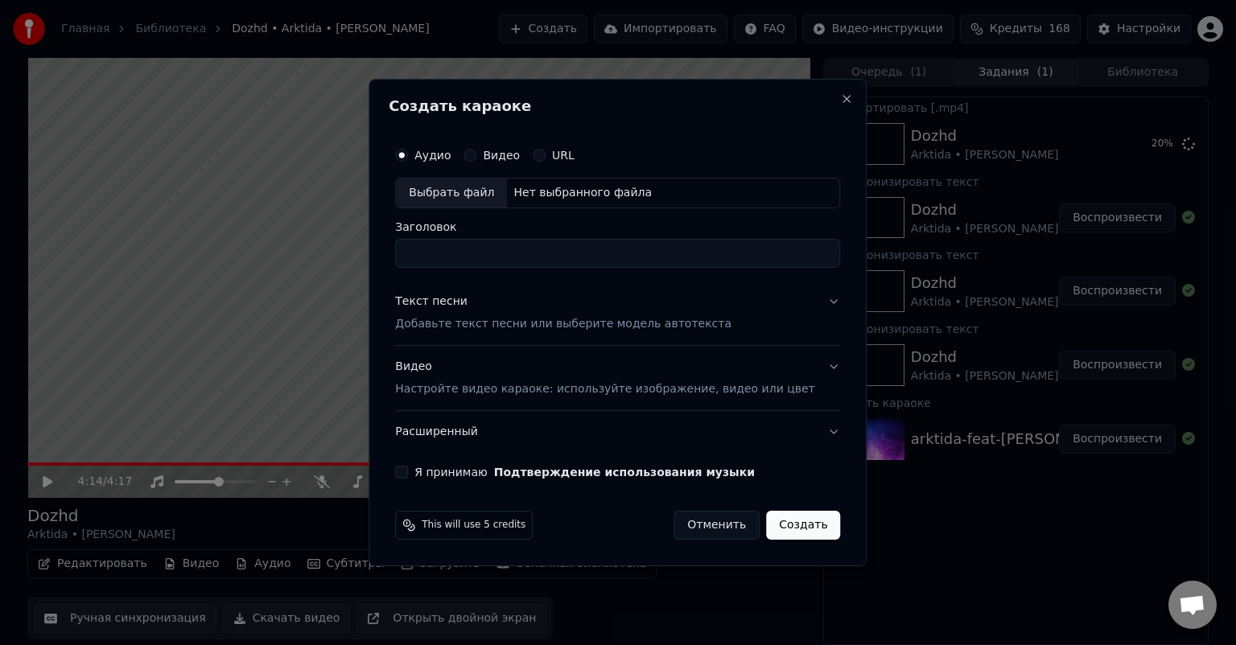
drag, startPoint x: 702, startPoint y: 529, endPoint x: 13, endPoint y: 473, distance: 690.9
click at [702, 529] on button "Отменить" at bounding box center [716, 525] width 86 height 29
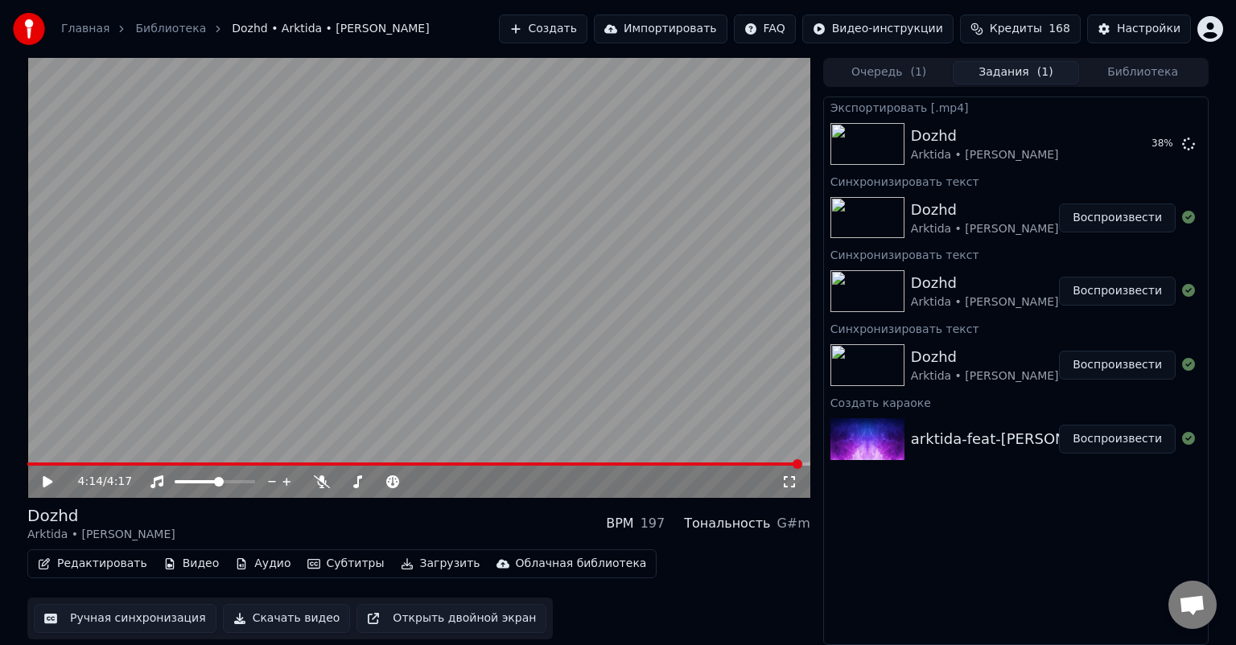
click at [587, 36] on button "Создать" at bounding box center [543, 28] width 88 height 29
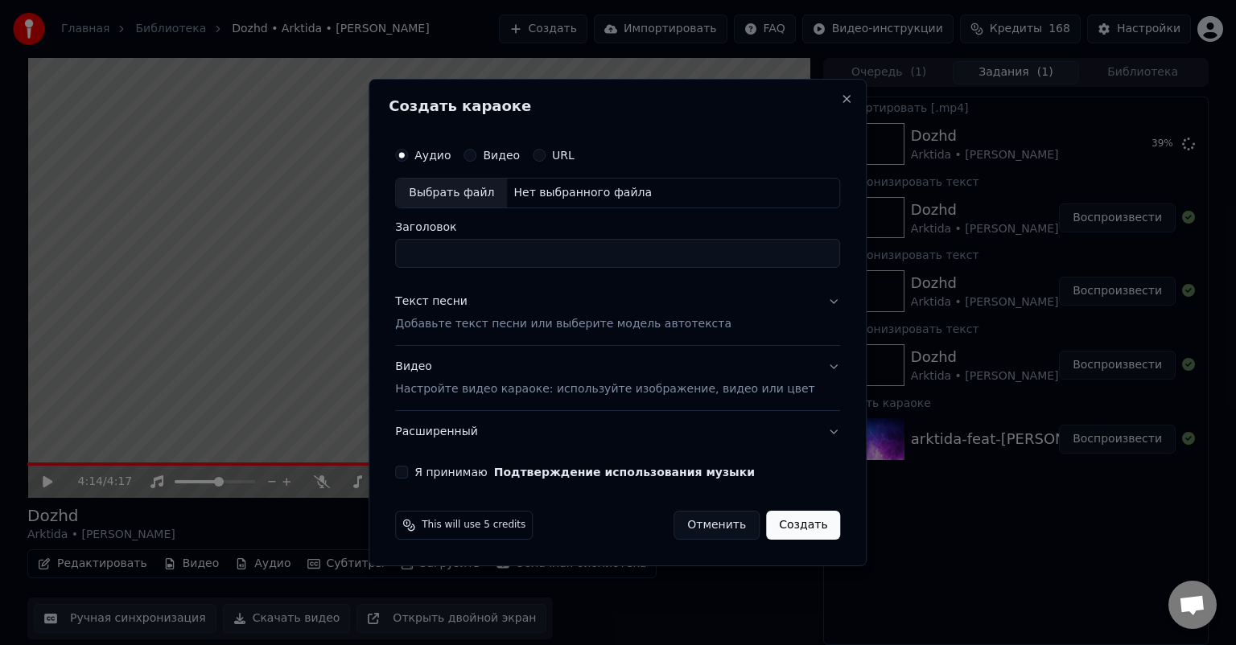
click at [483, 201] on div "Выбрать файл" at bounding box center [451, 193] width 111 height 29
type input "**********"
click at [589, 330] on p "Добавьте текст песни или выберите модель автотекста" at bounding box center [563, 324] width 336 height 16
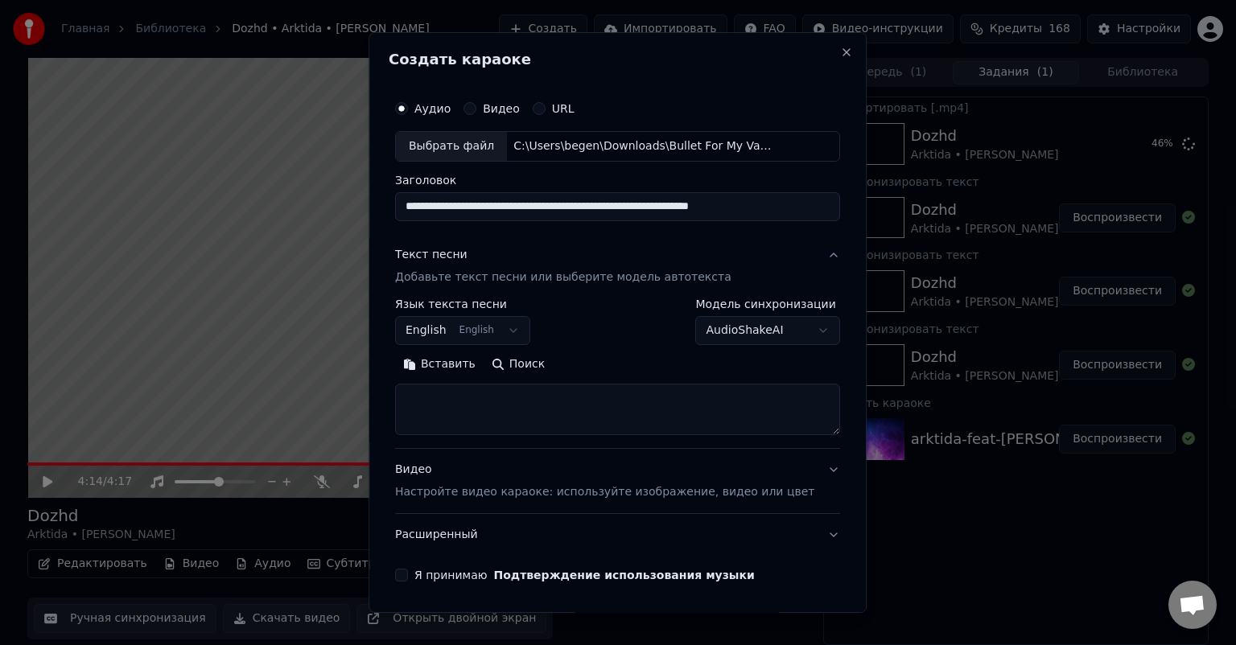
click at [525, 404] on textarea at bounding box center [617, 409] width 445 height 51
paste textarea "**********"
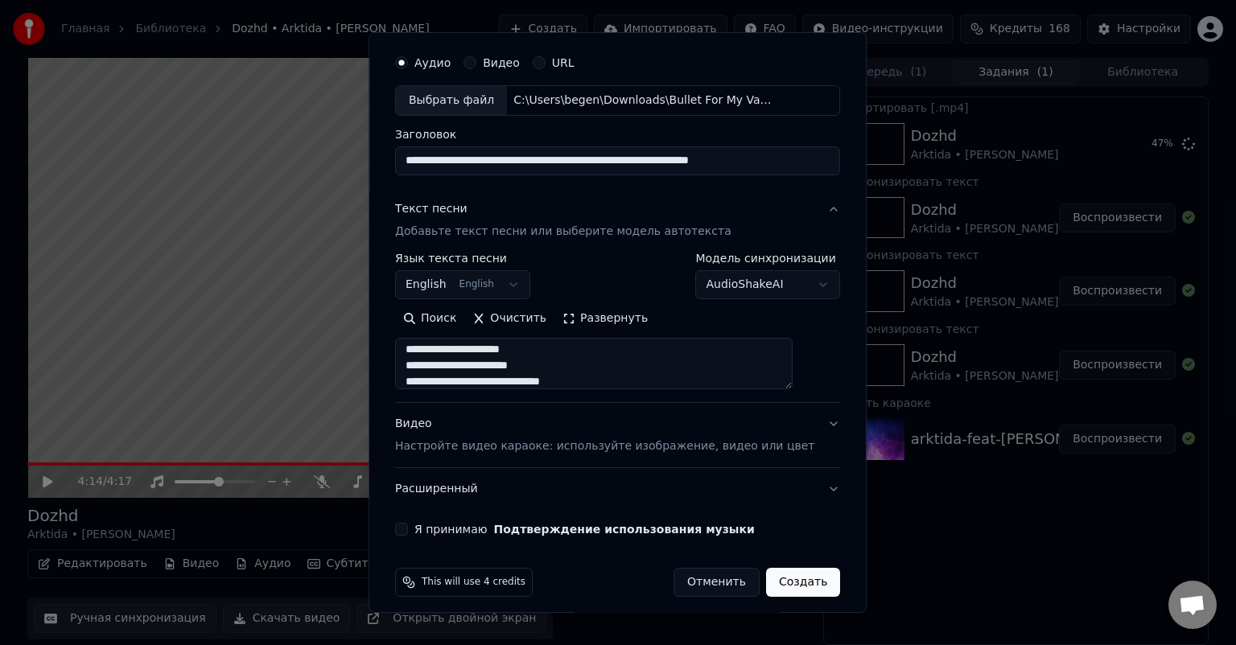
scroll to position [55, 0]
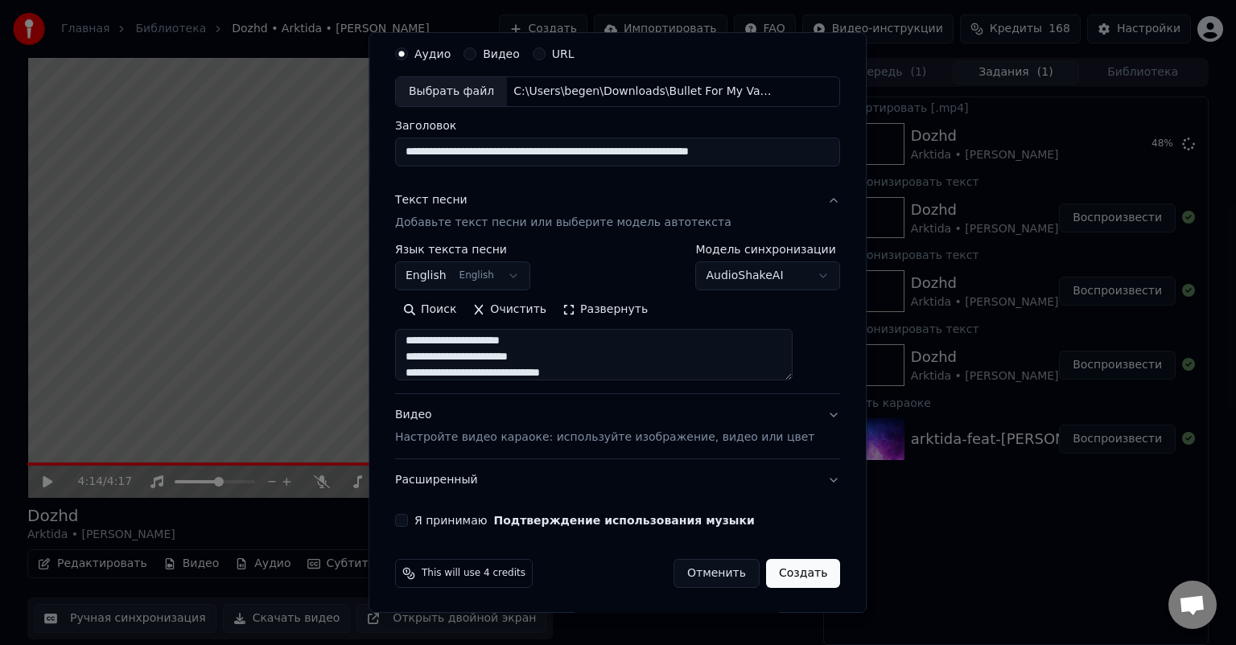
type textarea "**********"
click at [496, 521] on label "Я принимаю Подтверждение использования музыки" at bounding box center [584, 520] width 340 height 11
click at [408, 521] on button "Я принимаю Подтверждение использования музыки" at bounding box center [401, 520] width 13 height 13
click at [788, 566] on button "Создать" at bounding box center [803, 573] width 74 height 29
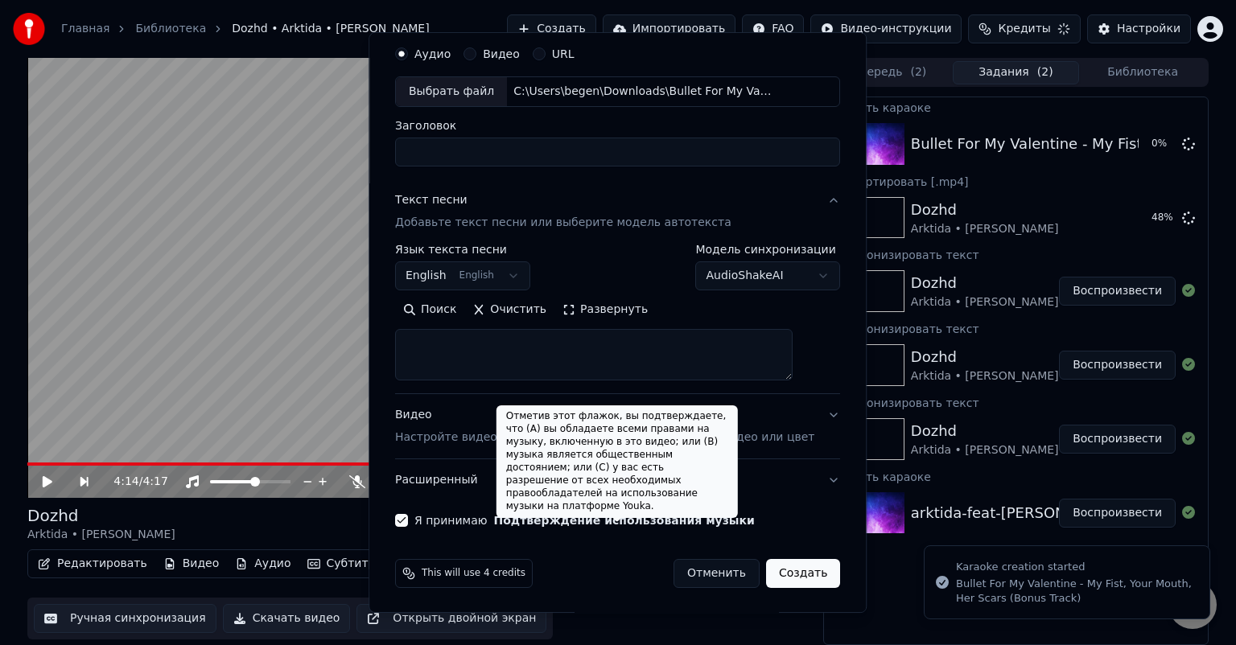
select select
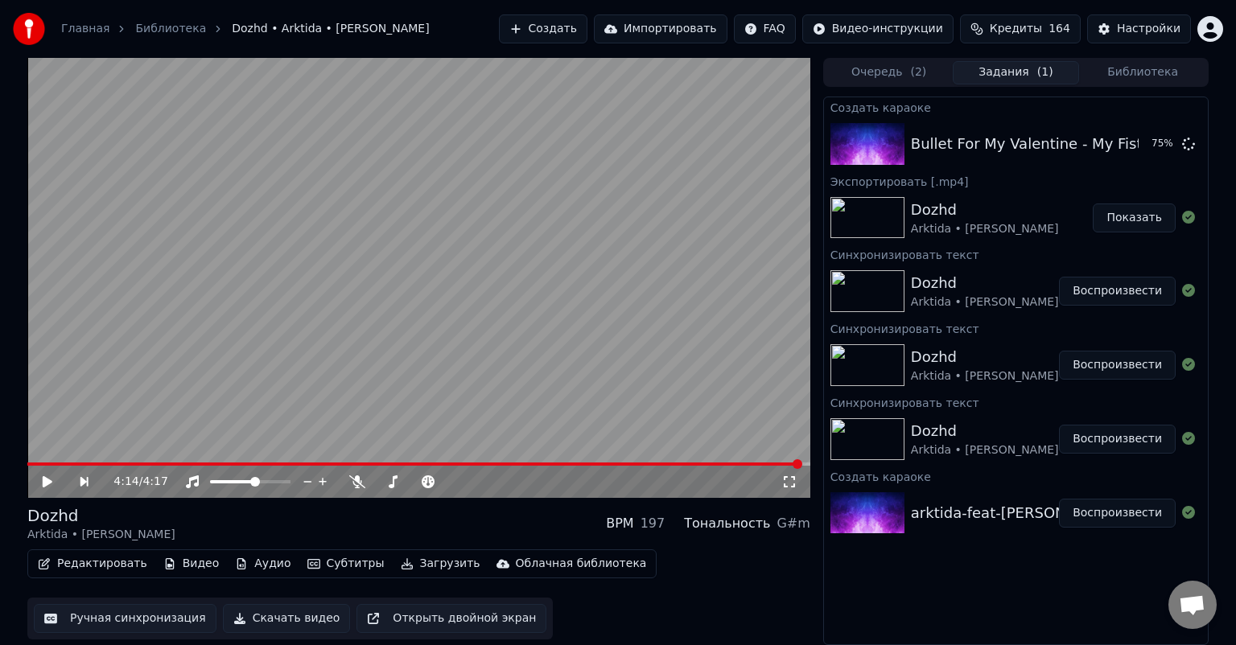
click at [1117, 217] on button "Показать" at bounding box center [1133, 218] width 83 height 29
click at [1092, 143] on button "Воспроизвести" at bounding box center [1117, 144] width 117 height 29
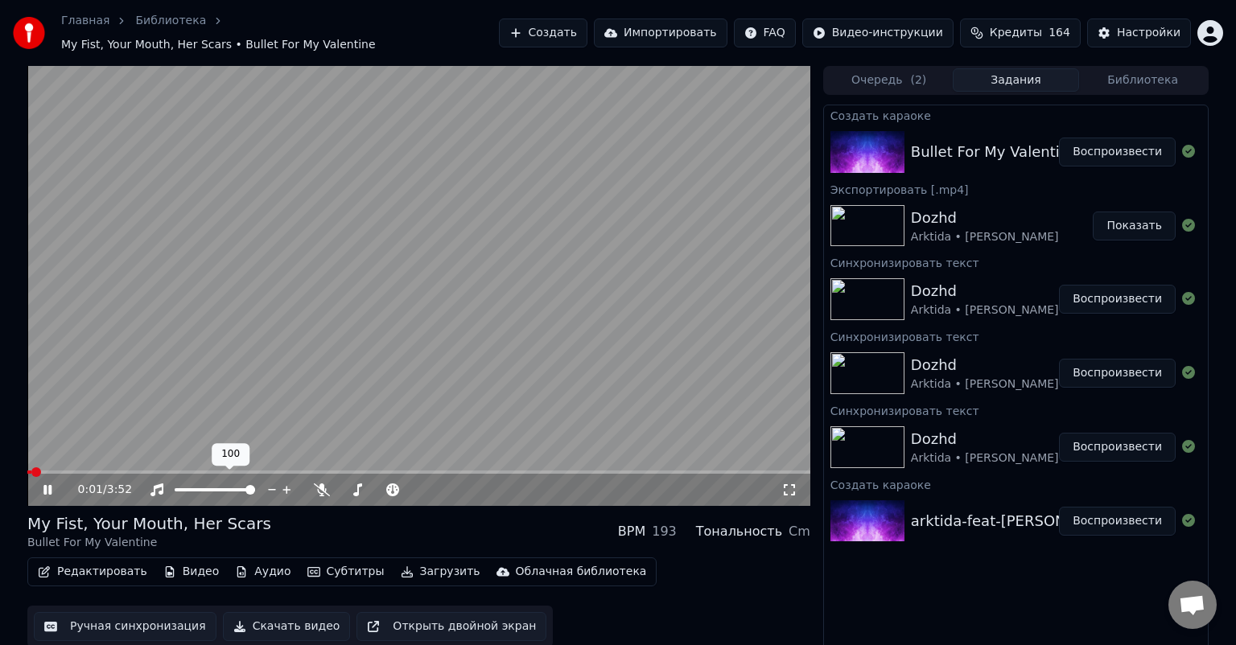
click at [255, 485] on span at bounding box center [250, 490] width 10 height 10
click at [327, 483] on icon at bounding box center [322, 489] width 16 height 13
click at [48, 483] on icon at bounding box center [59, 489] width 38 height 13
click at [101, 561] on button "Редактировать" at bounding box center [92, 572] width 122 height 23
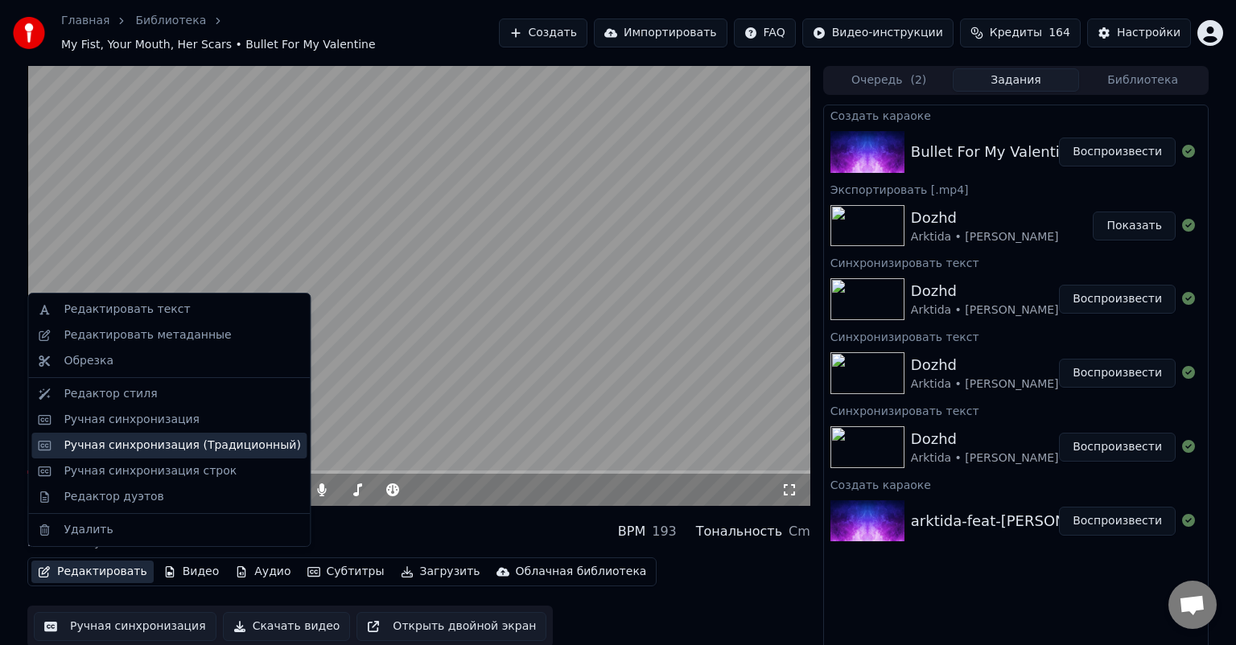
click at [167, 451] on div "Ручная синхронизация (Традиционный)" at bounding box center [182, 446] width 237 height 16
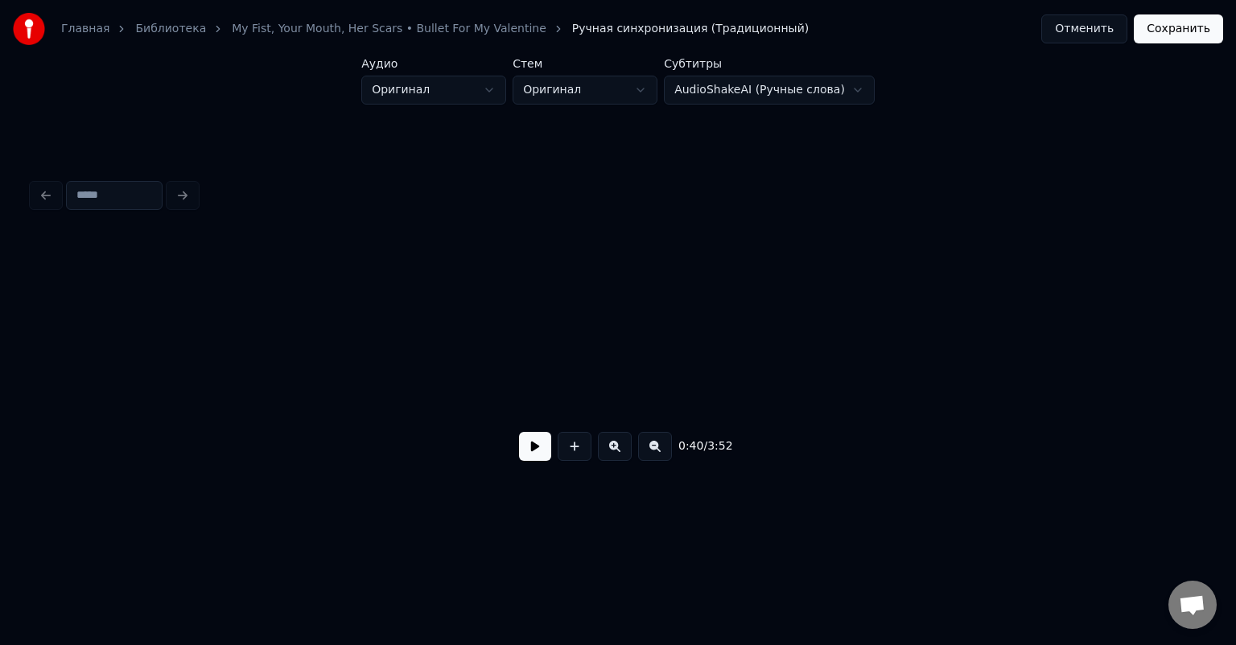
scroll to position [0, 6484]
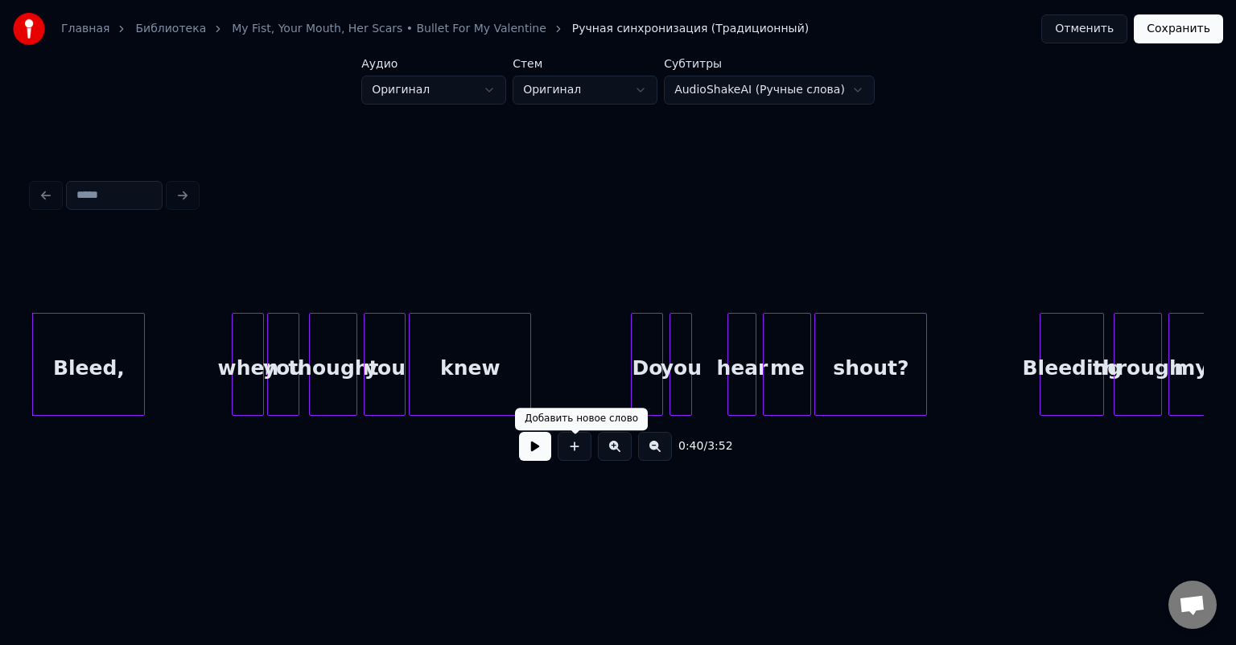
click at [547, 451] on button at bounding box center [535, 446] width 32 height 29
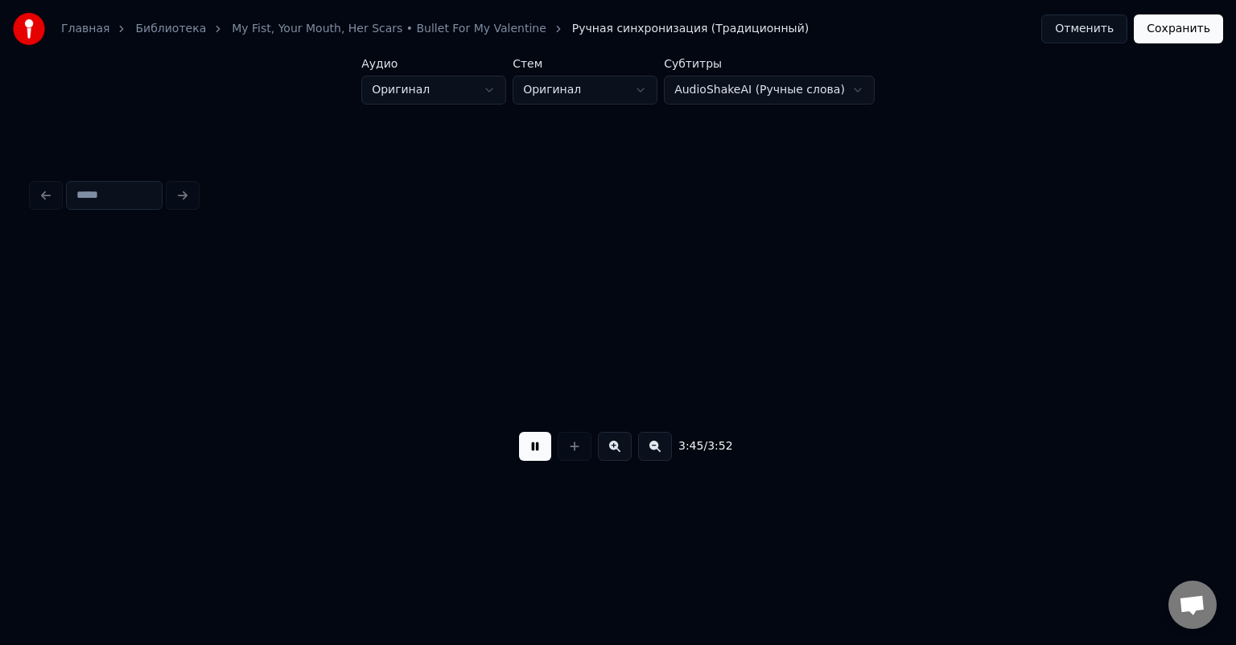
scroll to position [0, 36255]
click at [1160, 35] on button "Сохранить" at bounding box center [1178, 28] width 89 height 29
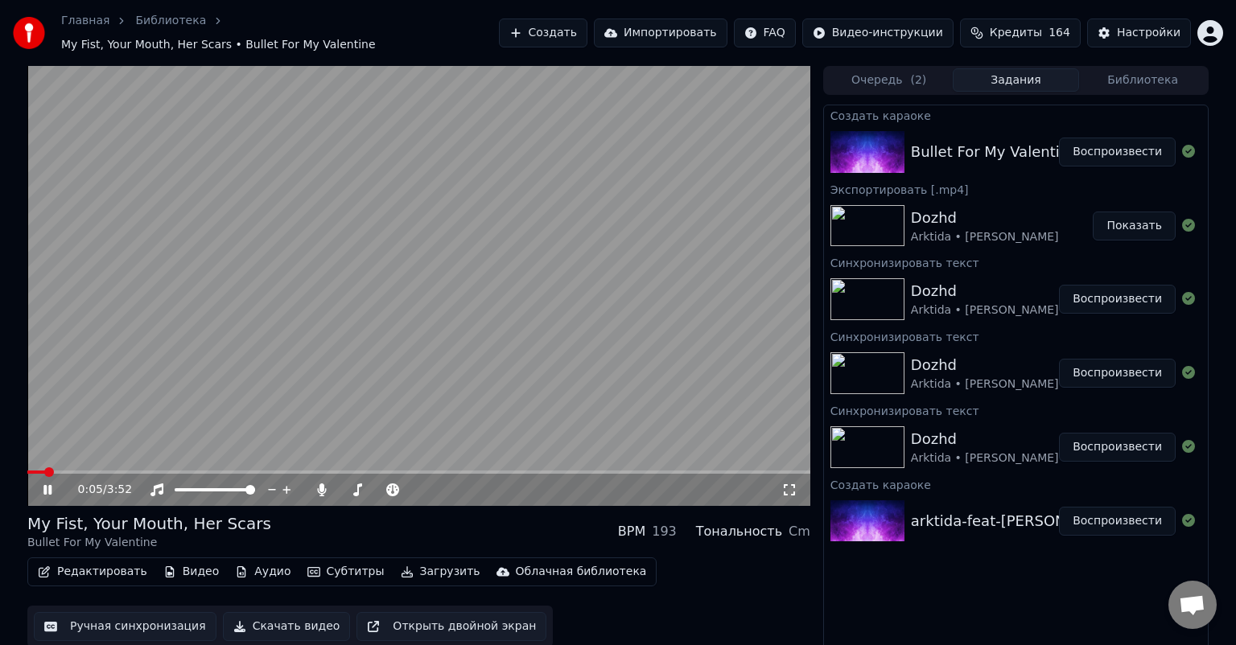
click at [86, 461] on video at bounding box center [418, 286] width 783 height 440
click at [55, 467] on span at bounding box center [50, 472] width 10 height 10
click at [56, 484] on icon at bounding box center [59, 489] width 38 height 13
click at [108, 467] on span at bounding box center [112, 472] width 10 height 10
click at [152, 467] on span at bounding box center [155, 472] width 10 height 10
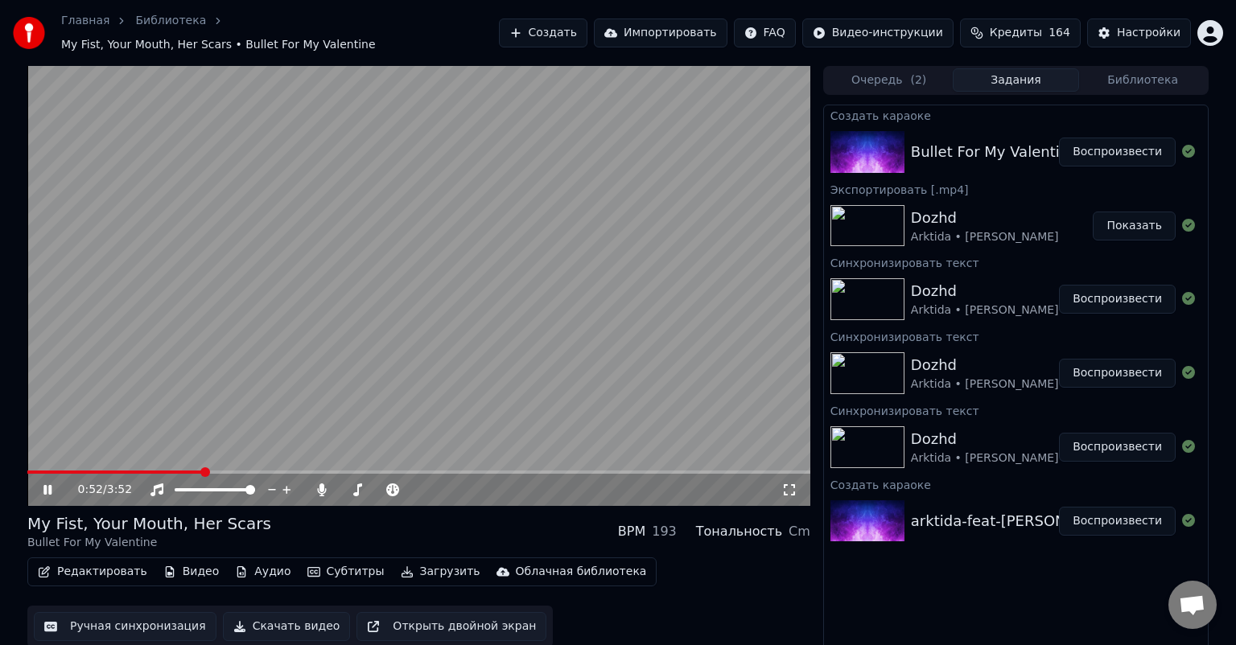
click at [204, 467] on span at bounding box center [205, 472] width 10 height 10
click at [322, 483] on icon at bounding box center [321, 489] width 9 height 13
click at [430, 568] on button "Загрузить" at bounding box center [440, 572] width 93 height 23
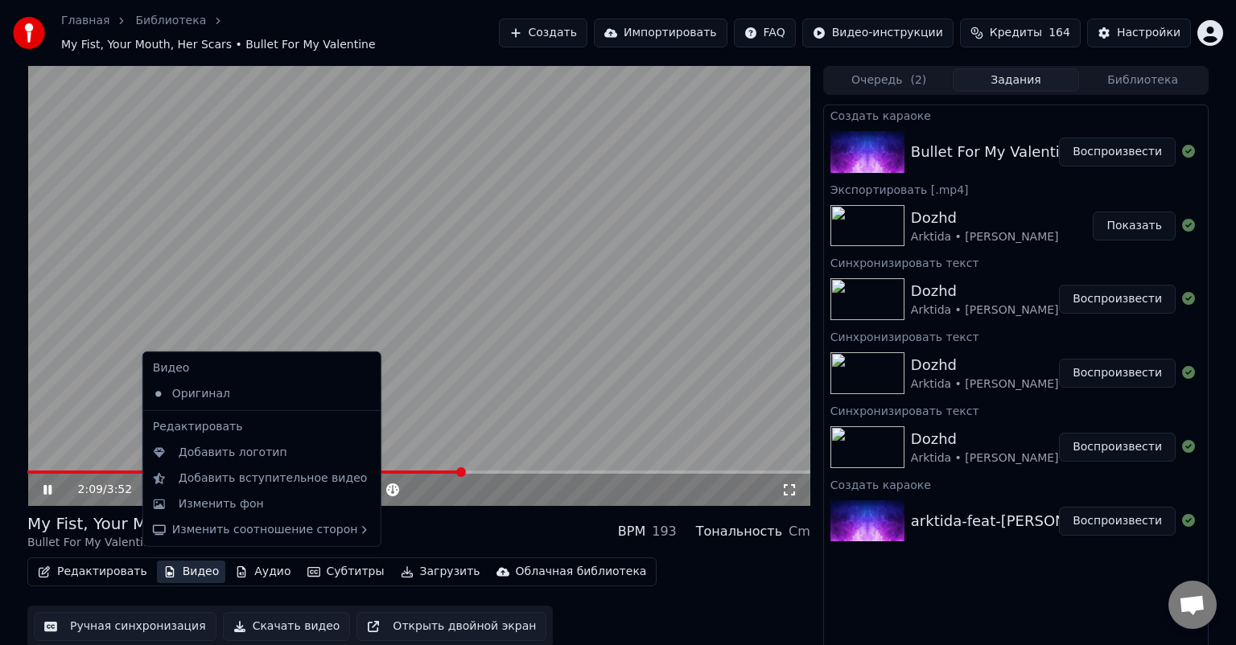
click at [651, 609] on div "Редактировать Видео Аудио Субтитры Загрузить Облачная библиотека Ручная синхрон…" at bounding box center [418, 603] width 783 height 90
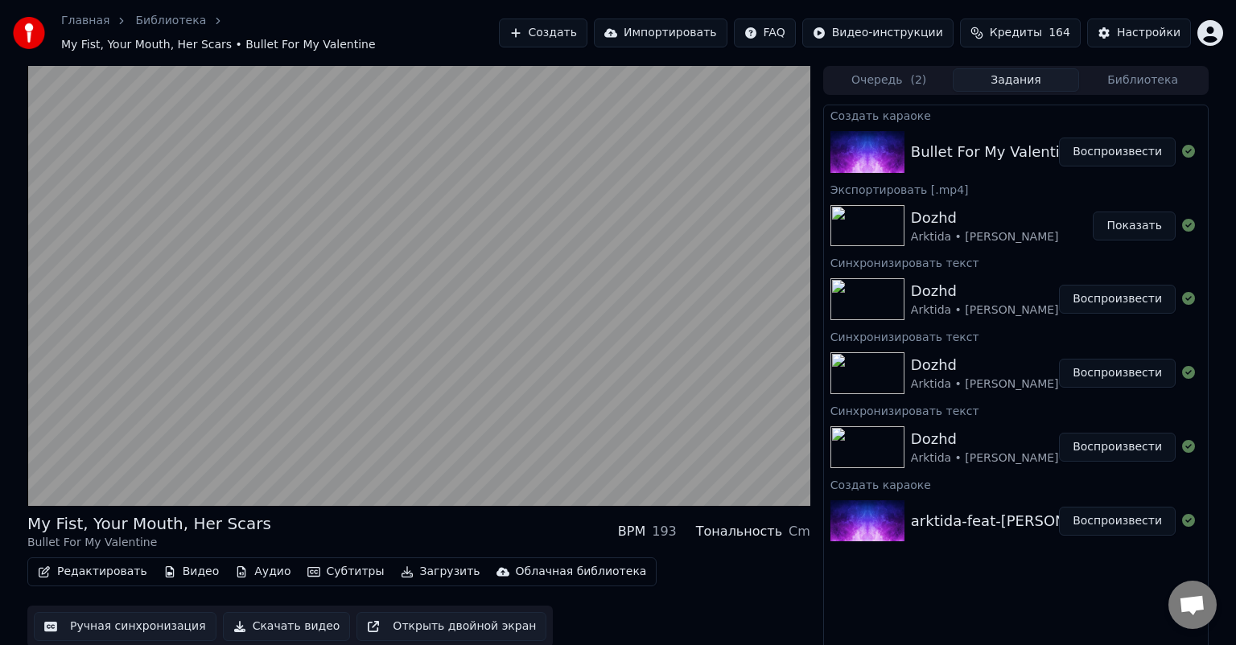
click at [294, 618] on button "Скачать видео" at bounding box center [287, 626] width 128 height 29
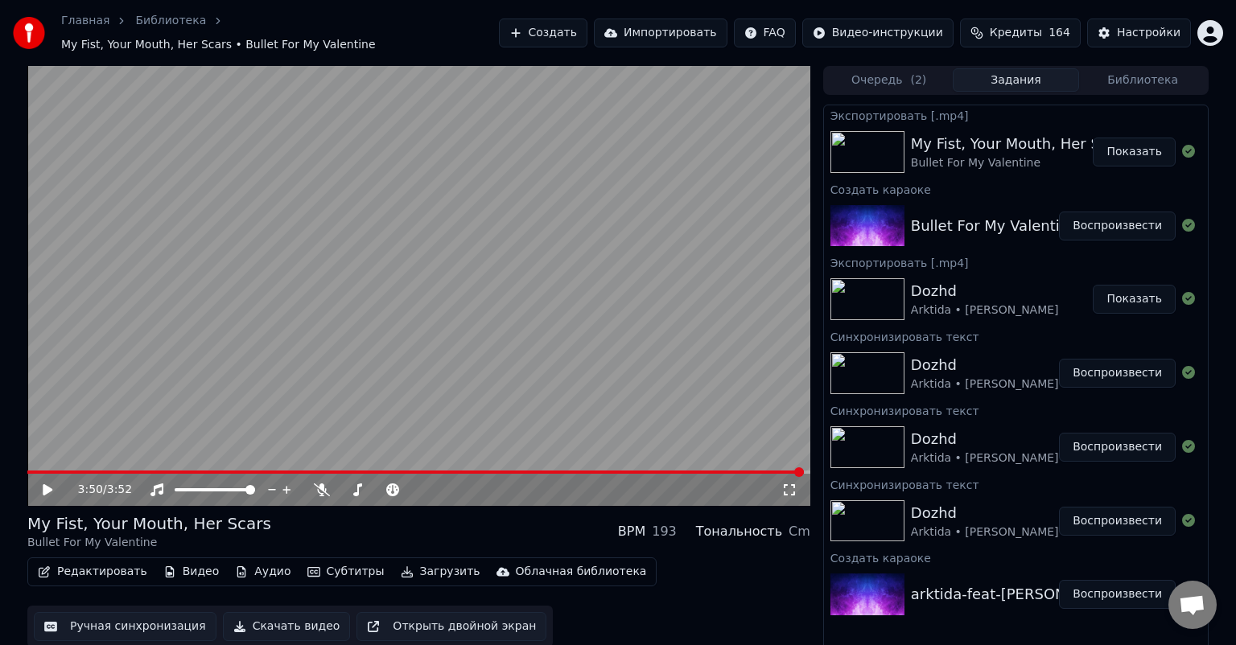
click at [54, 483] on icon at bounding box center [59, 489] width 38 height 13
click at [52, 483] on icon at bounding box center [59, 489] width 38 height 13
click at [1145, 148] on button "Показать" at bounding box center [1133, 152] width 83 height 29
click at [1137, 146] on button "Показать" at bounding box center [1133, 152] width 83 height 29
click at [570, 27] on button "Создать" at bounding box center [543, 33] width 88 height 29
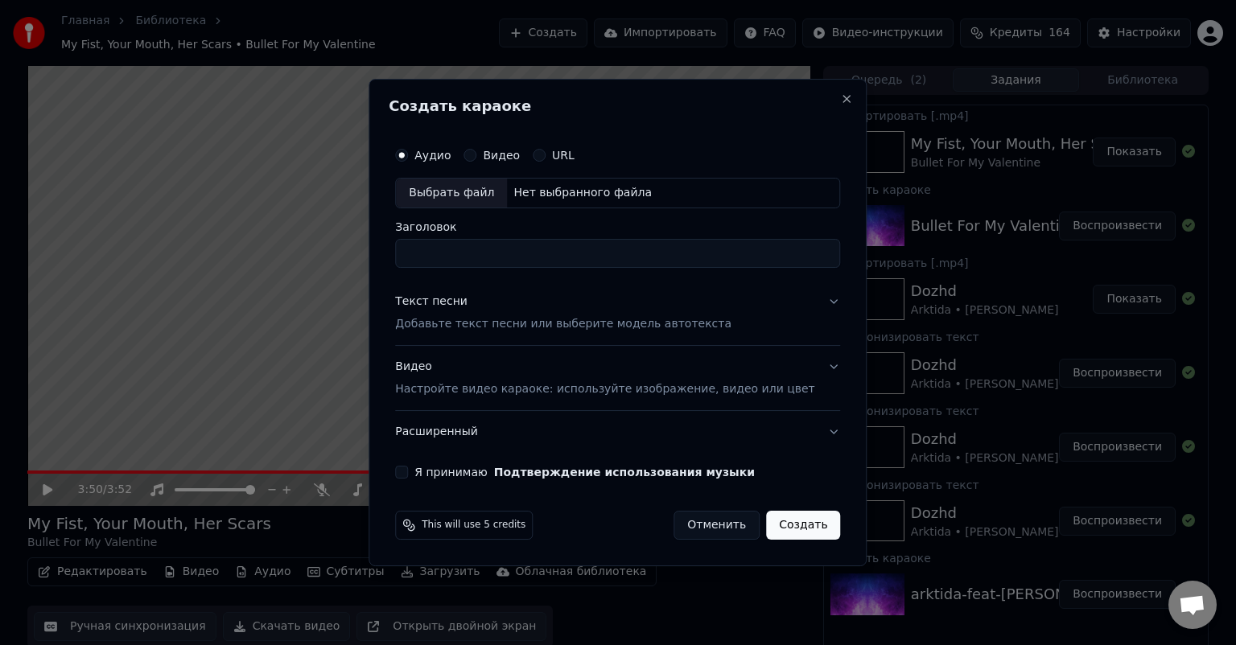
click at [467, 200] on div "Выбрать файл" at bounding box center [451, 193] width 111 height 29
click at [829, 101] on div "Создать караоке Аудио Видео URL Выбрать файл Нет выбранного файла Заголовок Тек…" at bounding box center [617, 323] width 498 height 488
click at [841, 101] on button "Close" at bounding box center [847, 99] width 13 height 13
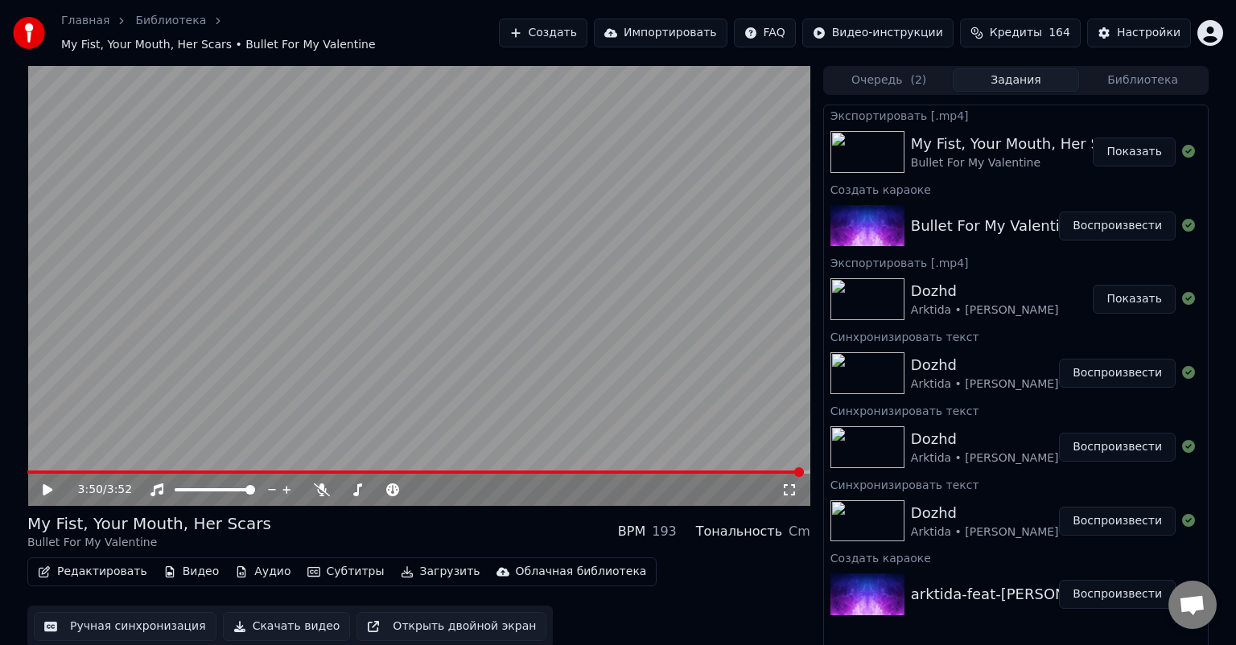
click at [693, 25] on button "Импортировать" at bounding box center [661, 33] width 134 height 29
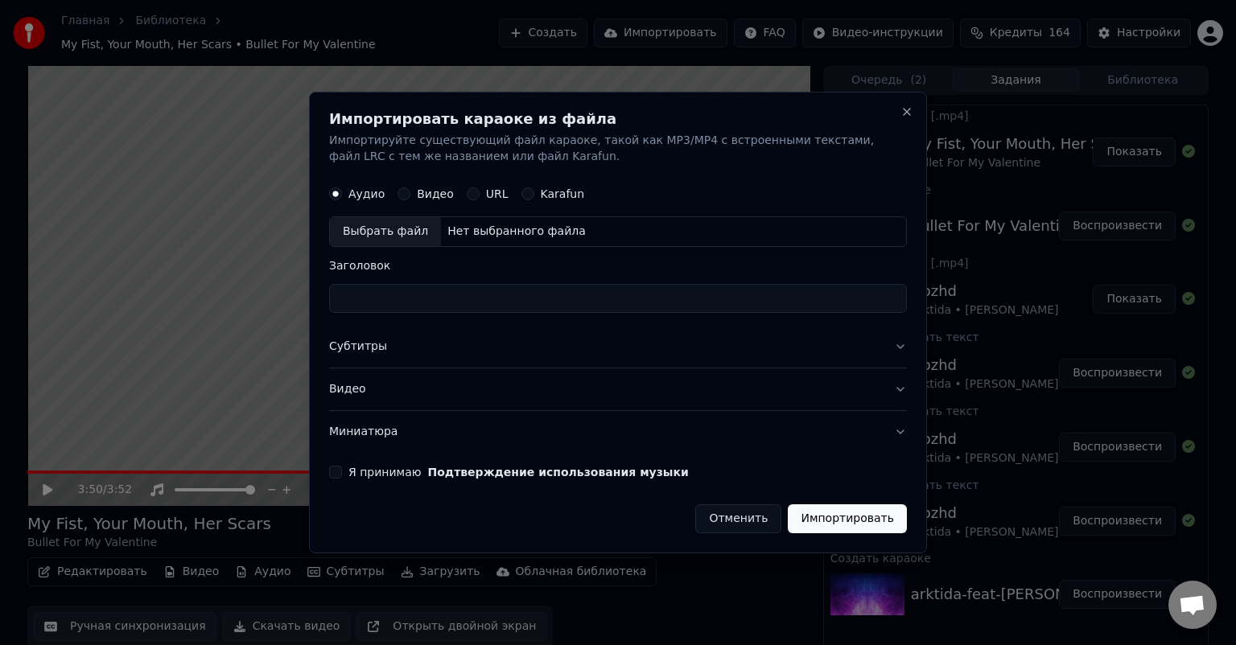
click at [486, 190] on label "URL" at bounding box center [497, 193] width 23 height 11
click at [477, 190] on button "URL" at bounding box center [473, 193] width 13 height 13
click at [477, 230] on input "text" at bounding box center [618, 232] width 578 height 32
paste input "**********"
type input "**********"
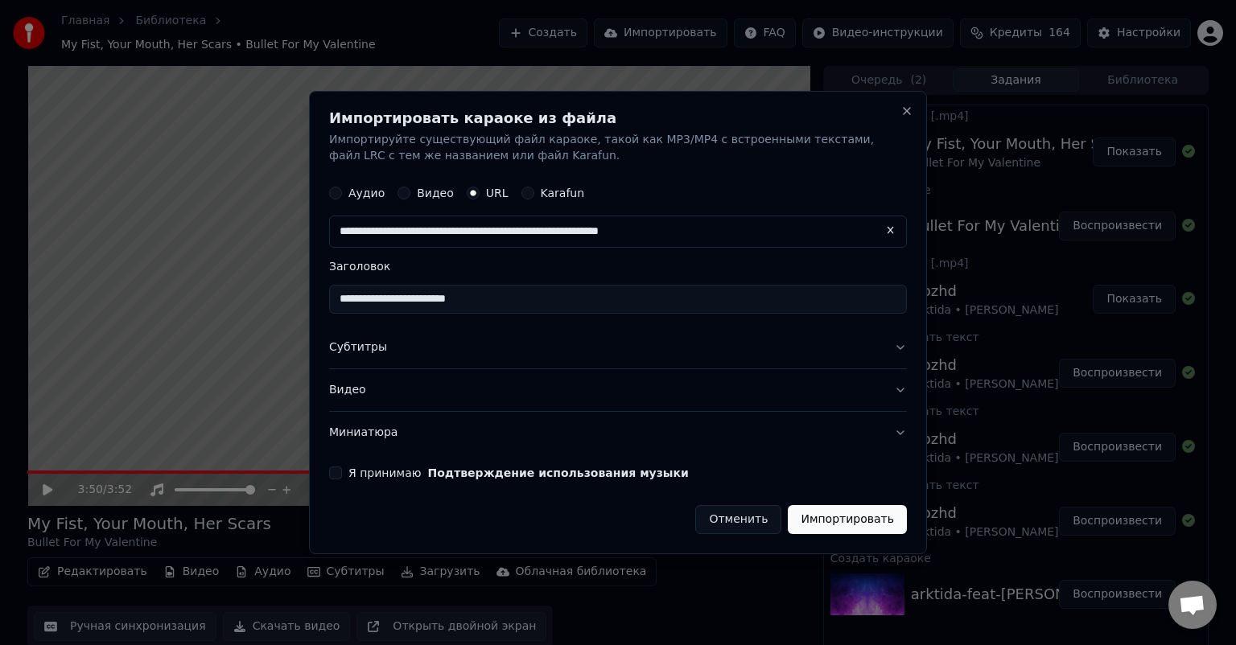
type input "**********"
click at [872, 524] on button "Импортировать" at bounding box center [847, 519] width 119 height 29
type input "**********"
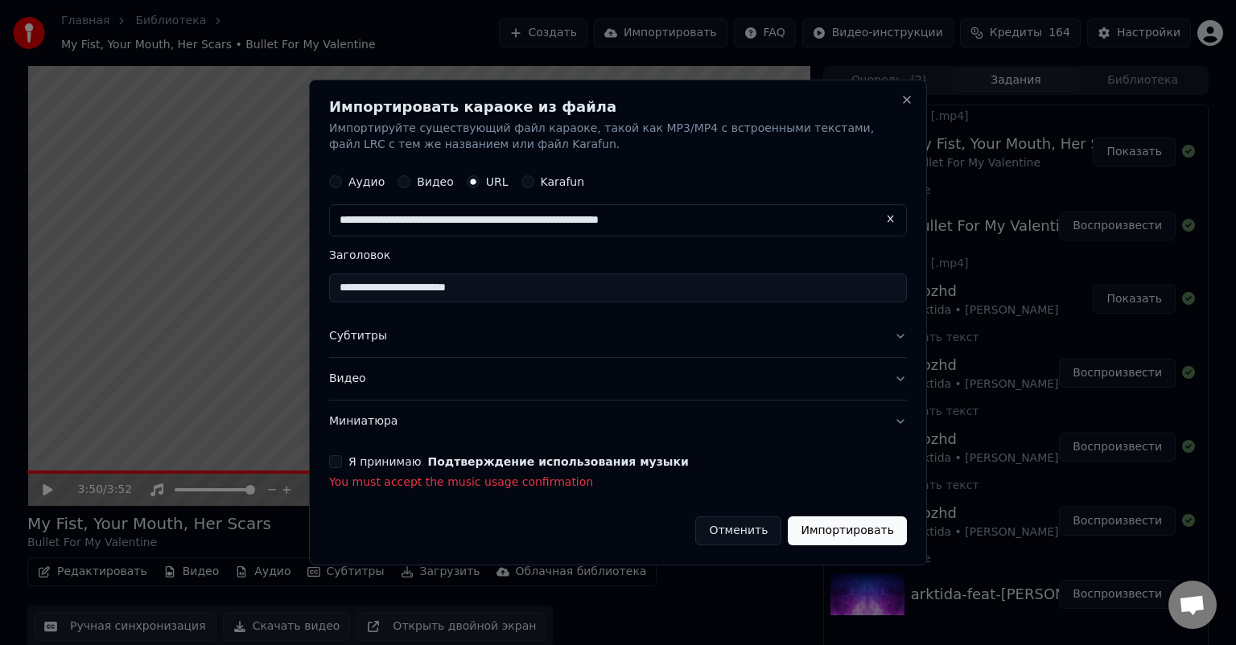
click at [332, 463] on button "Я принимаю Подтверждение использования музыки" at bounding box center [335, 461] width 13 height 13
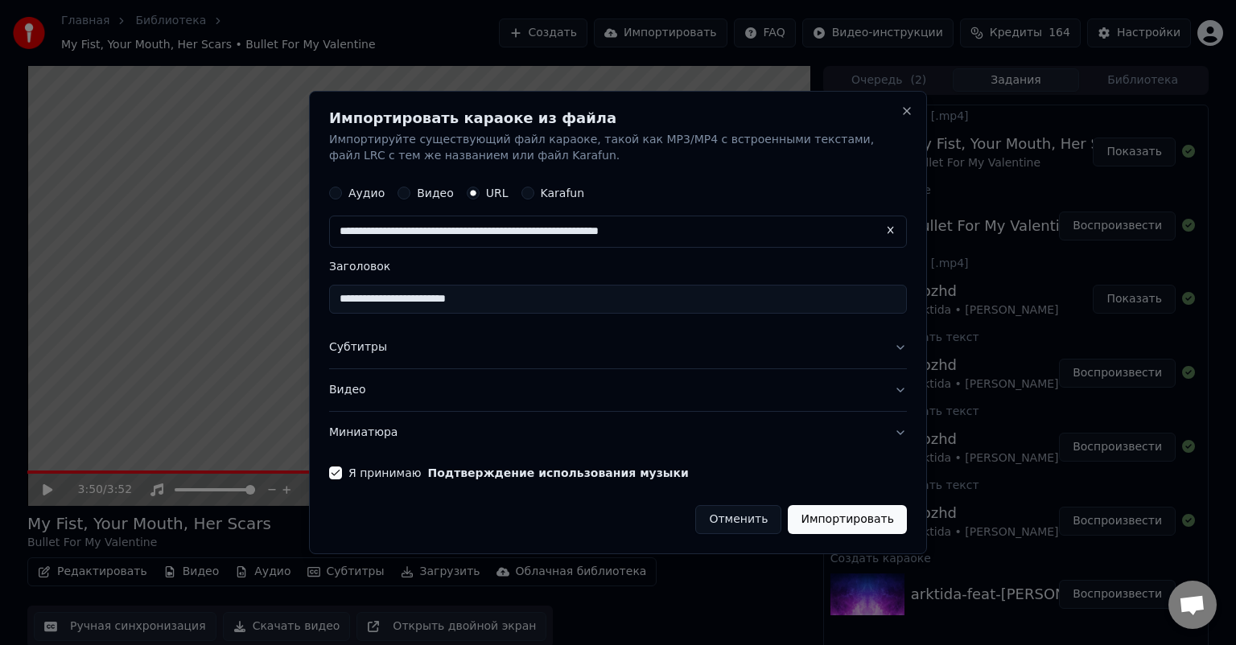
click at [504, 389] on button "Видео" at bounding box center [618, 390] width 578 height 42
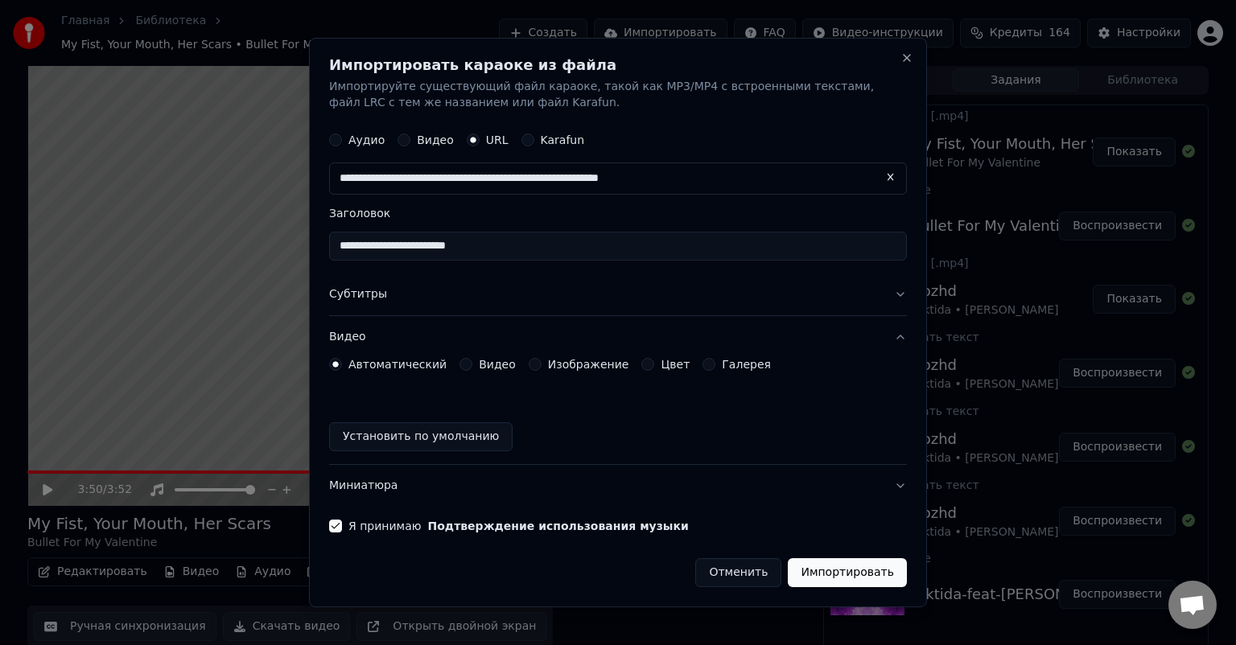
click at [853, 573] on button "Импортировать" at bounding box center [847, 572] width 119 height 29
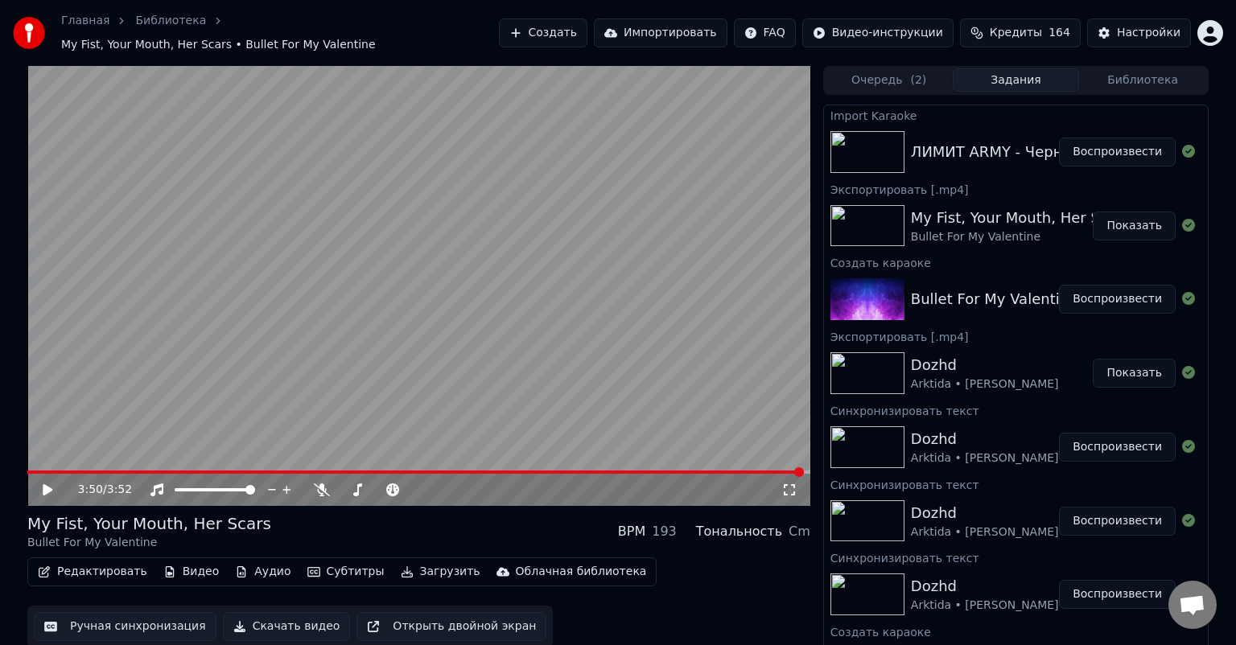
click at [446, 307] on video at bounding box center [418, 286] width 783 height 440
click at [880, 131] on img at bounding box center [867, 152] width 74 height 42
click at [1117, 146] on button "Воспроизвести" at bounding box center [1117, 152] width 117 height 29
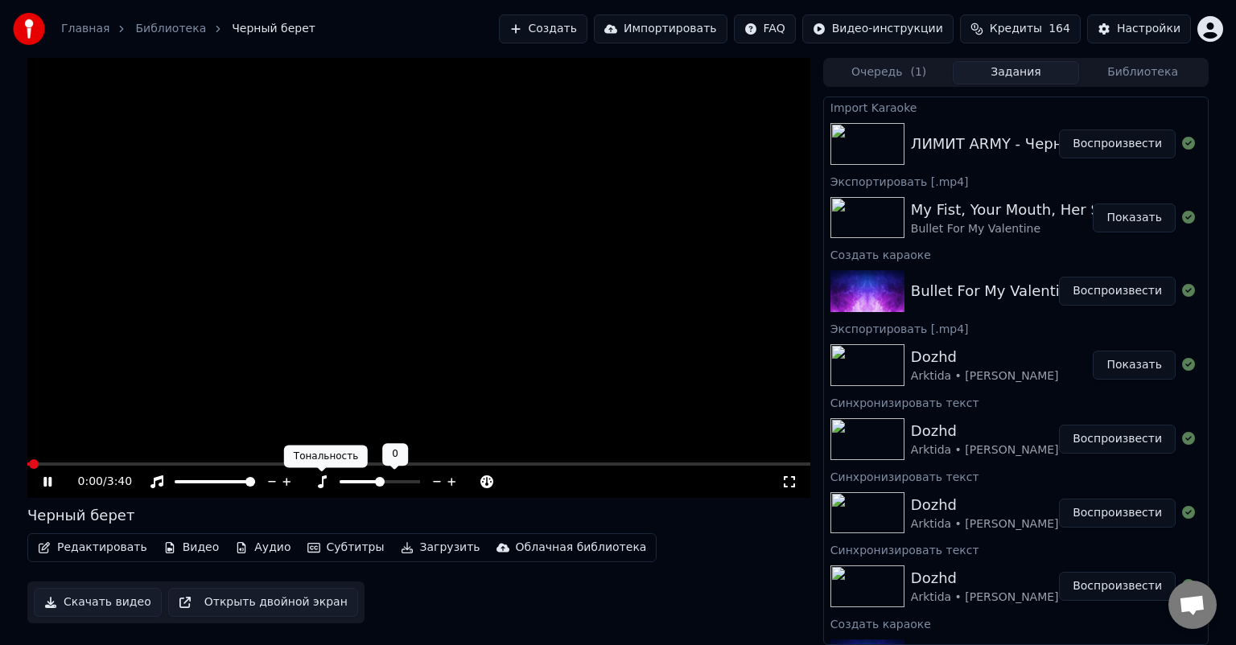
click at [319, 486] on icon at bounding box center [322, 481] width 9 height 13
click at [320, 484] on icon at bounding box center [322, 481] width 9 height 13
click at [322, 479] on icon at bounding box center [322, 481] width 9 height 13
click at [319, 483] on icon at bounding box center [322, 481] width 16 height 13
click at [321, 486] on icon at bounding box center [322, 481] width 9 height 13
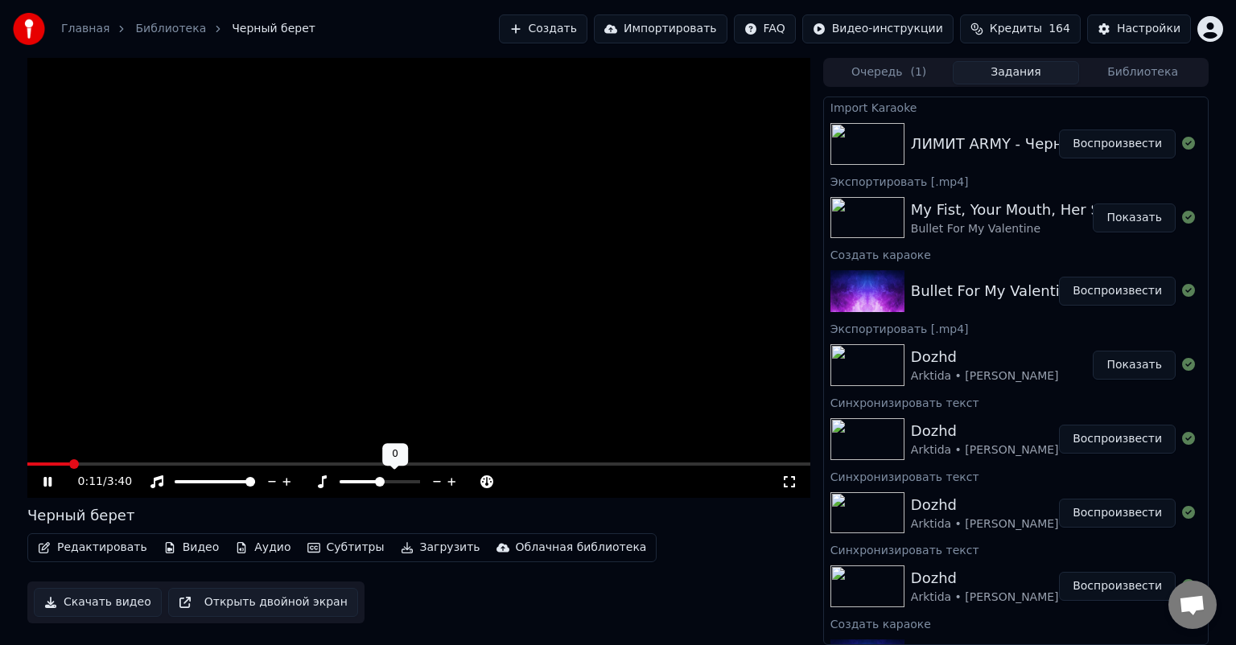
click at [380, 483] on span at bounding box center [380, 482] width 10 height 10
click at [319, 483] on icon at bounding box center [322, 481] width 16 height 13
click at [158, 483] on icon at bounding box center [157, 481] width 16 height 13
click at [342, 321] on video at bounding box center [418, 278] width 783 height 440
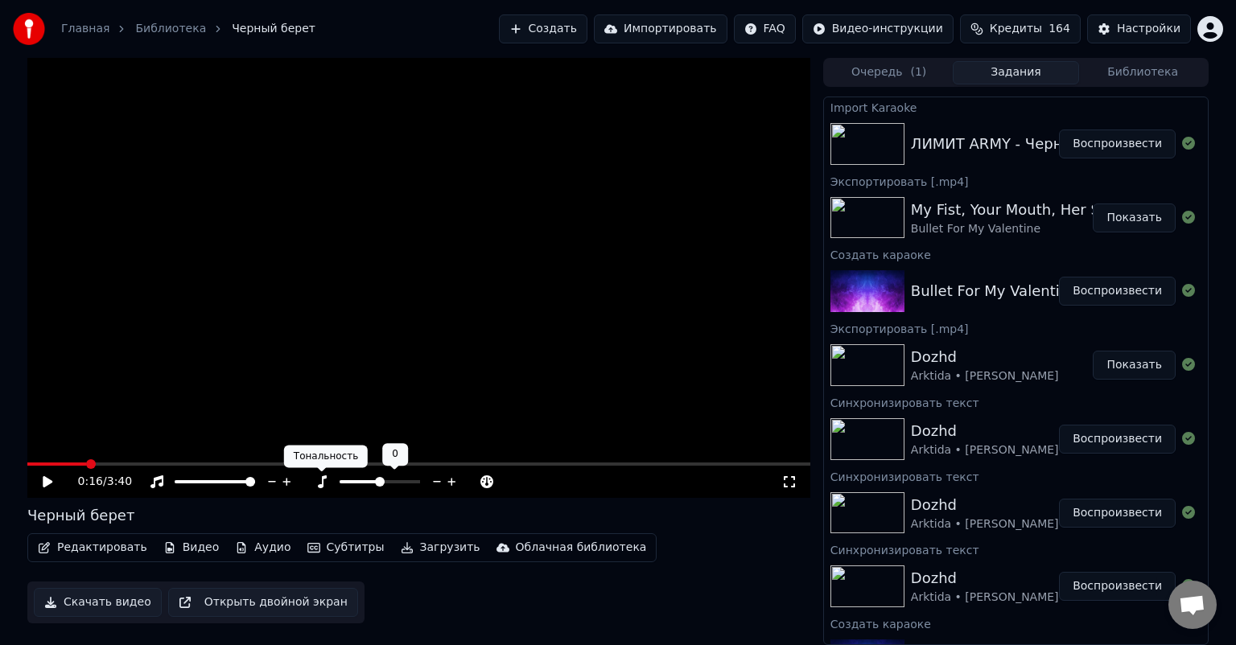
click at [316, 479] on icon at bounding box center [322, 481] width 16 height 13
click at [325, 484] on icon at bounding box center [322, 481] width 16 height 13
click at [322, 483] on icon at bounding box center [322, 481] width 16 height 13
click at [280, 324] on video at bounding box center [418, 278] width 783 height 440
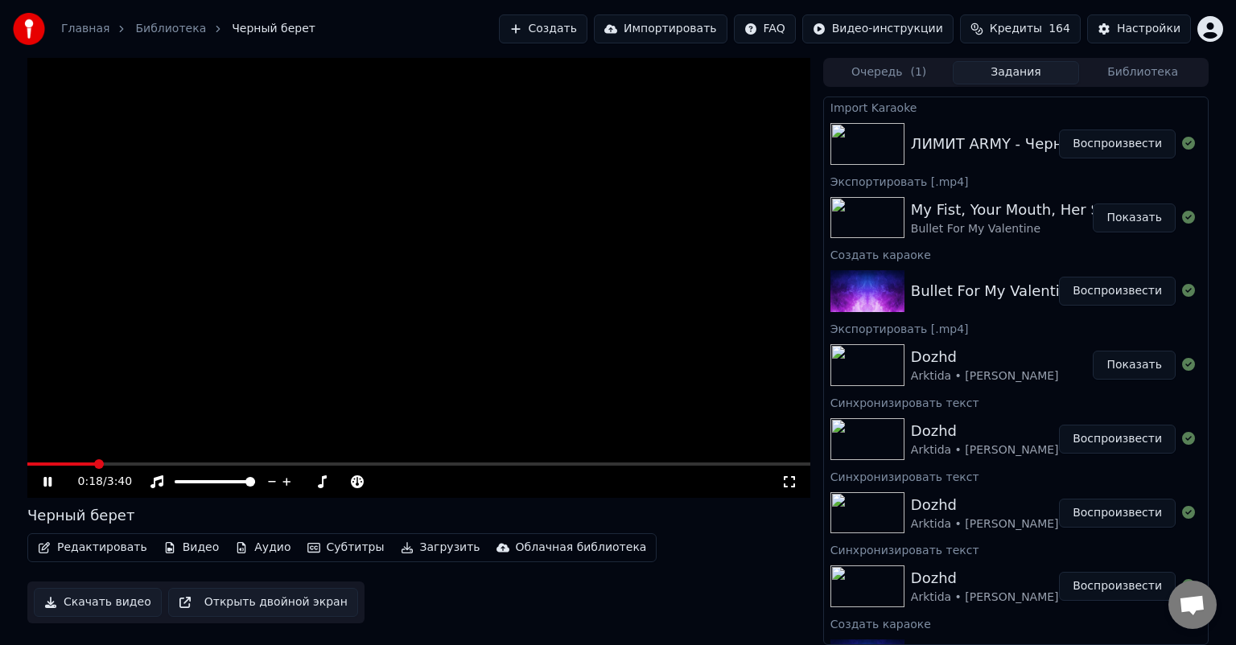
click at [364, 319] on video at bounding box center [418, 278] width 783 height 440
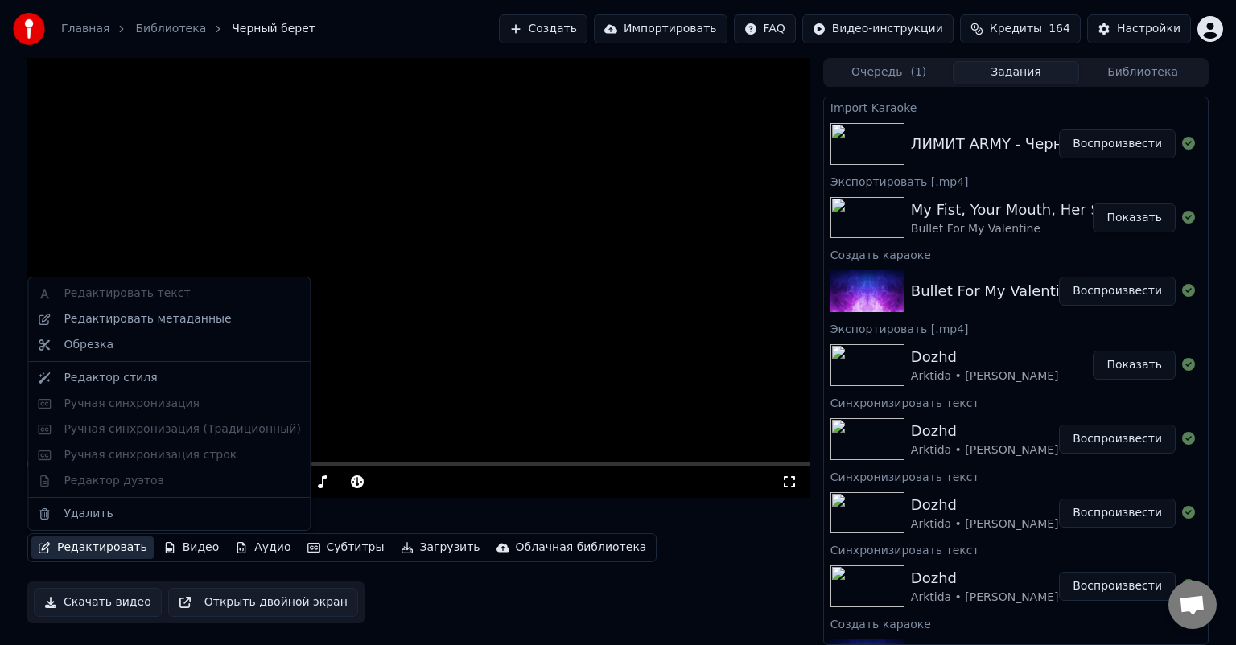
click at [105, 550] on button "Редактировать" at bounding box center [92, 548] width 122 height 23
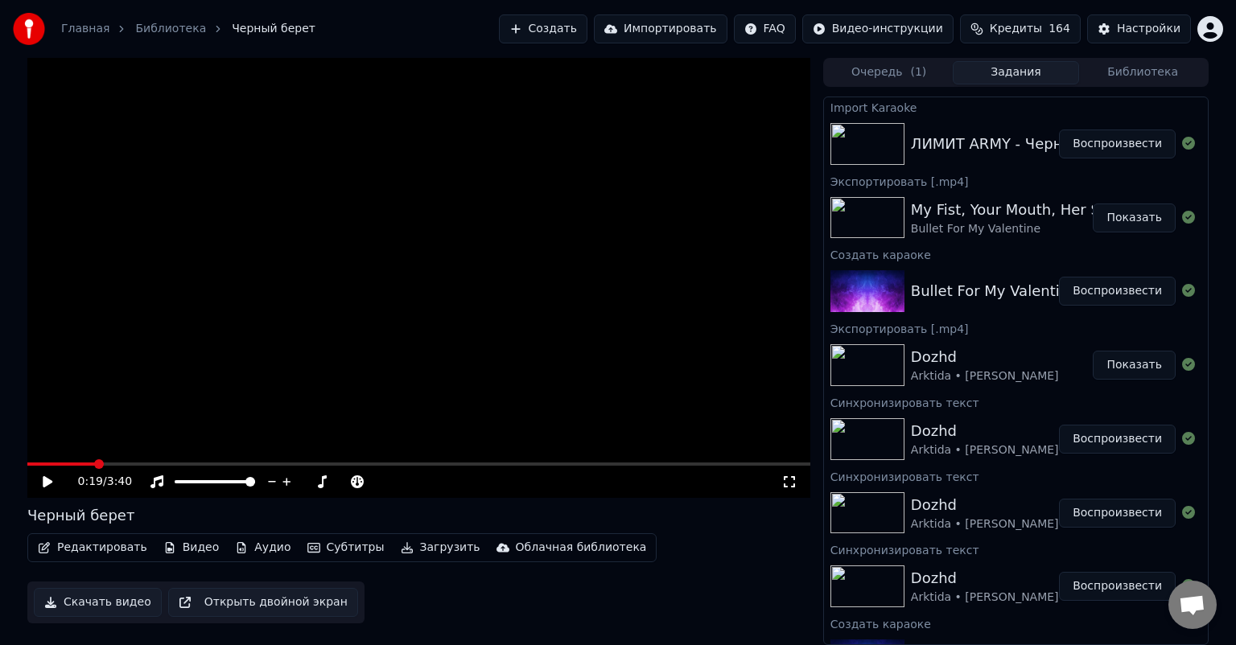
click at [598, 311] on video at bounding box center [418, 278] width 783 height 440
click at [338, 549] on button "Субтитры" at bounding box center [346, 548] width 90 height 23
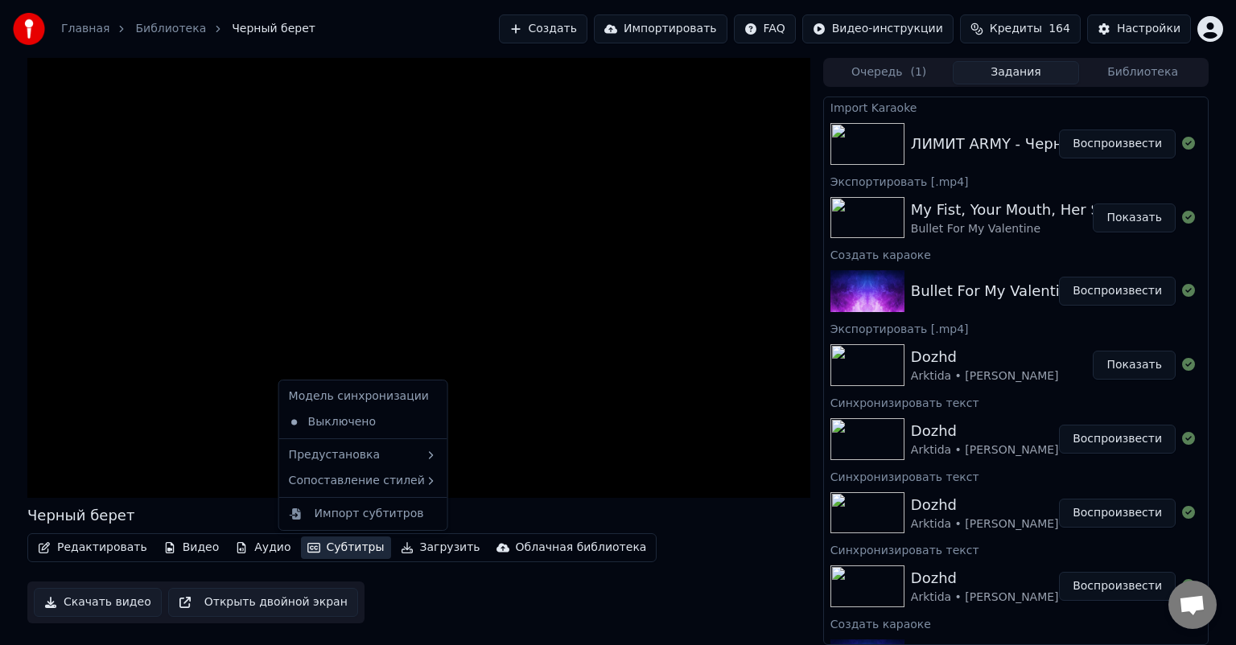
click at [338, 549] on button "Субтитры" at bounding box center [346, 548] width 90 height 23
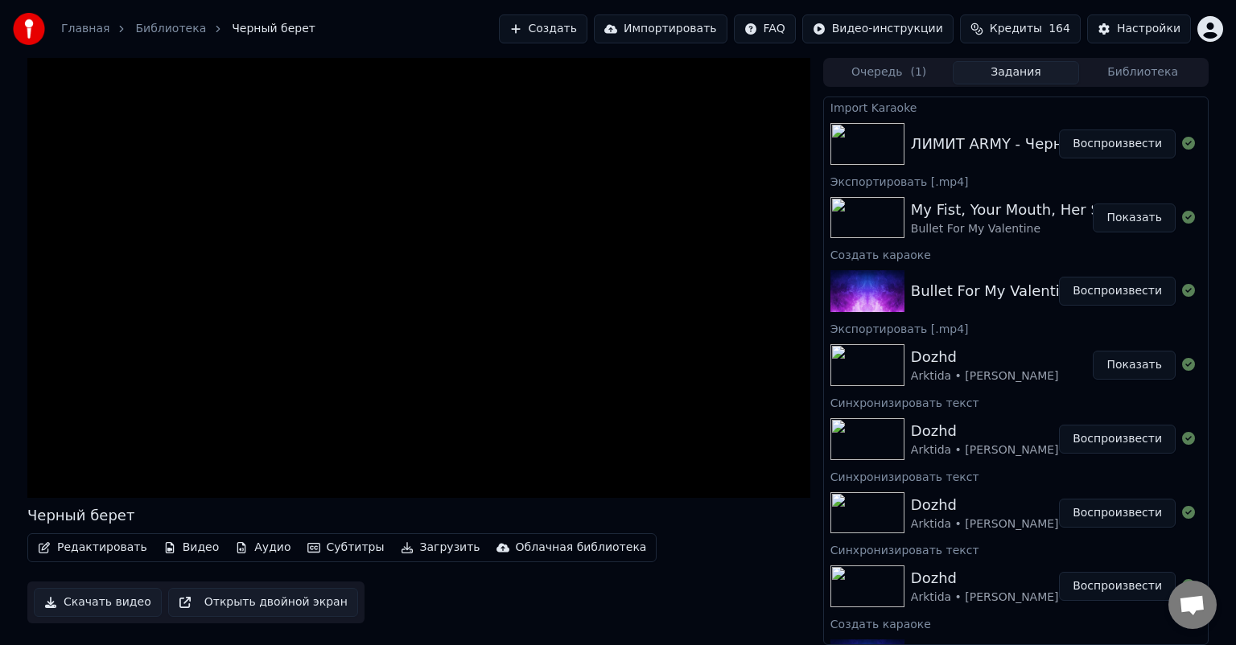
click at [253, 549] on button "Аудио" at bounding box center [262, 548] width 68 height 23
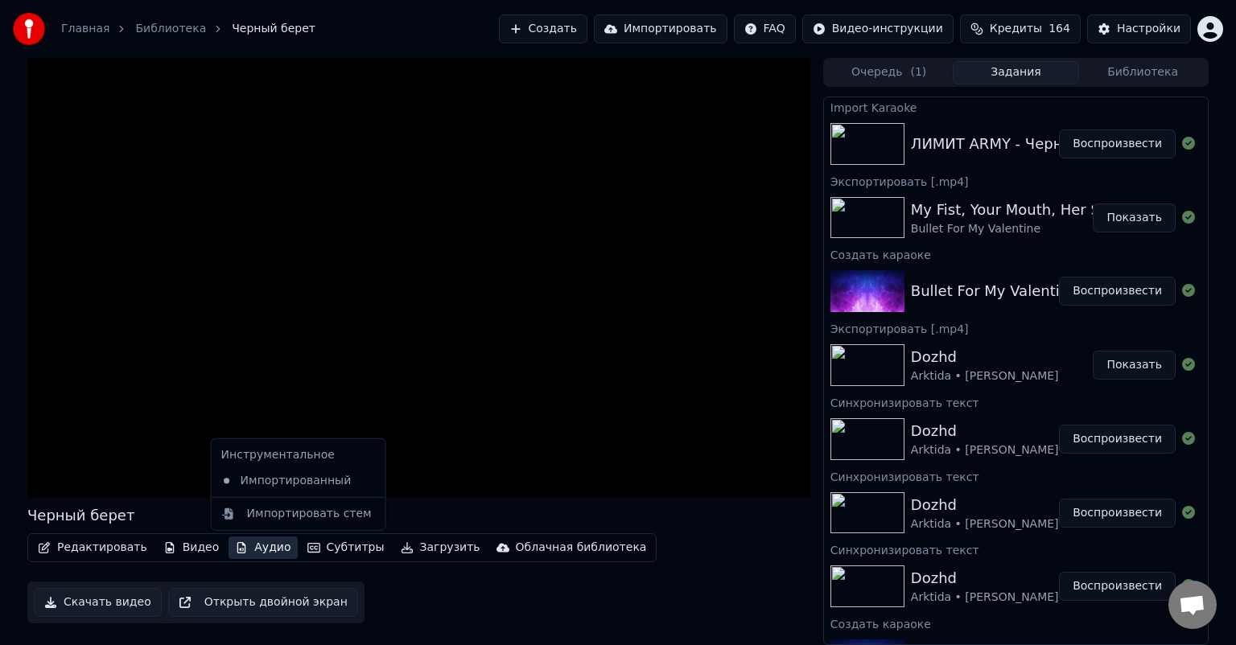
click at [253, 549] on button "Аудио" at bounding box center [262, 548] width 68 height 23
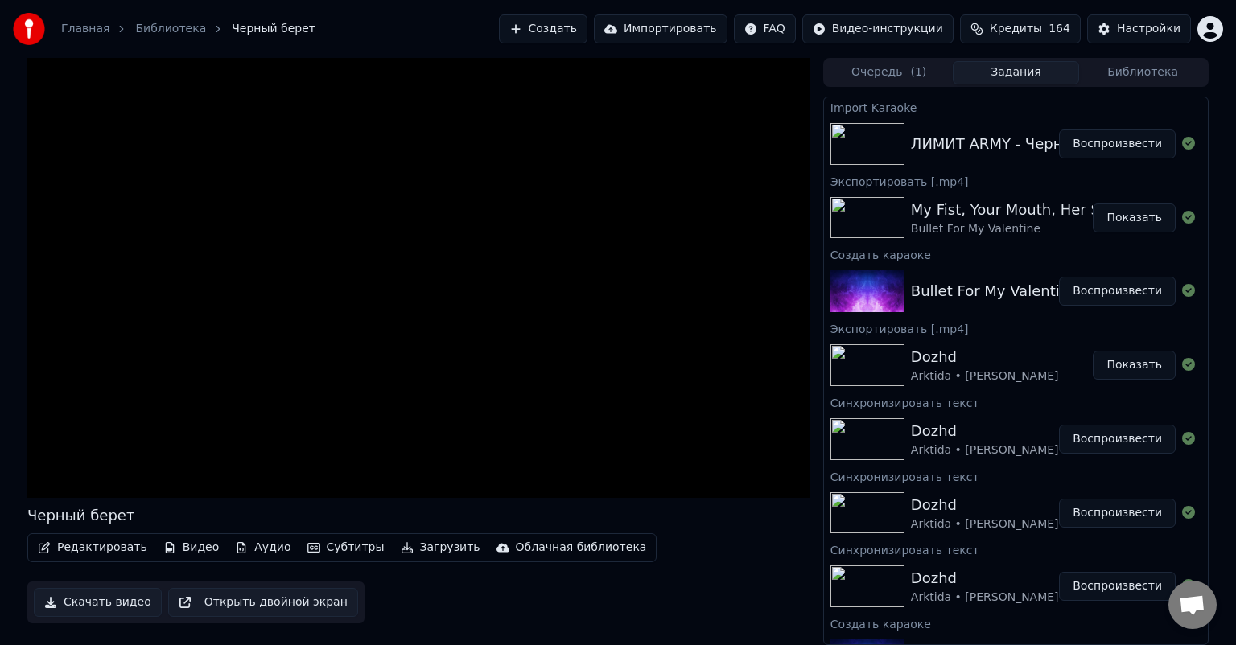
click at [178, 549] on button "Видео" at bounding box center [191, 548] width 69 height 23
click at [261, 549] on button "Аудио" at bounding box center [262, 548] width 68 height 23
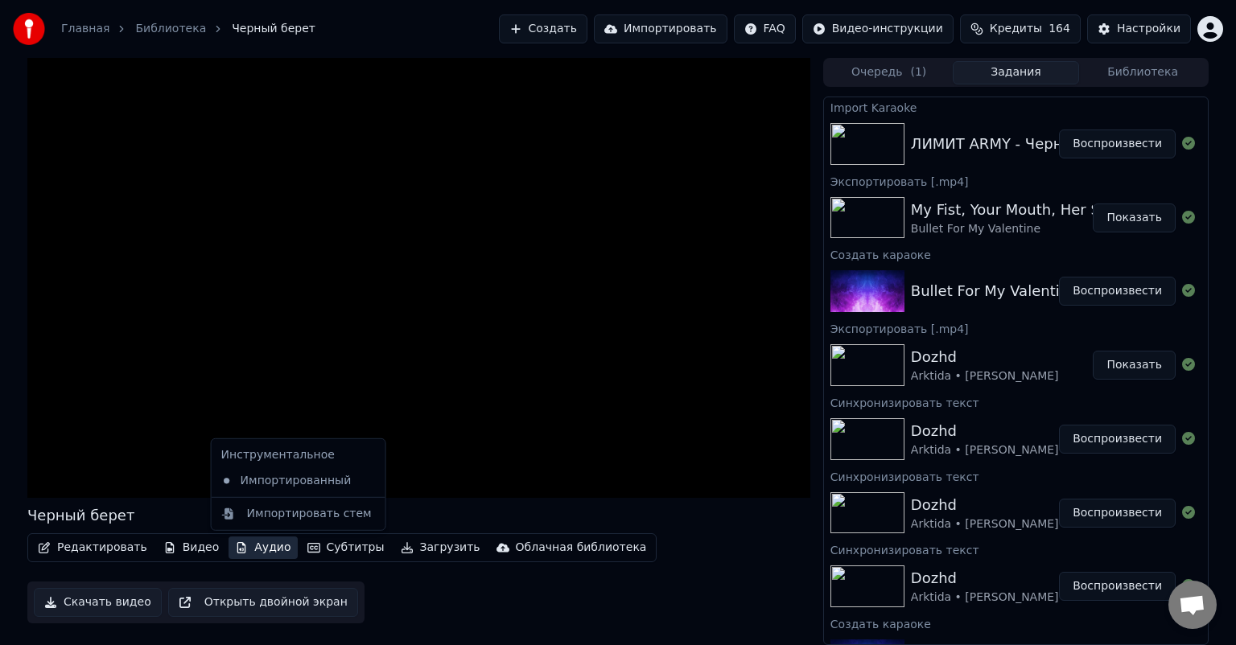
click at [259, 549] on button "Аудио" at bounding box center [262, 548] width 68 height 23
click at [261, 493] on div "Инструментальное Импортированный Импортировать стем" at bounding box center [298, 484] width 175 height 93
click at [264, 486] on div "Импортированный" at bounding box center [286, 481] width 143 height 26
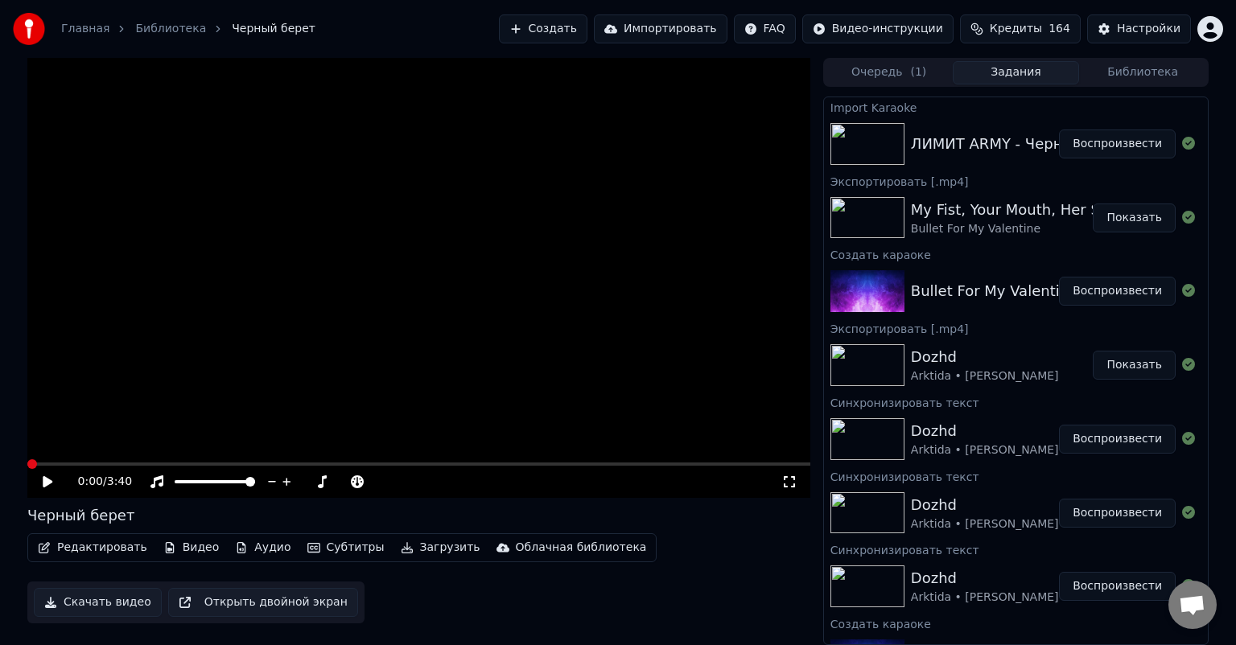
click at [43, 479] on icon at bounding box center [48, 481] width 10 height 11
click at [252, 547] on button "Аудио" at bounding box center [262, 548] width 68 height 23
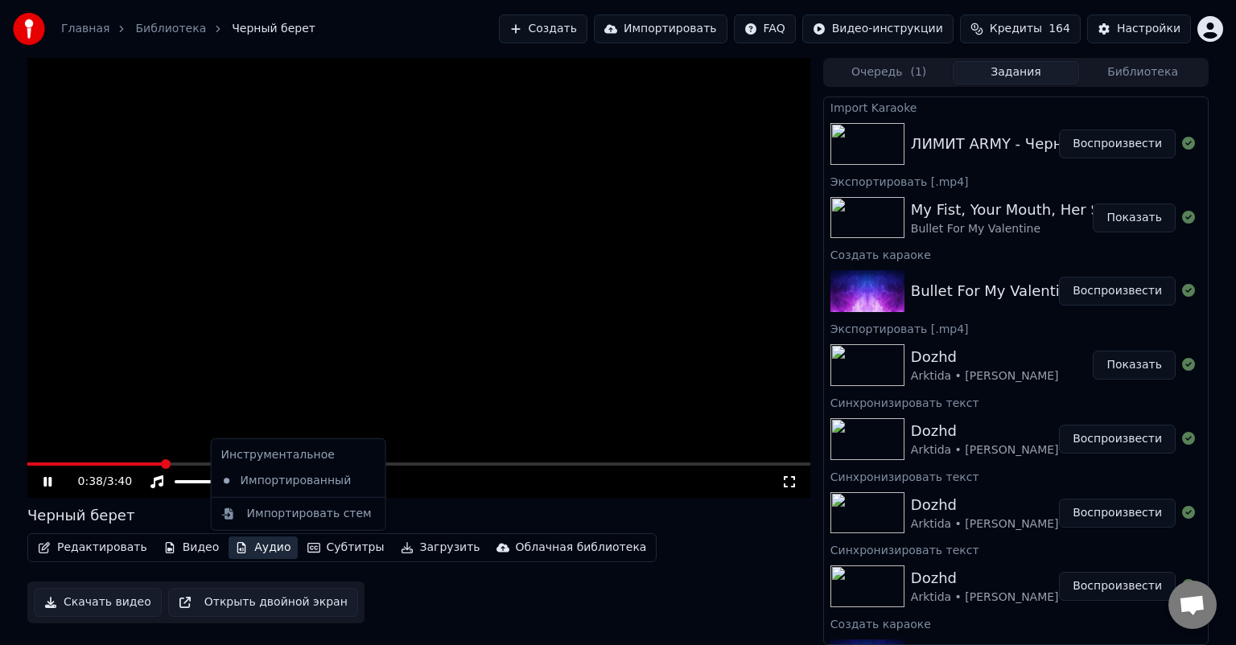
click at [364, 479] on icon at bounding box center [373, 481] width 18 height 13
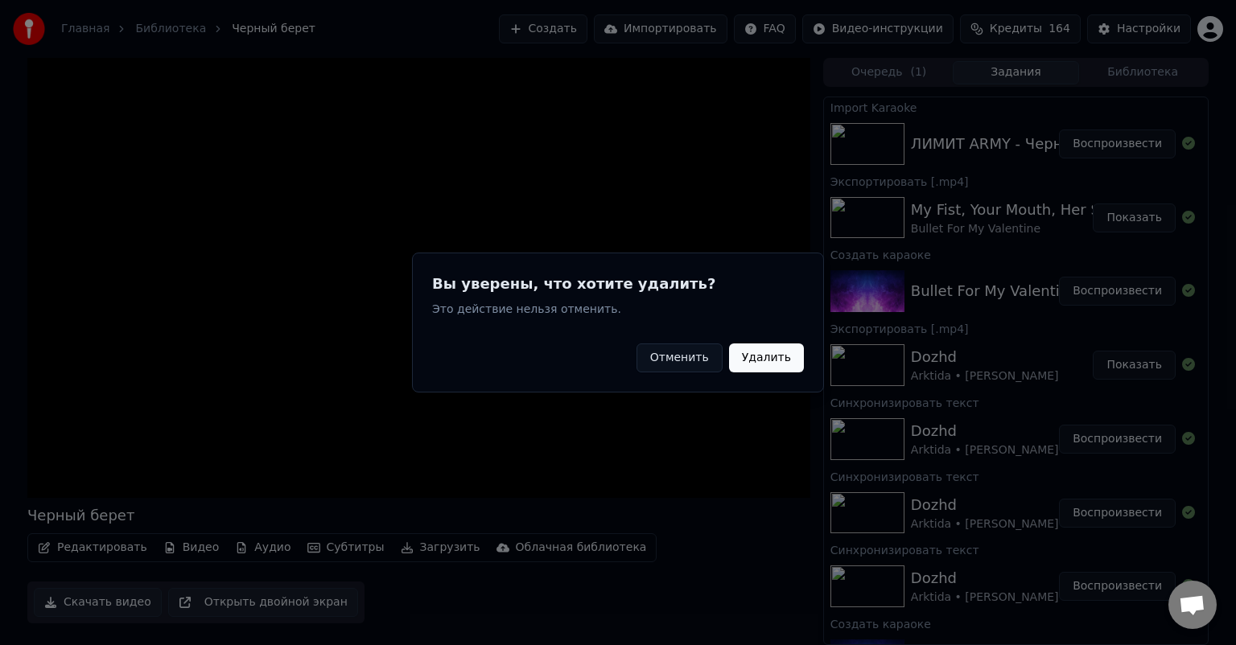
click at [785, 359] on button "Удалить" at bounding box center [766, 358] width 75 height 29
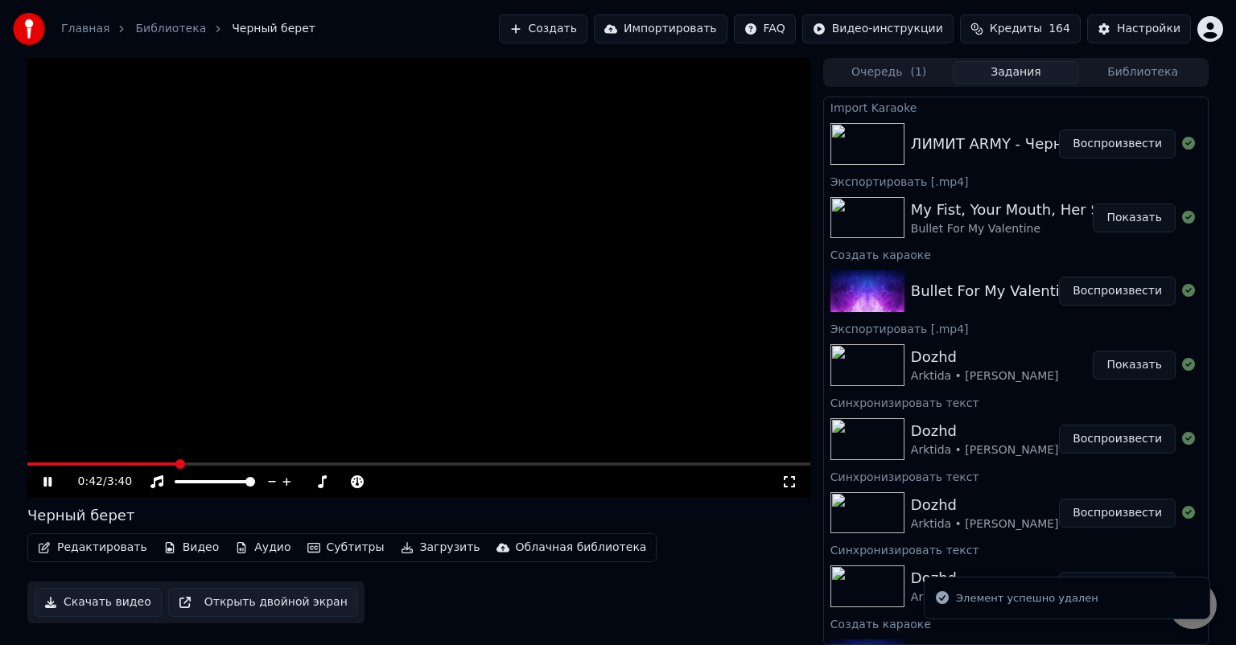
click at [52, 479] on icon at bounding box center [59, 481] width 38 height 13
click at [256, 540] on button "Аудио" at bounding box center [262, 548] width 68 height 23
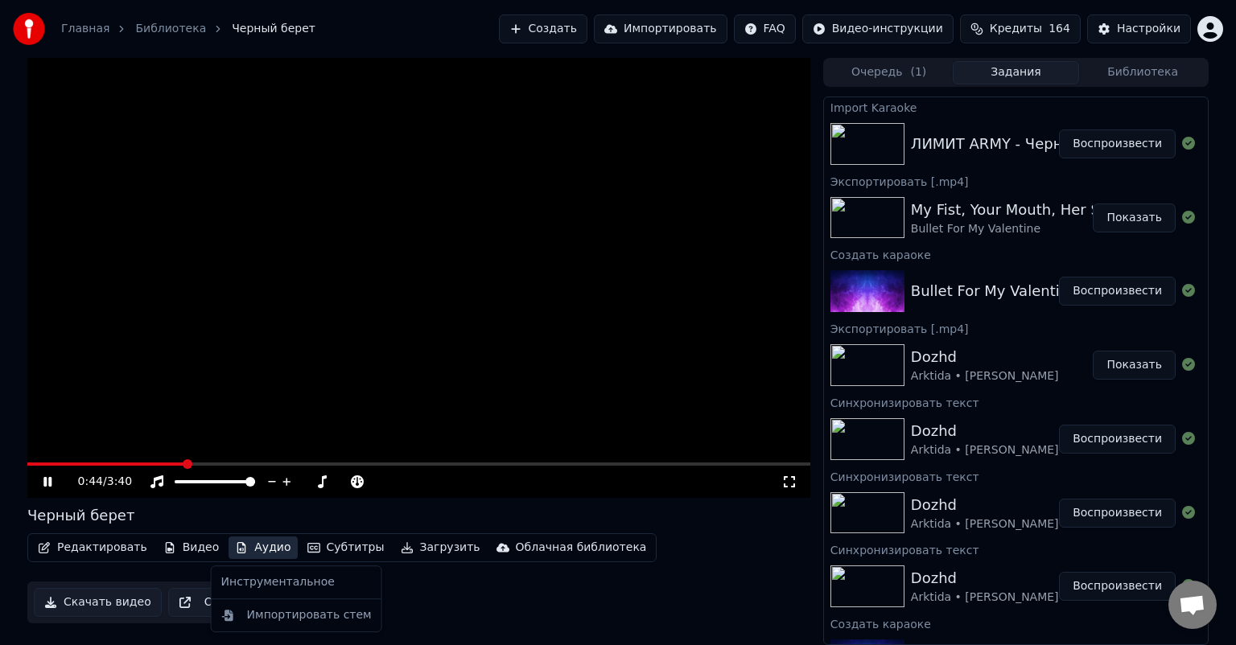
click at [296, 590] on div "Инструментальное" at bounding box center [296, 583] width 163 height 26
click at [296, 583] on div "Инструментальное" at bounding box center [296, 583] width 163 height 26
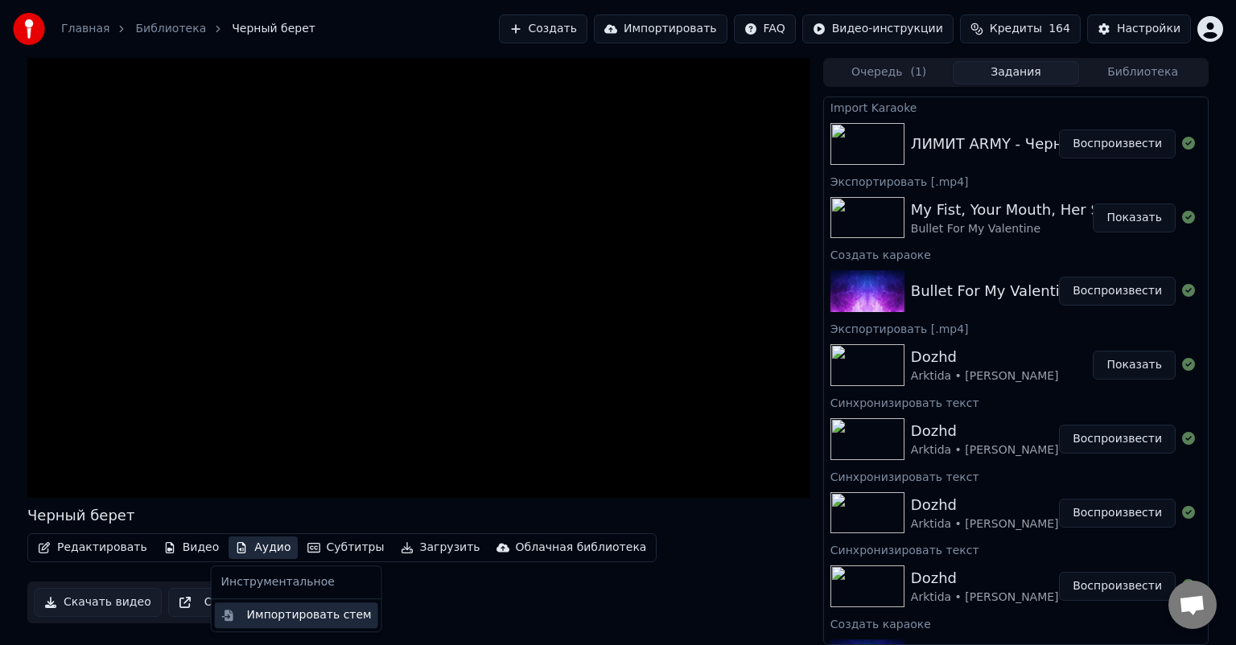
click at [302, 619] on div "Импортировать стем" at bounding box center [309, 615] width 125 height 16
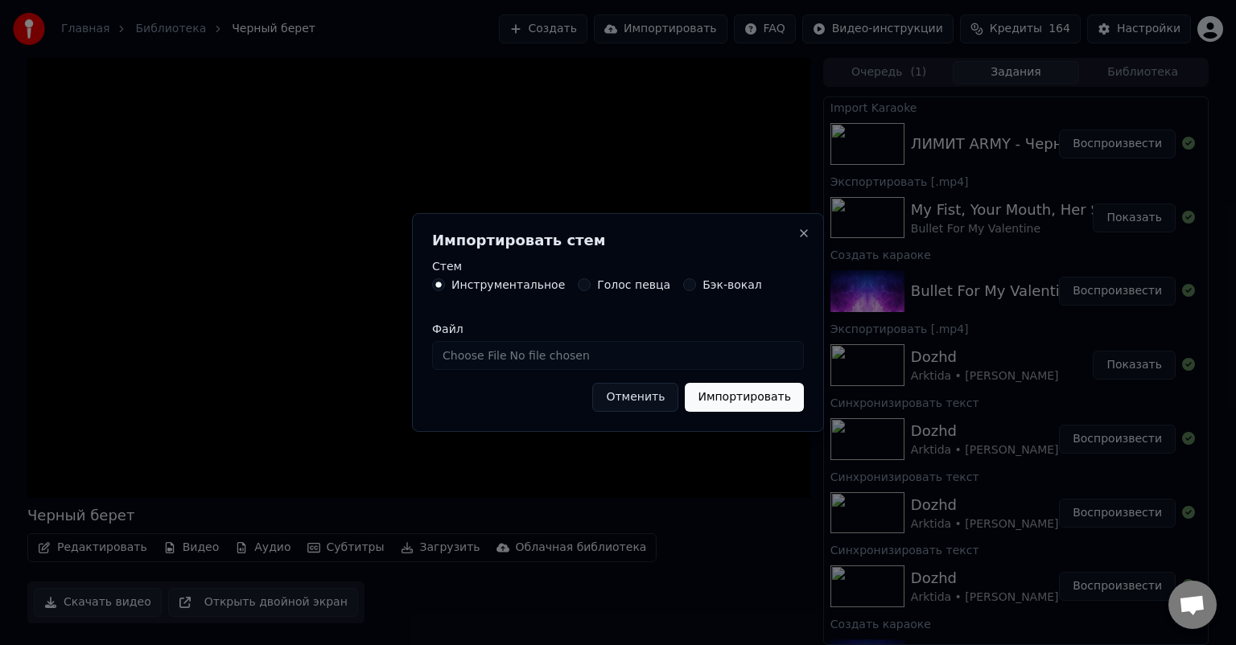
click at [748, 404] on button "Импортировать" at bounding box center [744, 397] width 119 height 29
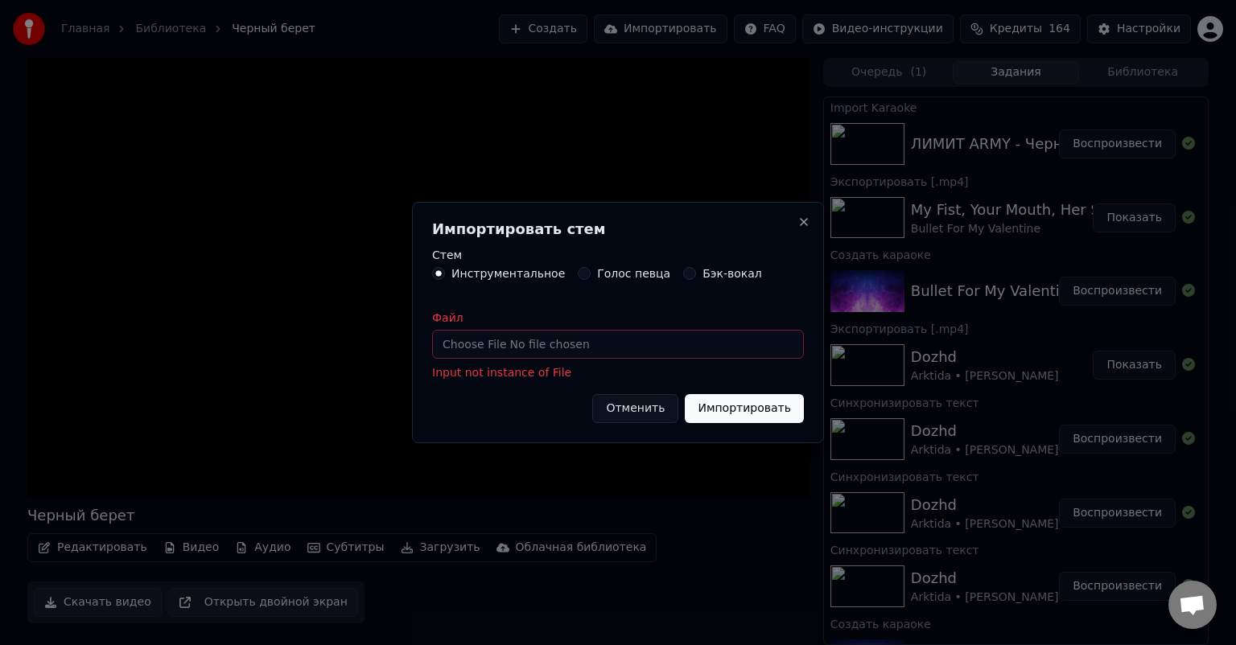
click at [558, 339] on input "Файл" at bounding box center [618, 344] width 372 height 29
drag, startPoint x: 649, startPoint y: 409, endPoint x: 639, endPoint y: 409, distance: 10.5
click at [648, 409] on button "Отменить" at bounding box center [635, 408] width 86 height 29
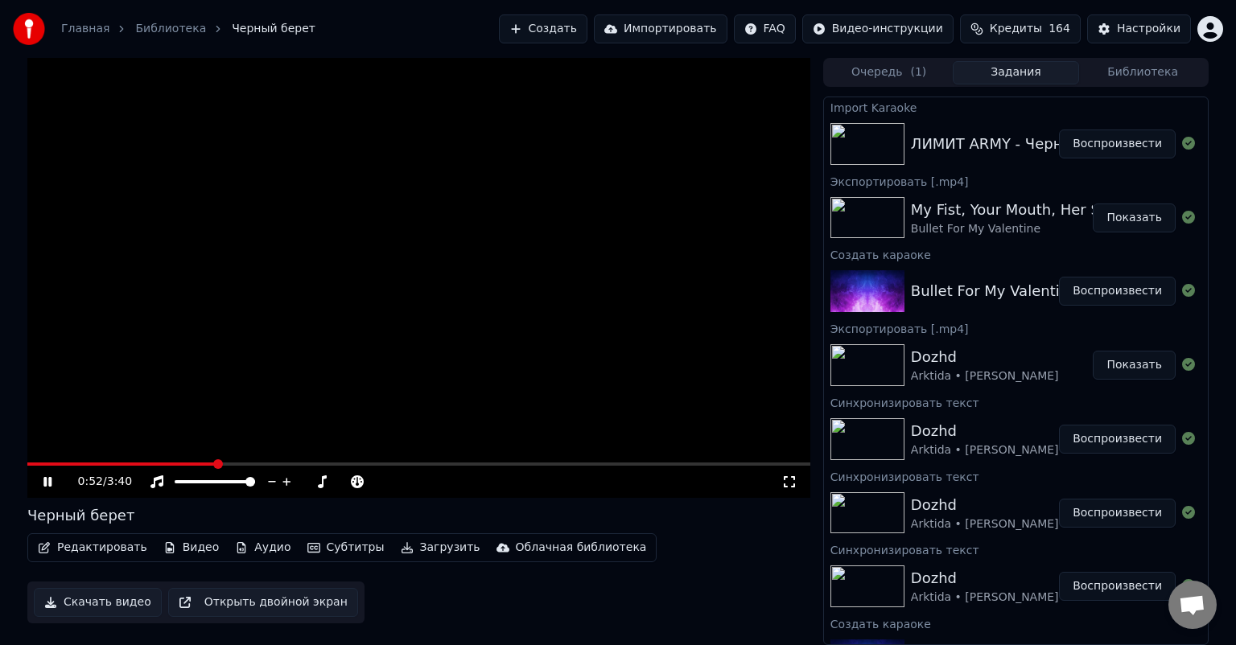
click at [364, 351] on video at bounding box center [418, 278] width 783 height 440
click at [248, 550] on button "Аудио" at bounding box center [262, 548] width 68 height 23
click at [267, 609] on div "Импортировать стем" at bounding box center [309, 615] width 125 height 16
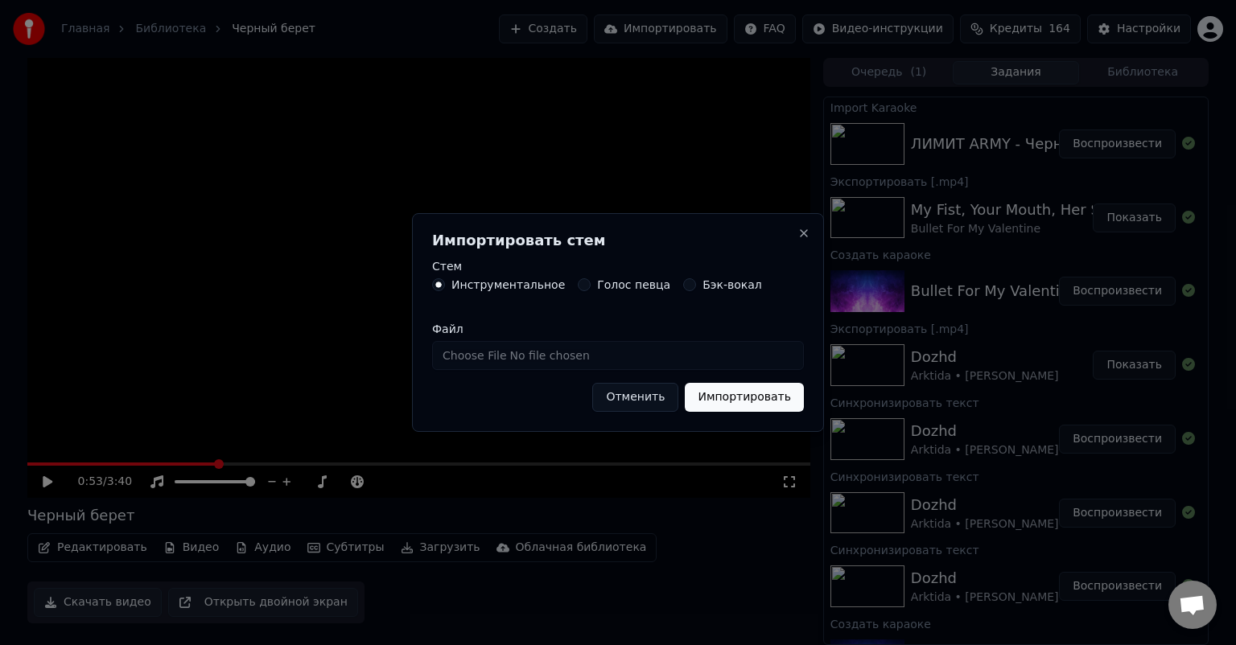
click at [544, 362] on input "Файл" at bounding box center [618, 355] width 372 height 29
type input "**********"
click at [756, 401] on button "Импортировать" at bounding box center [744, 397] width 119 height 29
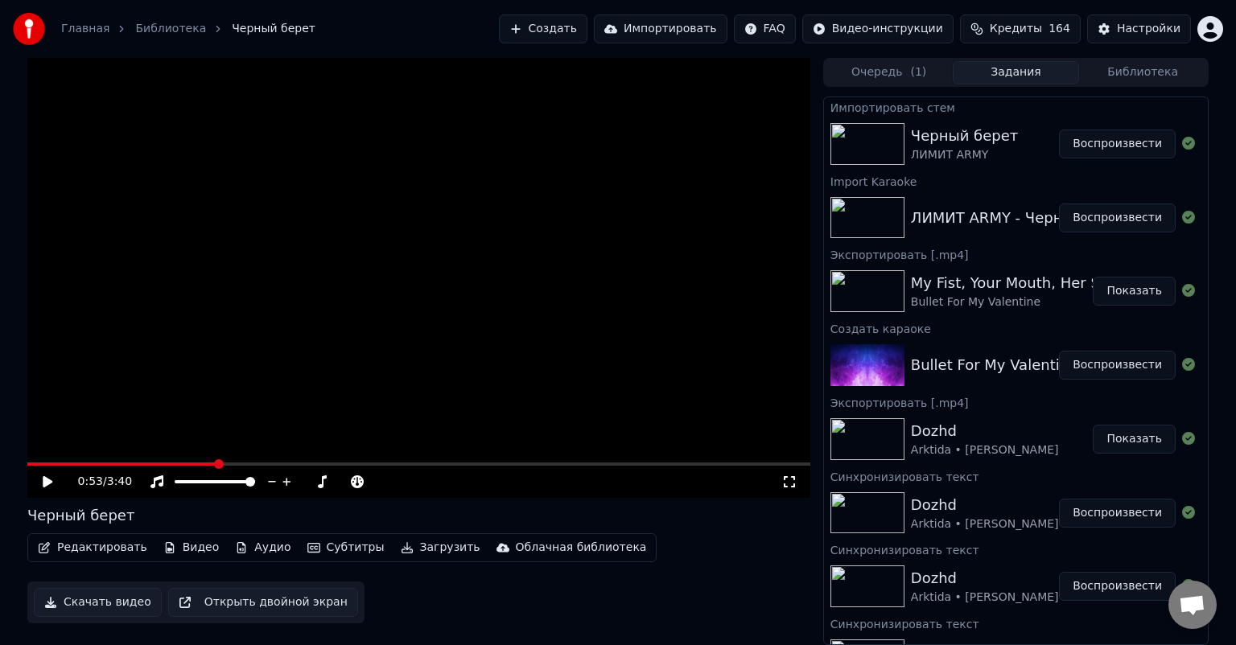
click at [1084, 146] on button "Воспроизвести" at bounding box center [1117, 144] width 117 height 29
click at [319, 485] on icon at bounding box center [322, 481] width 9 height 13
click at [254, 553] on button "Аудио" at bounding box center [262, 548] width 68 height 23
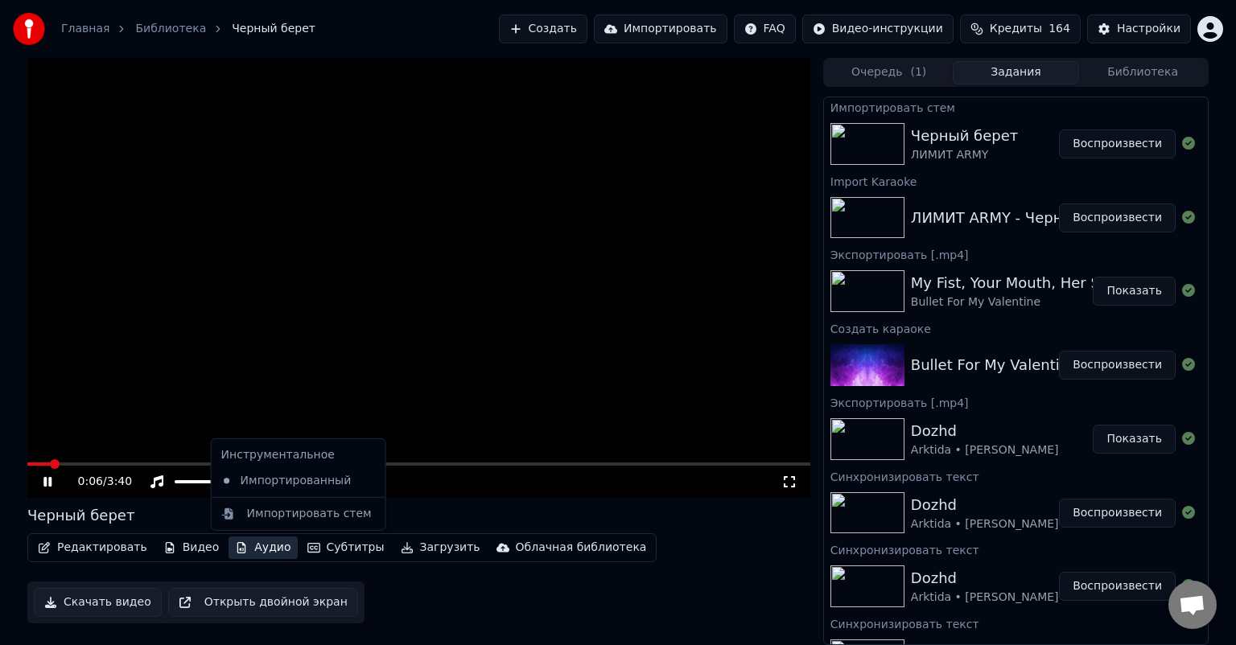
click at [254, 553] on button "Аудио" at bounding box center [262, 548] width 68 height 23
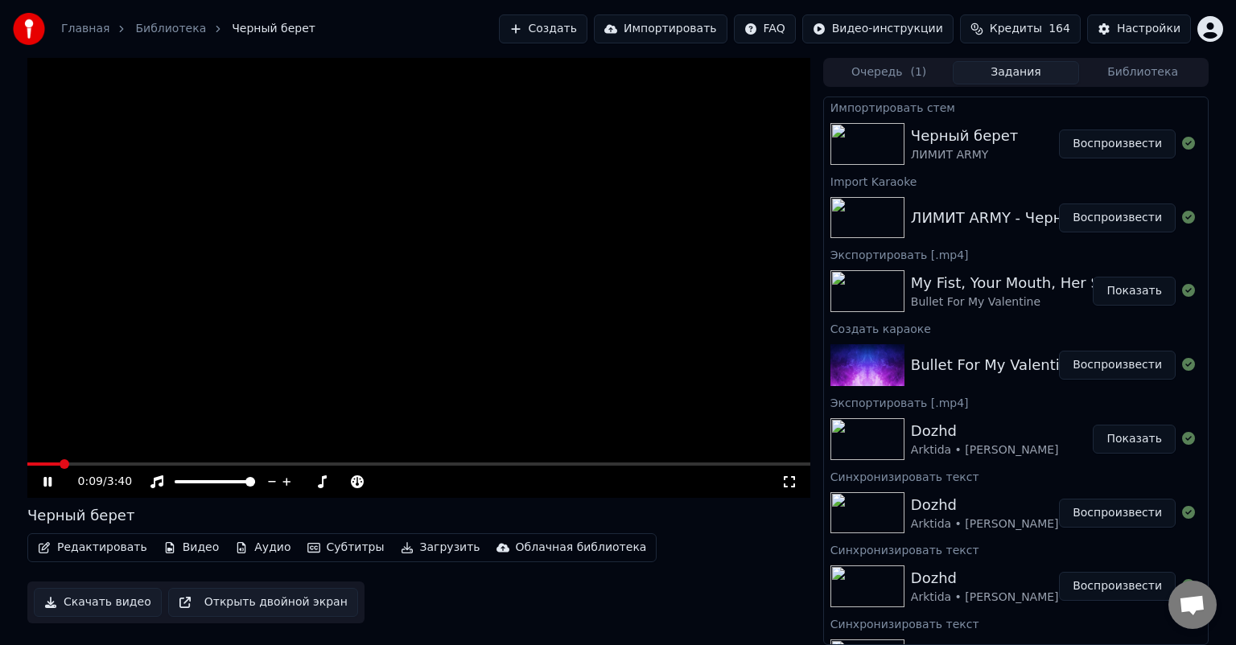
click at [100, 466] on span at bounding box center [418, 464] width 783 height 3
click at [193, 463] on span at bounding box center [418, 464] width 783 height 3
click at [48, 482] on icon at bounding box center [59, 481] width 38 height 13
click at [587, 33] on button "Создать" at bounding box center [543, 28] width 88 height 29
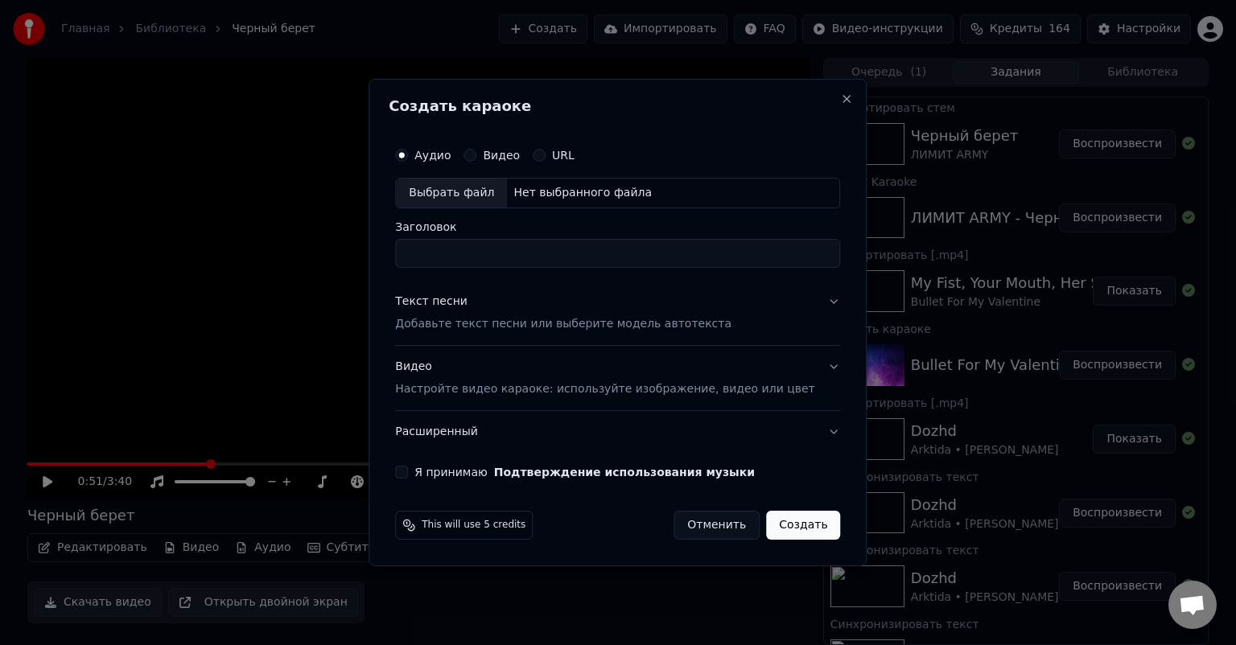
click at [492, 195] on div "Выбрать файл" at bounding box center [451, 193] width 111 height 29
type input "**********"
click at [570, 323] on p "Добавьте текст песни или выберите модель автотекста" at bounding box center [563, 324] width 336 height 16
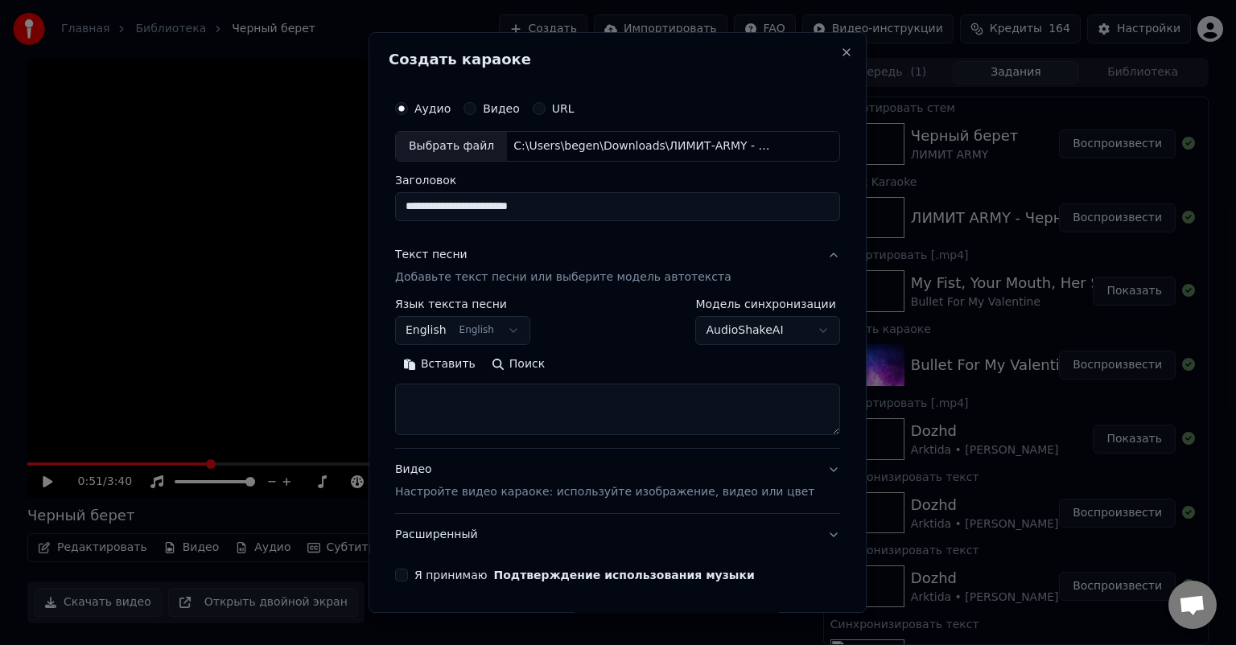
click at [488, 325] on button "English English" at bounding box center [462, 330] width 135 height 29
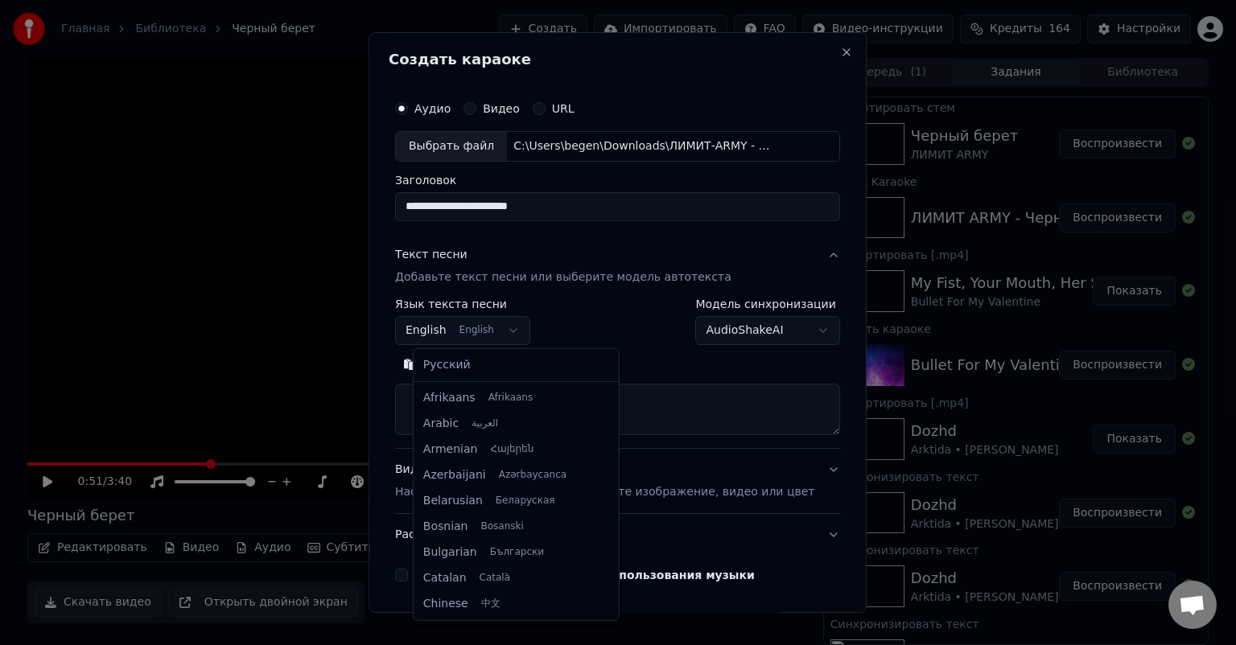
scroll to position [129, 0]
select select "**"
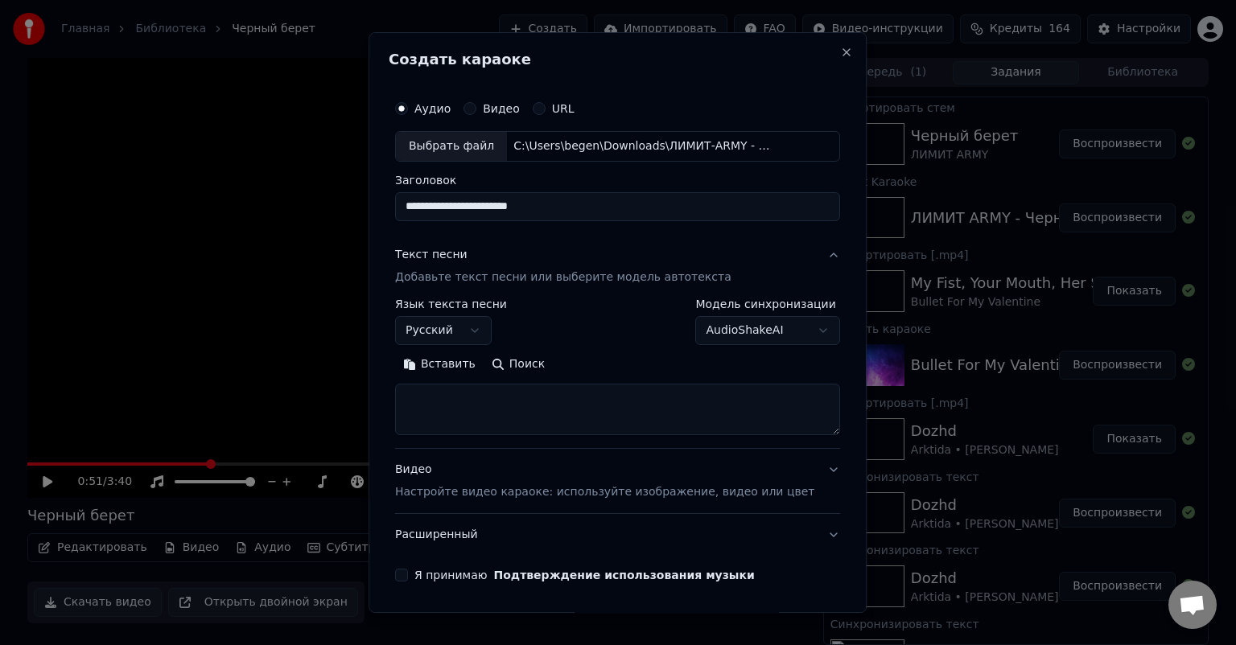
click at [498, 401] on textarea at bounding box center [617, 409] width 445 height 51
paste textarea "**********"
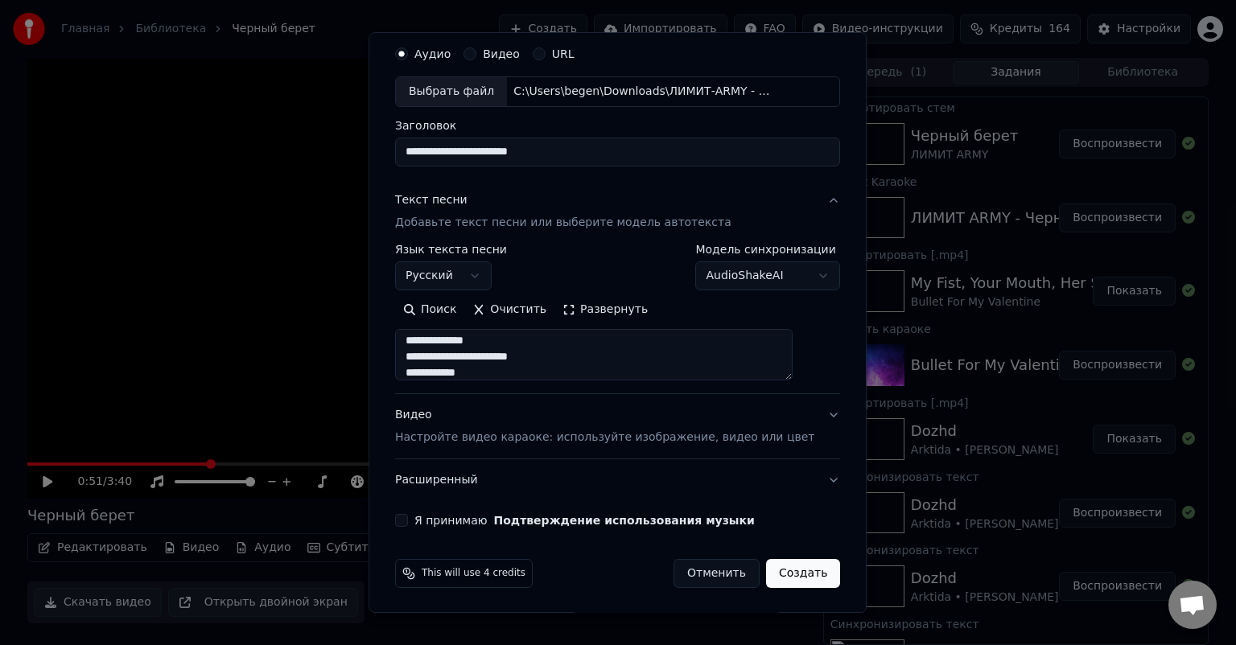
type textarea "**********"
click at [426, 526] on div "**********" at bounding box center [618, 282] width 458 height 502
click at [408, 521] on button "Я принимаю Подтверждение использования музыки" at bounding box center [401, 520] width 13 height 13
click at [695, 436] on p "Настройте видео караоке: используйте изображение, видео или цвет" at bounding box center [604, 438] width 419 height 16
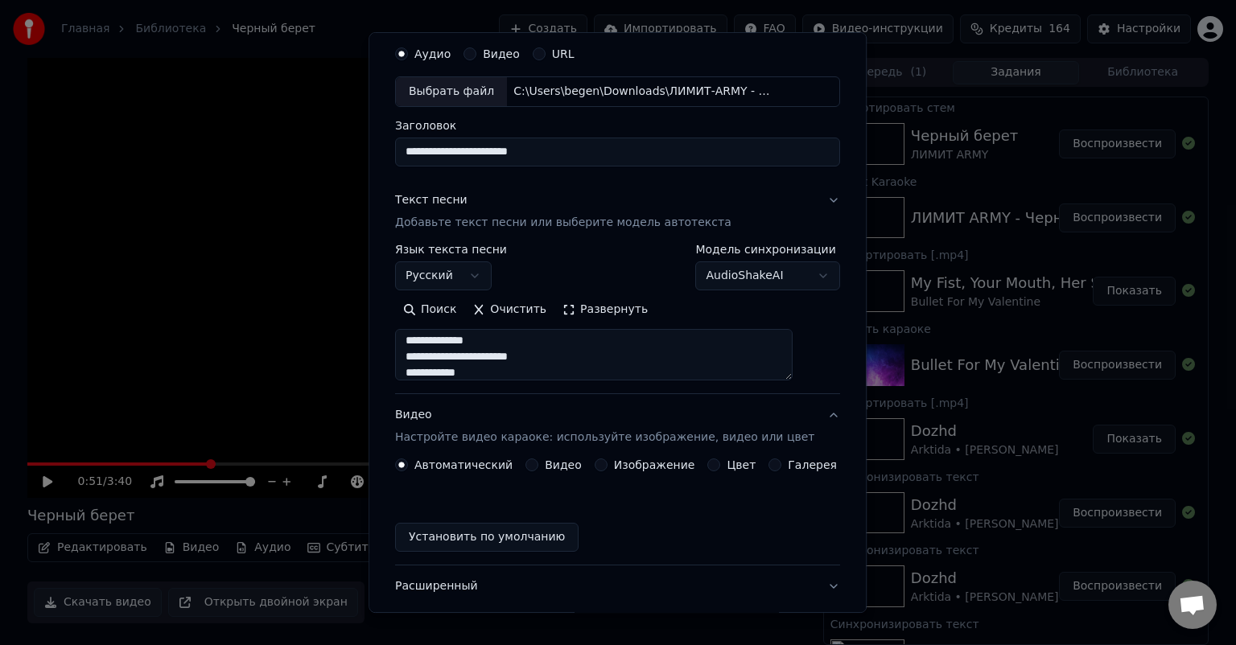
scroll to position [12, 0]
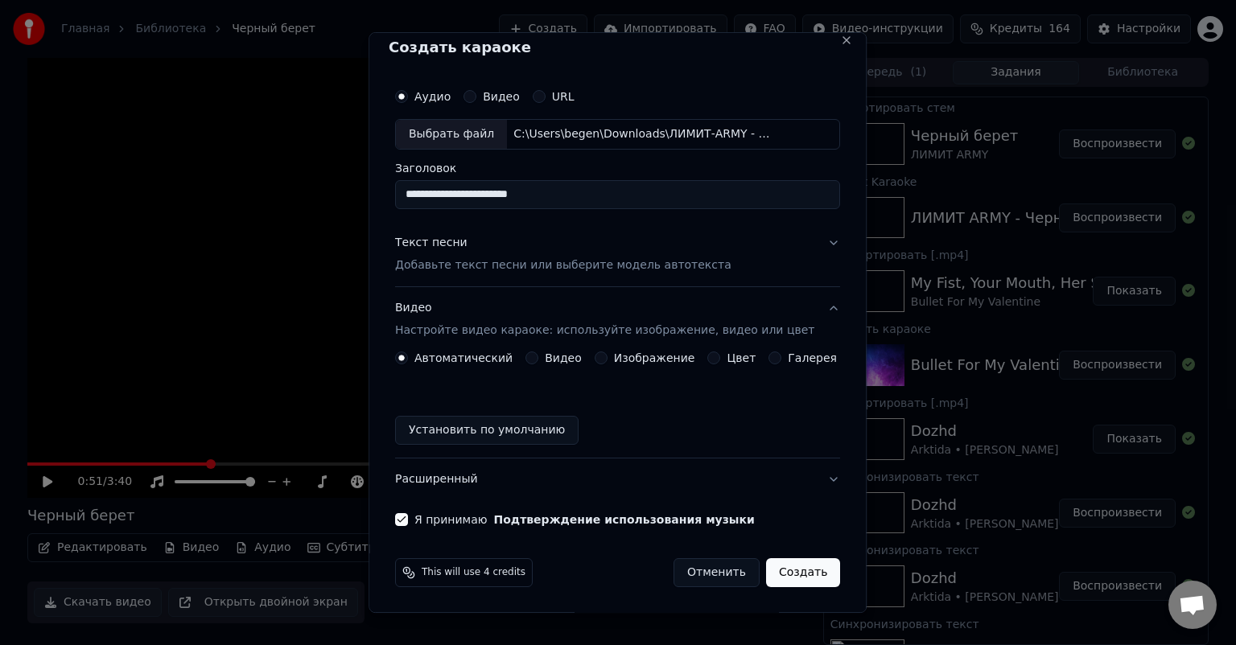
click at [787, 572] on button "Создать" at bounding box center [803, 572] width 74 height 29
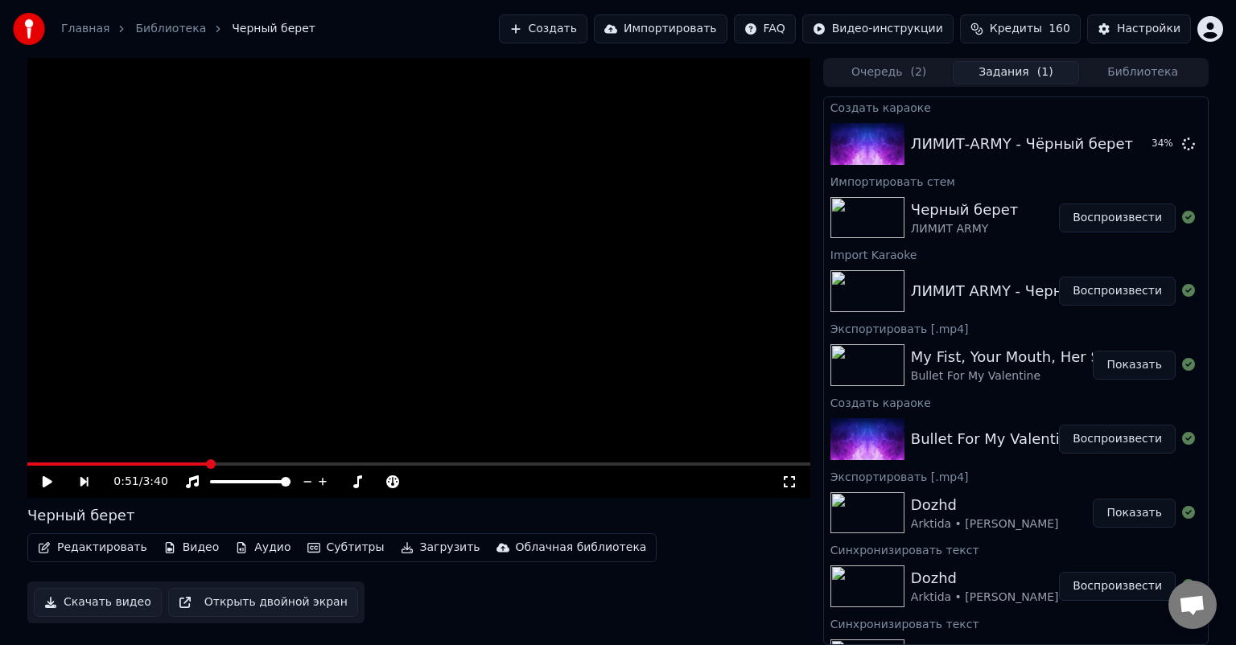
click at [407, 293] on video at bounding box center [418, 278] width 783 height 440
click at [464, 319] on video at bounding box center [418, 278] width 783 height 440
click at [587, 27] on button "Создать" at bounding box center [543, 28] width 88 height 29
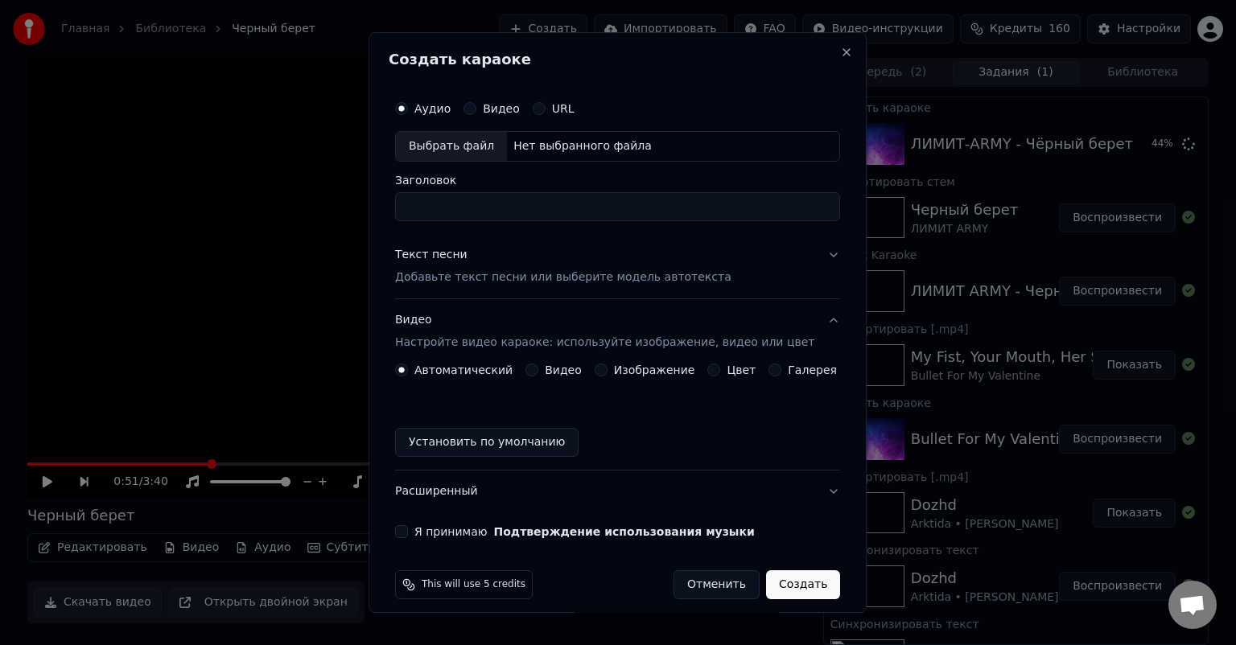
click at [470, 146] on div "Выбрать файл" at bounding box center [451, 146] width 111 height 29
type input "**********"
click at [496, 280] on p "Добавьте текст песни или выберите модель автотекста" at bounding box center [563, 278] width 336 height 16
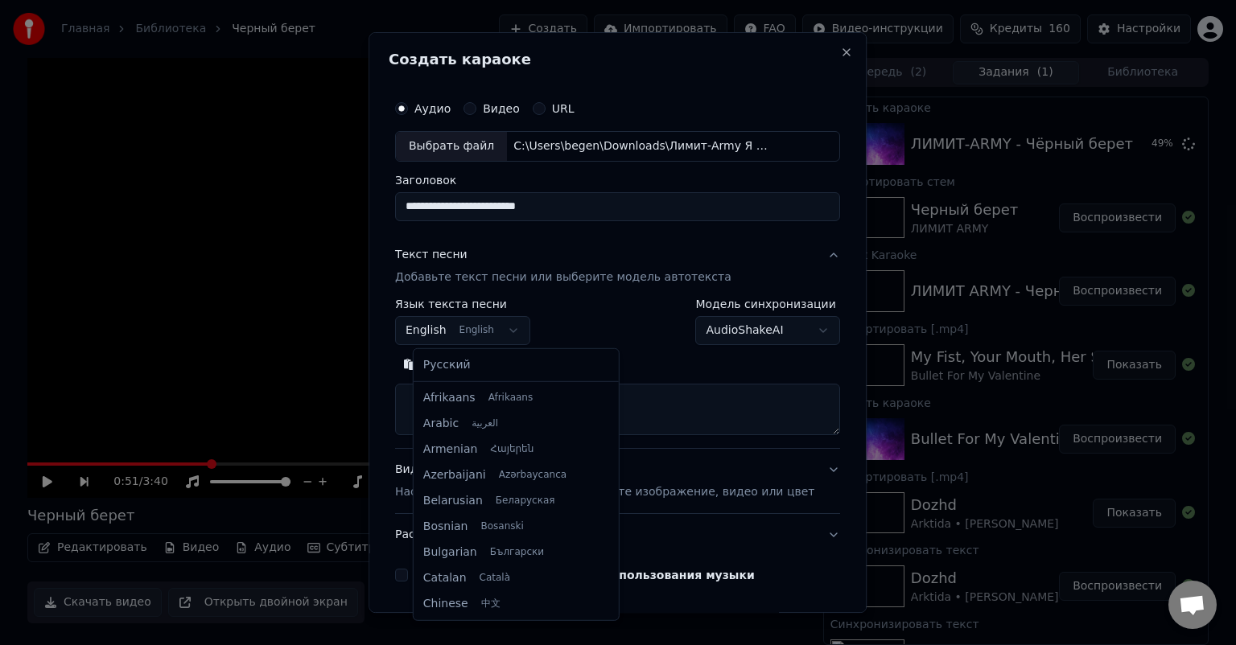
click at [478, 329] on button "English English" at bounding box center [462, 330] width 135 height 29
select select "**"
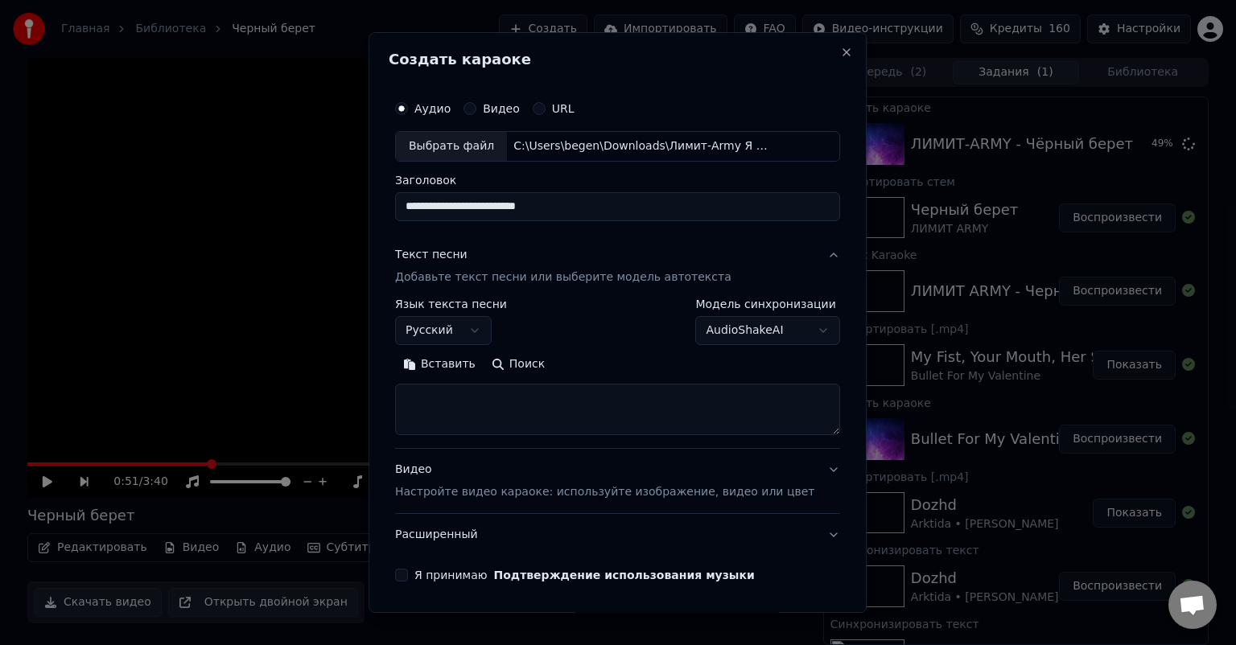
click at [544, 420] on textarea at bounding box center [617, 409] width 445 height 51
paste textarea "**********"
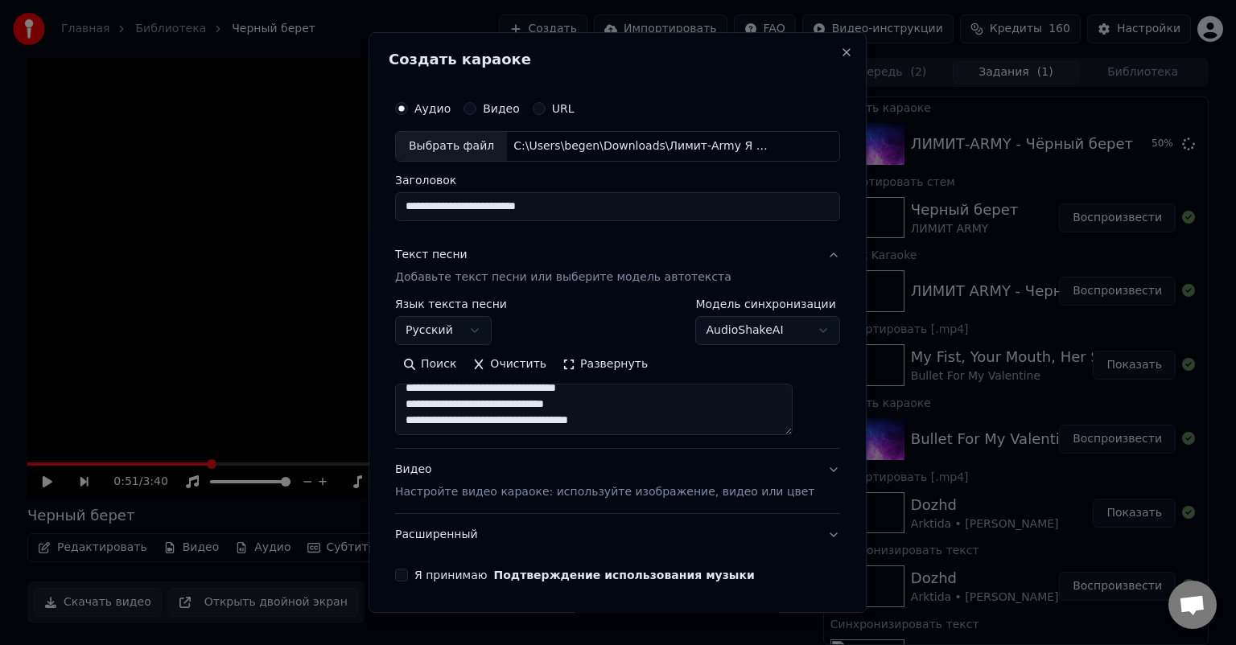
scroll to position [55, 0]
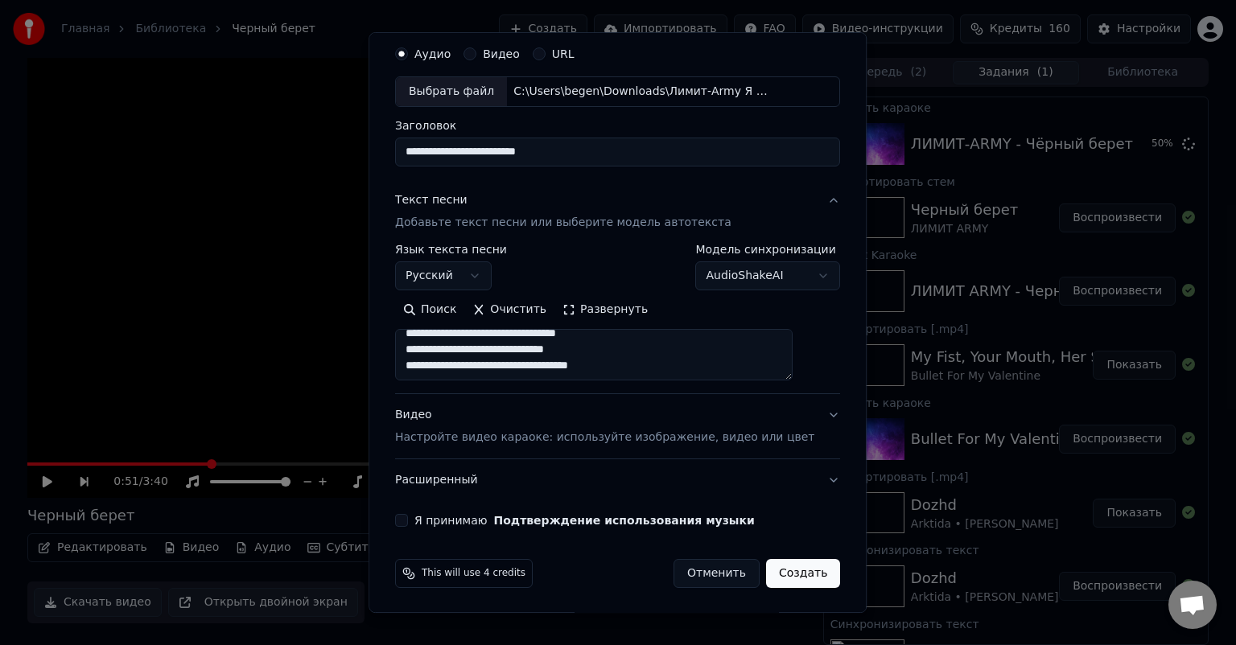
type textarea "**********"
click at [426, 518] on div "Я принимаю Подтверждение использования музыки" at bounding box center [617, 520] width 445 height 13
click at [408, 521] on button "Я принимаю Подтверждение использования музыки" at bounding box center [401, 520] width 13 height 13
click at [766, 570] on button "Создать" at bounding box center [803, 573] width 74 height 29
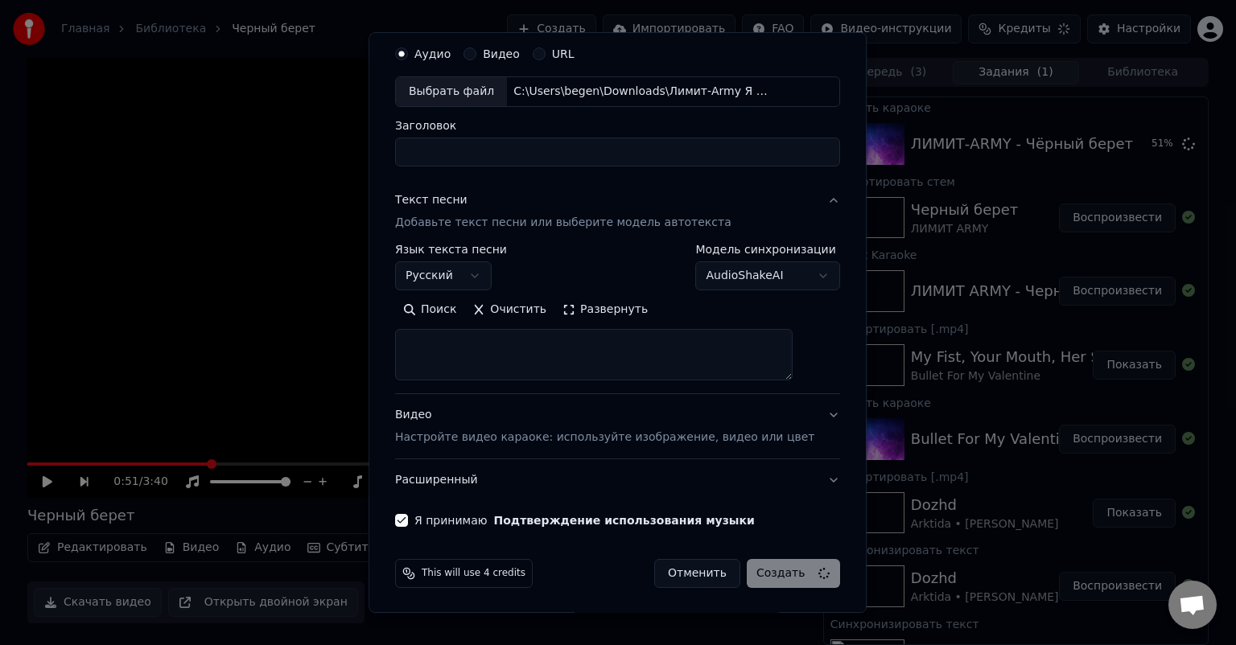
select select
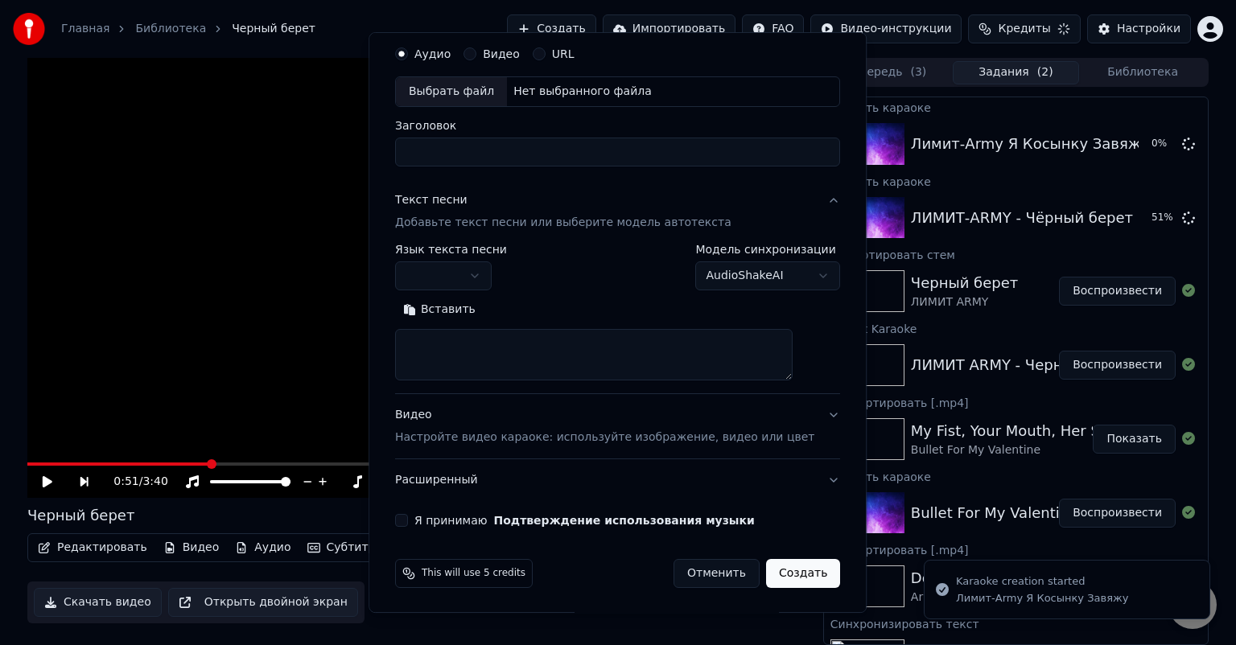
scroll to position [0, 0]
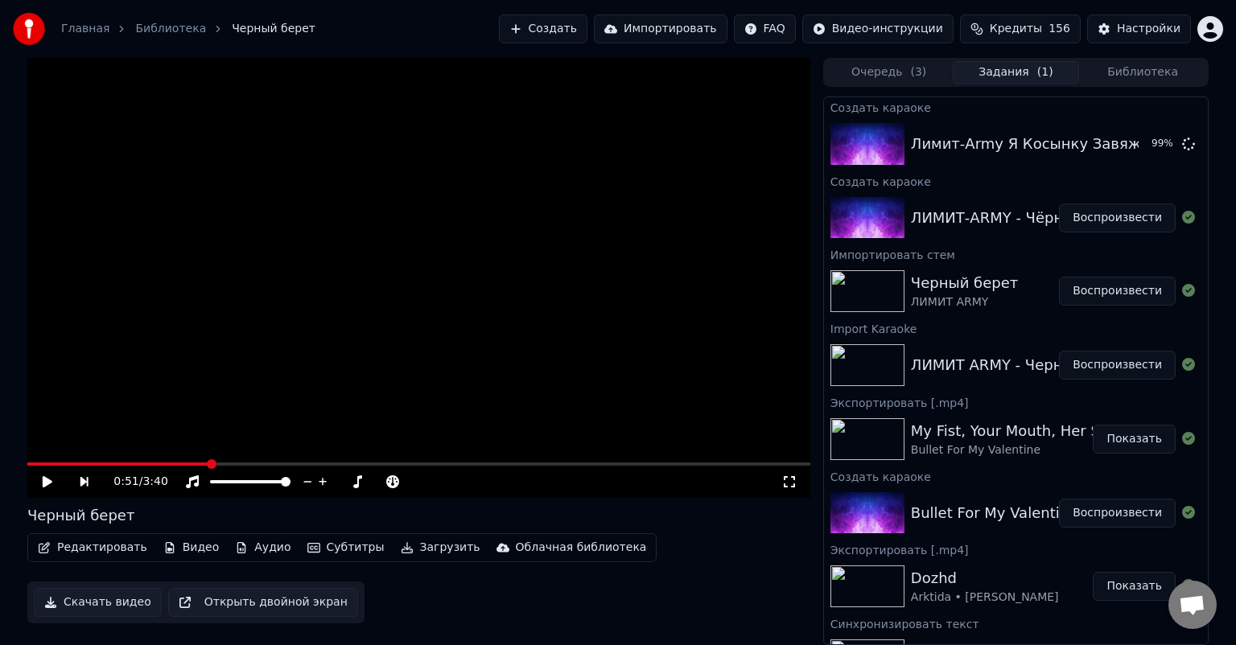
click at [1117, 218] on button "Воспроизвести" at bounding box center [1117, 218] width 117 height 29
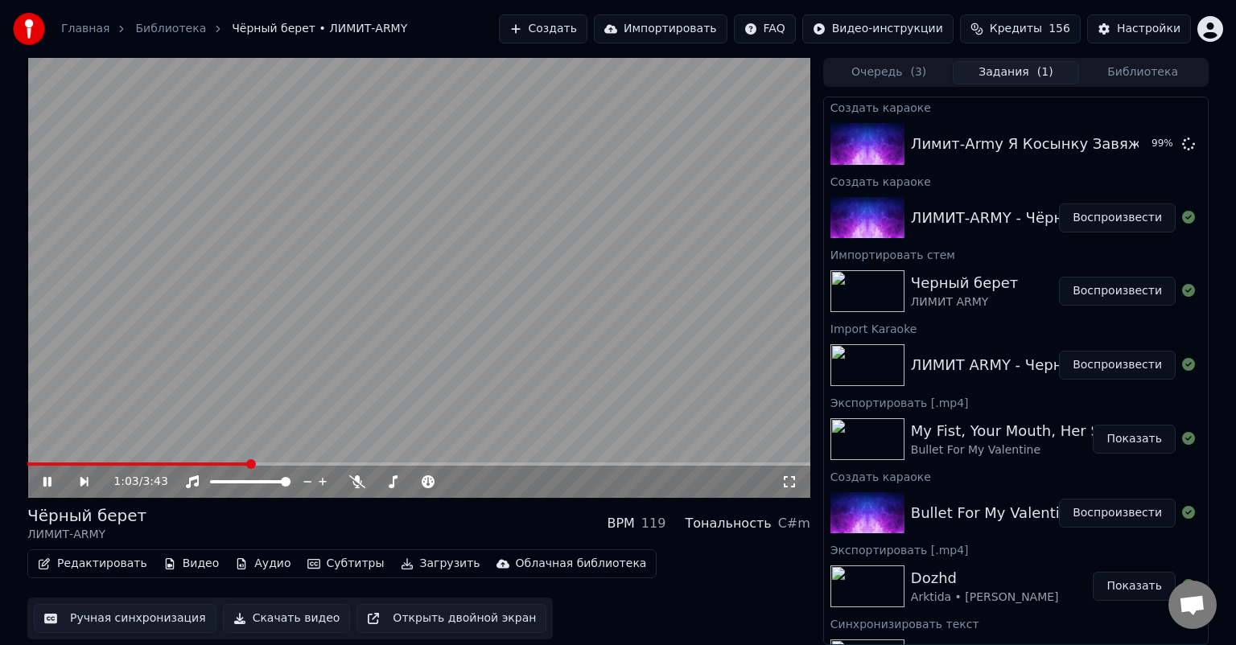
click at [415, 173] on video at bounding box center [418, 278] width 783 height 440
